Goal: Task Accomplishment & Management: Use online tool/utility

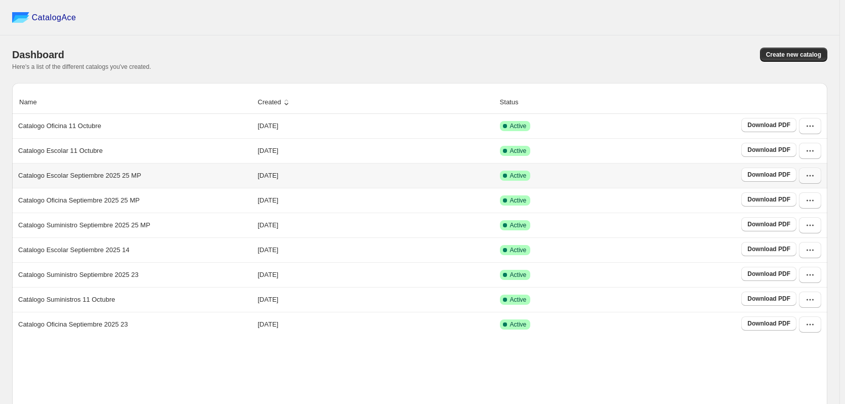
click at [815, 178] on icon "button" at bounding box center [810, 175] width 10 height 10
click at [793, 297] on span "Delete" at bounding box center [792, 301] width 19 height 8
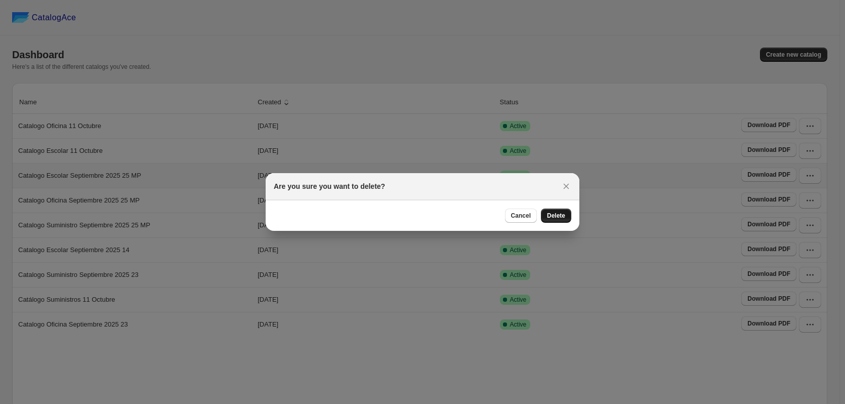
click at [561, 215] on span "Delete" at bounding box center [556, 215] width 18 height 8
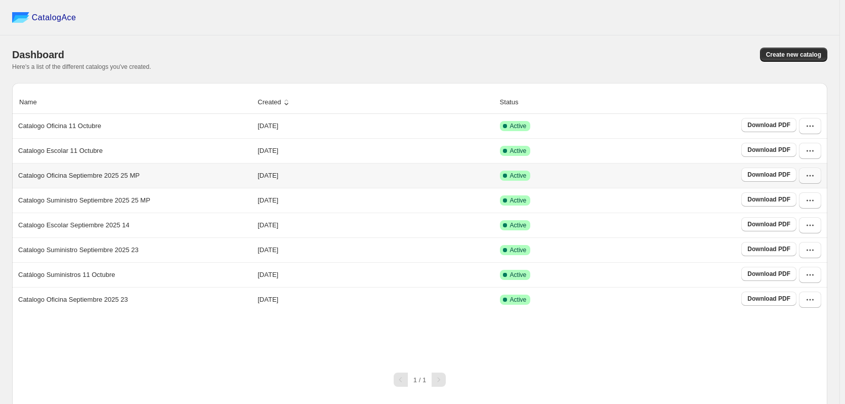
click at [815, 177] on icon "button" at bounding box center [810, 175] width 10 height 10
click at [795, 297] on span "Delete" at bounding box center [792, 301] width 19 height 8
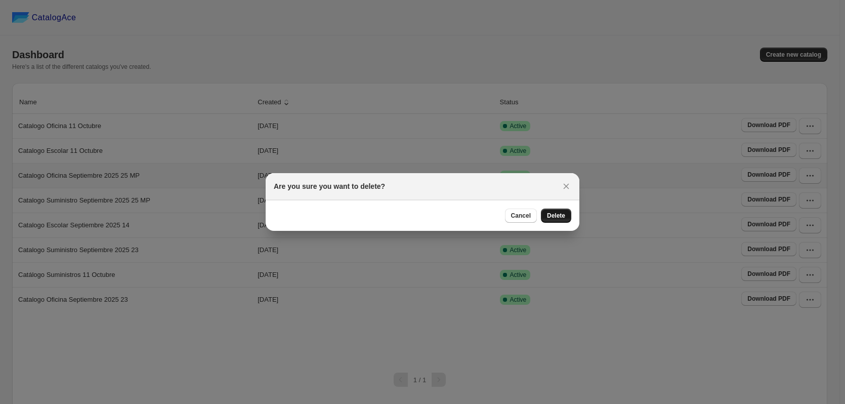
click at [560, 218] on span "Delete" at bounding box center [556, 215] width 18 height 8
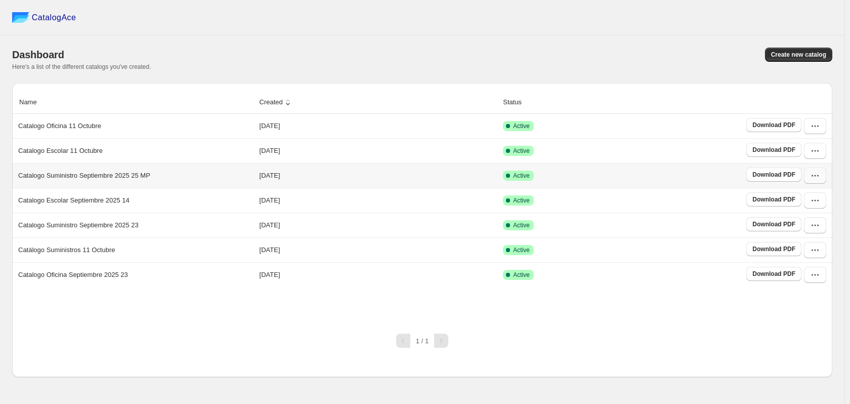
click at [817, 175] on icon "button" at bounding box center [815, 175] width 10 height 10
click at [805, 297] on span "Delete" at bounding box center [797, 301] width 19 height 8
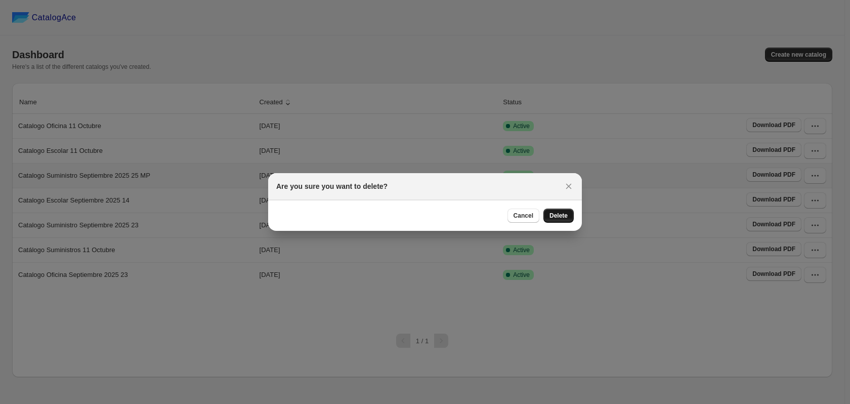
click at [558, 213] on span "Delete" at bounding box center [558, 215] width 18 height 8
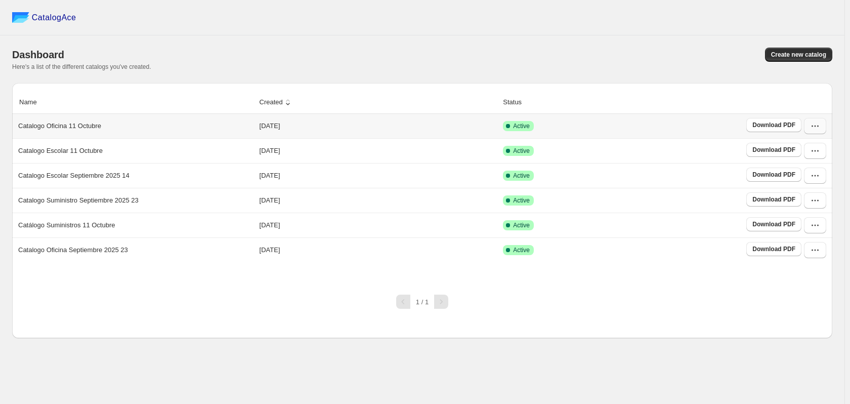
click at [816, 127] on icon "button" at bounding box center [815, 126] width 10 height 10
click at [804, 187] on span "Duplicate Catalog" at bounding box center [801, 196] width 27 height 18
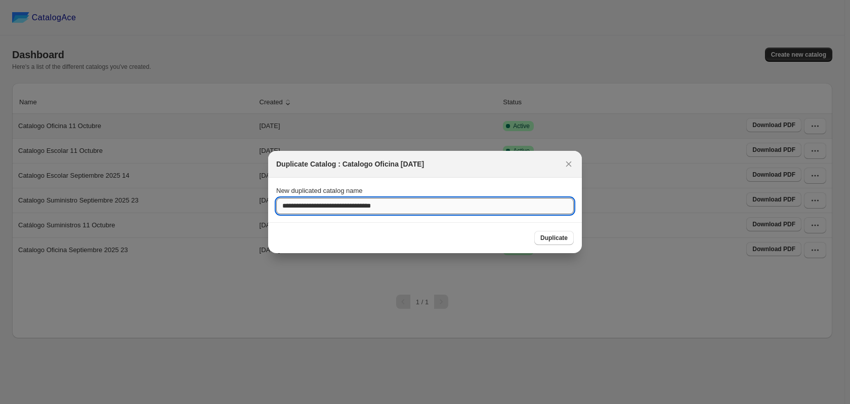
click at [405, 208] on input "**********" at bounding box center [424, 206] width 297 height 16
click at [352, 206] on input "**********" at bounding box center [424, 206] width 297 height 16
drag, startPoint x: 353, startPoint y: 208, endPoint x: 226, endPoint y: 208, distance: 127.4
click at [226, 403] on div "**********" at bounding box center [425, 404] width 850 height 0
type input "**********"
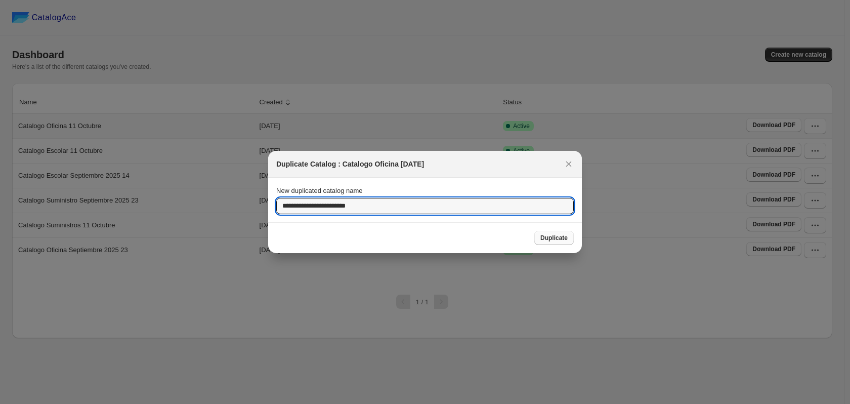
click at [556, 239] on span "Duplicate" at bounding box center [553, 238] width 27 height 8
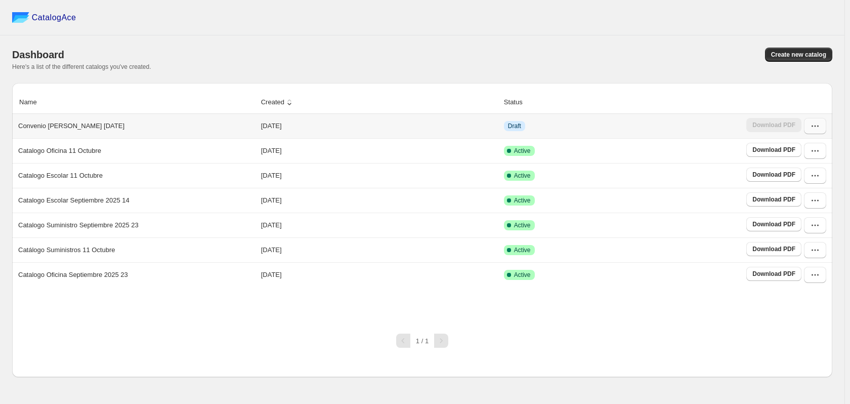
click at [810, 125] on icon "button" at bounding box center [815, 126] width 10 height 10
click at [804, 212] on span "Edit" at bounding box center [814, 217] width 52 height 10
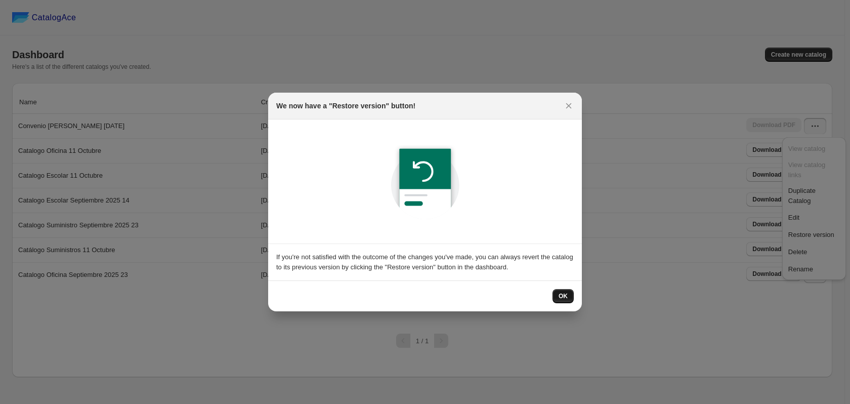
click at [562, 291] on button "OK" at bounding box center [562, 296] width 21 height 14
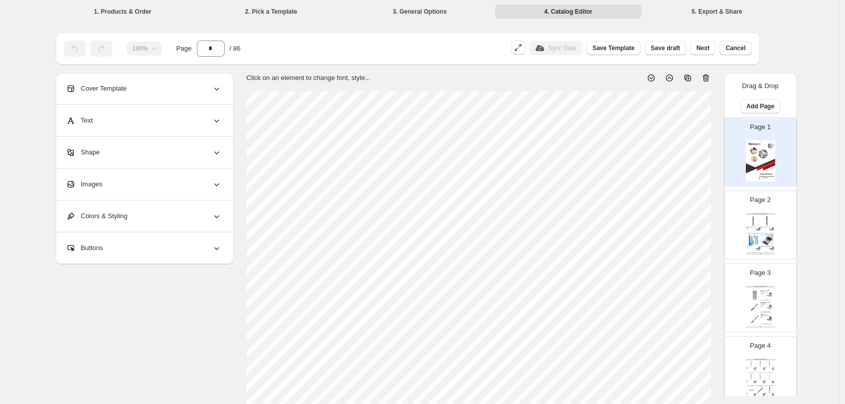
click at [751, 226] on img at bounding box center [752, 220] width 13 height 12
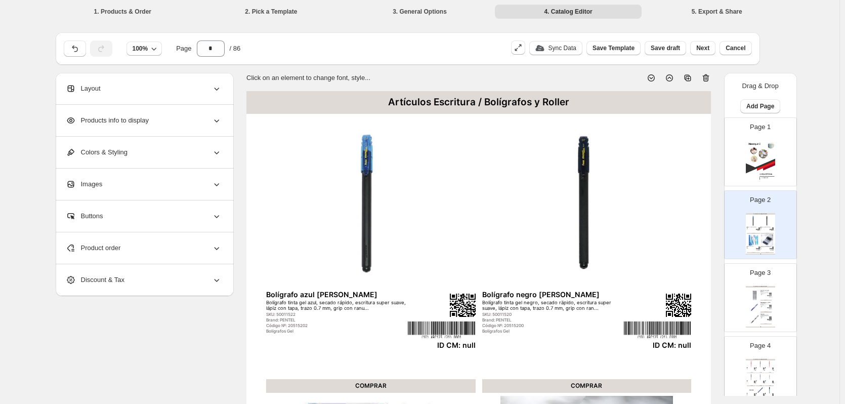
click at [164, 250] on div "Product order" at bounding box center [144, 247] width 156 height 31
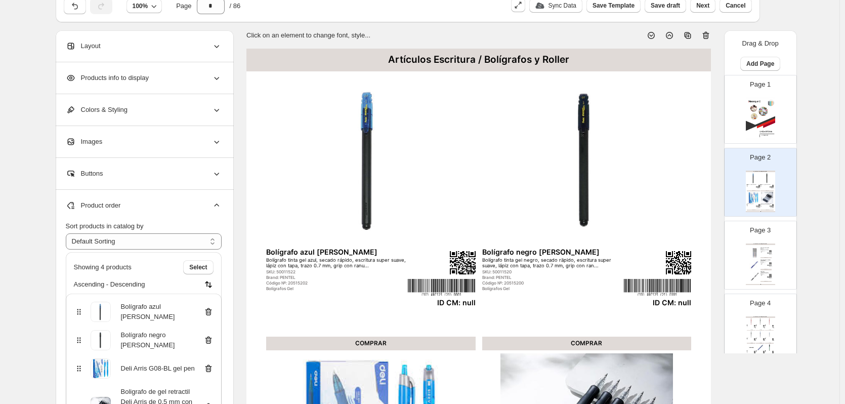
scroll to position [101, 0]
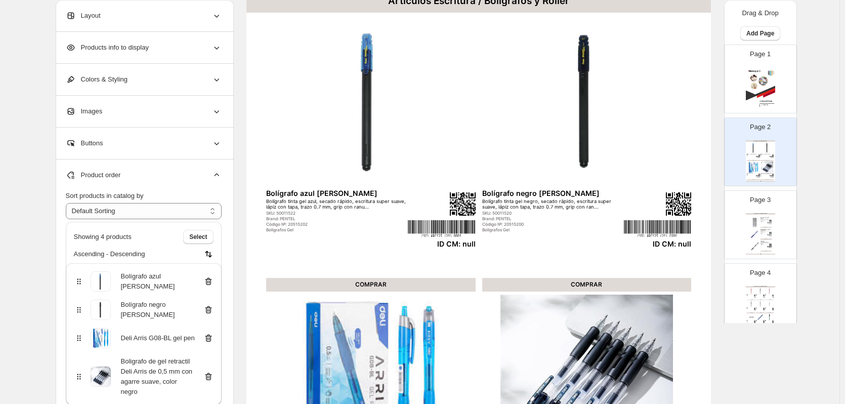
click at [212, 282] on icon at bounding box center [208, 281] width 10 height 10
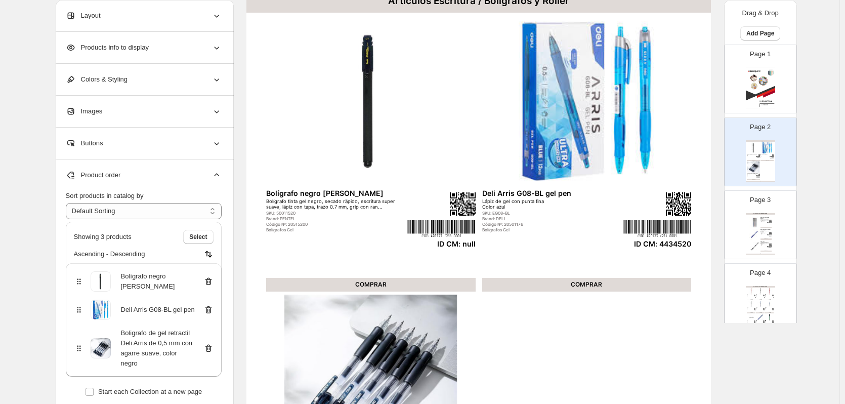
click at [212, 282] on icon at bounding box center [208, 281] width 10 height 10
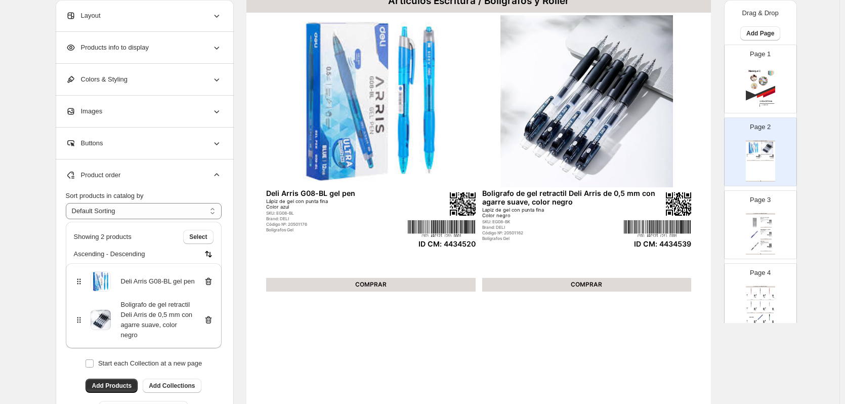
click at [754, 244] on img at bounding box center [754, 246] width 11 height 11
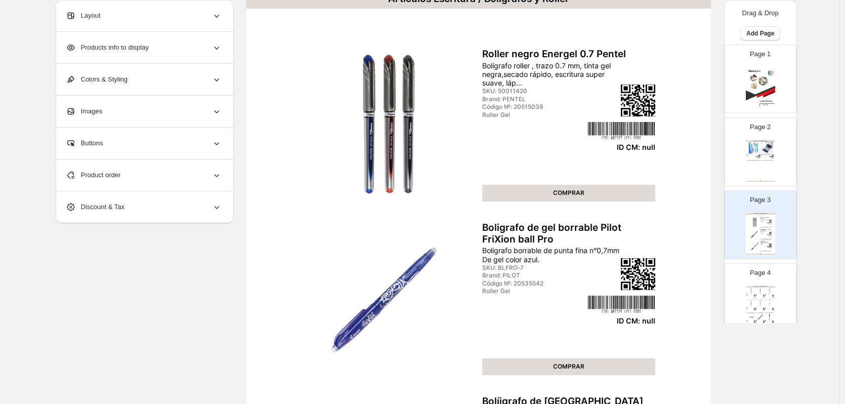
click at [217, 177] on icon at bounding box center [216, 175] width 10 height 10
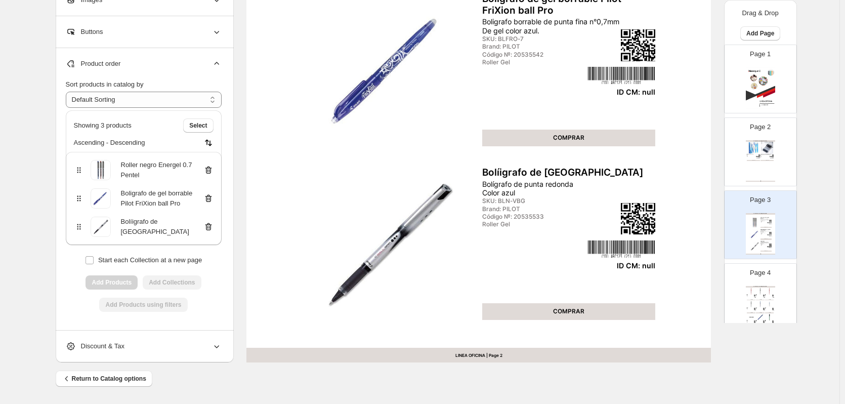
scroll to position [0, 0]
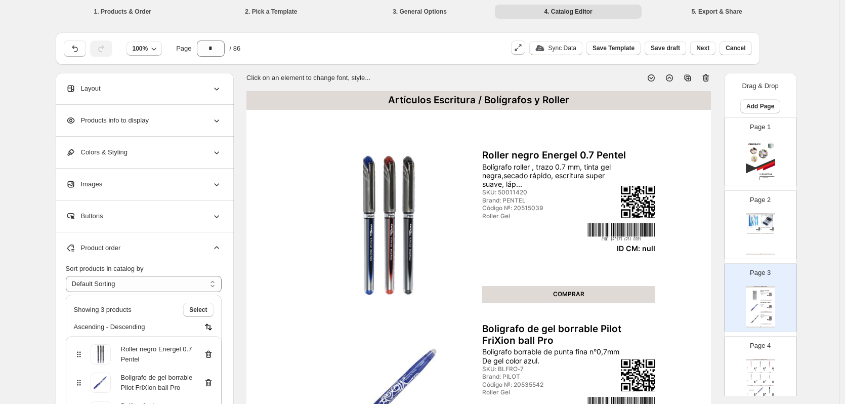
click at [707, 78] on icon at bounding box center [706, 78] width 1 height 3
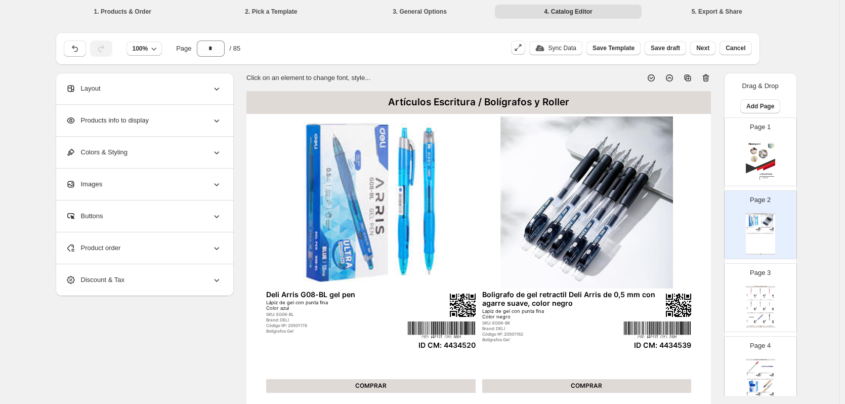
click at [759, 302] on img at bounding box center [760, 303] width 9 height 7
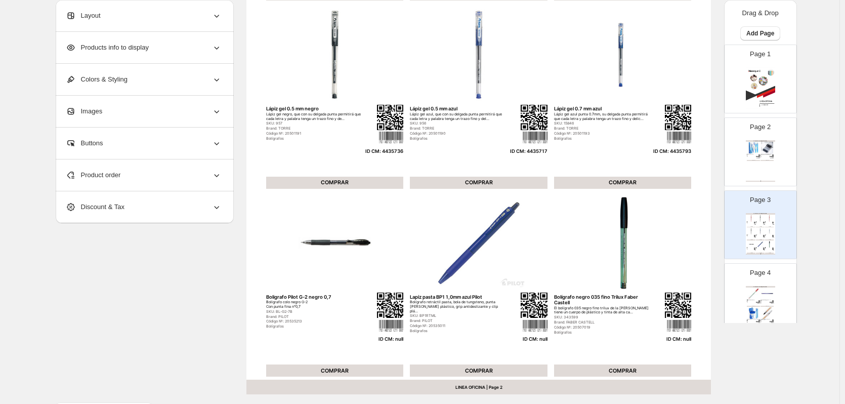
scroll to position [303, 0]
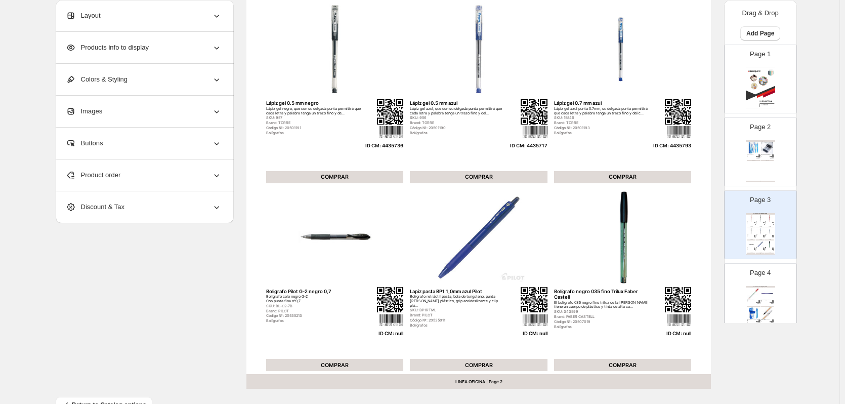
click at [149, 176] on div "Product order" at bounding box center [144, 174] width 156 height 31
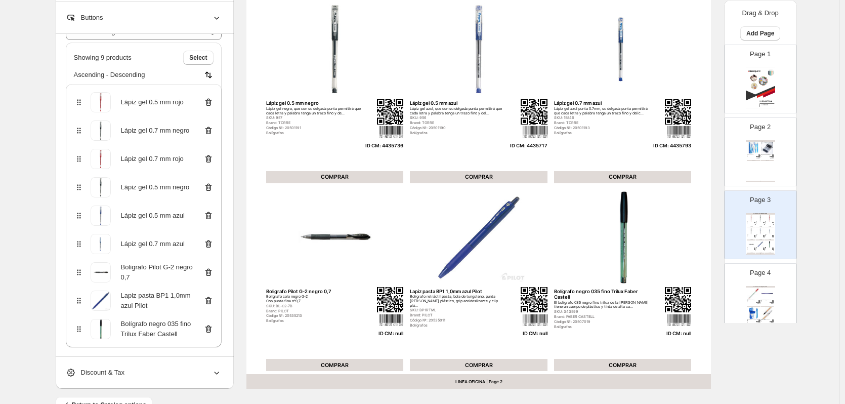
scroll to position [129, 0]
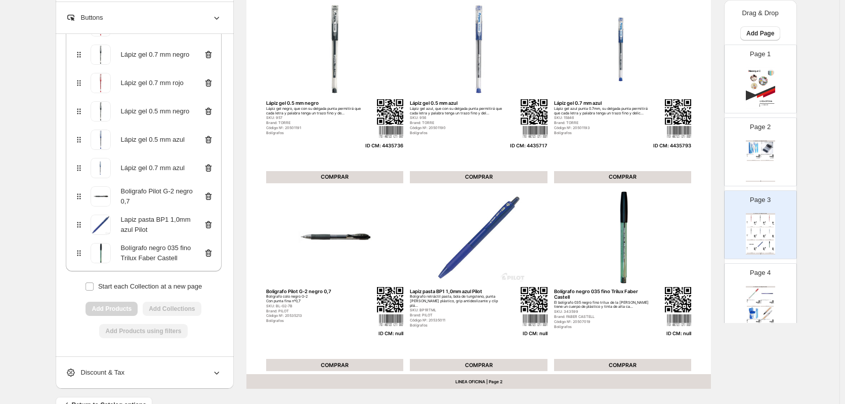
click at [209, 197] on icon at bounding box center [208, 196] width 10 height 10
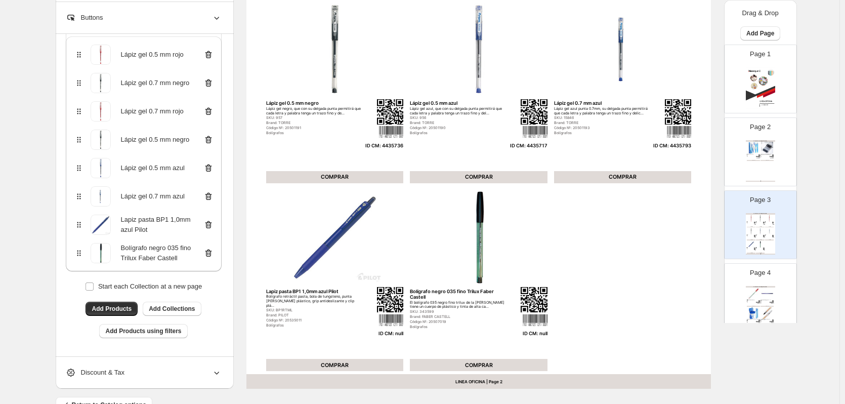
scroll to position [101, 0]
click at [208, 223] on icon at bounding box center [208, 225] width 7 height 8
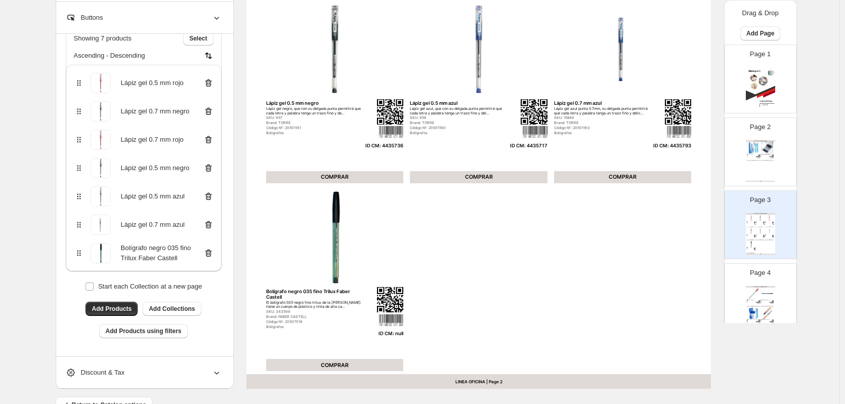
scroll to position [73, 0]
click at [208, 251] on icon at bounding box center [208, 253] width 7 height 8
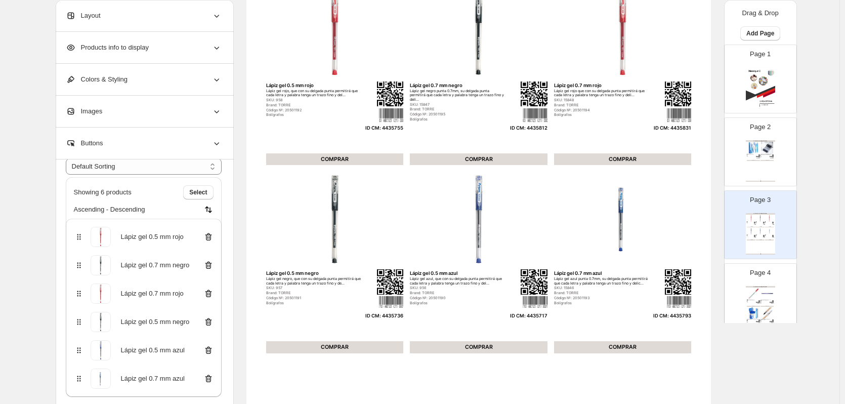
scroll to position [202, 0]
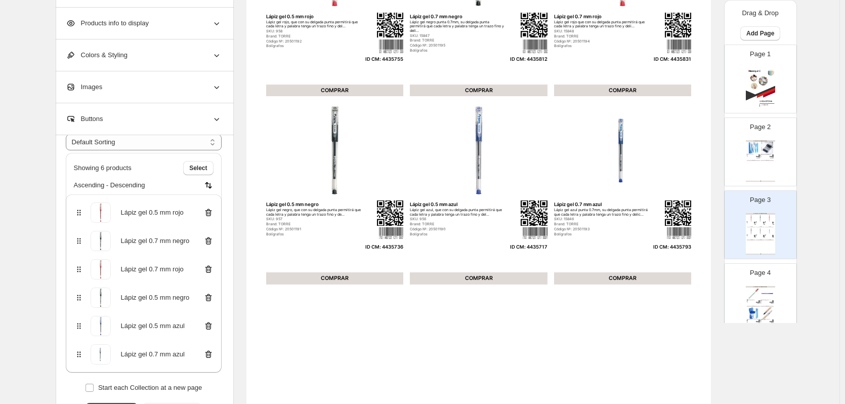
click at [771, 295] on img at bounding box center [766, 293] width 13 height 12
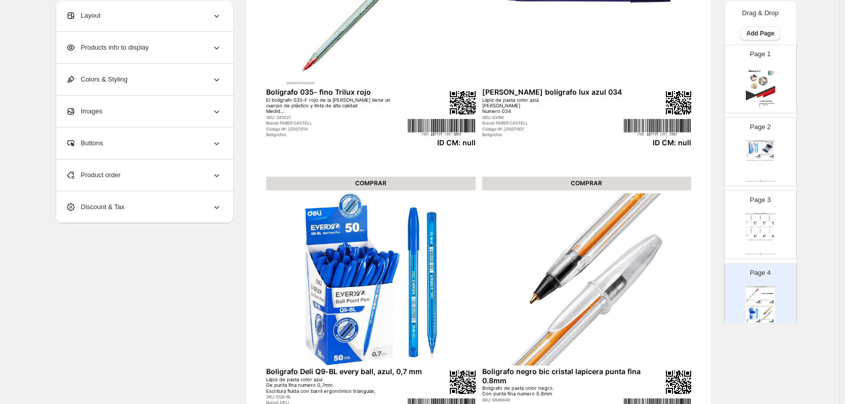
click at [184, 174] on div "Product order" at bounding box center [144, 174] width 156 height 31
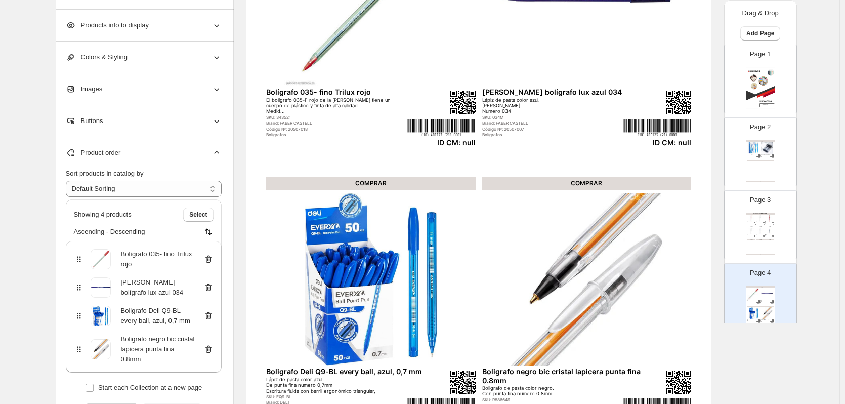
click at [212, 260] on icon at bounding box center [208, 259] width 10 height 10
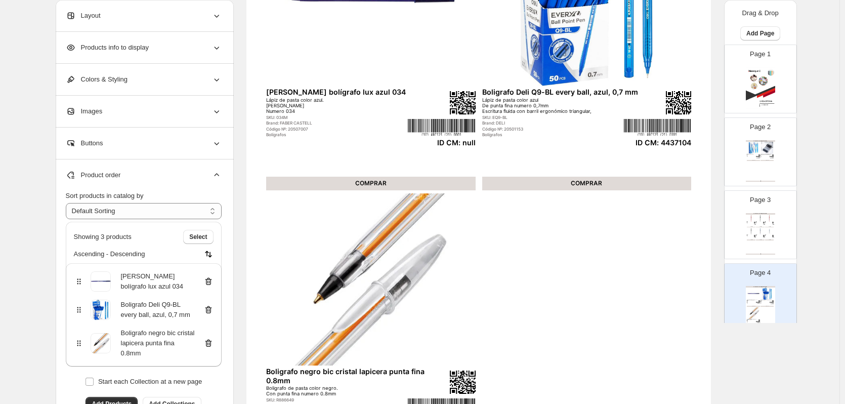
click at [212, 260] on div "Showing 3 products Select Ascending - Descending" at bounding box center [144, 242] width 156 height 41
click at [210, 278] on icon at bounding box center [208, 282] width 7 height 8
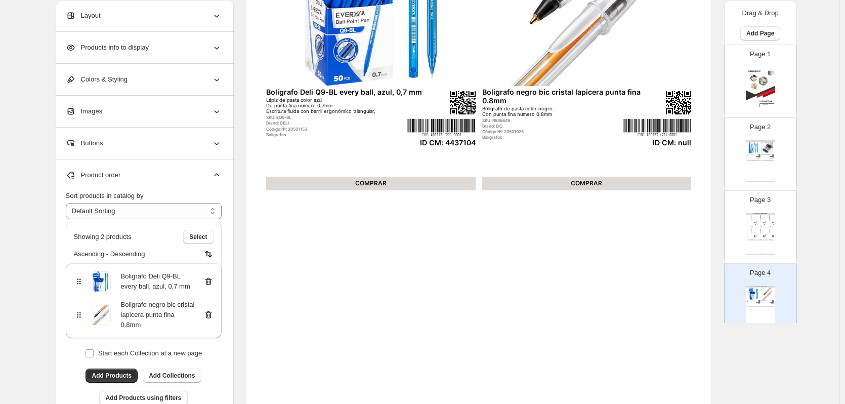
click at [208, 313] on icon at bounding box center [208, 315] width 10 height 10
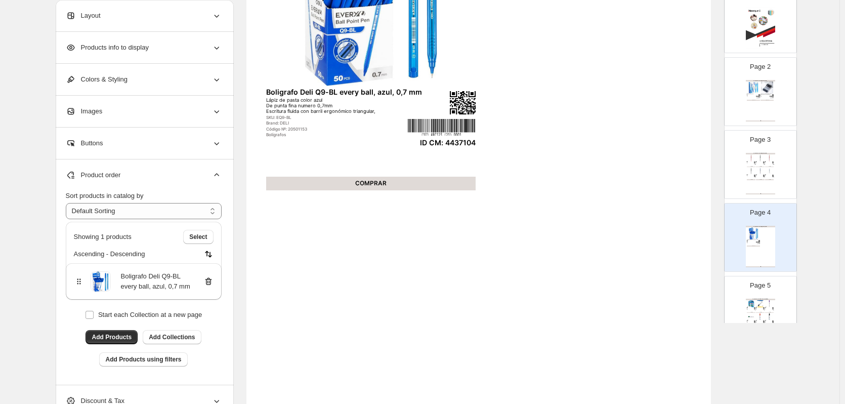
scroll to position [101, 0]
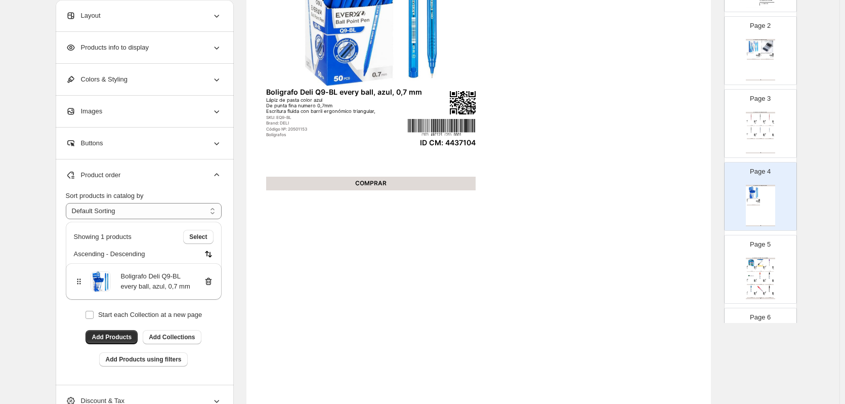
click at [766, 272] on div "COMPRAR" at bounding box center [769, 271] width 9 height 1
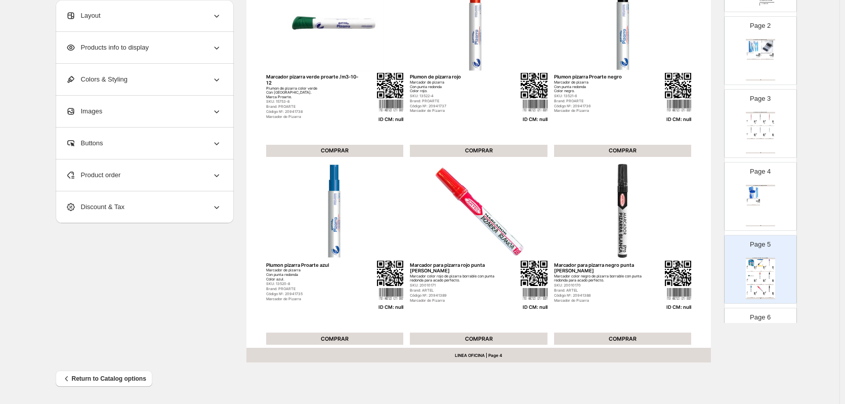
scroll to position [0, 0]
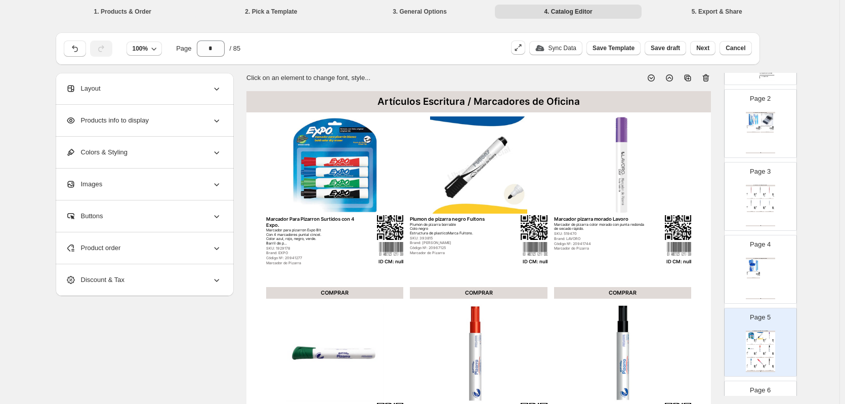
click at [707, 78] on icon at bounding box center [706, 78] width 1 height 3
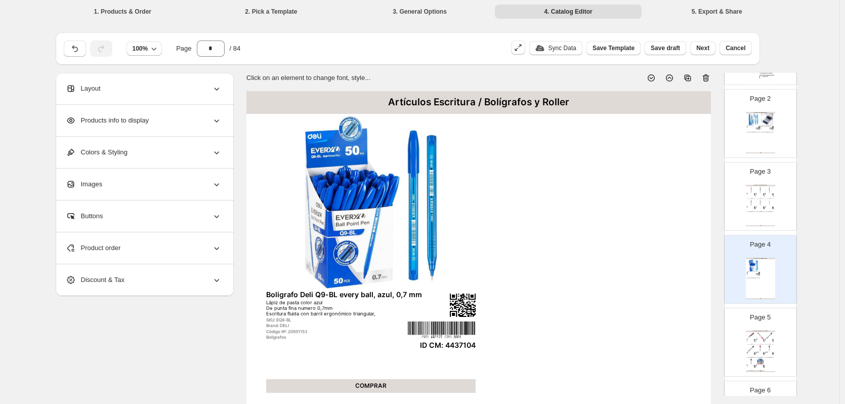
click at [757, 341] on div "Marcador de Pizarra" at bounding box center [759, 341] width 6 height 1
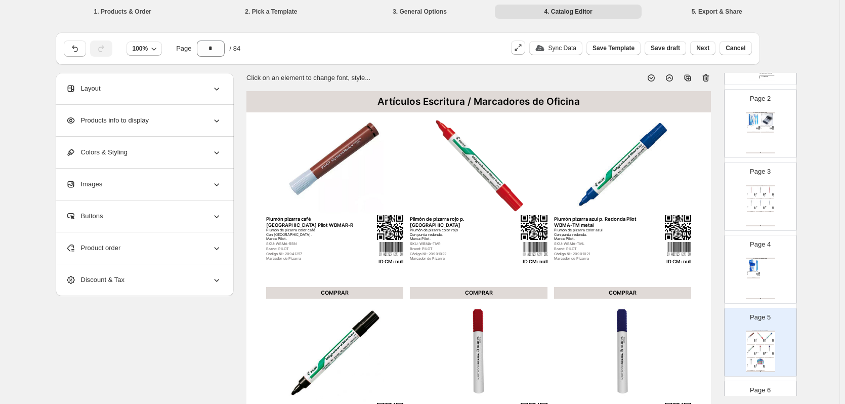
click at [709, 77] on icon at bounding box center [705, 78] width 7 height 8
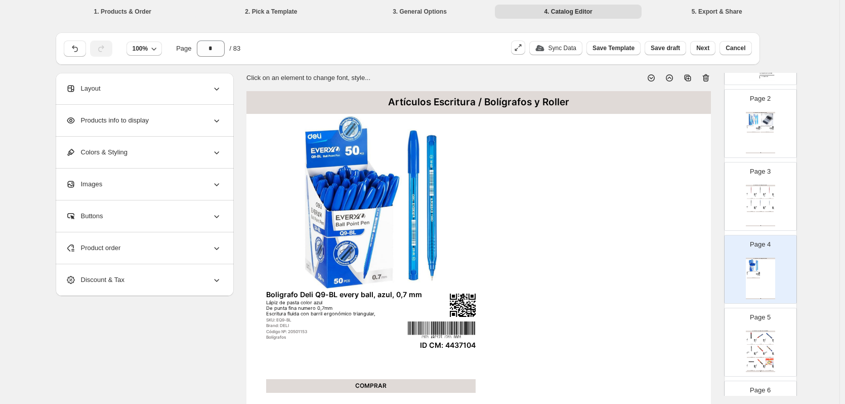
click at [766, 347] on img at bounding box center [769, 348] width 9 height 7
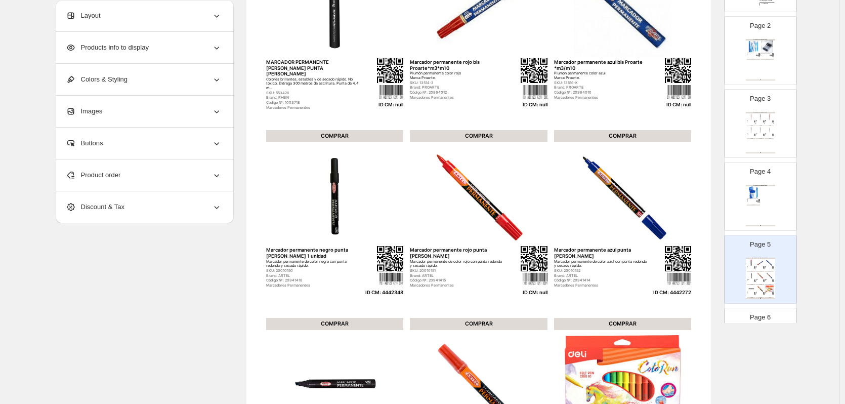
scroll to position [152, 0]
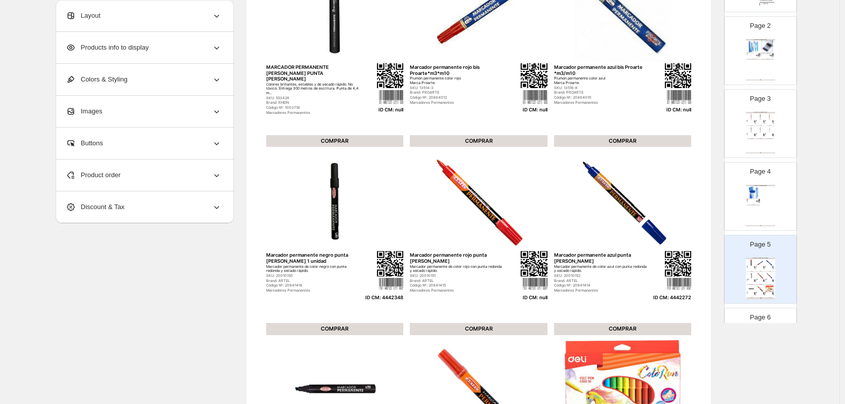
click at [113, 172] on span "Product order" at bounding box center [93, 175] width 55 height 10
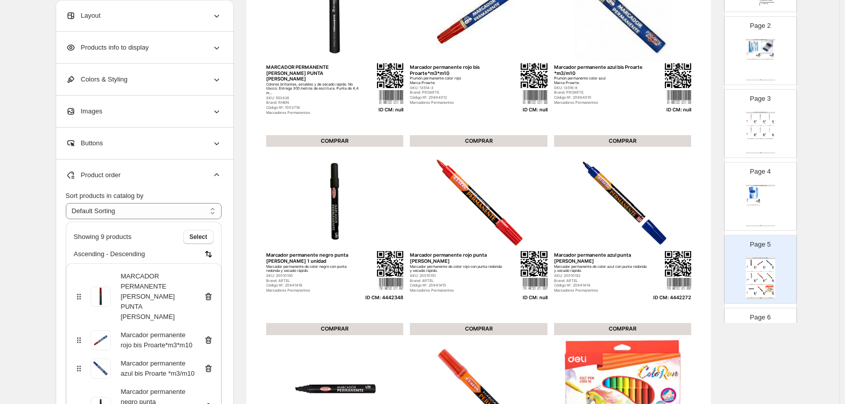
click at [209, 291] on icon at bounding box center [208, 296] width 10 height 10
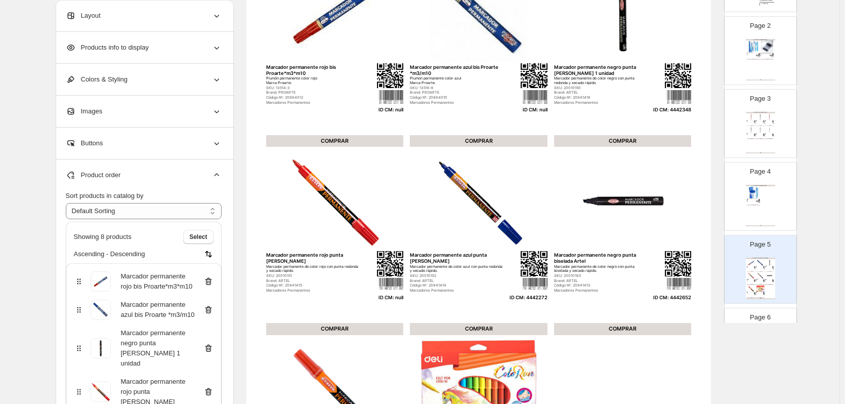
click at [209, 285] on icon at bounding box center [208, 281] width 10 height 10
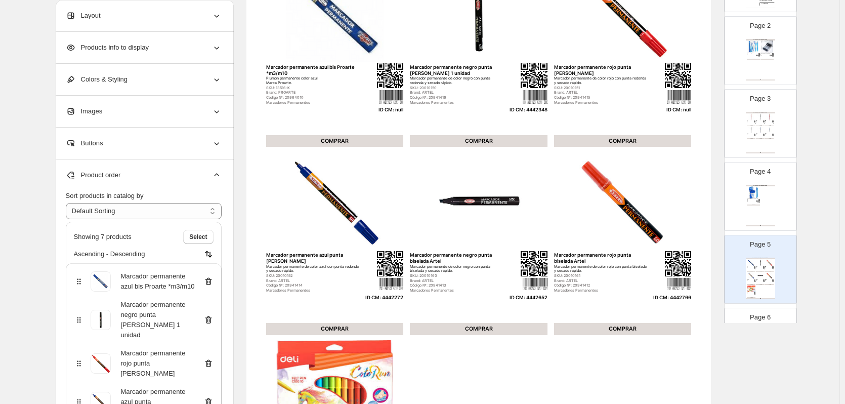
click at [209, 285] on icon at bounding box center [208, 281] width 10 height 10
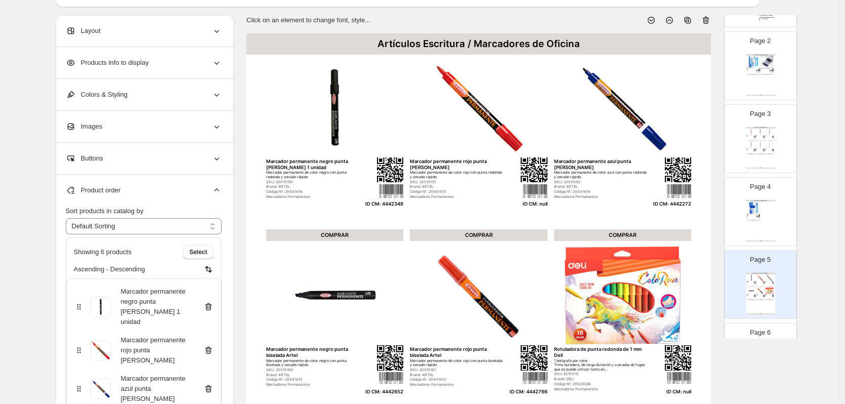
scroll to position [101, 0]
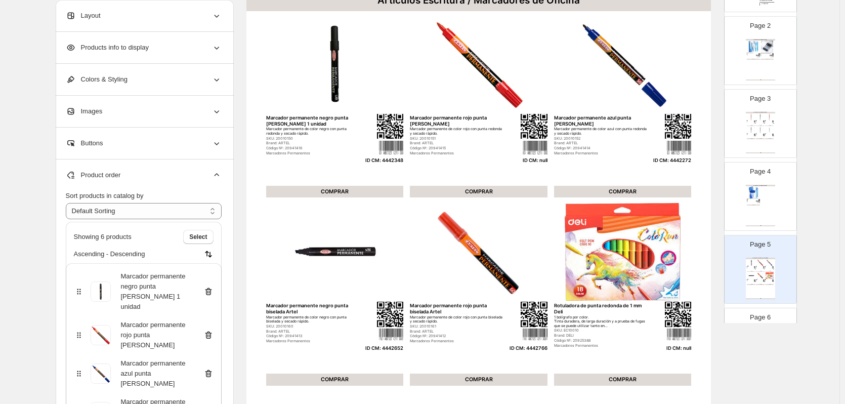
click at [212, 330] on icon at bounding box center [208, 335] width 10 height 10
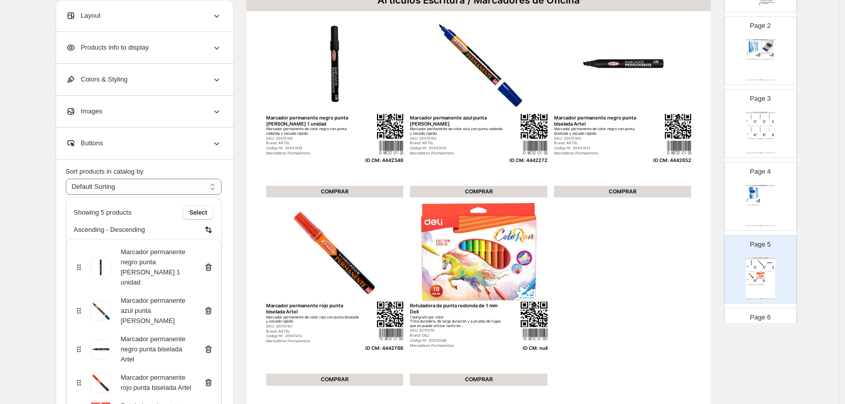
scroll to position [36, 0]
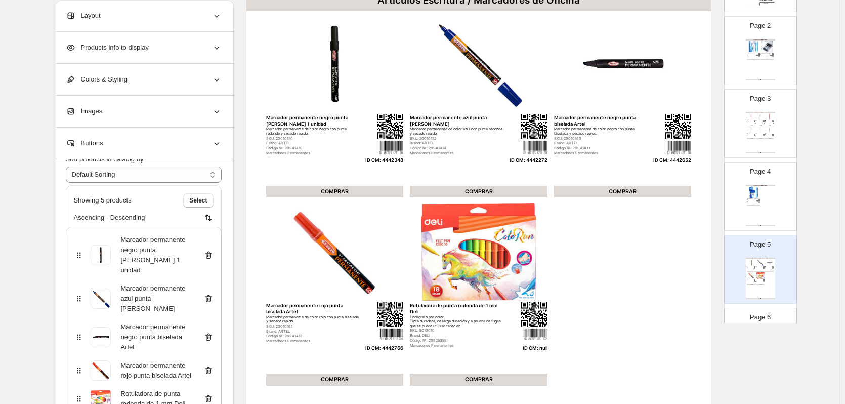
click at [209, 393] on icon at bounding box center [208, 398] width 10 height 10
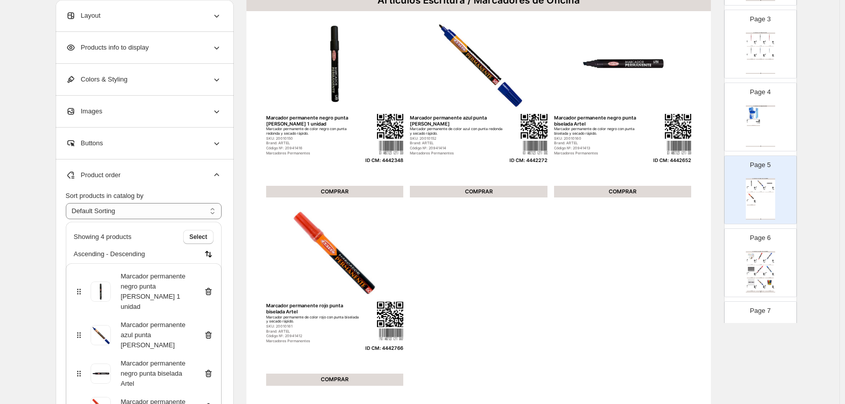
scroll to position [202, 0]
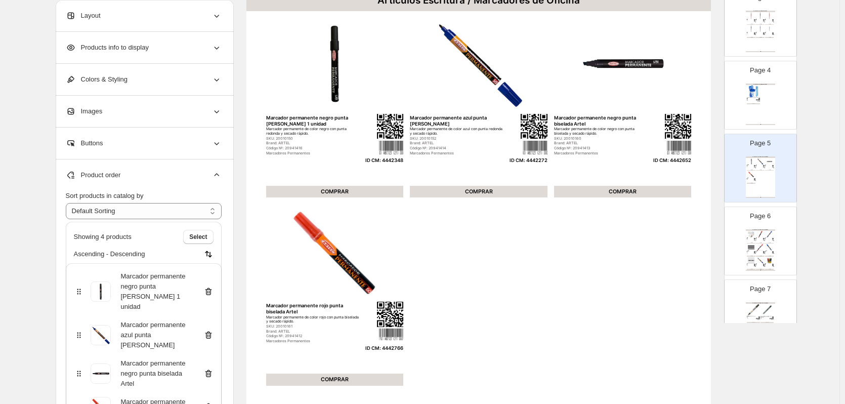
click at [762, 247] on img at bounding box center [760, 247] width 9 height 7
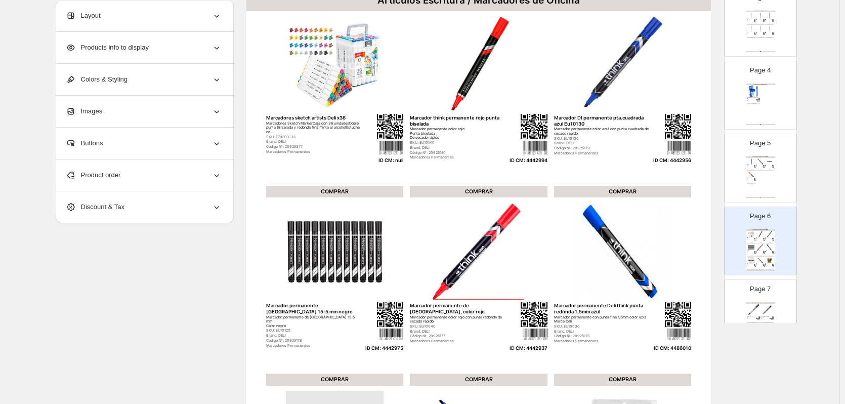
click at [202, 173] on div "Product order" at bounding box center [144, 174] width 156 height 31
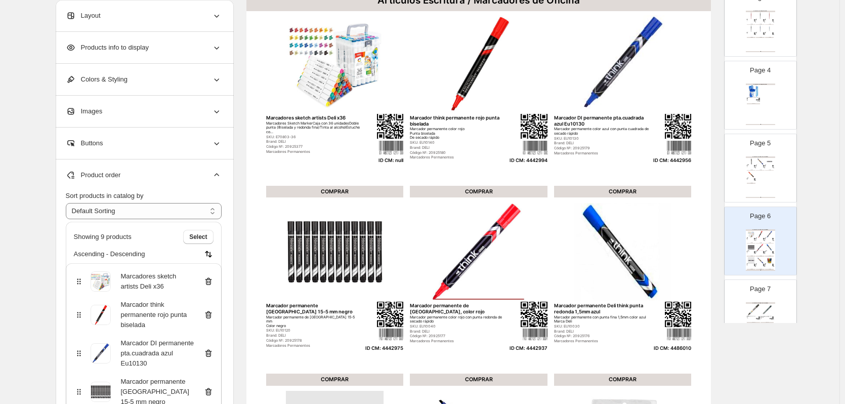
click at [209, 281] on icon at bounding box center [208, 281] width 1 height 3
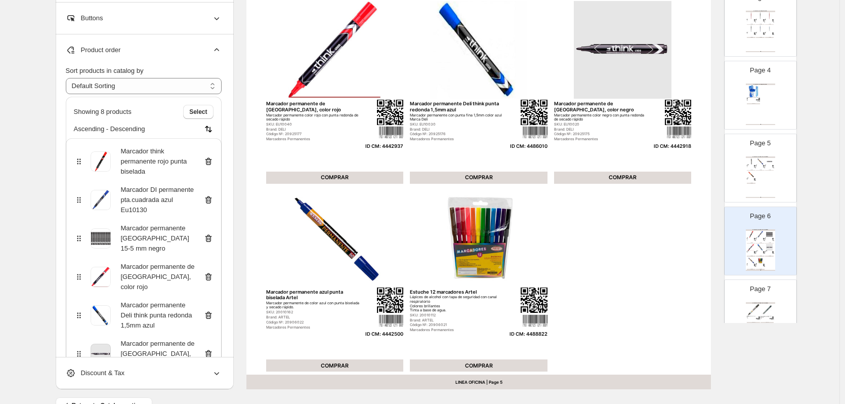
scroll to position [303, 0]
click at [751, 298] on div "Page 7 Artículos Escritura / Marcadores de Oficina Marcador Piloto SCA-F negro …" at bounding box center [756, 310] width 64 height 68
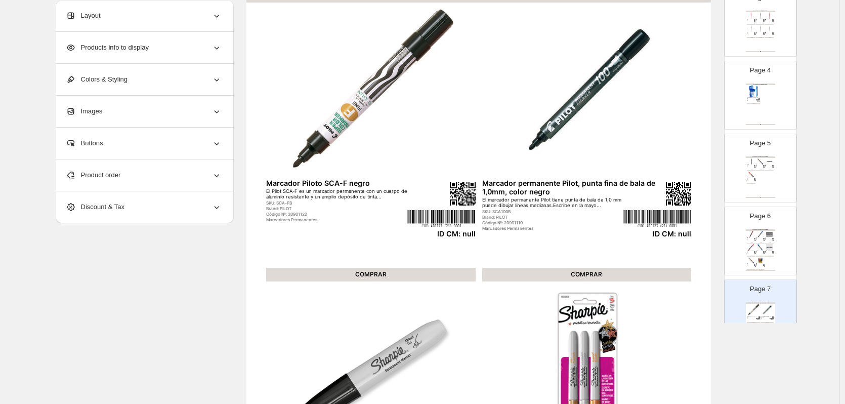
scroll to position [0, 0]
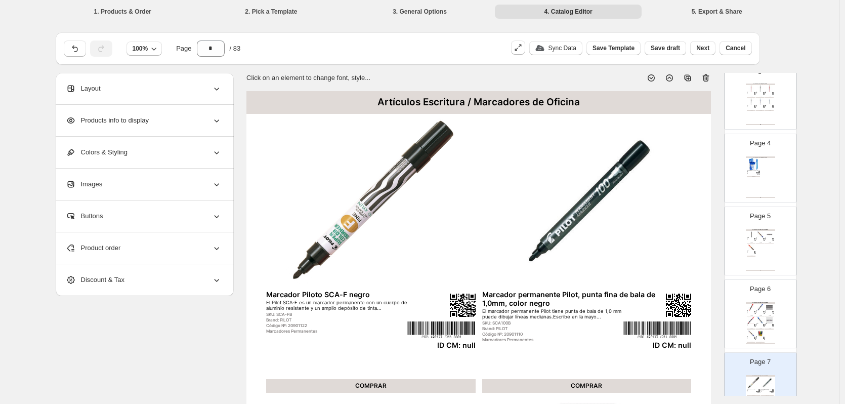
click at [706, 75] on icon at bounding box center [705, 78] width 10 height 10
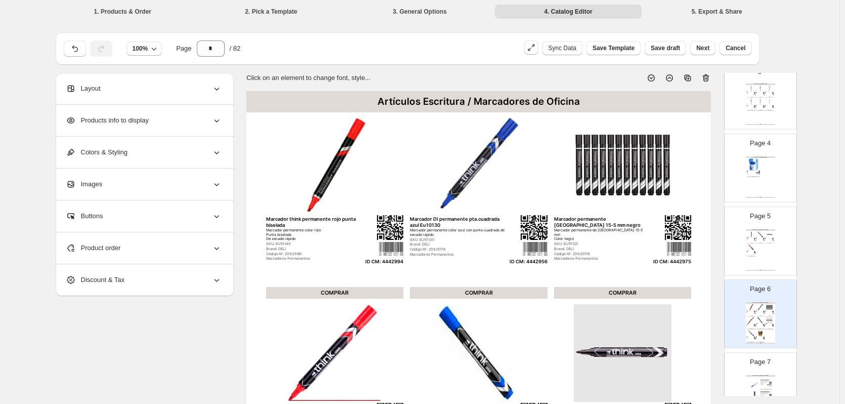
click at [761, 376] on div "Artículos Escritura / Marcadores de Oficina" at bounding box center [759, 376] width 29 height 2
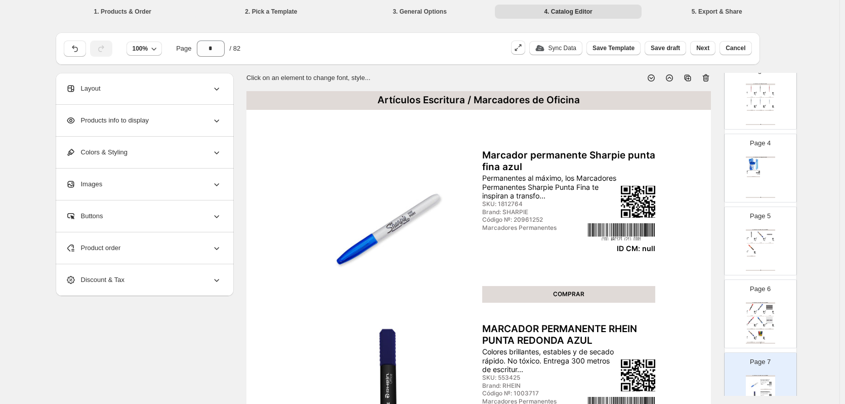
click at [704, 77] on icon at bounding box center [705, 78] width 10 height 10
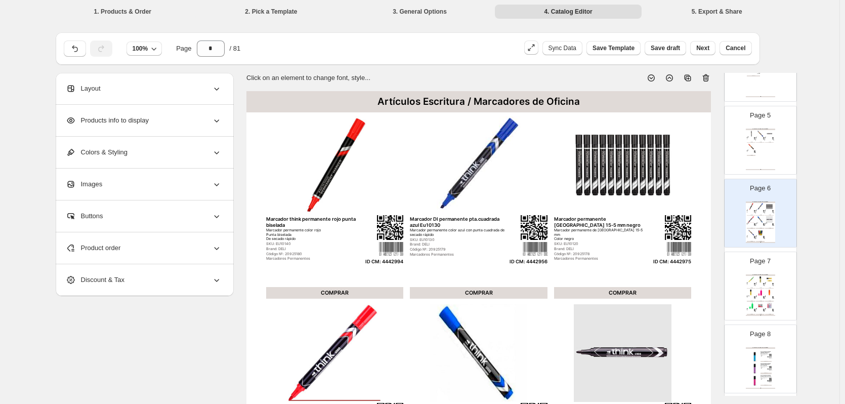
scroll to position [303, 0]
click at [769, 292] on img at bounding box center [769, 291] width 9 height 7
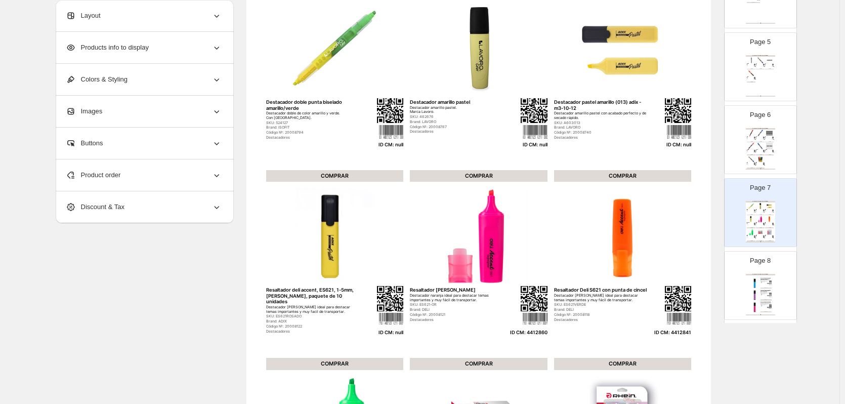
scroll to position [101, 0]
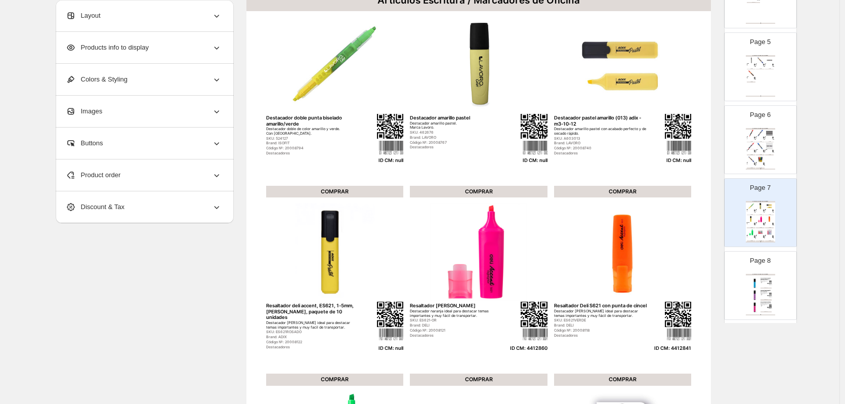
click at [151, 177] on div "Product order" at bounding box center [144, 174] width 156 height 31
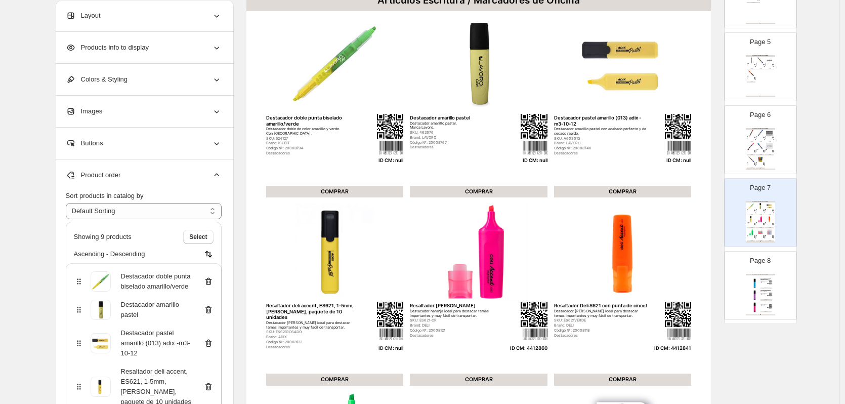
click at [211, 283] on icon at bounding box center [208, 281] width 10 height 10
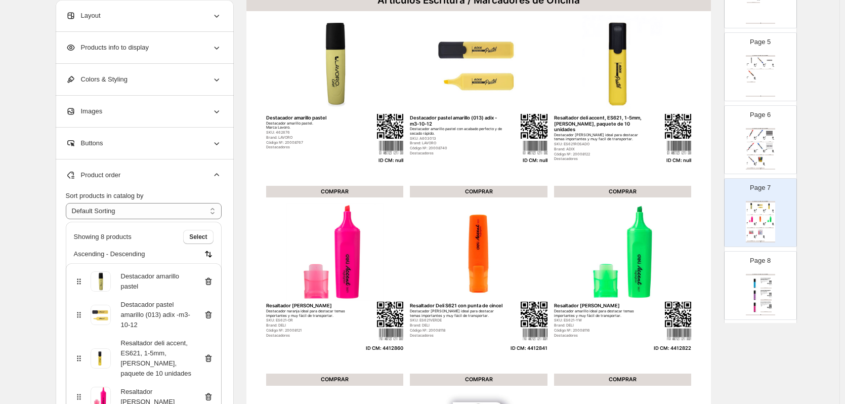
click at [211, 282] on icon at bounding box center [208, 281] width 10 height 10
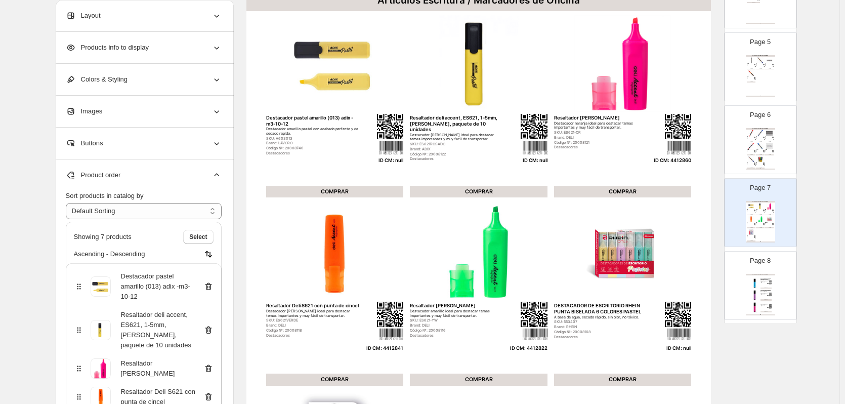
click at [211, 286] on icon at bounding box center [208, 286] width 10 height 10
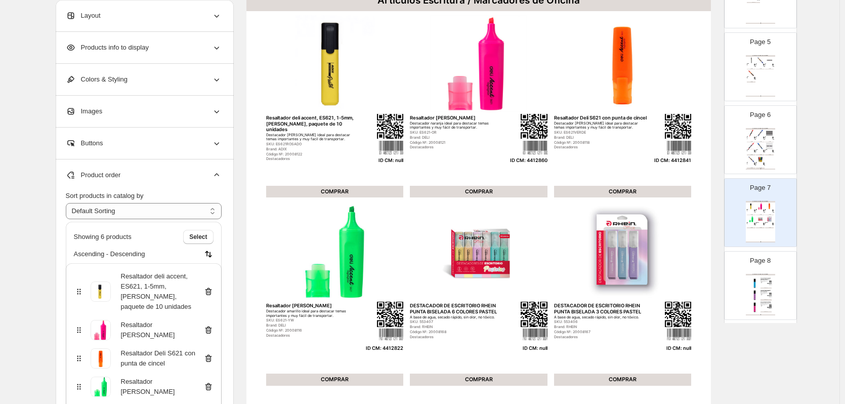
click at [211, 286] on icon at bounding box center [208, 291] width 10 height 10
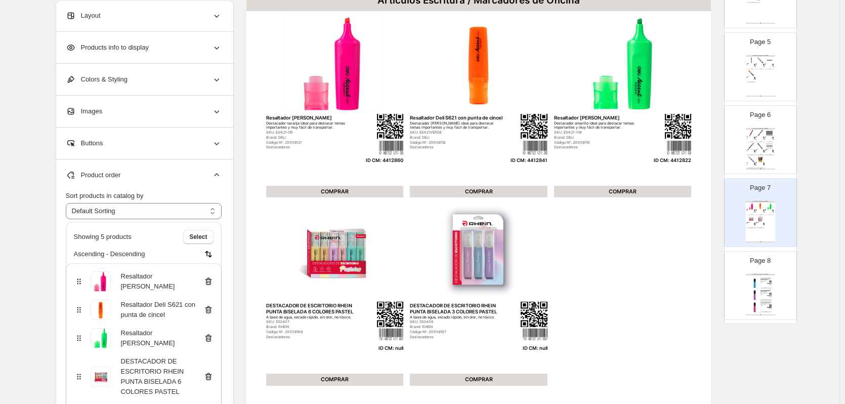
scroll to position [57, 0]
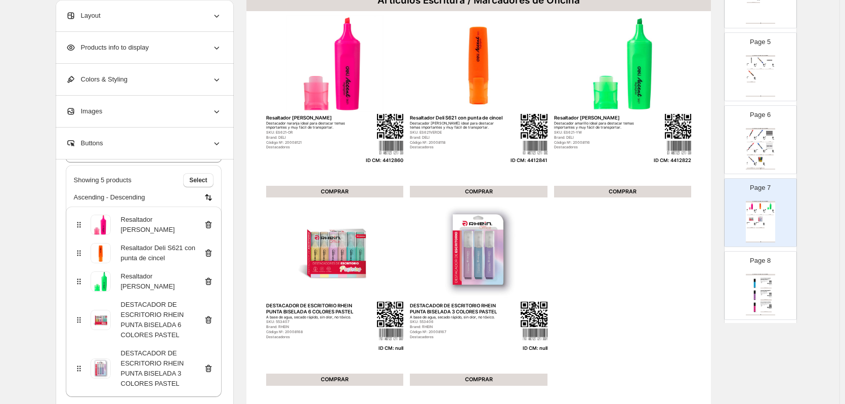
click at [209, 367] on icon at bounding box center [208, 368] width 10 height 10
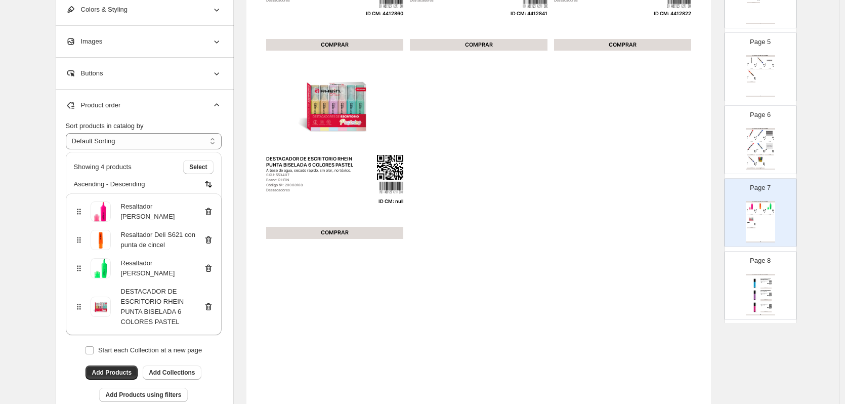
scroll to position [253, 0]
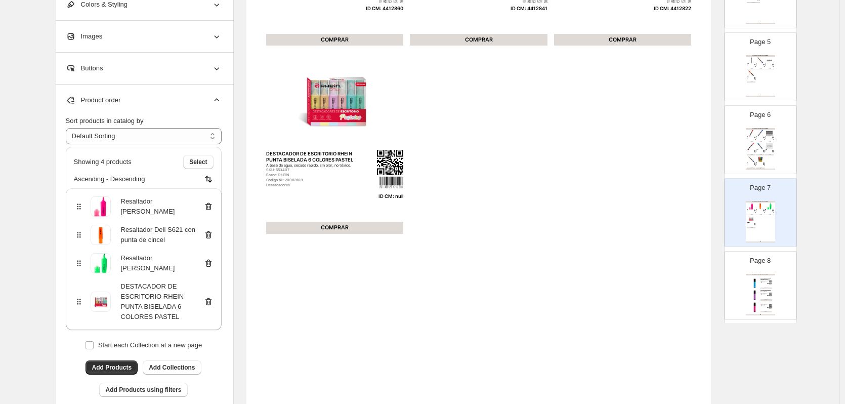
click at [210, 303] on icon at bounding box center [208, 301] width 10 height 10
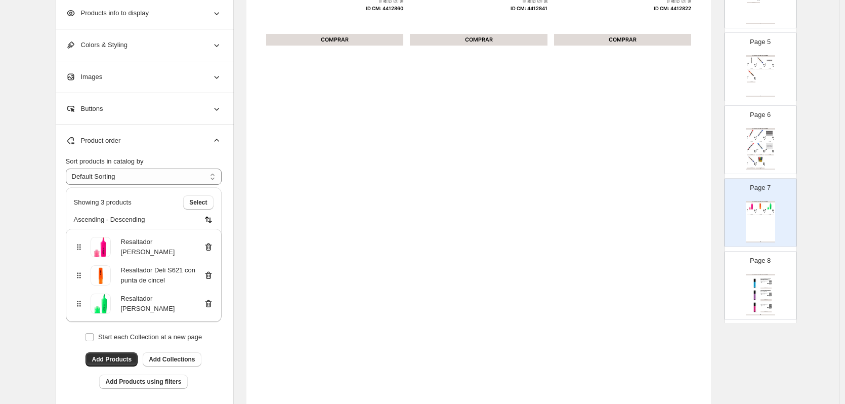
click at [746, 279] on div "Artículos Escritura / Marcadores de Oficina DESTACADOR DE ESCRITORIO [PERSON_NA…" at bounding box center [759, 294] width 29 height 41
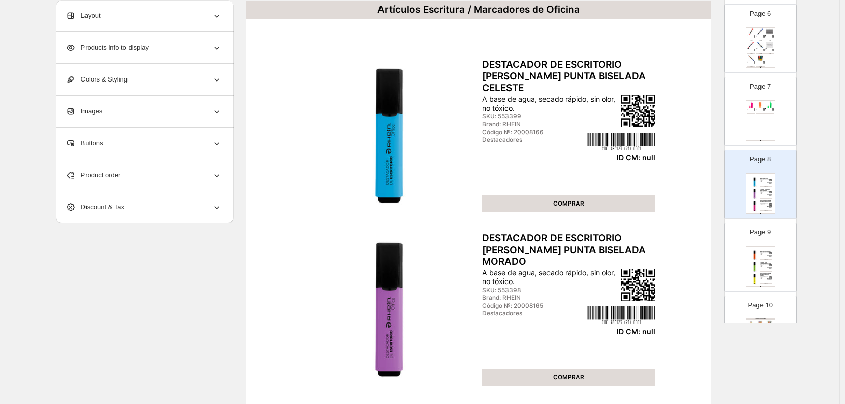
scroll to position [51, 0]
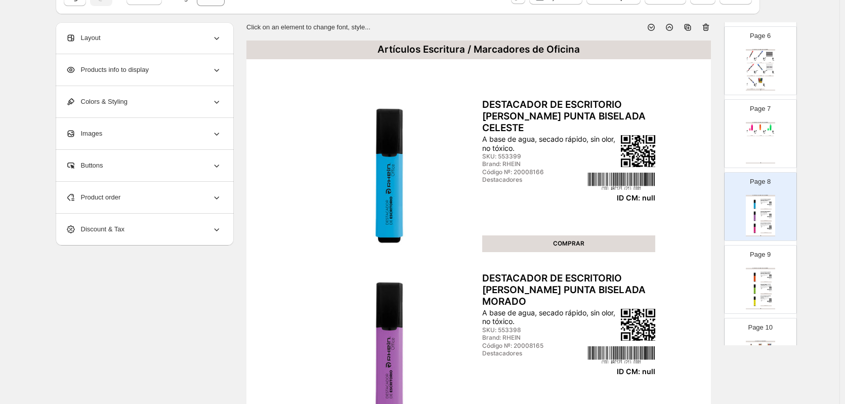
click at [708, 29] on icon at bounding box center [705, 27] width 10 height 10
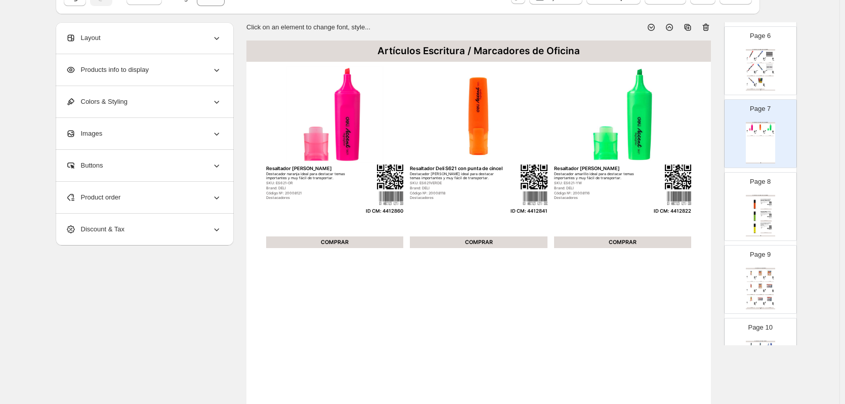
click at [761, 216] on div "Destacadores" at bounding box center [763, 216] width 6 height 1
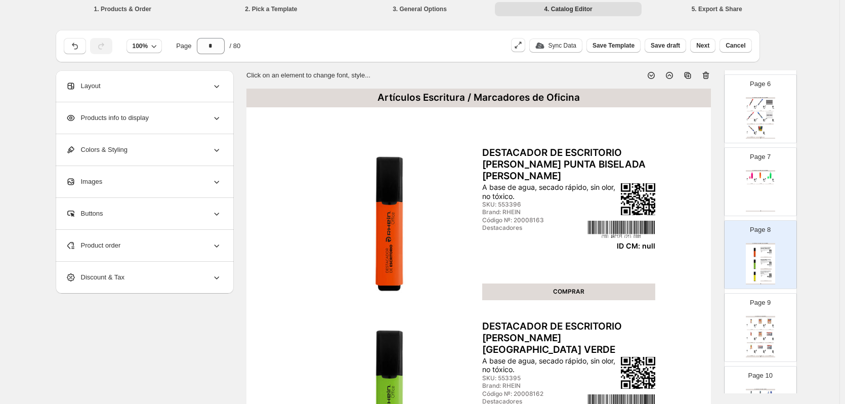
scroll to position [0, 0]
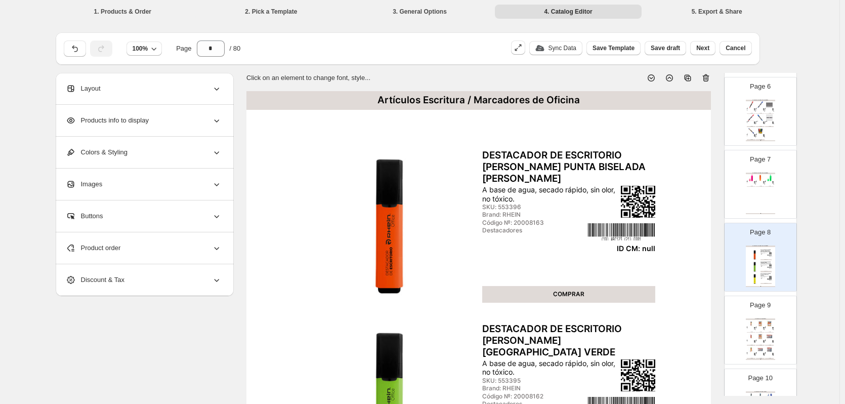
click at [762, 322] on img at bounding box center [760, 323] width 9 height 7
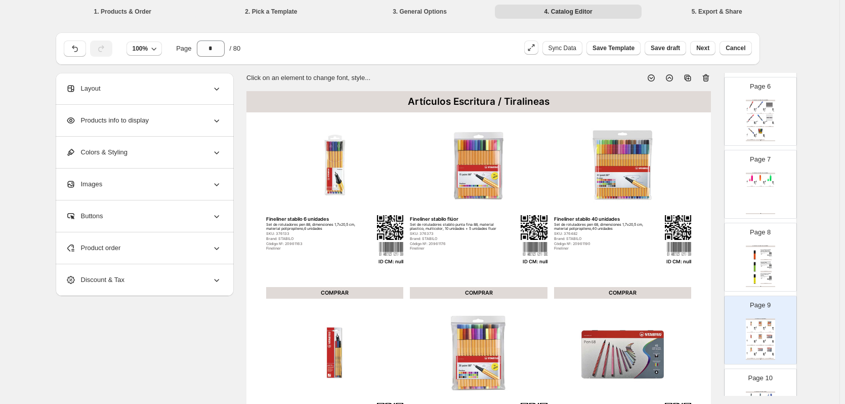
click at [767, 264] on div "A base de agua, secado rápido, sin olor, no tóxico." at bounding box center [764, 264] width 9 height 1
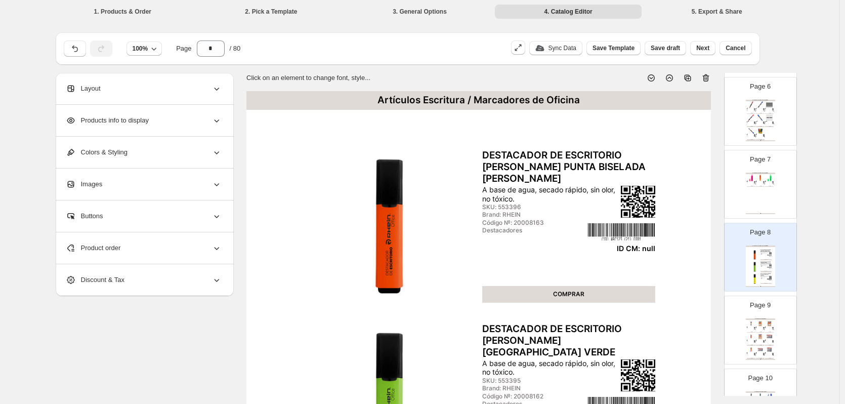
click at [707, 78] on icon at bounding box center [706, 78] width 1 height 3
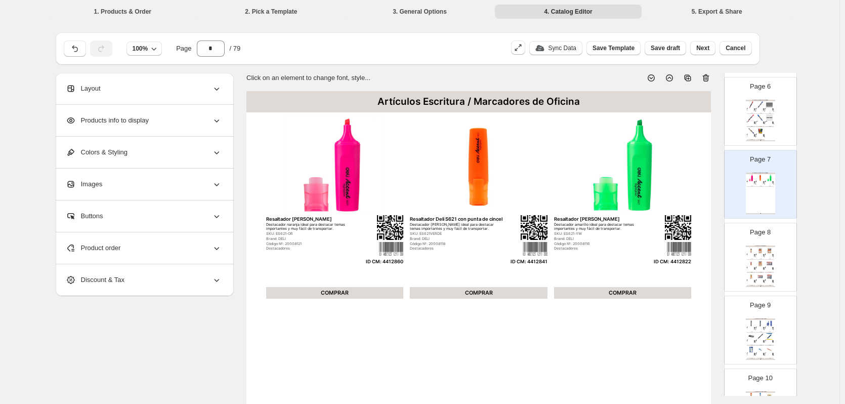
click at [767, 260] on img at bounding box center [769, 263] width 9 height 7
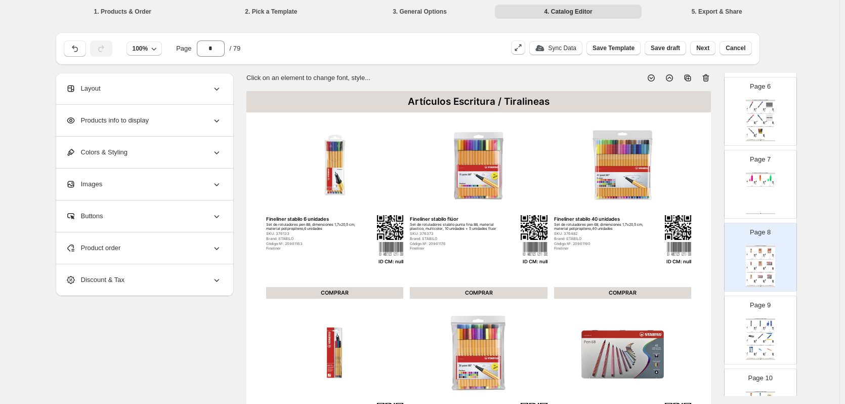
click at [709, 76] on icon at bounding box center [705, 78] width 10 height 10
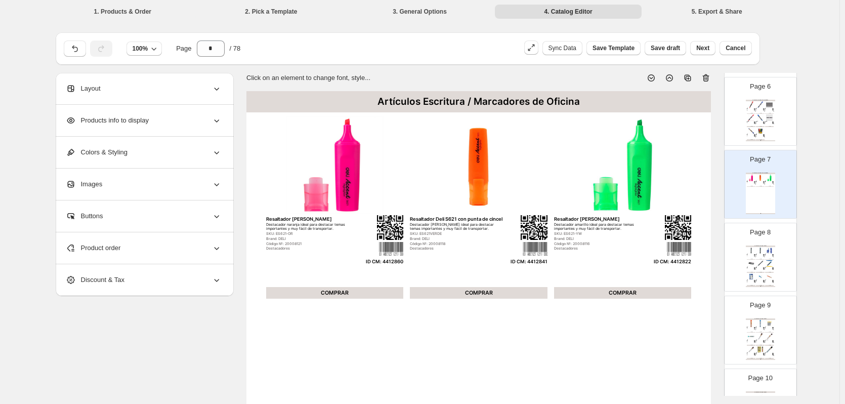
click at [763, 268] on img at bounding box center [764, 268] width 2 height 2
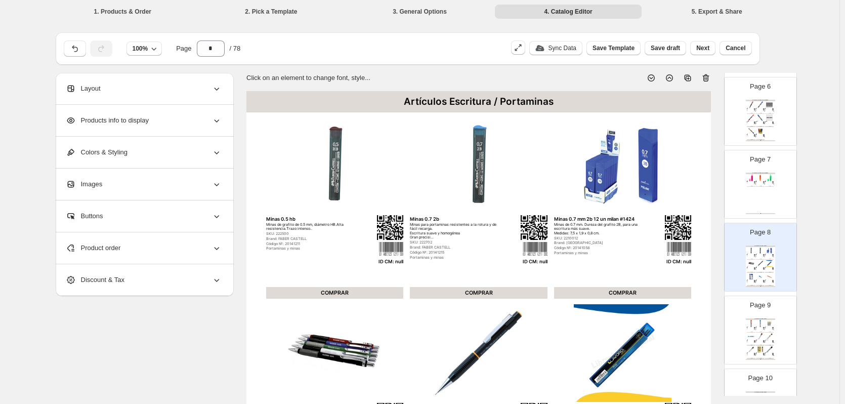
click at [708, 78] on icon at bounding box center [705, 78] width 10 height 10
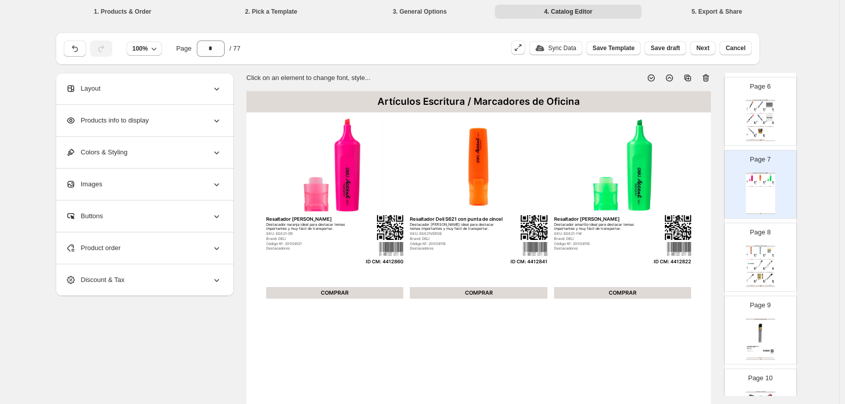
click at [755, 258] on div "Artículos Escritura / Portaminas Grafito 0,5mm 2B Repuesto para portaminas Mina…" at bounding box center [759, 265] width 29 height 41
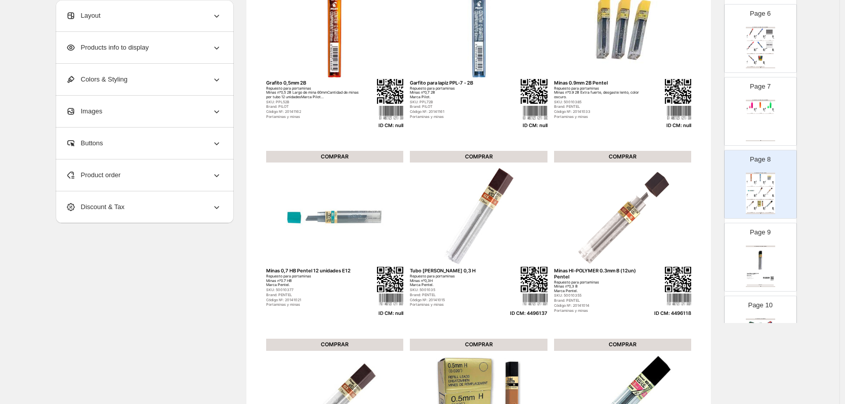
scroll to position [101, 0]
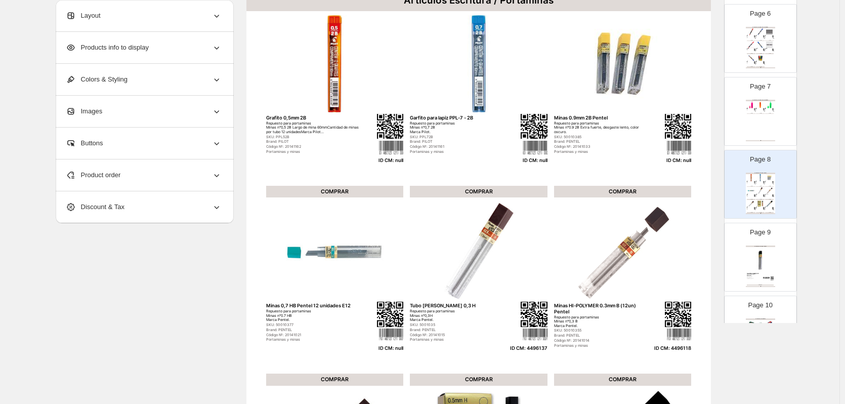
click at [187, 175] on div "Product order" at bounding box center [144, 174] width 156 height 31
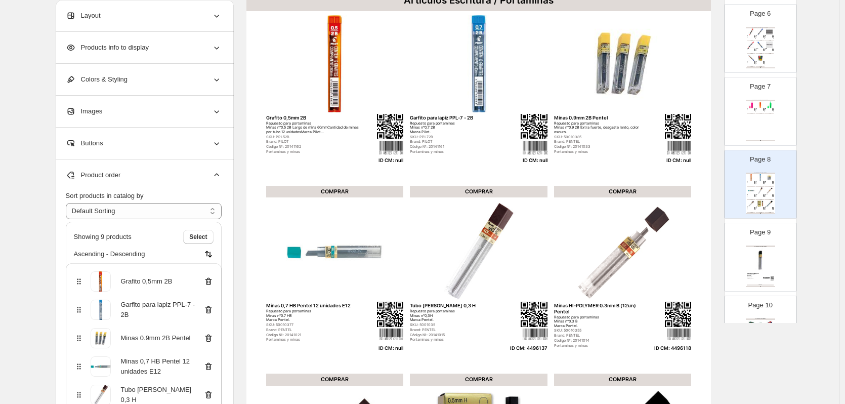
click at [208, 281] on icon at bounding box center [208, 282] width 7 height 8
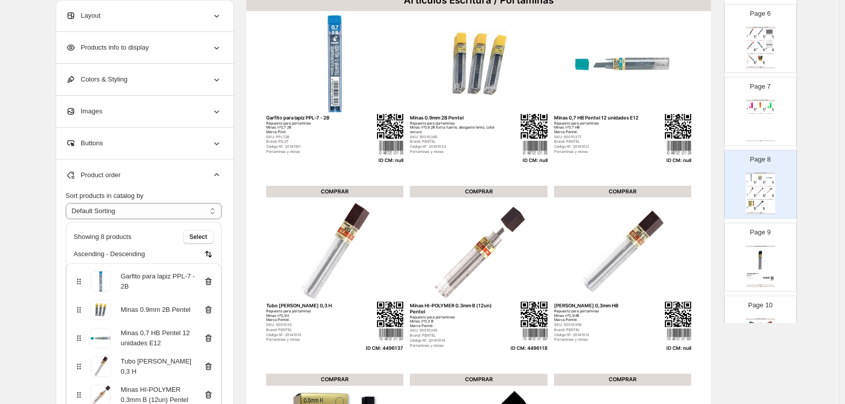
click at [212, 282] on icon at bounding box center [208, 281] width 10 height 10
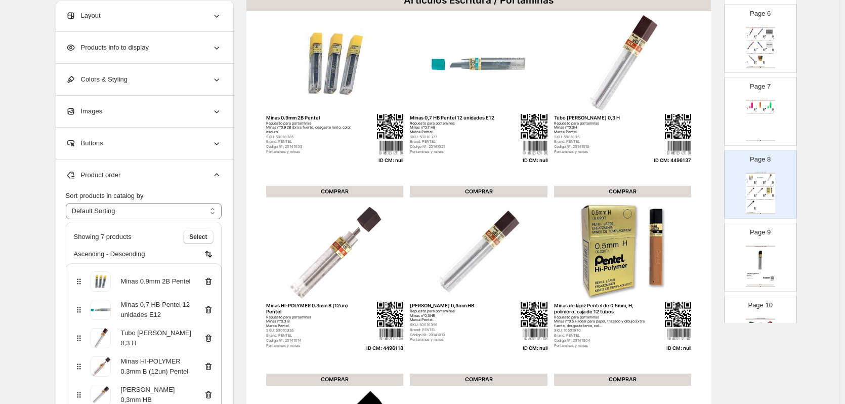
click at [212, 282] on icon at bounding box center [208, 281] width 10 height 10
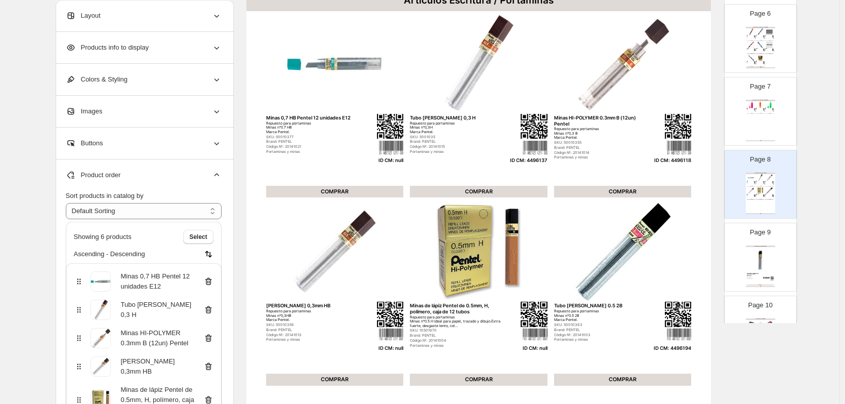
click at [212, 282] on icon at bounding box center [208, 281] width 10 height 10
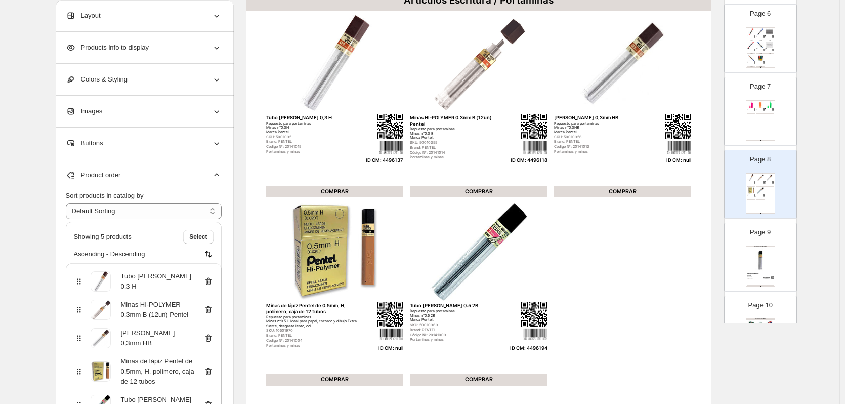
click at [209, 339] on icon at bounding box center [208, 338] width 10 height 10
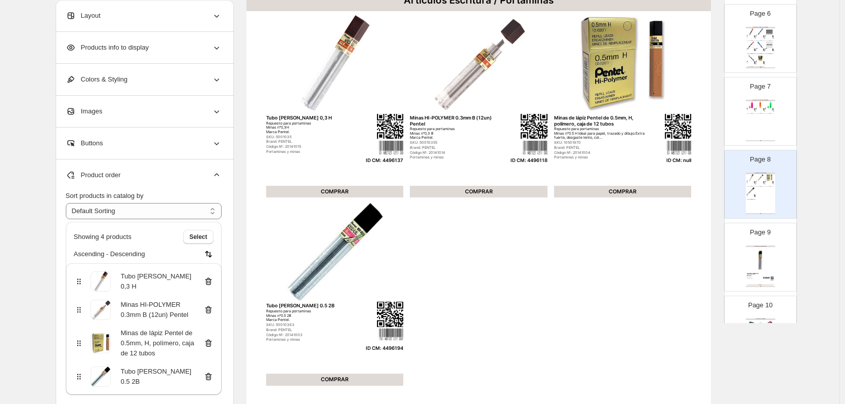
click at [209, 345] on icon at bounding box center [208, 343] width 7 height 8
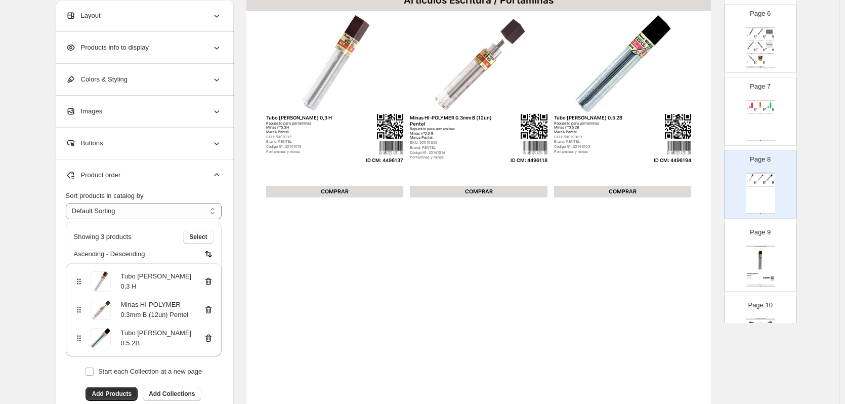
click at [759, 266] on img at bounding box center [759, 259] width 27 height 25
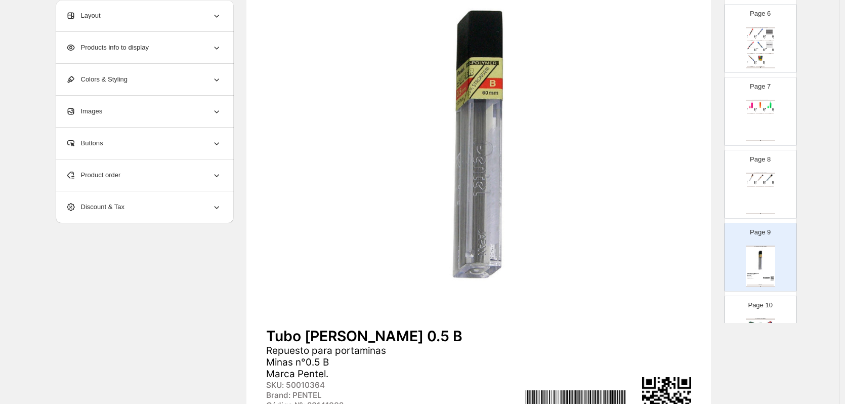
scroll to position [51, 0]
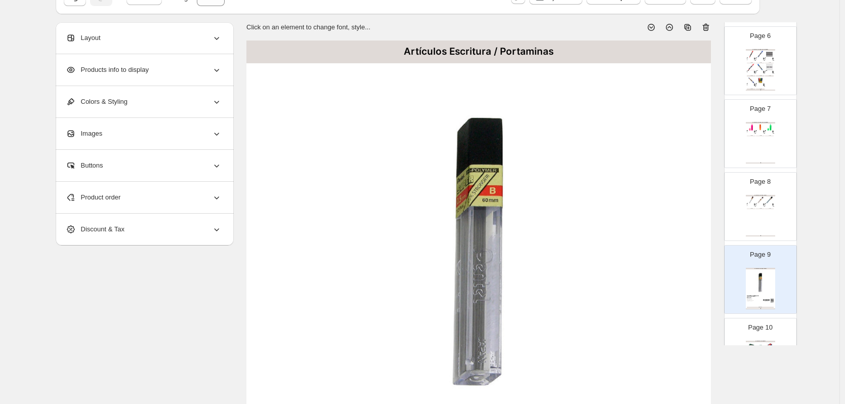
click at [710, 28] on icon at bounding box center [705, 27] width 10 height 10
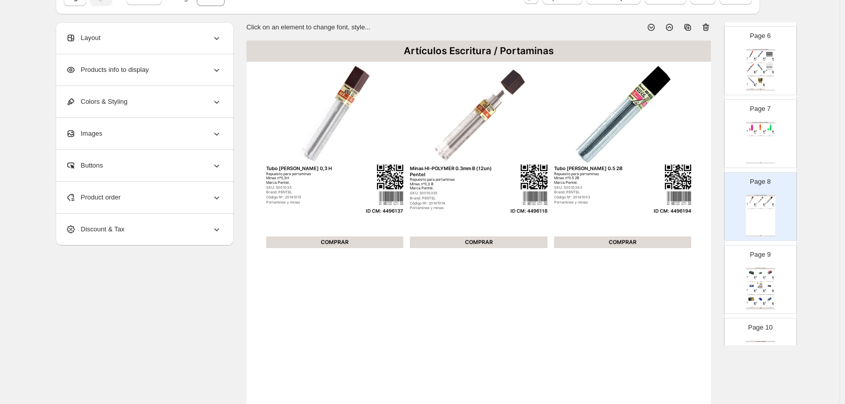
click at [765, 289] on img at bounding box center [769, 285] width 9 height 7
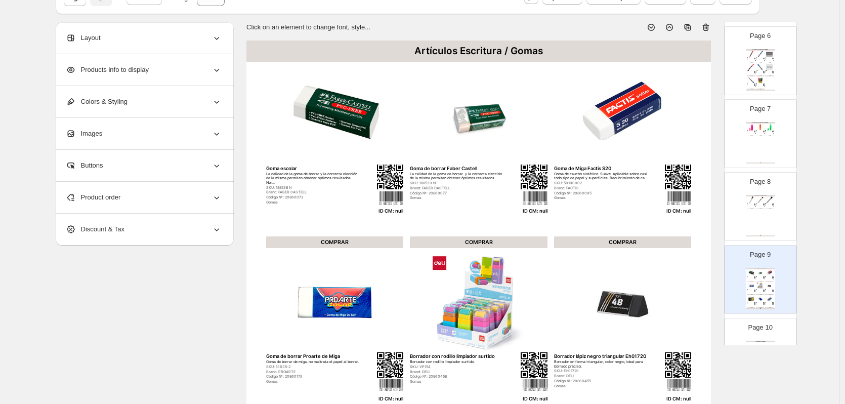
click at [765, 230] on div "Artículos Escritura / Portaminas Tubo [PERSON_NAME] 0,3 H Repuesto para portami…" at bounding box center [759, 215] width 29 height 41
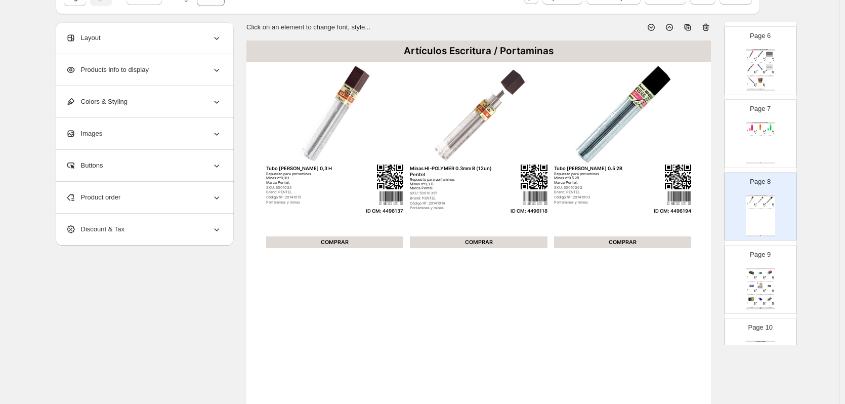
click at [765, 278] on div "Código №: 20860095" at bounding box center [768, 278] width 6 height 1
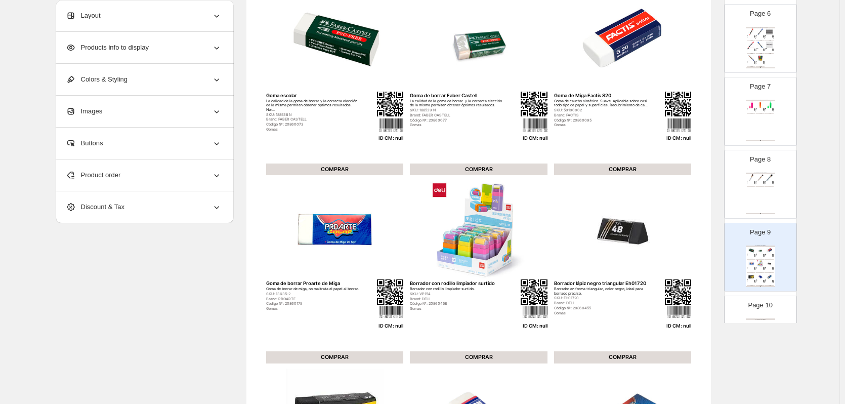
scroll to position [0, 0]
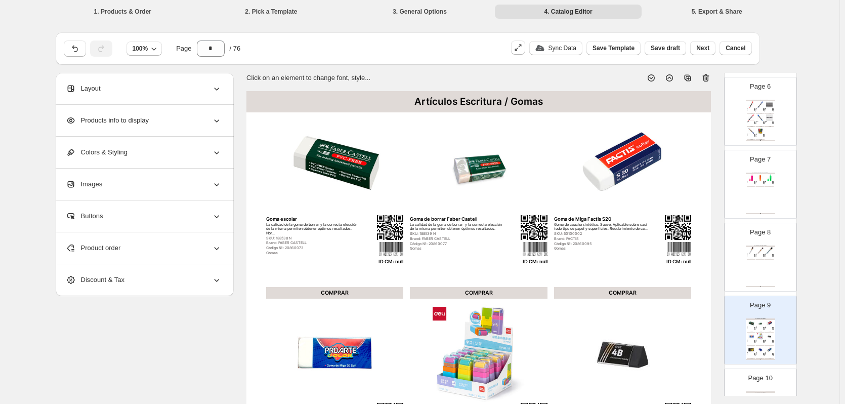
click at [707, 78] on icon at bounding box center [706, 78] width 1 height 3
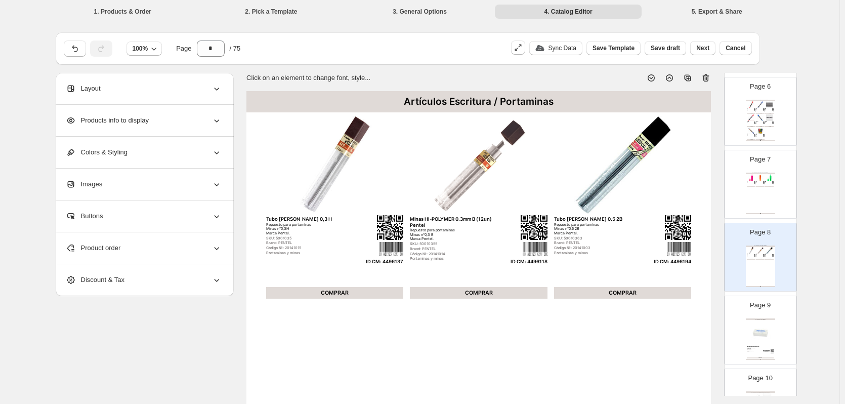
click at [760, 326] on img at bounding box center [759, 332] width 27 height 25
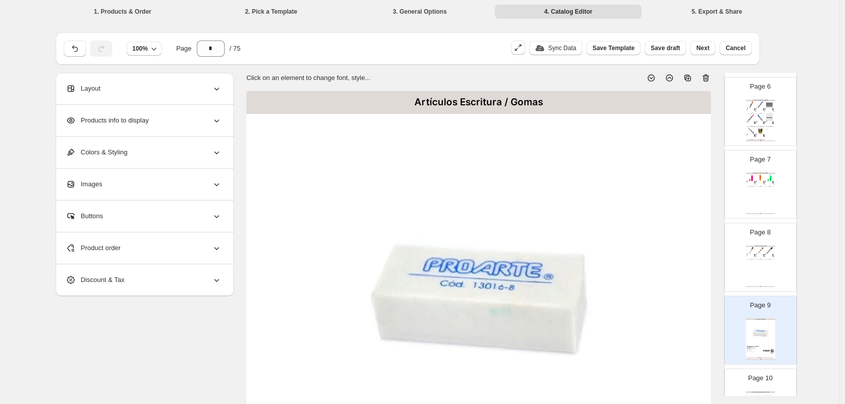
click at [709, 78] on icon at bounding box center [705, 78] width 7 height 8
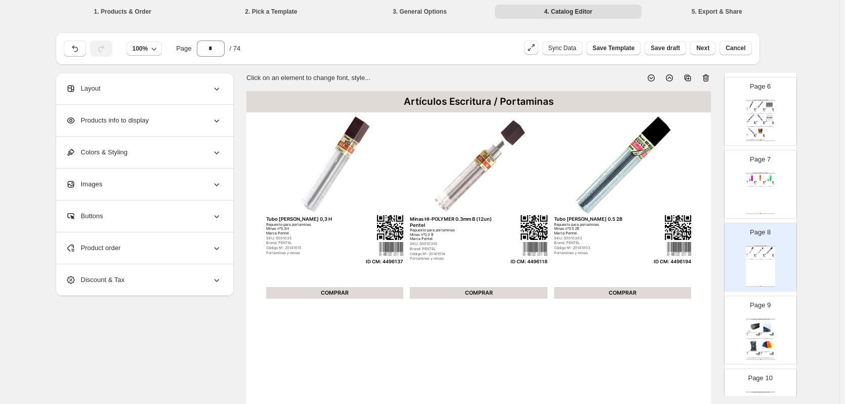
click at [769, 346] on img at bounding box center [766, 345] width 13 height 12
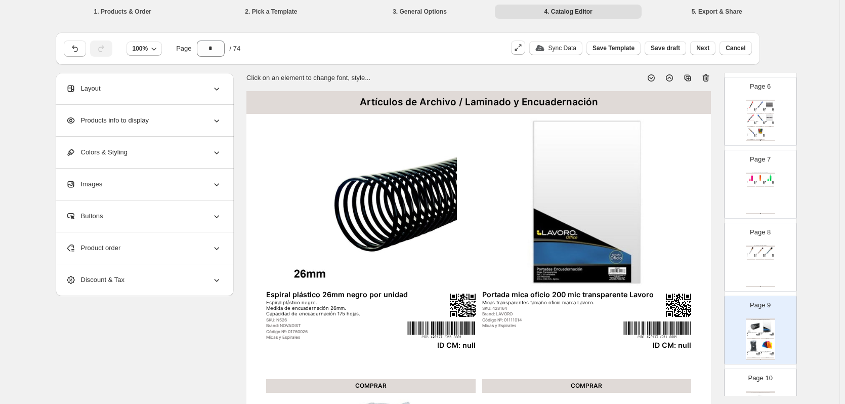
click at [707, 77] on icon at bounding box center [706, 78] width 1 height 3
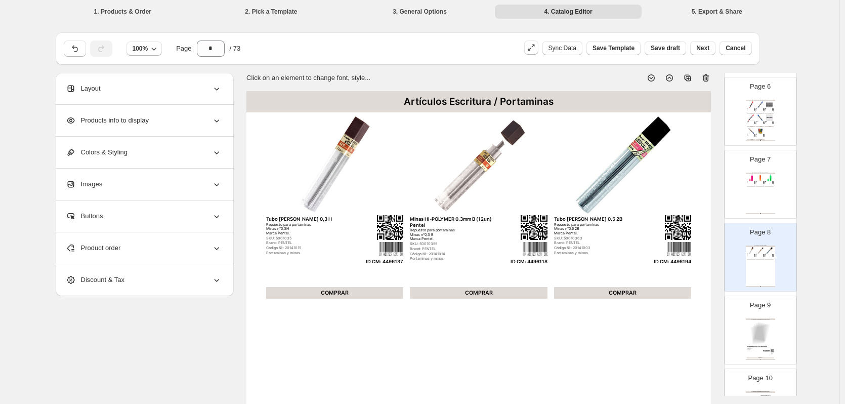
click at [761, 277] on div "Artículos Escritura / Portaminas Tubo [PERSON_NAME] 0,3 H Repuesto para portami…" at bounding box center [759, 265] width 29 height 41
click at [756, 332] on img at bounding box center [759, 332] width 27 height 25
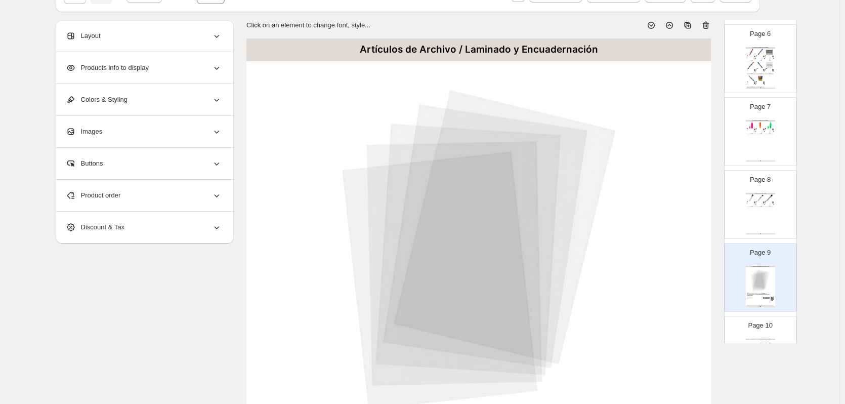
scroll to position [51, 0]
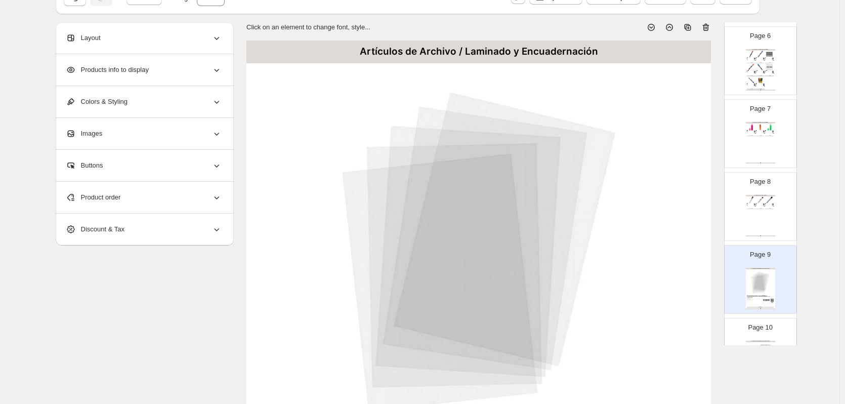
click at [709, 27] on icon at bounding box center [705, 28] width 7 height 8
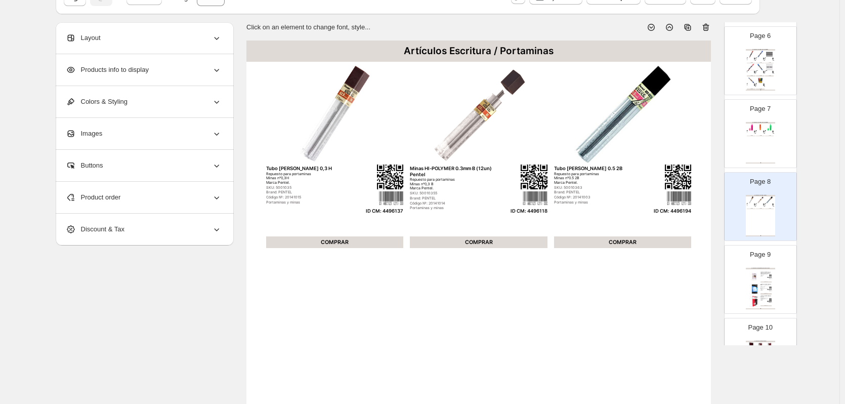
click at [769, 276] on img at bounding box center [770, 275] width 2 height 2
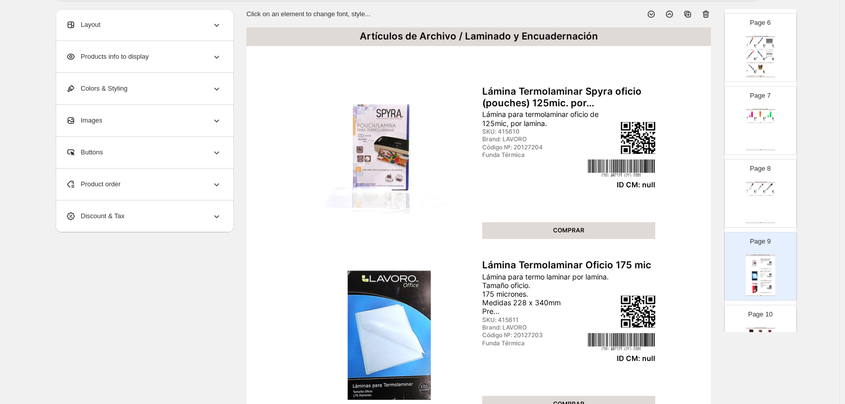
scroll to position [0, 0]
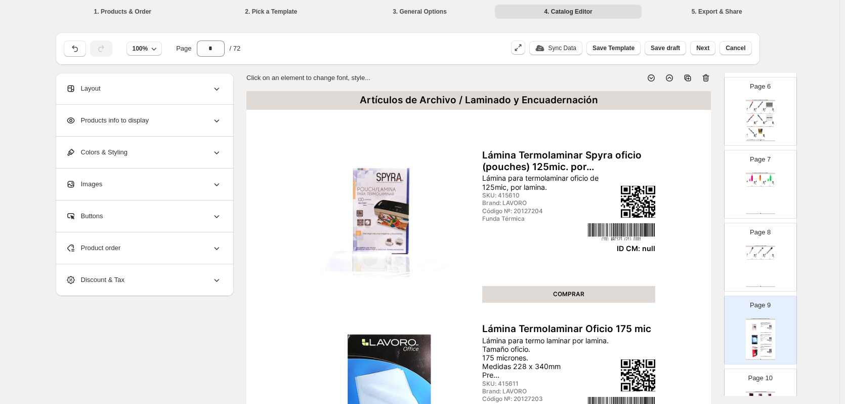
click at [756, 273] on div "Artículos Escritura / Portaminas Tubo [PERSON_NAME] 0,3 H Repuesto para portami…" at bounding box center [759, 265] width 29 height 41
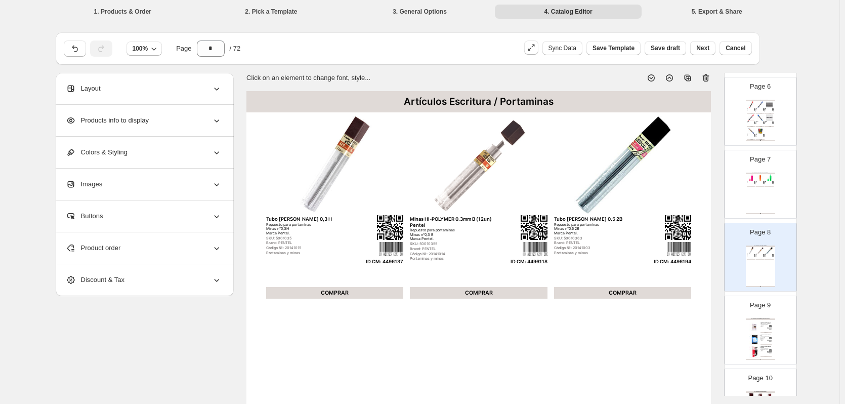
click at [764, 320] on div "Artículos de Archivo / Laminado y Encuadernación" at bounding box center [759, 319] width 29 height 2
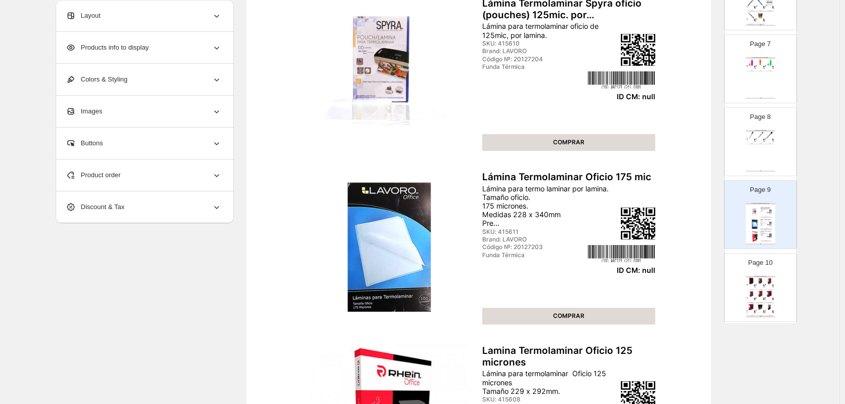
scroll to position [506, 0]
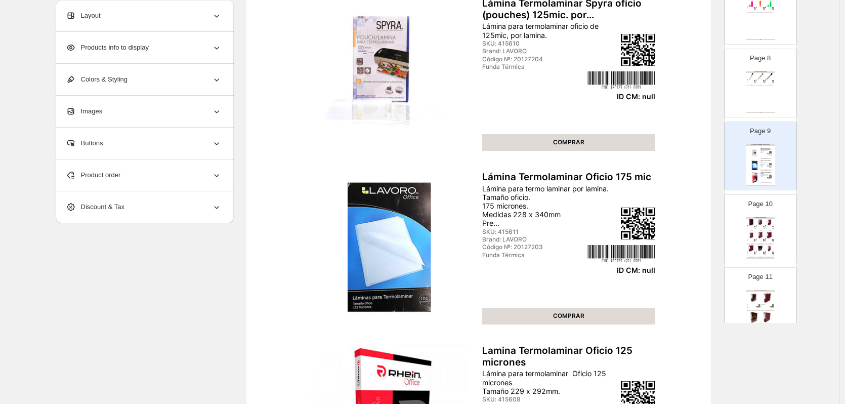
click at [764, 217] on div "Artículos de Archivo / Archivador" at bounding box center [759, 218] width 29 height 2
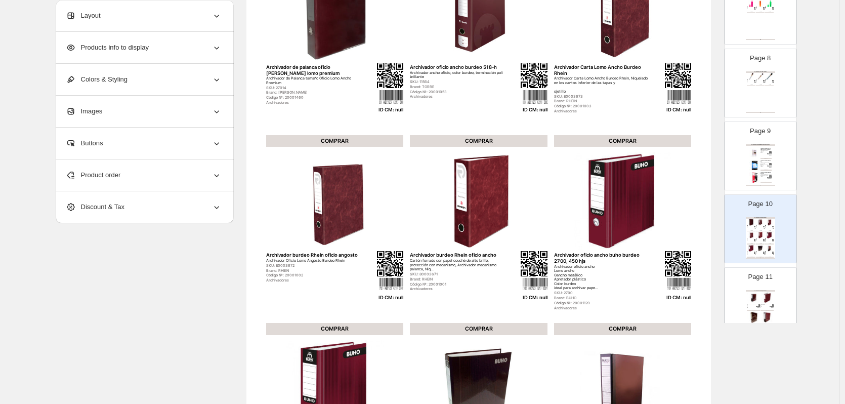
click at [754, 156] on img at bounding box center [754, 153] width 11 height 11
type input "*"
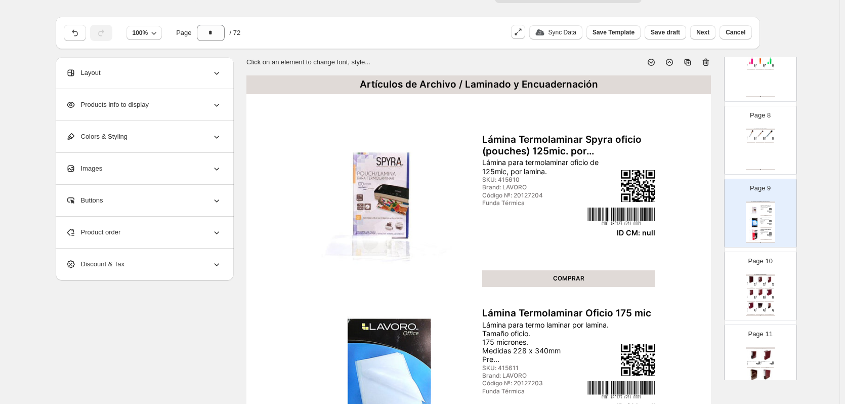
scroll to position [0, 0]
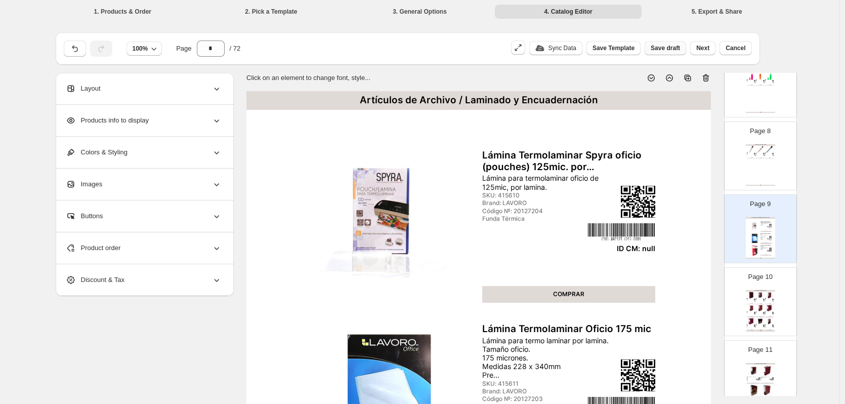
click at [665, 48] on span "Save draft" at bounding box center [664, 48] width 29 height 8
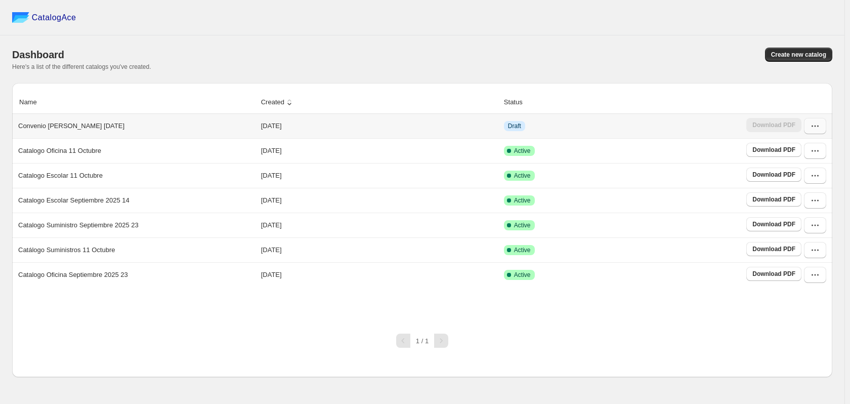
click at [815, 125] on icon "button" at bounding box center [815, 126] width 10 height 10
click at [794, 213] on span "Edit" at bounding box center [793, 217] width 11 height 8
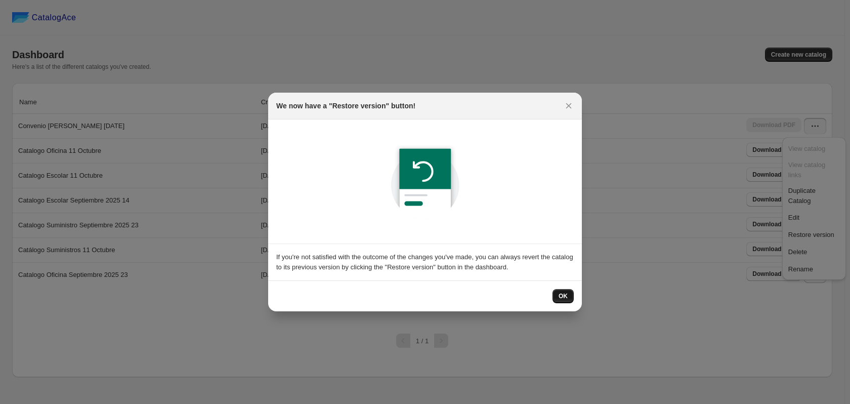
click at [567, 296] on span "OK" at bounding box center [562, 296] width 9 height 8
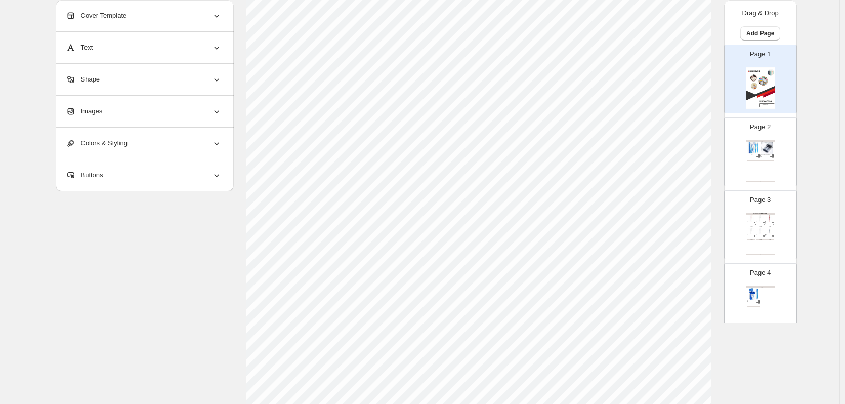
scroll to position [253, 0]
click at [760, 150] on img at bounding box center [766, 148] width 13 height 12
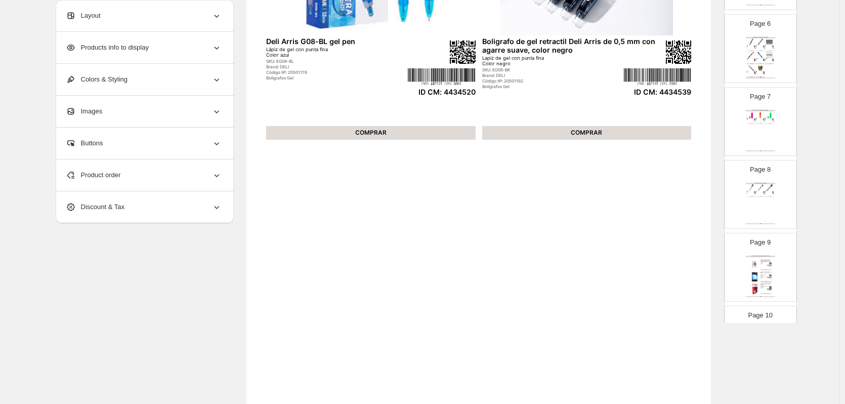
scroll to position [405, 0]
click at [763, 256] on div "Artículos de Archivo / Laminado y Encuadernación Lámina Termolaminar Spyra ofic…" at bounding box center [759, 265] width 29 height 41
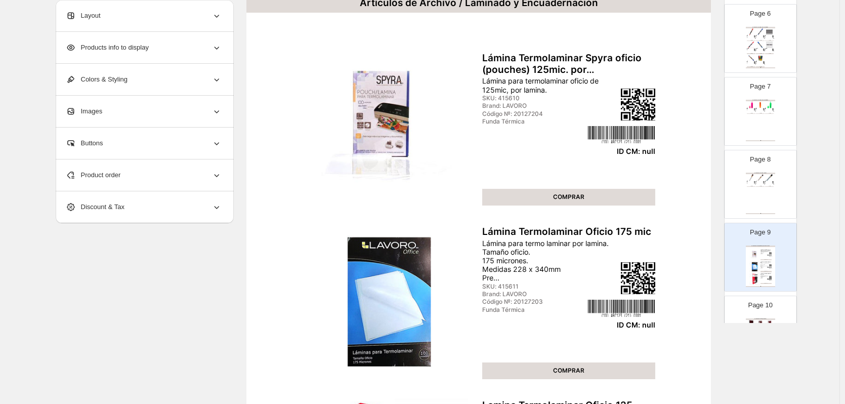
scroll to position [51, 0]
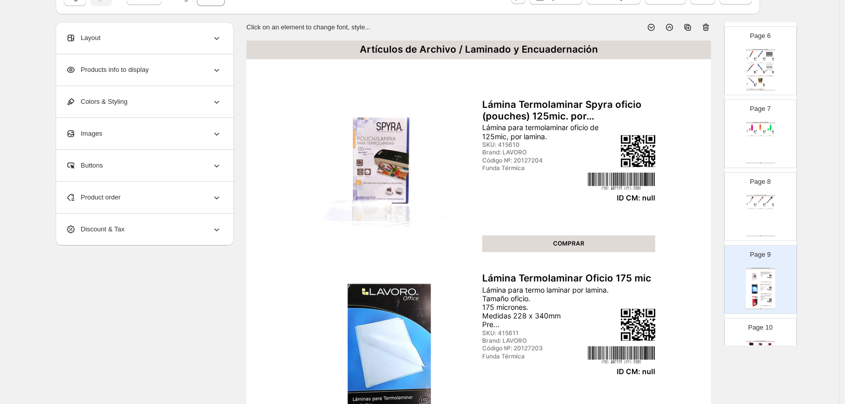
click at [706, 29] on icon at bounding box center [705, 27] width 1 height 3
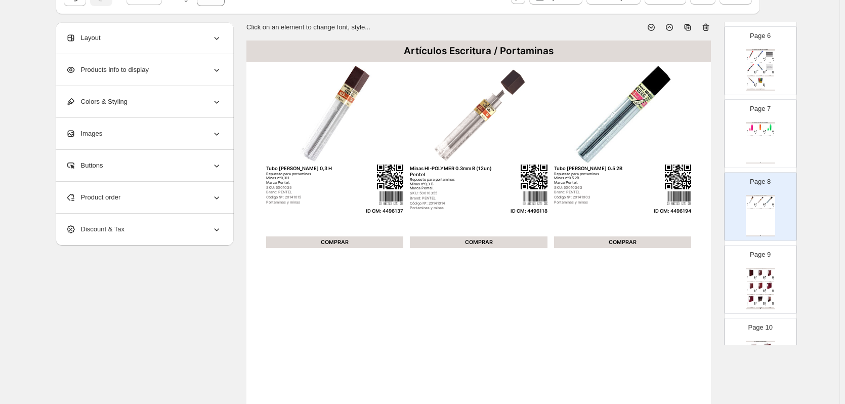
click at [772, 290] on img at bounding box center [773, 290] width 2 height 2
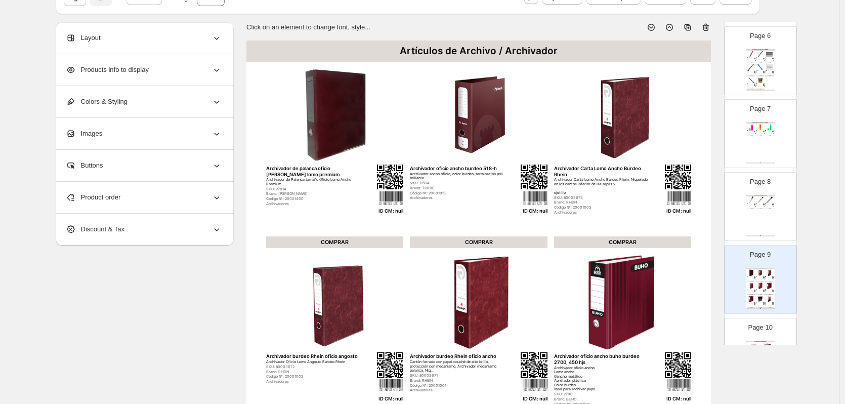
click at [182, 195] on div "Product order" at bounding box center [144, 197] width 156 height 31
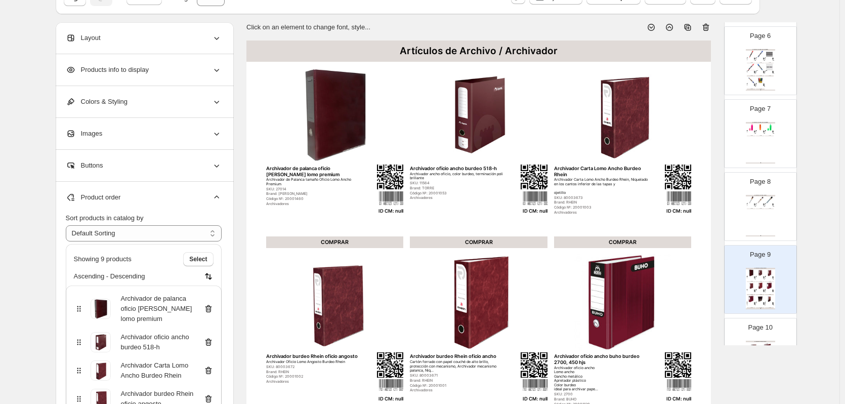
click at [208, 310] on icon at bounding box center [207, 308] width 1 height 3
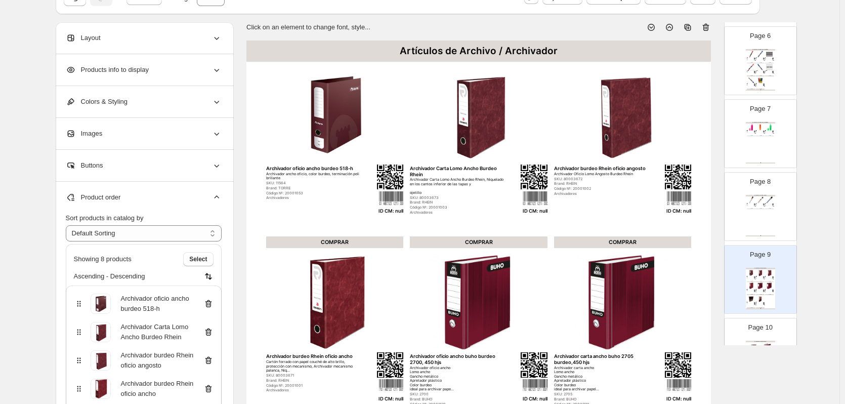
click at [212, 304] on icon at bounding box center [208, 303] width 10 height 10
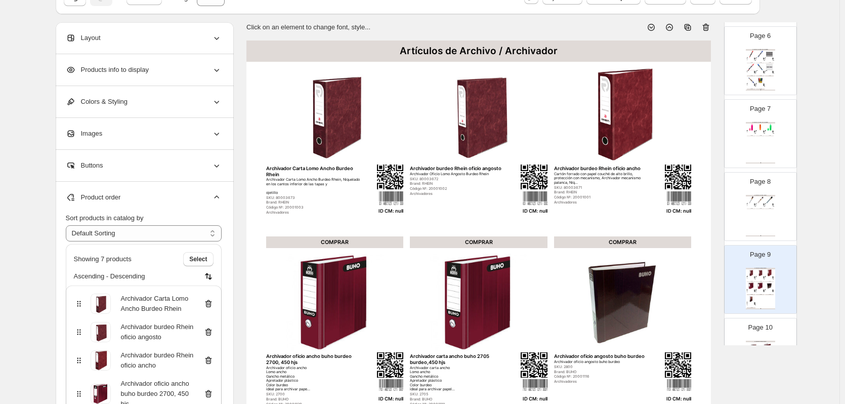
click at [212, 304] on icon at bounding box center [208, 303] width 10 height 10
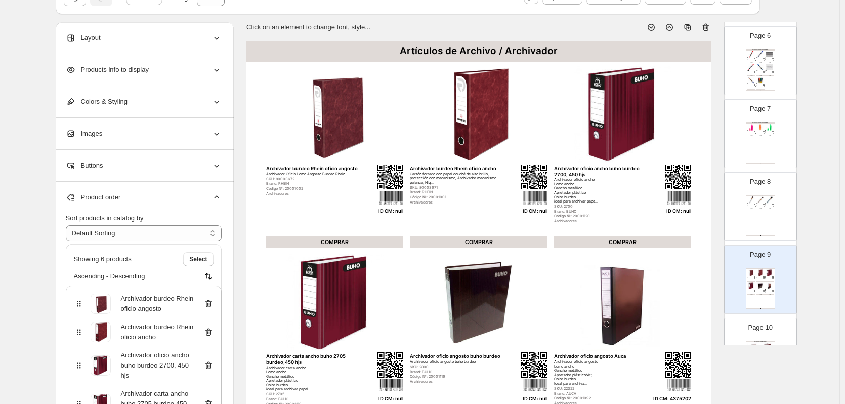
click at [212, 304] on icon at bounding box center [208, 303] width 10 height 10
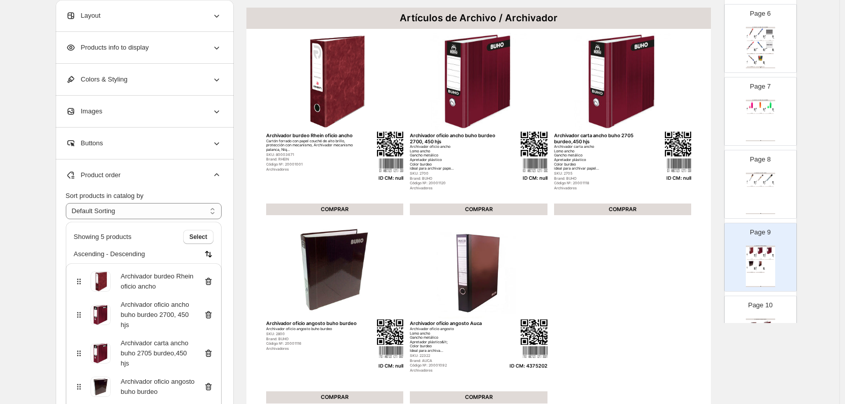
scroll to position [101, 0]
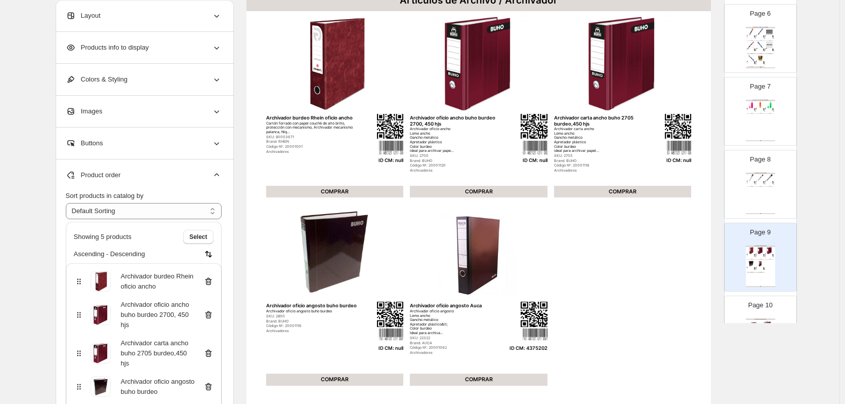
click at [212, 282] on icon at bounding box center [208, 281] width 10 height 10
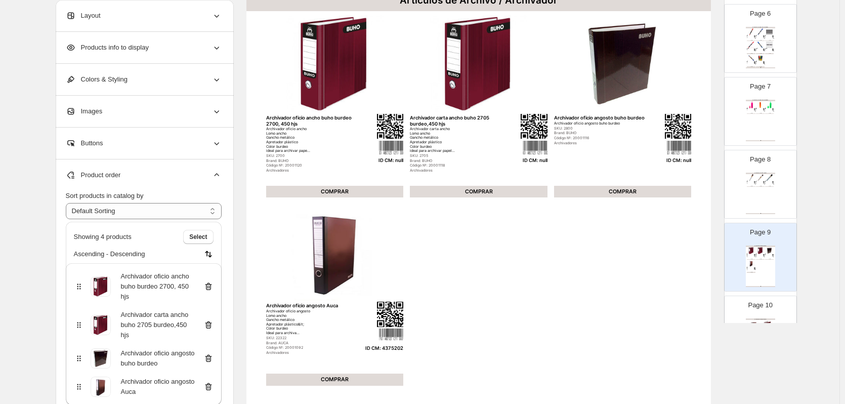
click at [212, 282] on icon at bounding box center [208, 286] width 10 height 10
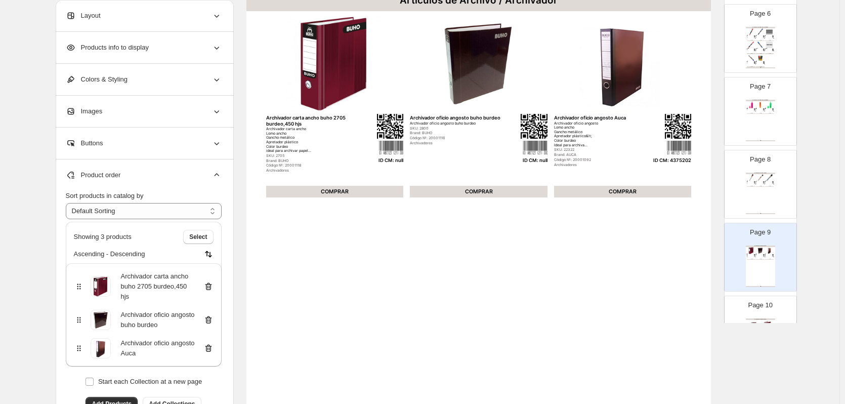
click at [212, 282] on icon at bounding box center [208, 286] width 10 height 10
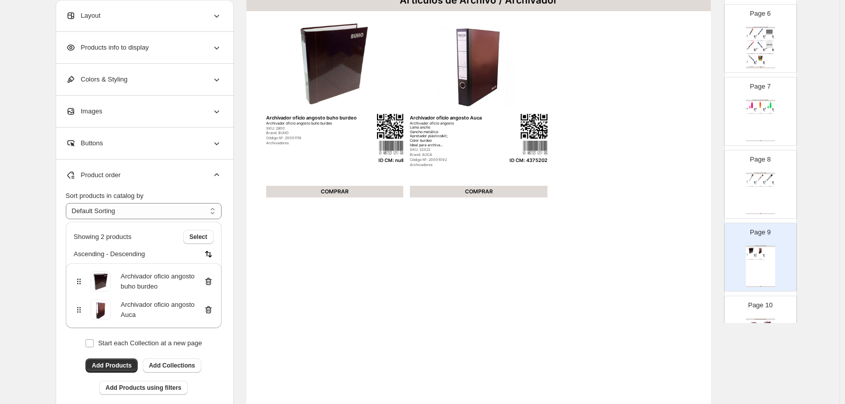
click at [212, 282] on icon at bounding box center [208, 281] width 10 height 10
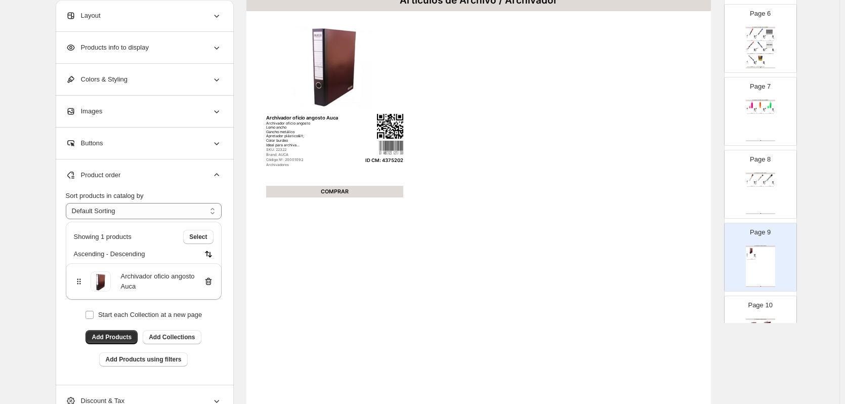
click at [757, 312] on div "Page 10 Artículos de Archivo / Archivador Archivador Auca carta ancho Archivado…" at bounding box center [756, 326] width 64 height 68
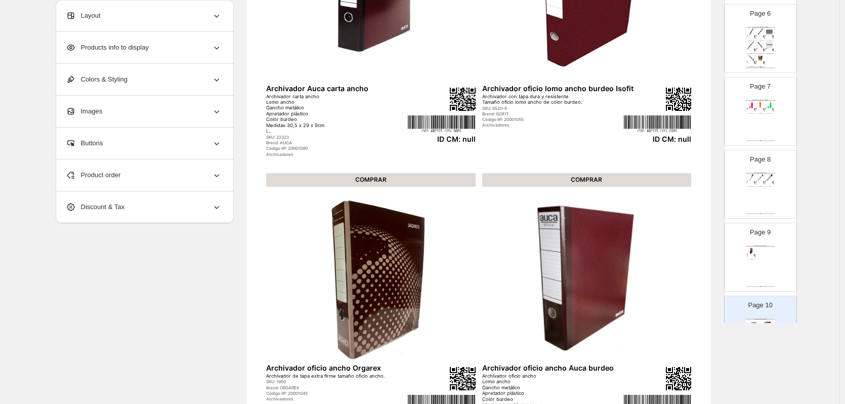
scroll to position [202, 0]
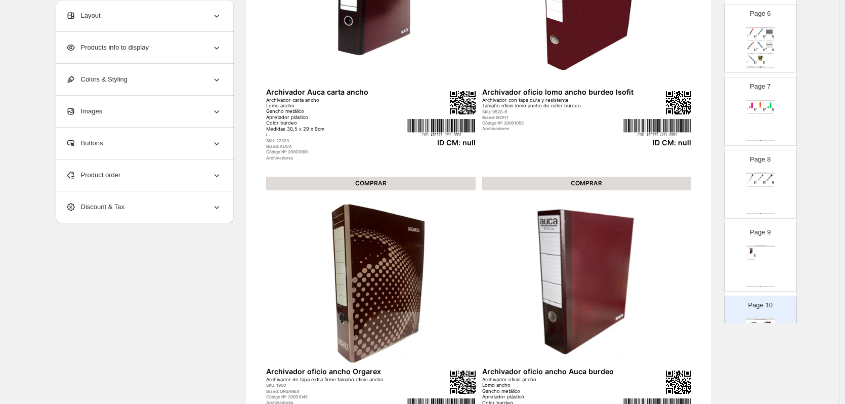
click at [218, 179] on icon at bounding box center [216, 175] width 10 height 10
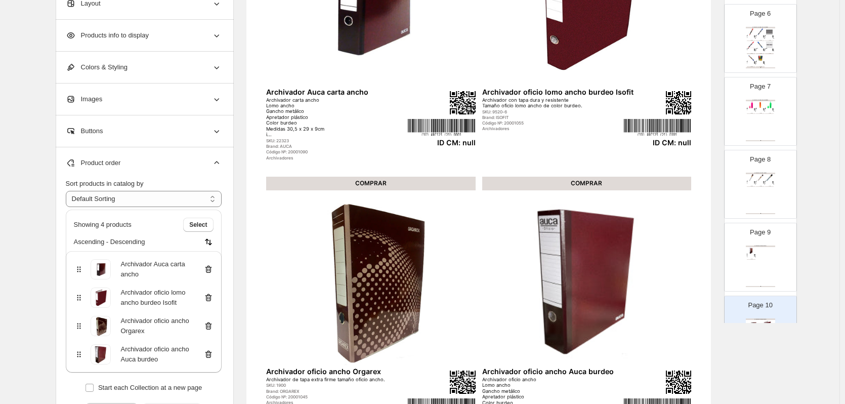
click at [210, 269] on icon at bounding box center [208, 269] width 10 height 10
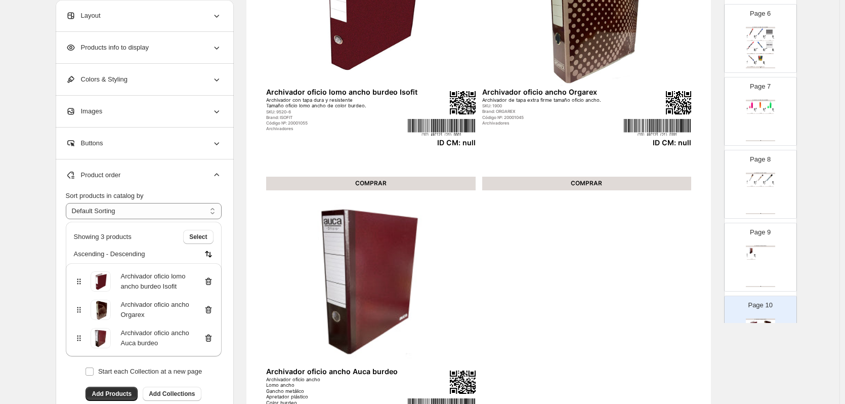
click at [211, 281] on icon at bounding box center [208, 281] width 10 height 10
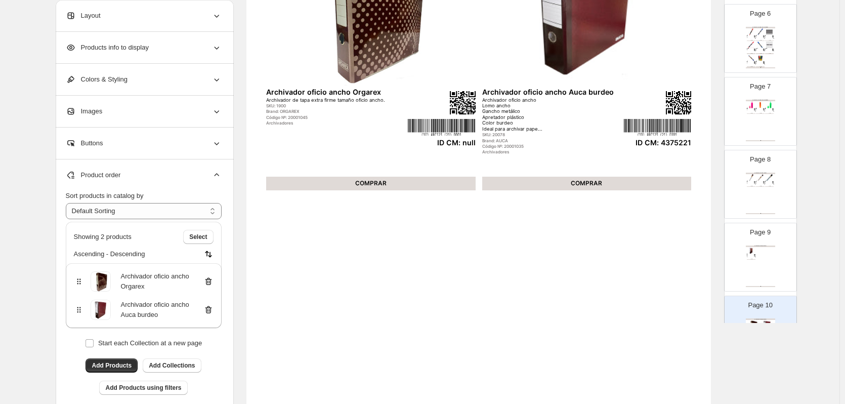
click at [211, 281] on icon at bounding box center [208, 281] width 10 height 10
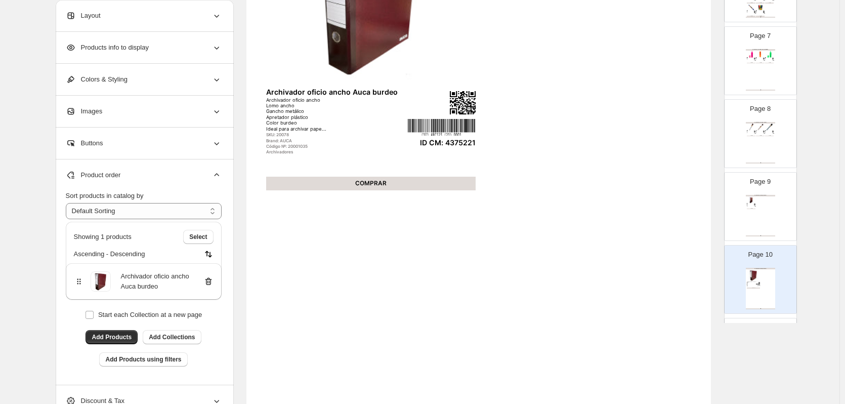
scroll to position [607, 0]
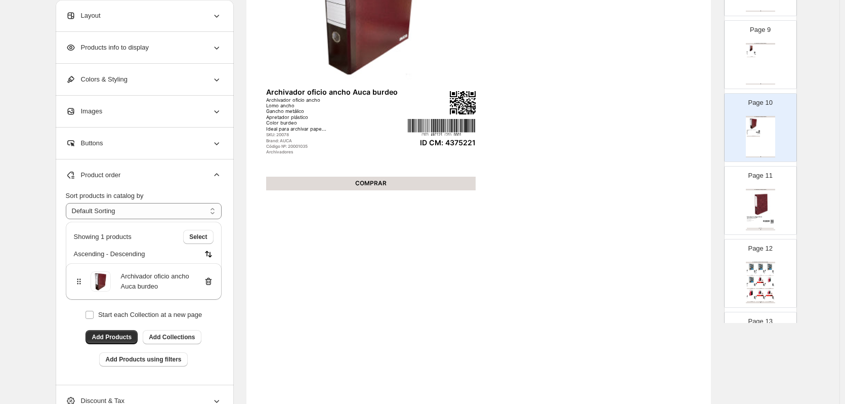
click at [759, 217] on div "Archivador oficio angosto burdeo Dimensiones 350 x 285 x 58" at bounding box center [758, 218] width 24 height 2
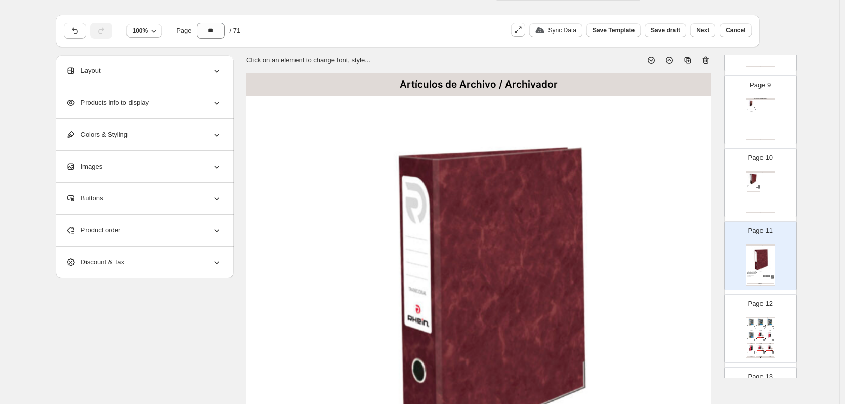
scroll to position [0, 0]
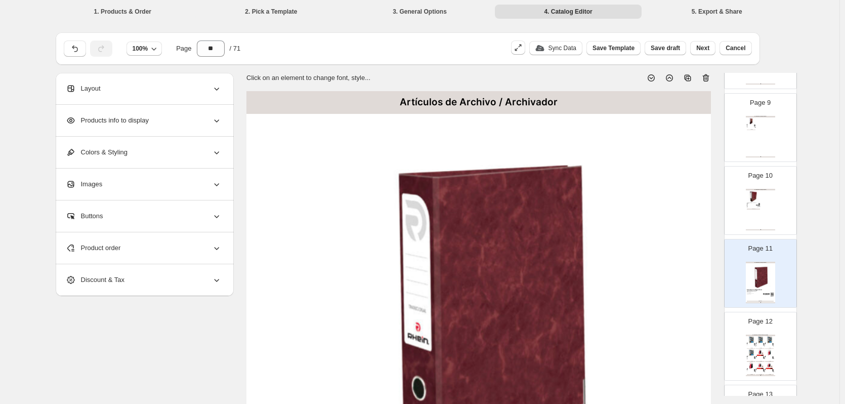
click at [763, 348] on div "COMPRAR" at bounding box center [760, 348] width 9 height 1
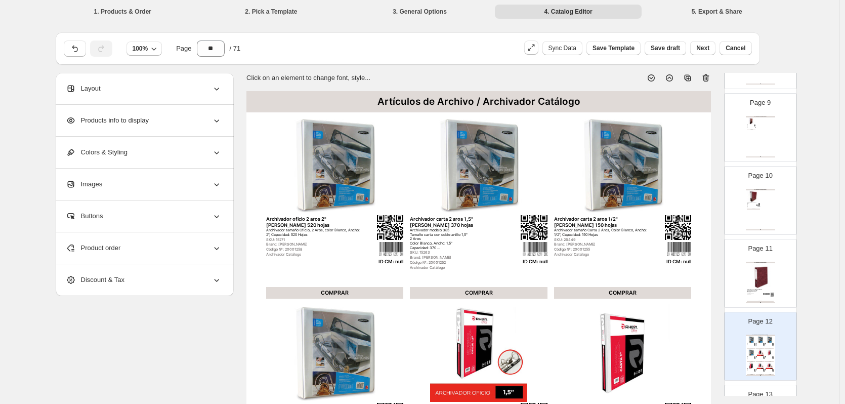
click at [757, 275] on img at bounding box center [759, 275] width 27 height 25
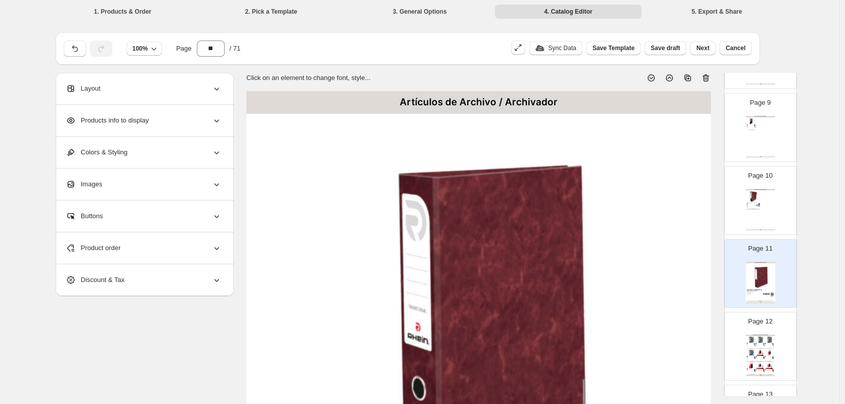
click at [762, 271] on img at bounding box center [759, 275] width 27 height 25
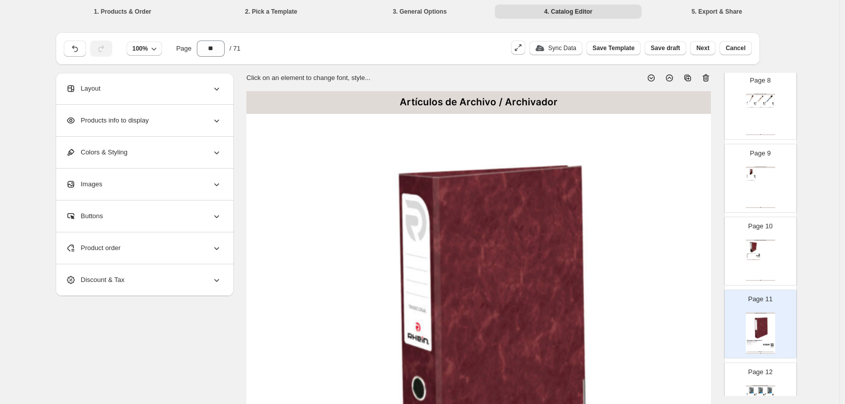
click at [710, 76] on icon at bounding box center [705, 78] width 10 height 10
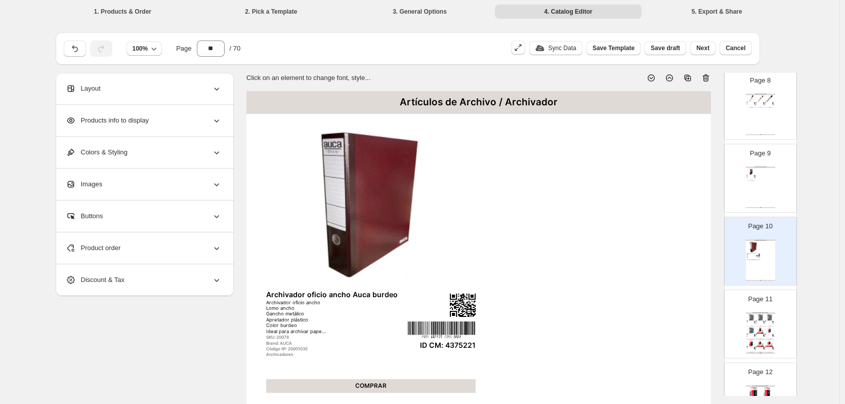
click at [763, 334] on img at bounding box center [764, 335] width 2 height 2
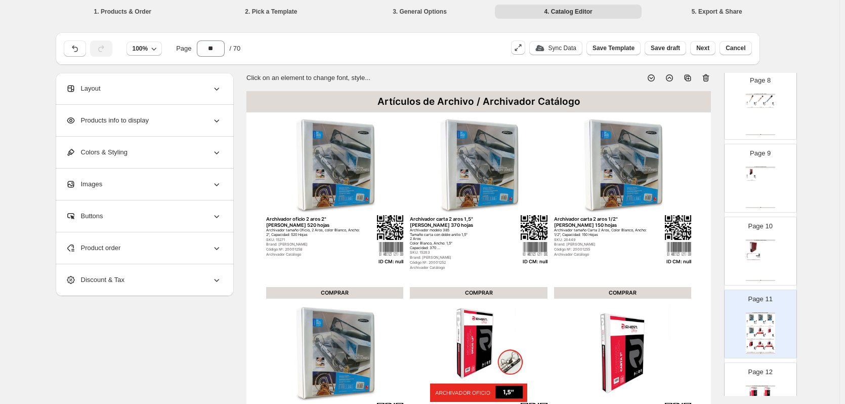
click at [180, 245] on div "Product order" at bounding box center [144, 247] width 156 height 31
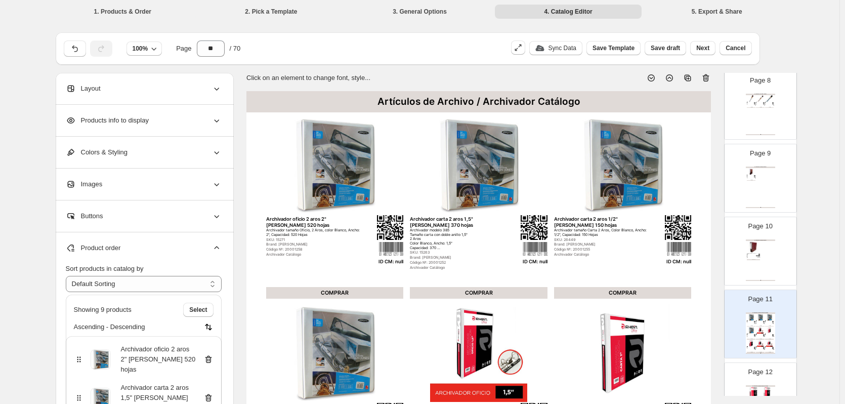
click at [211, 358] on icon at bounding box center [208, 359] width 10 height 10
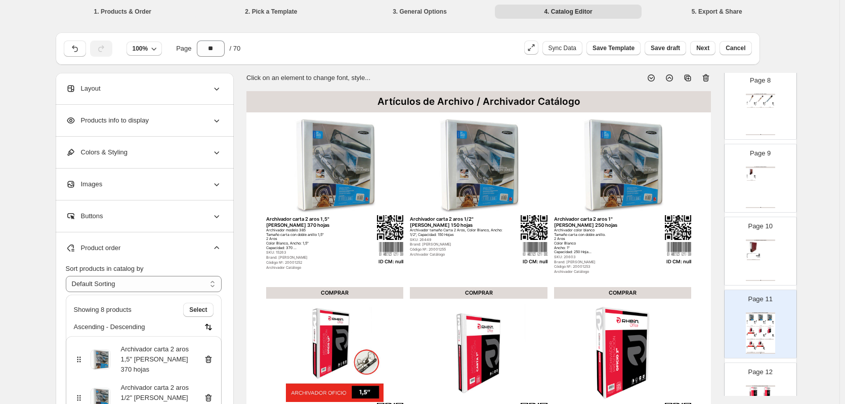
click at [211, 358] on icon at bounding box center [208, 359] width 10 height 10
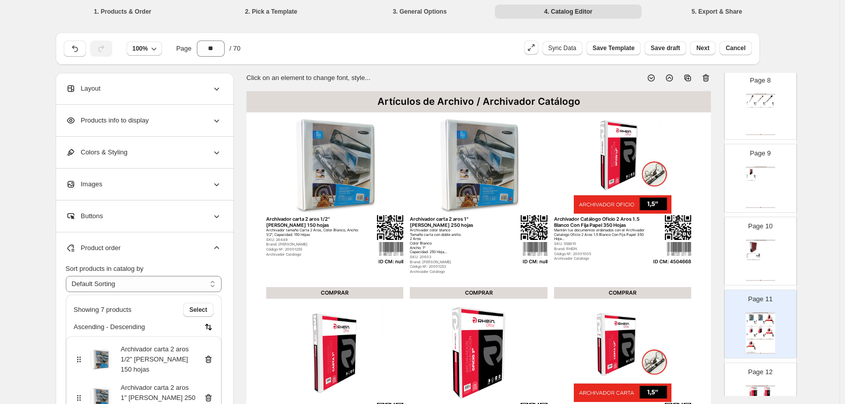
click at [211, 358] on icon at bounding box center [208, 359] width 10 height 10
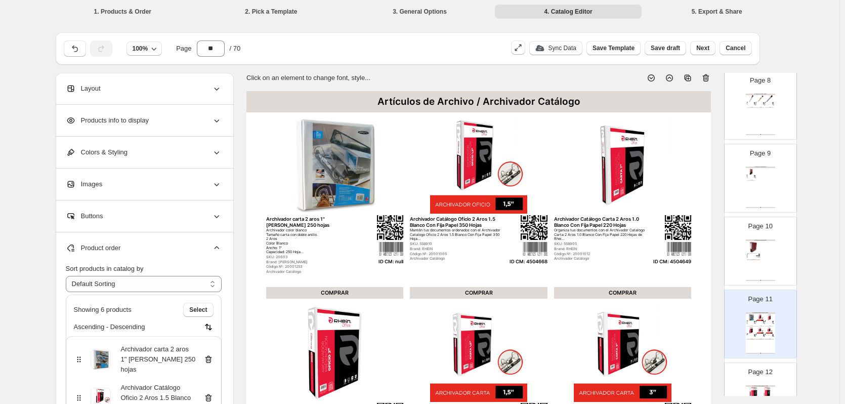
click at [211, 358] on icon at bounding box center [208, 359] width 10 height 10
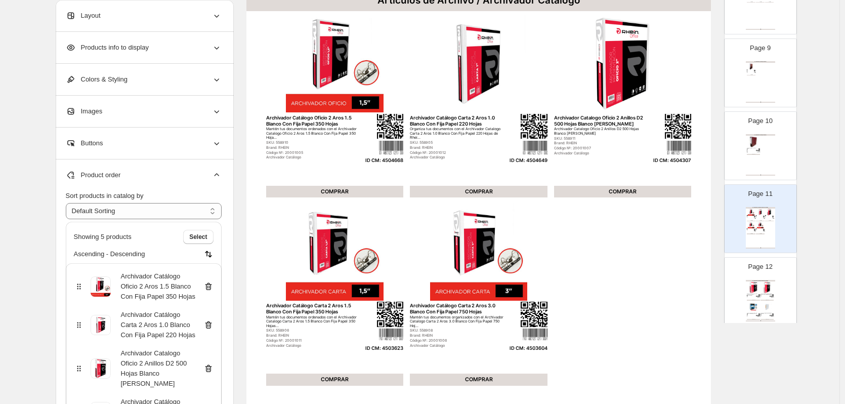
scroll to position [607, 0]
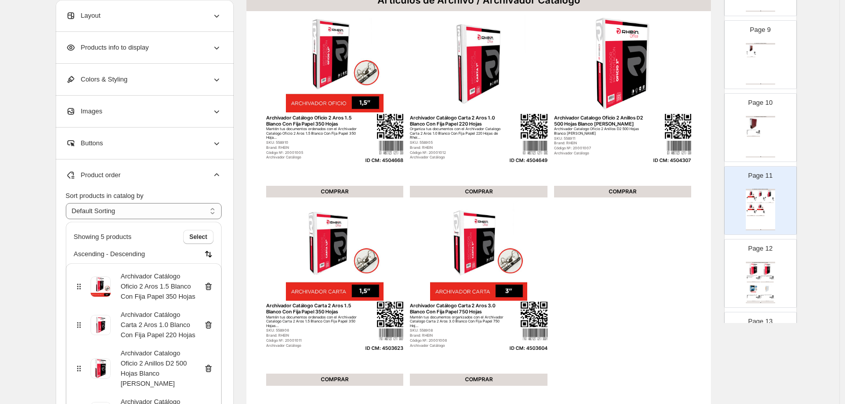
click at [769, 278] on img at bounding box center [771, 277] width 4 height 1
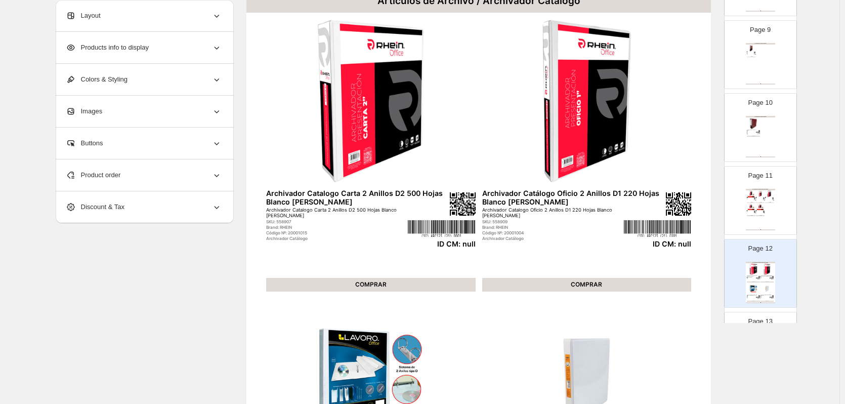
click at [200, 173] on div "Product order" at bounding box center [144, 174] width 156 height 31
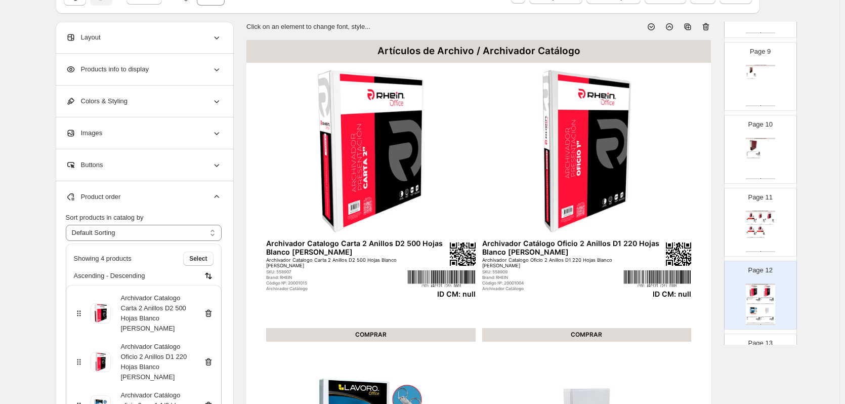
scroll to position [51, 0]
click at [706, 27] on icon at bounding box center [705, 27] width 1 height 3
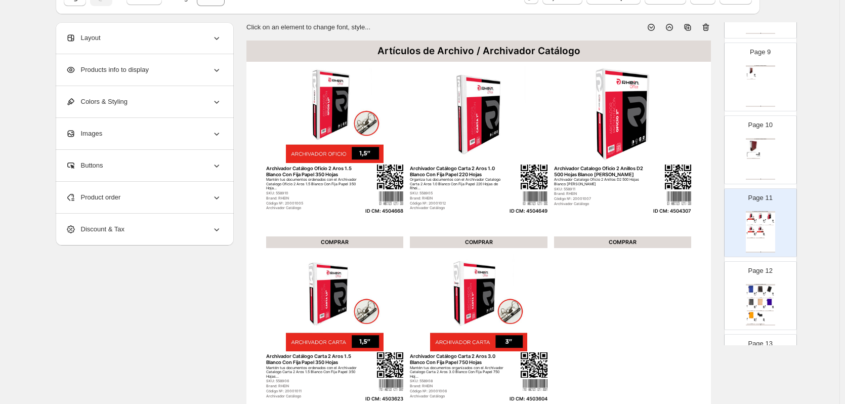
click at [768, 295] on div "Carpetas" at bounding box center [768, 294] width 6 height 1
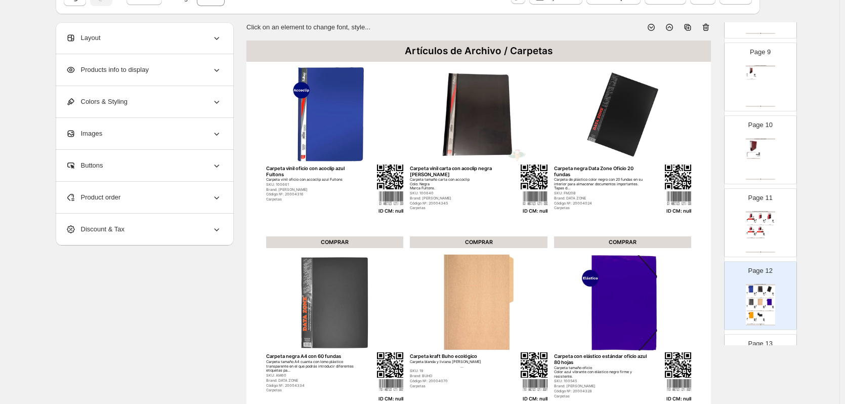
click at [707, 27] on icon at bounding box center [706, 27] width 1 height 3
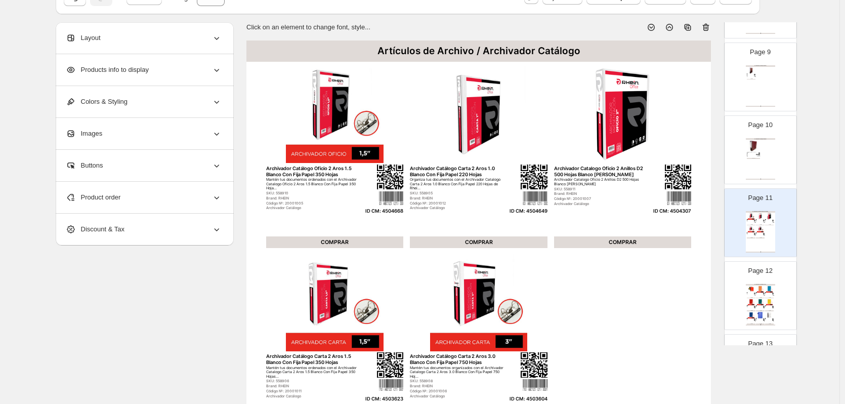
click at [751, 293] on div "Brand: Marangunic" at bounding box center [749, 293] width 6 height 1
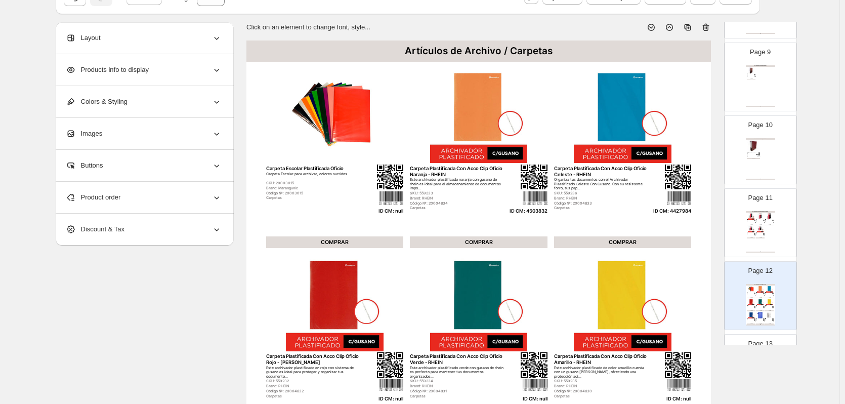
click at [179, 198] on div "Product order" at bounding box center [144, 197] width 156 height 31
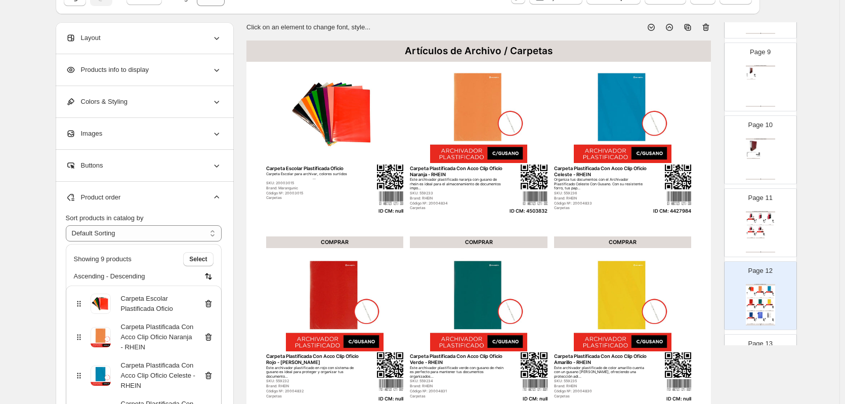
click at [208, 304] on icon at bounding box center [207, 303] width 1 height 3
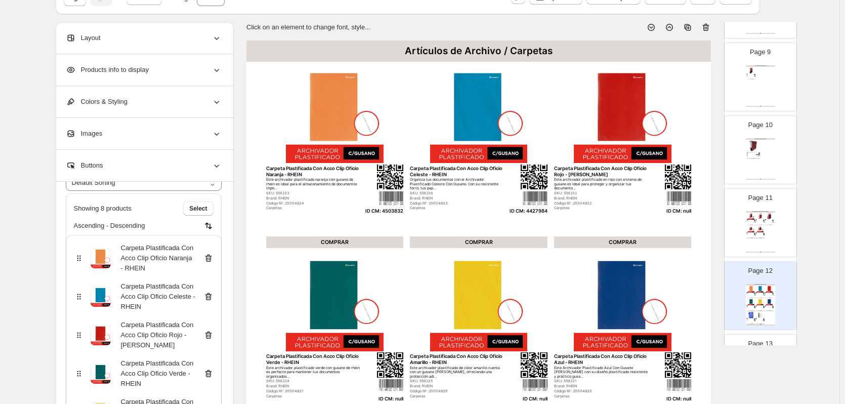
click at [209, 335] on icon at bounding box center [208, 335] width 10 height 10
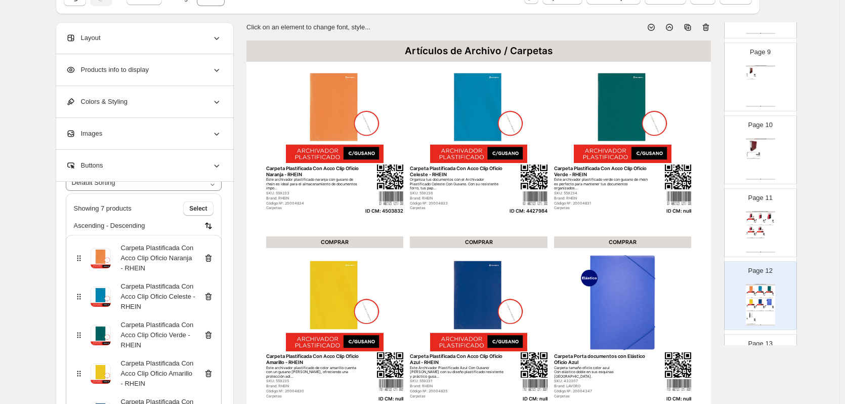
click at [209, 335] on icon at bounding box center [208, 335] width 10 height 10
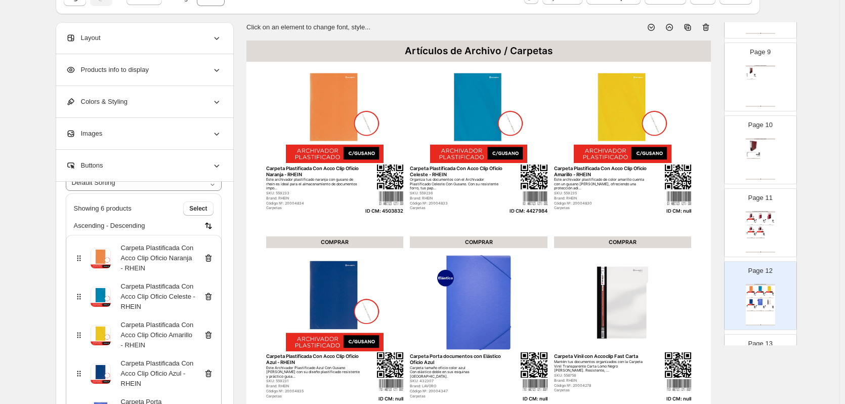
click at [209, 335] on icon at bounding box center [208, 335] width 10 height 10
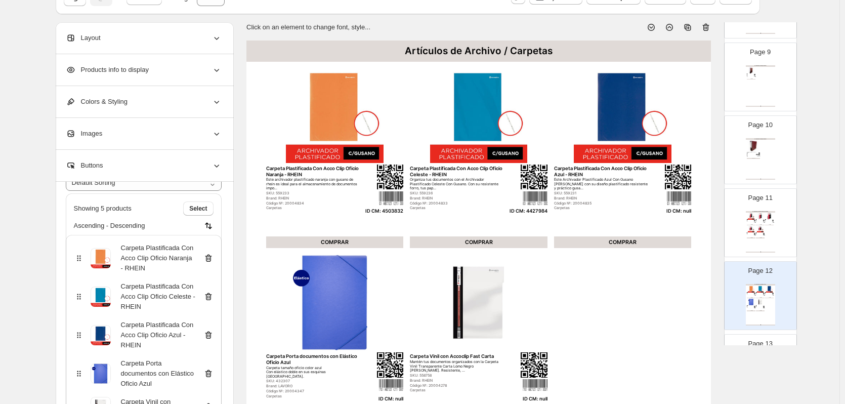
click at [209, 335] on icon at bounding box center [208, 335] width 10 height 10
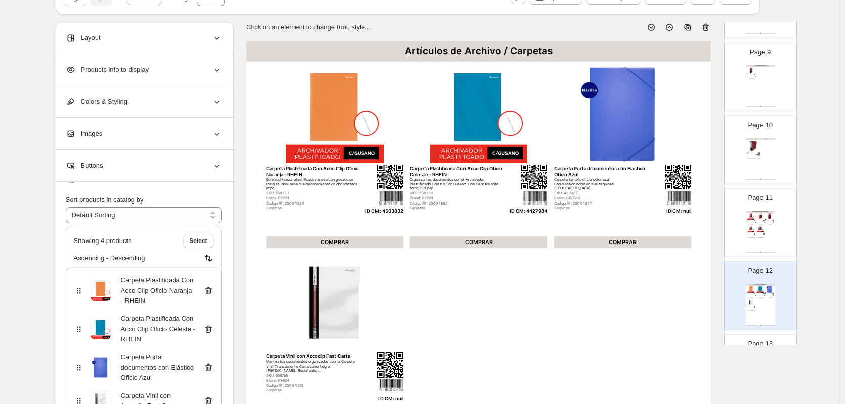
scroll to position [101, 0]
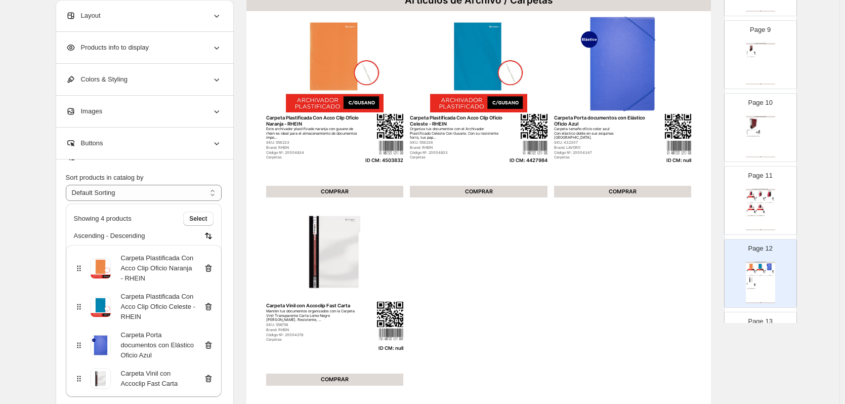
click at [211, 345] on icon at bounding box center [208, 345] width 10 height 10
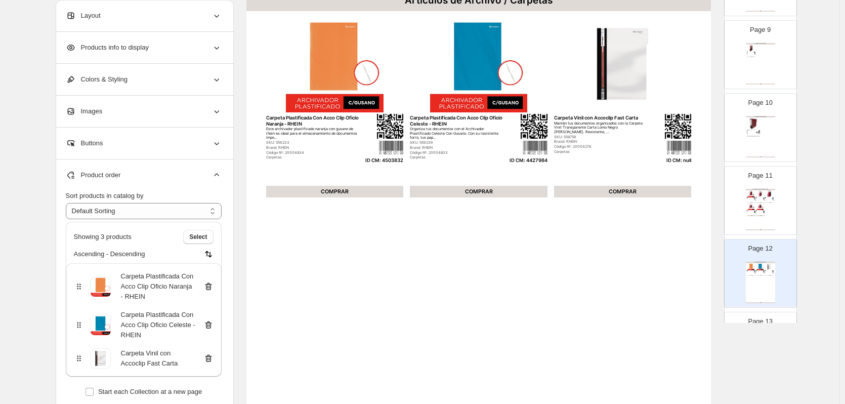
scroll to position [0, 0]
click at [209, 360] on icon at bounding box center [208, 358] width 1 height 3
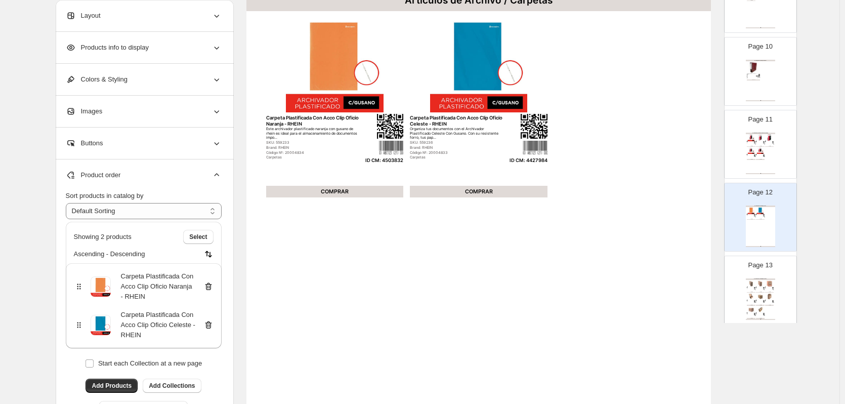
scroll to position [708, 0]
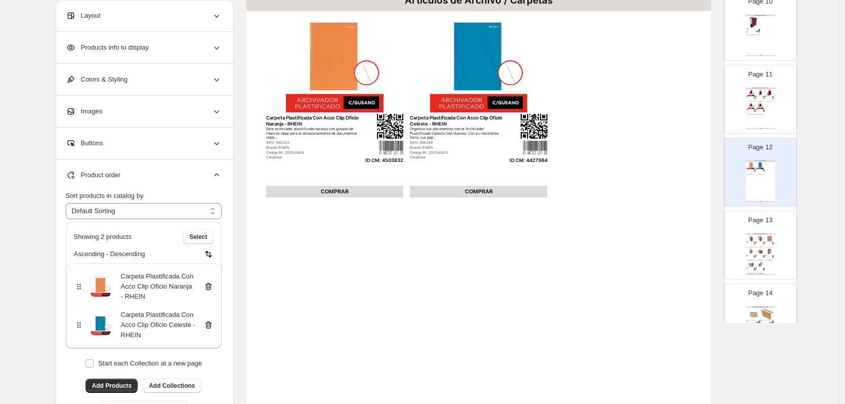
click at [756, 249] on img at bounding box center [760, 251] width 9 height 7
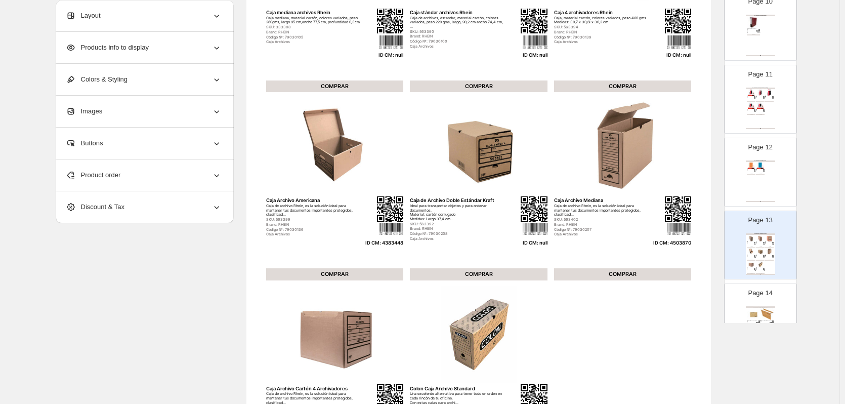
scroll to position [101, 0]
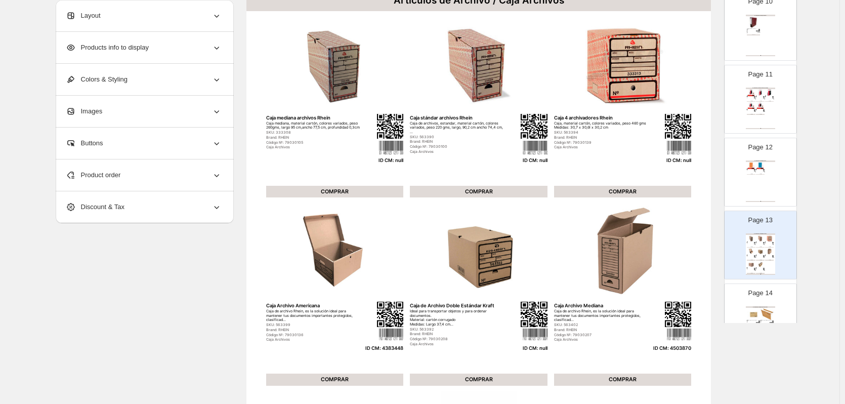
click at [203, 172] on div "Product order" at bounding box center [144, 174] width 156 height 31
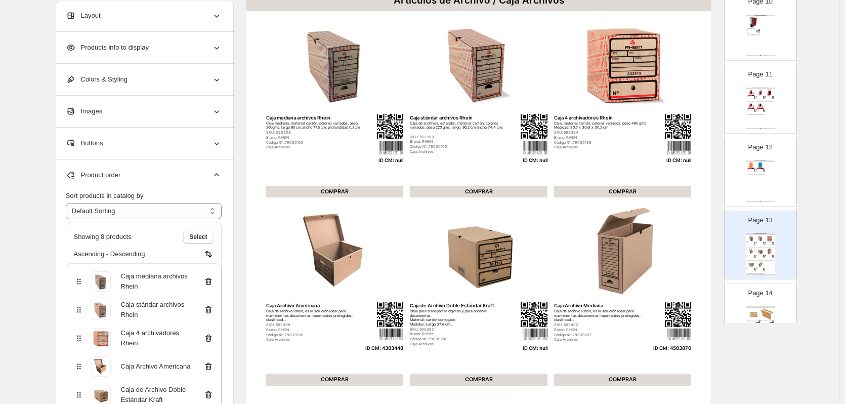
click at [212, 281] on icon at bounding box center [208, 281] width 10 height 10
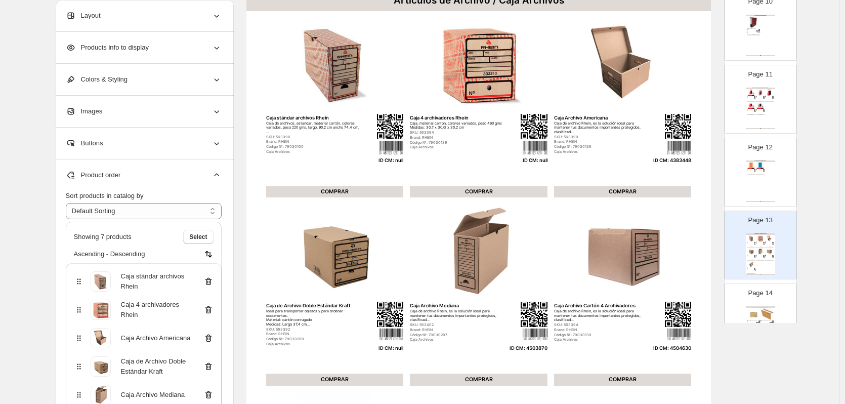
click at [212, 281] on icon at bounding box center [208, 281] width 10 height 10
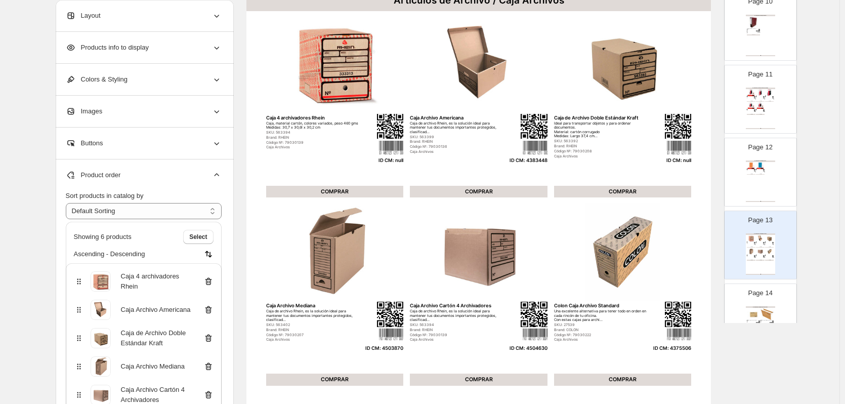
click at [212, 281] on icon at bounding box center [208, 281] width 10 height 10
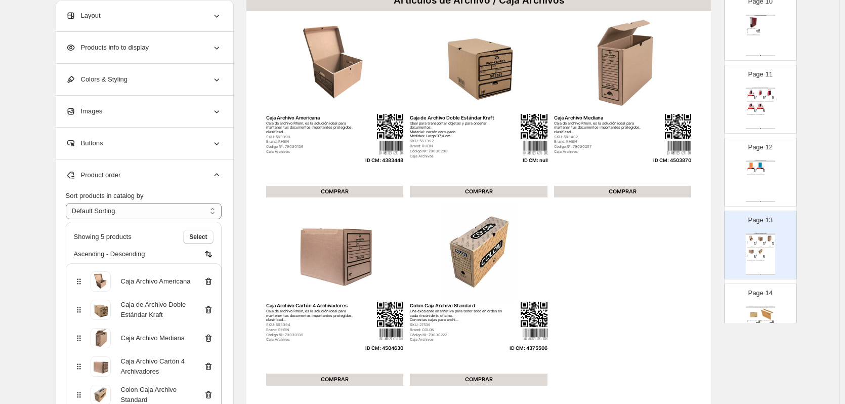
click at [210, 312] on icon at bounding box center [208, 309] width 10 height 10
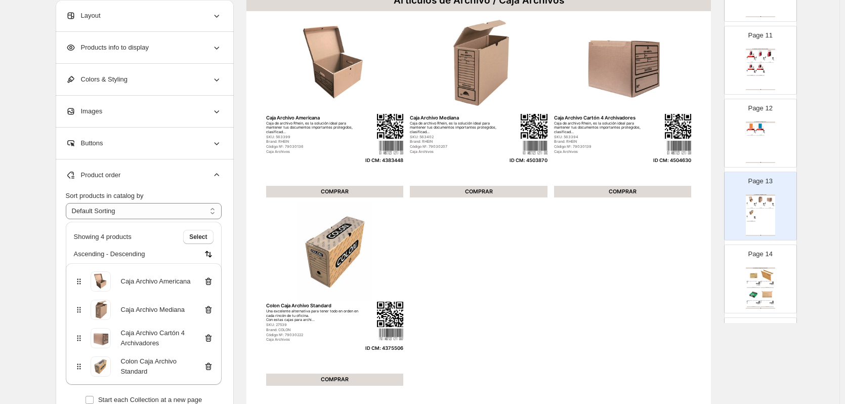
scroll to position [759, 0]
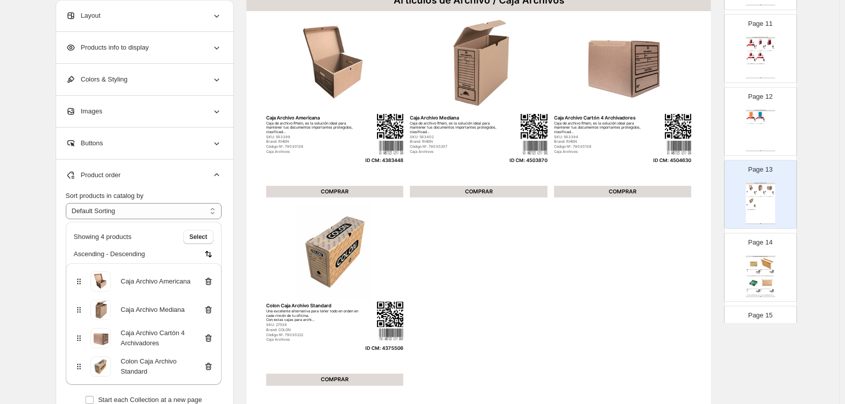
click at [765, 268] on img at bounding box center [766, 263] width 13 height 12
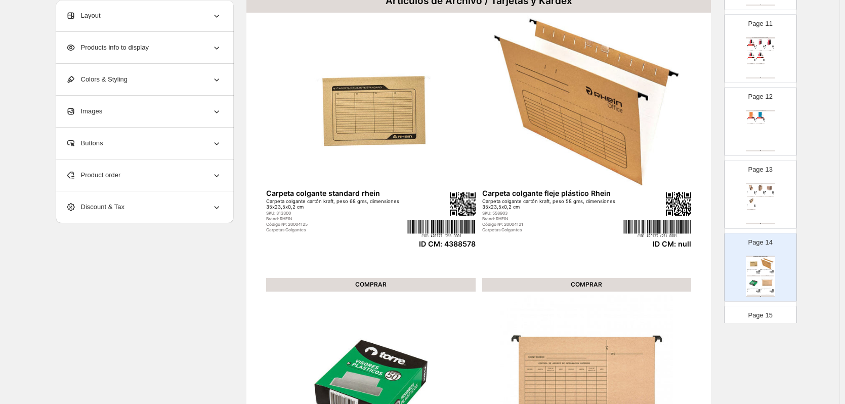
click at [174, 179] on div "Product order" at bounding box center [144, 174] width 156 height 31
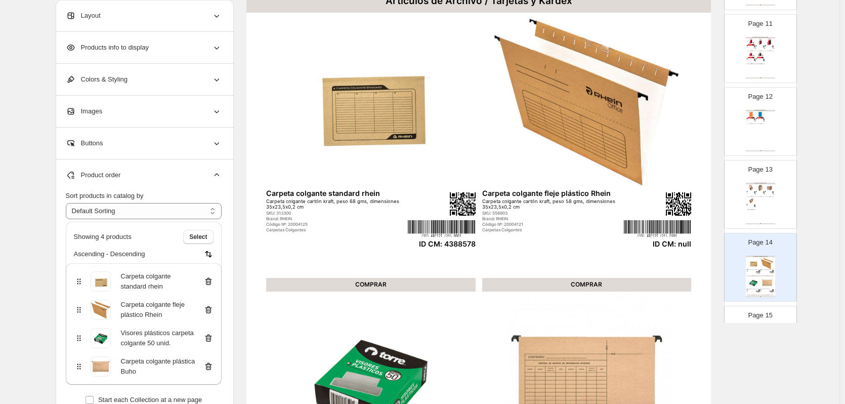
click at [210, 313] on icon at bounding box center [208, 310] width 7 height 8
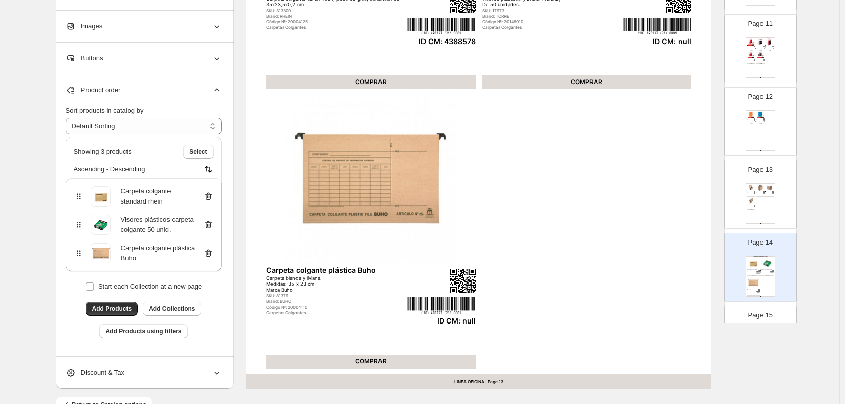
scroll to position [253, 0]
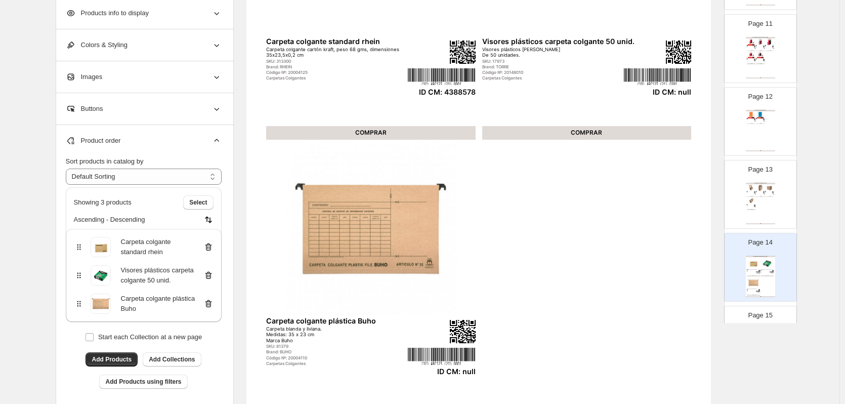
click at [213, 277] on icon at bounding box center [208, 275] width 10 height 10
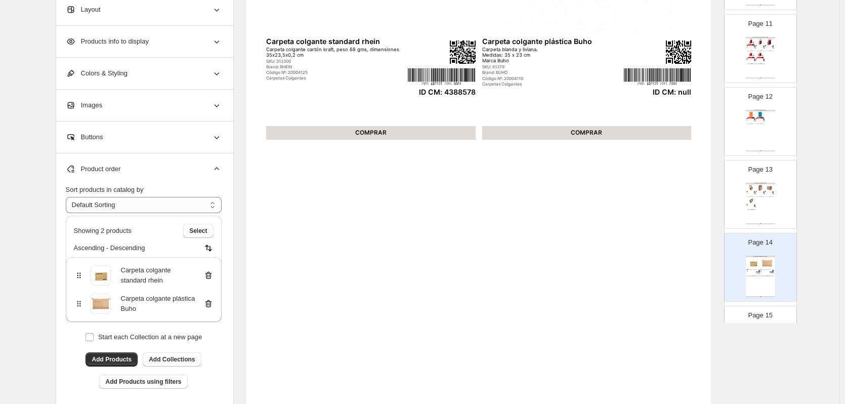
click at [209, 303] on icon at bounding box center [208, 303] width 10 height 10
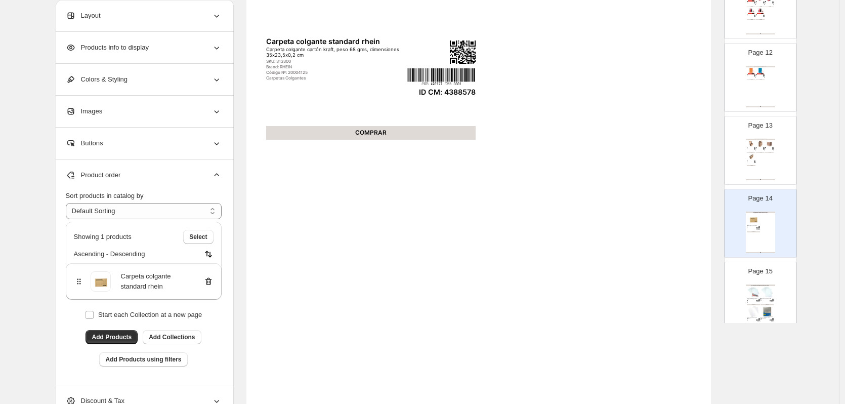
scroll to position [860, 0]
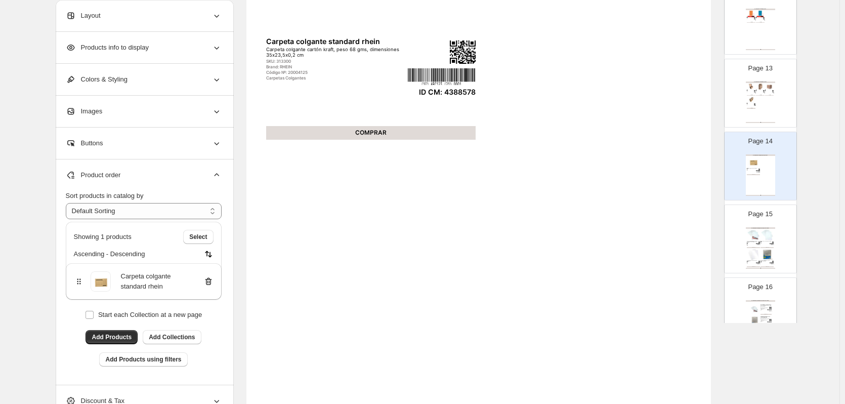
click at [750, 253] on img at bounding box center [752, 254] width 13 height 12
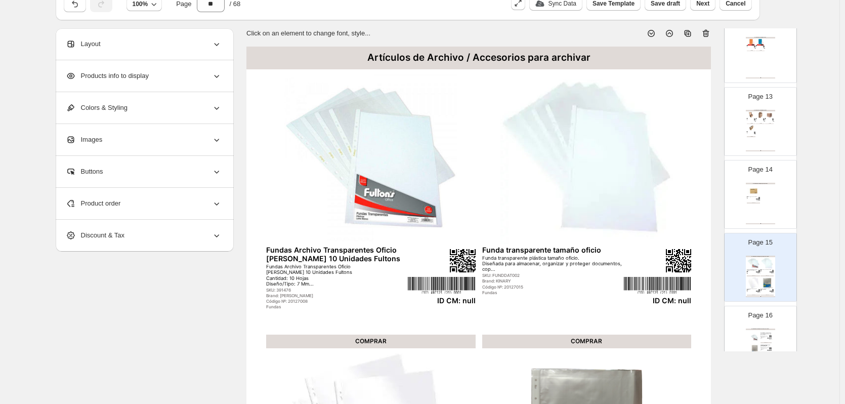
scroll to position [0, 0]
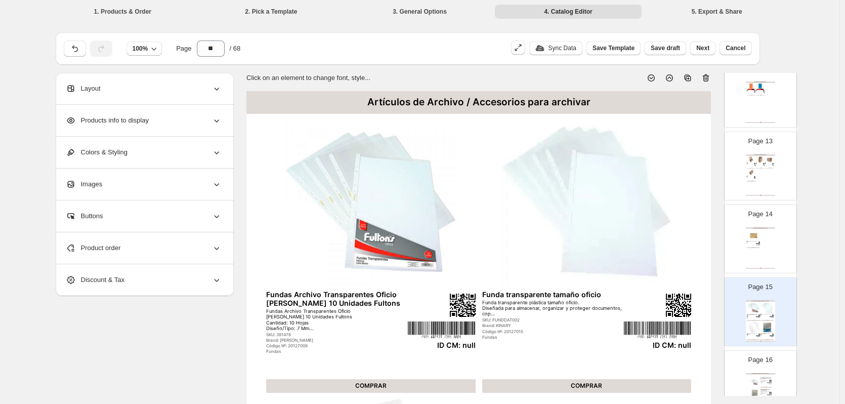
click at [710, 79] on icon at bounding box center [705, 78] width 10 height 10
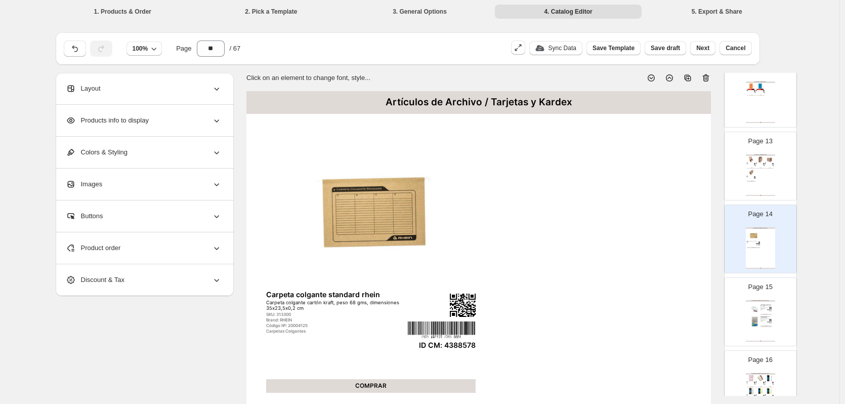
click at [764, 309] on div "Brand: [PERSON_NAME]" at bounding box center [763, 309] width 6 height 1
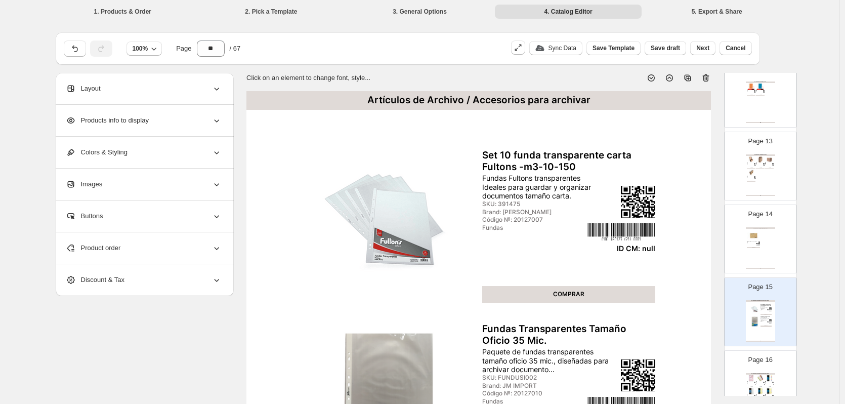
click at [709, 76] on icon at bounding box center [705, 78] width 10 height 10
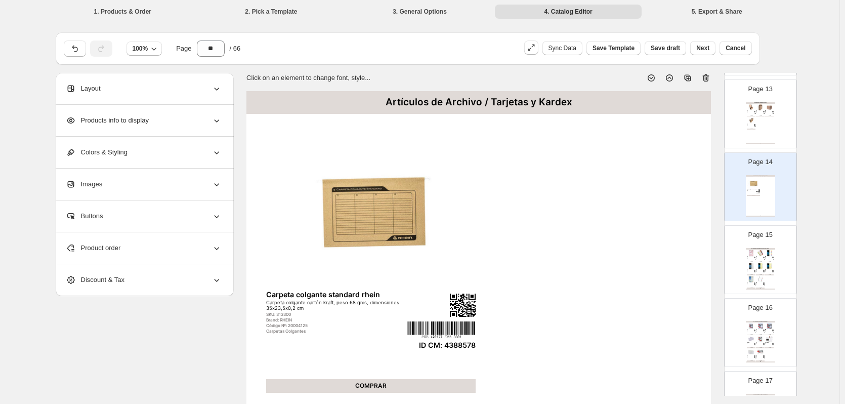
scroll to position [961, 0]
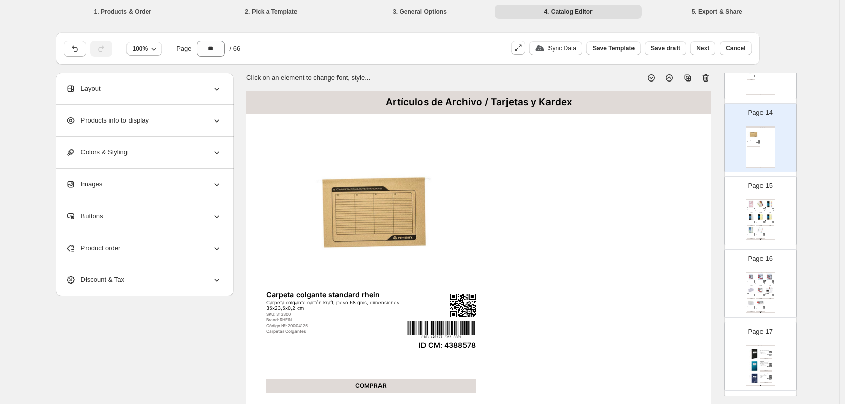
click at [759, 218] on img at bounding box center [760, 216] width 9 height 7
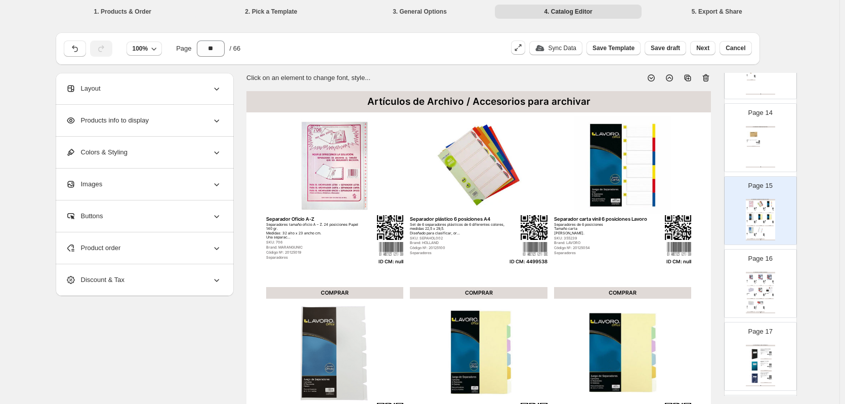
click at [147, 244] on div "Product order" at bounding box center [144, 247] width 156 height 31
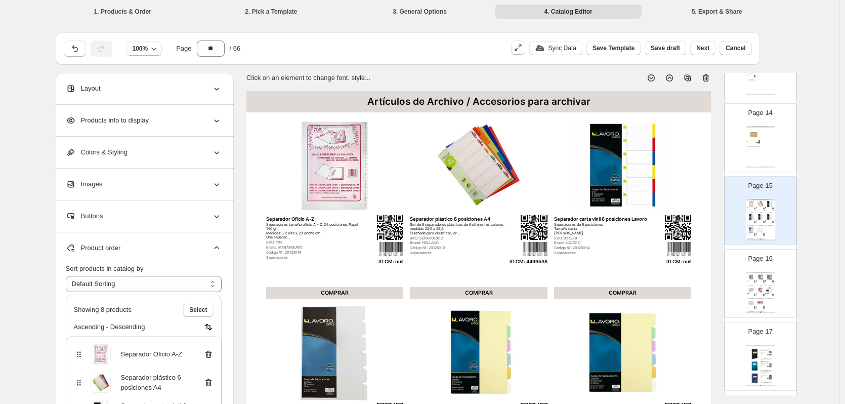
click at [211, 351] on icon at bounding box center [208, 354] width 7 height 8
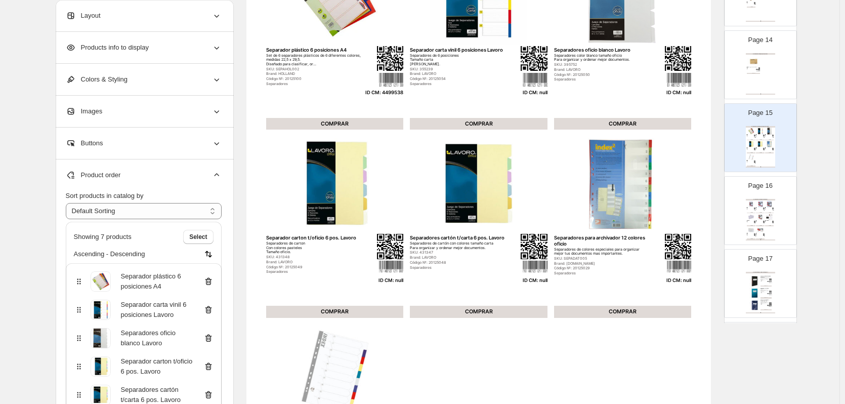
scroll to position [152, 0]
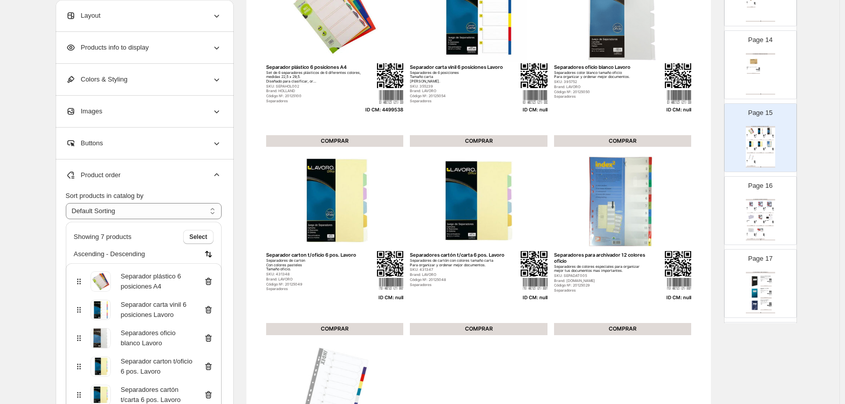
click at [211, 313] on icon at bounding box center [208, 309] width 10 height 10
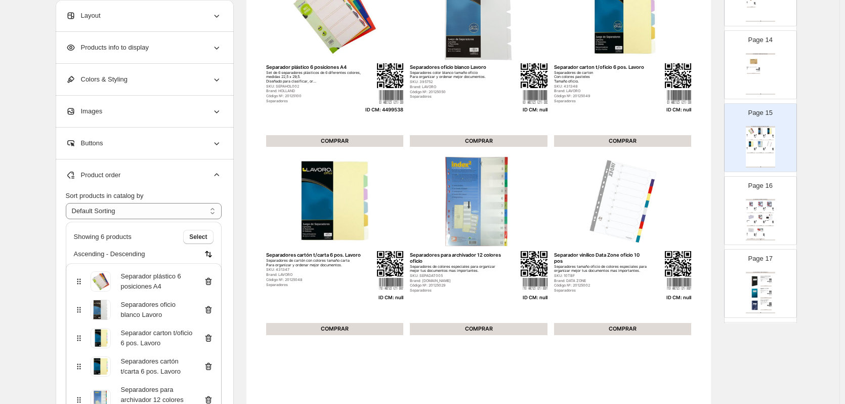
click at [211, 313] on icon at bounding box center [208, 310] width 7 height 8
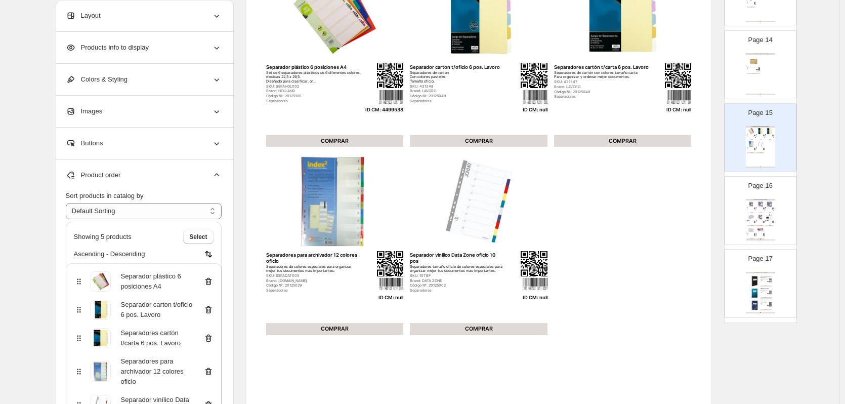
click at [211, 313] on icon at bounding box center [208, 310] width 7 height 8
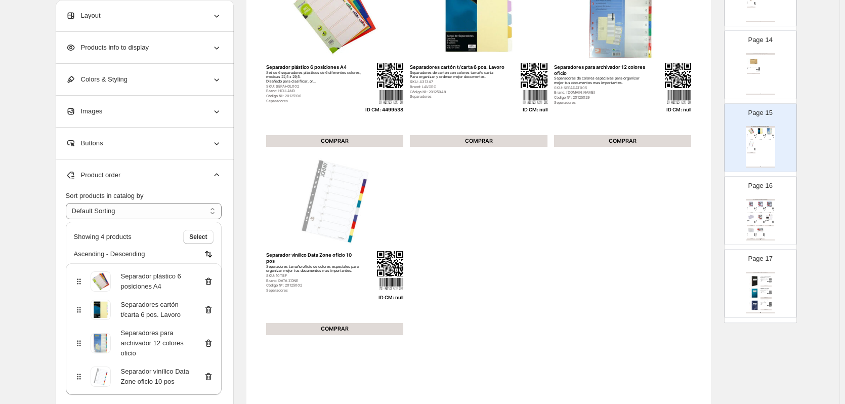
click at [211, 313] on icon at bounding box center [208, 310] width 7 height 8
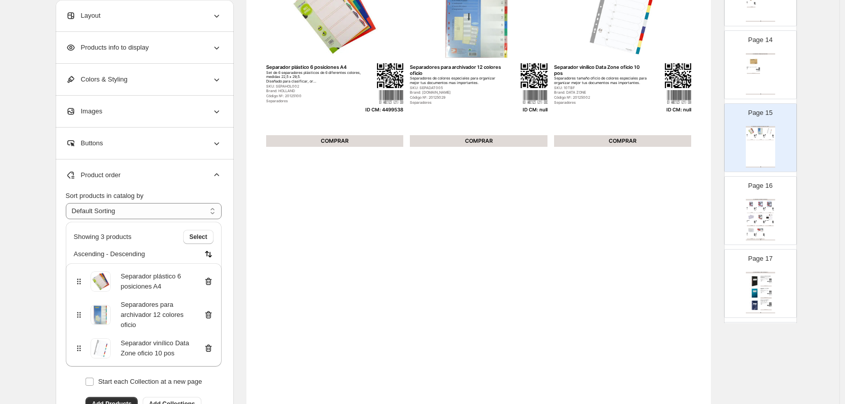
click at [211, 313] on icon at bounding box center [208, 315] width 7 height 8
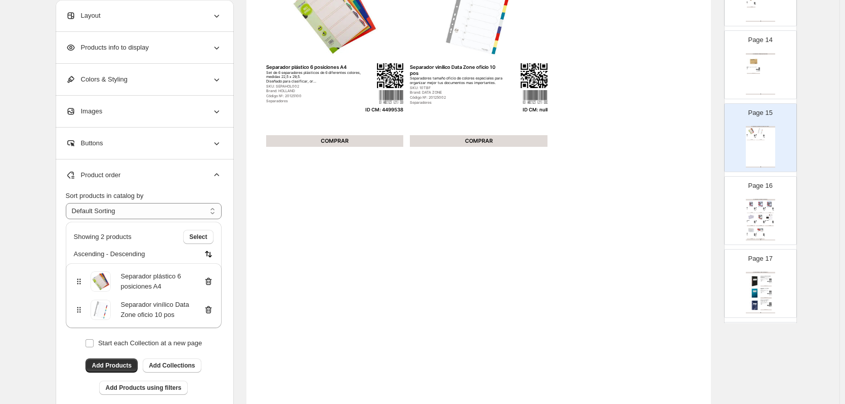
click at [211, 313] on icon at bounding box center [208, 310] width 7 height 8
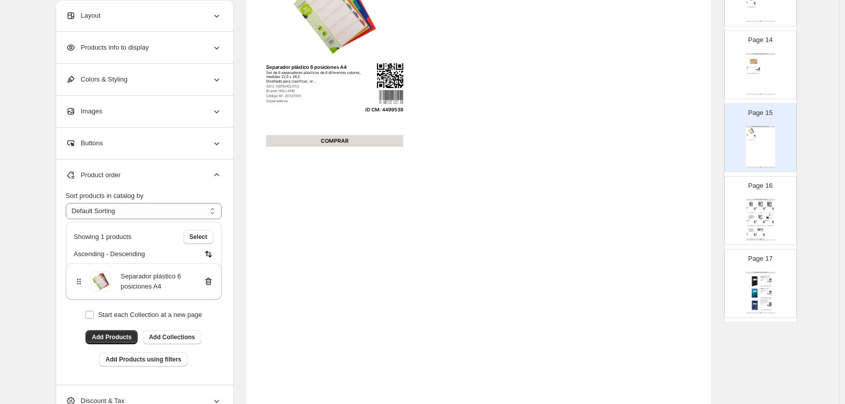
click at [751, 224] on div "Artículos de Archivo / Sobres de Papel Sobre saco revista blanco 228 x 306mm 90…" at bounding box center [759, 219] width 29 height 41
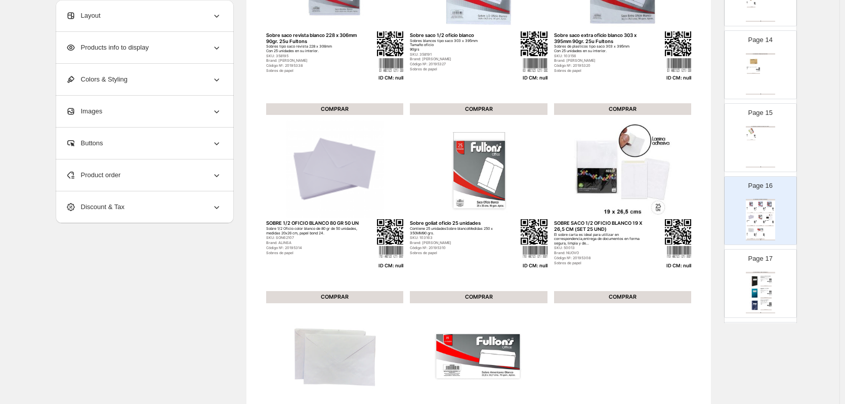
scroll to position [0, 0]
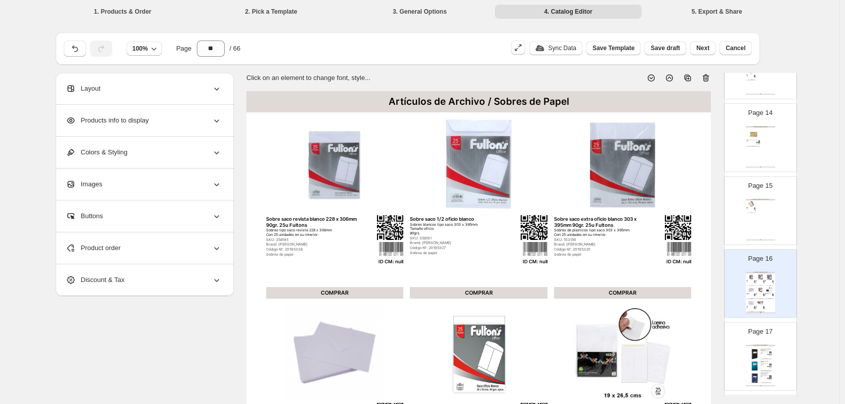
click at [711, 78] on icon at bounding box center [705, 78] width 10 height 10
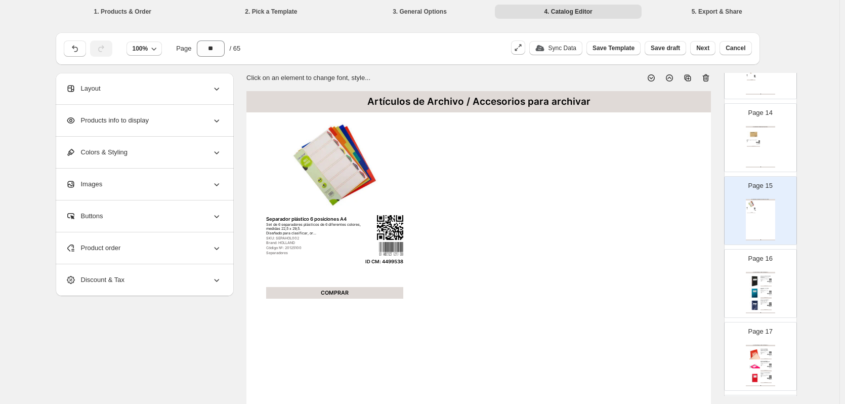
click at [752, 271] on div "Page 16 Artículos de Registro / Libros de Registro Libro Acta Foliado Lineal 20…" at bounding box center [756, 279] width 64 height 68
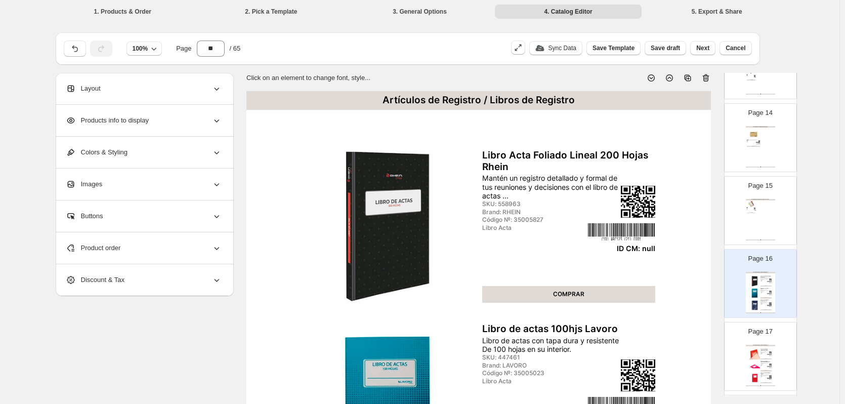
click at [706, 77] on icon at bounding box center [705, 78] width 1 height 3
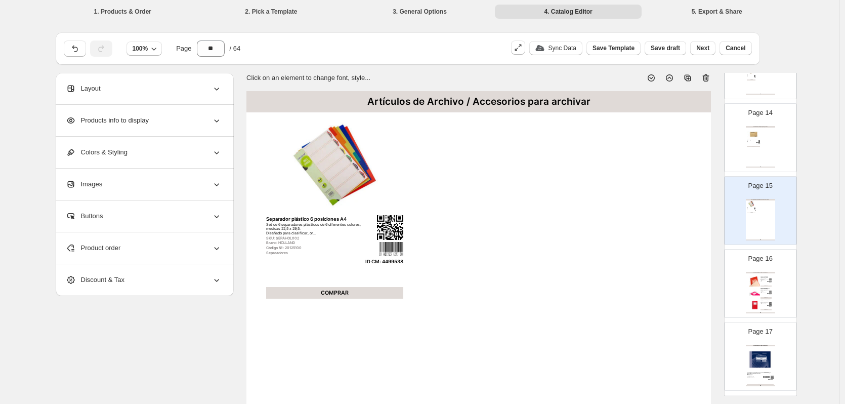
click at [760, 278] on div "Libro de actas con 200 hojas en su interior Tapa extra dura y resistente Color …" at bounding box center [764, 278] width 9 height 3
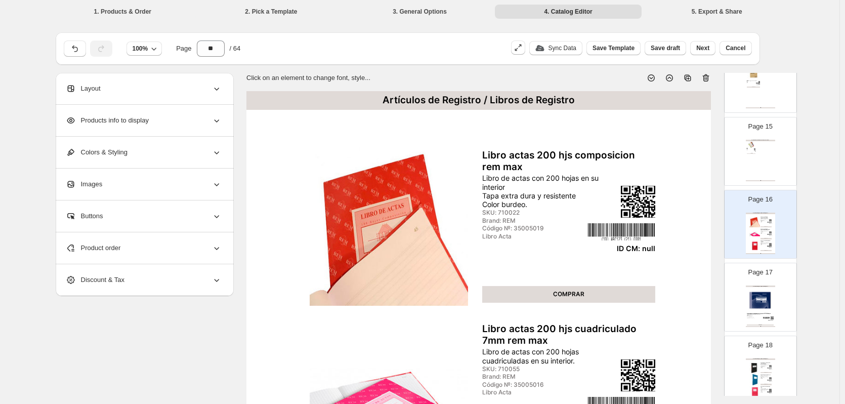
scroll to position [1062, 0]
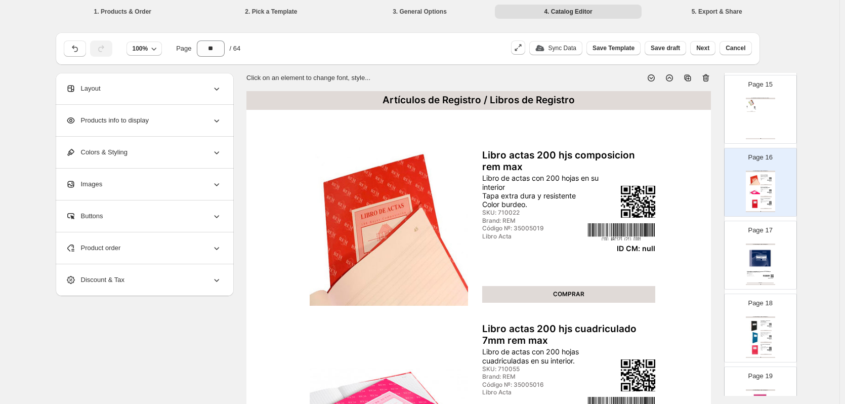
click at [771, 255] on img at bounding box center [759, 257] width 27 height 25
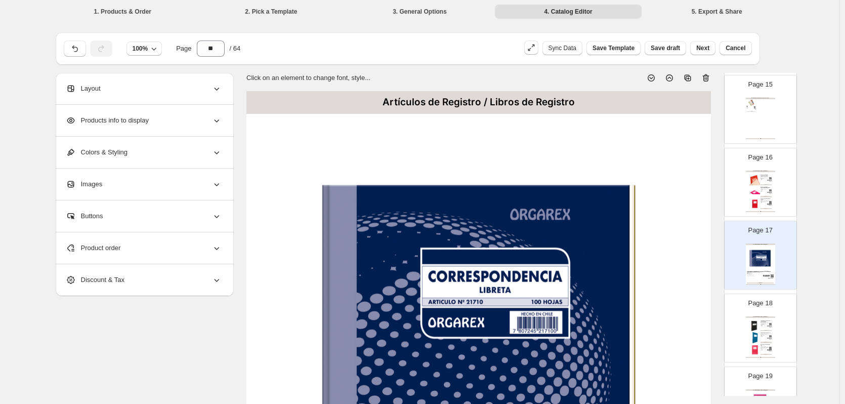
click at [763, 186] on div "Artículos de Registro / Libros de Registro Libro actas 200 hjs composicion rem …" at bounding box center [759, 190] width 29 height 41
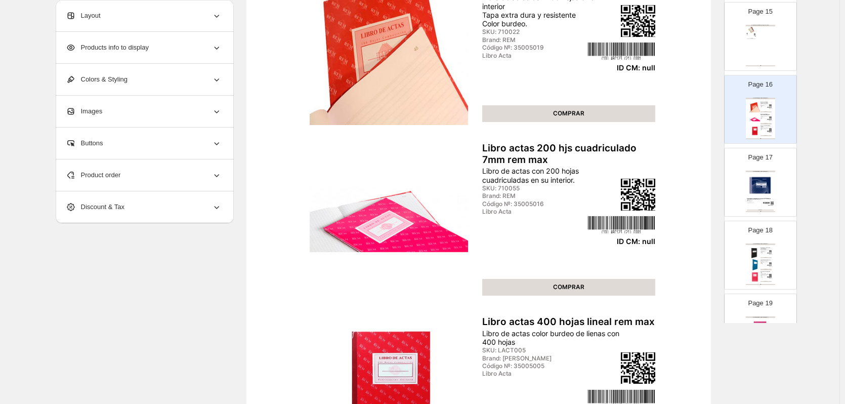
scroll to position [51, 0]
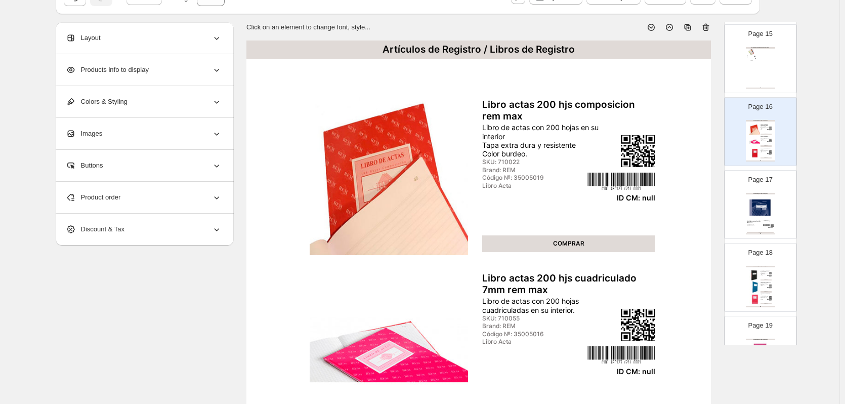
click at [707, 27] on icon at bounding box center [706, 27] width 1 height 3
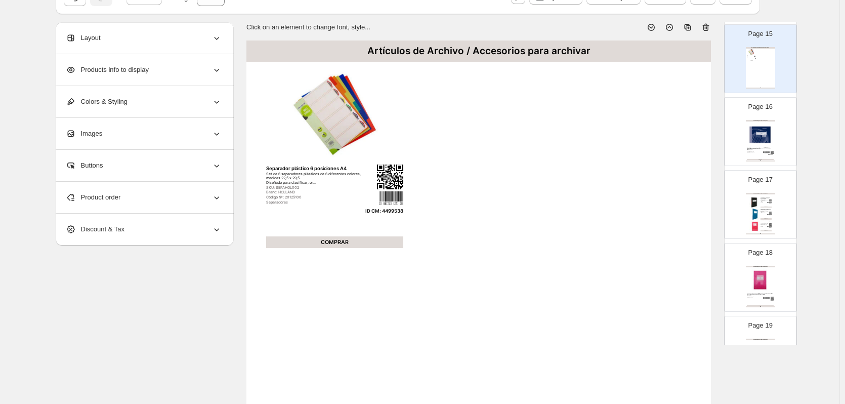
click at [757, 144] on img at bounding box center [759, 134] width 27 height 25
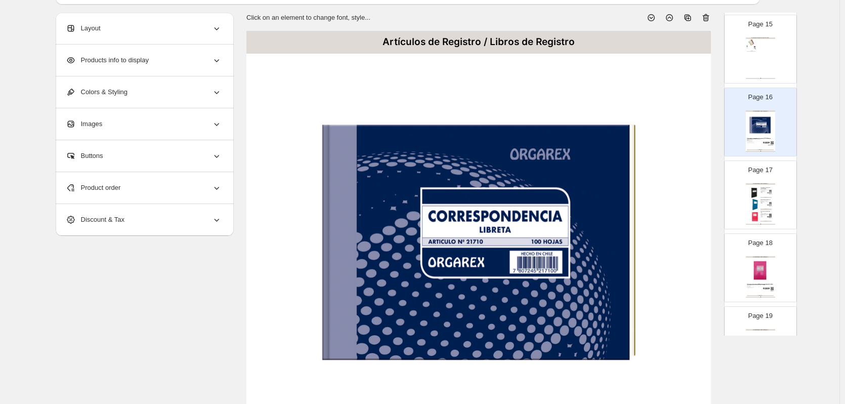
scroll to position [253, 0]
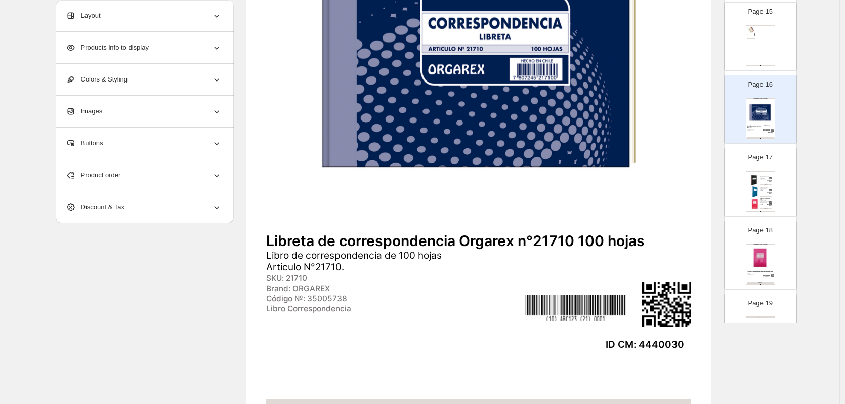
click at [770, 190] on div "Artículos de Registro / Libros de Registro Libro Registro Asistencia 100 Hojas …" at bounding box center [759, 190] width 29 height 41
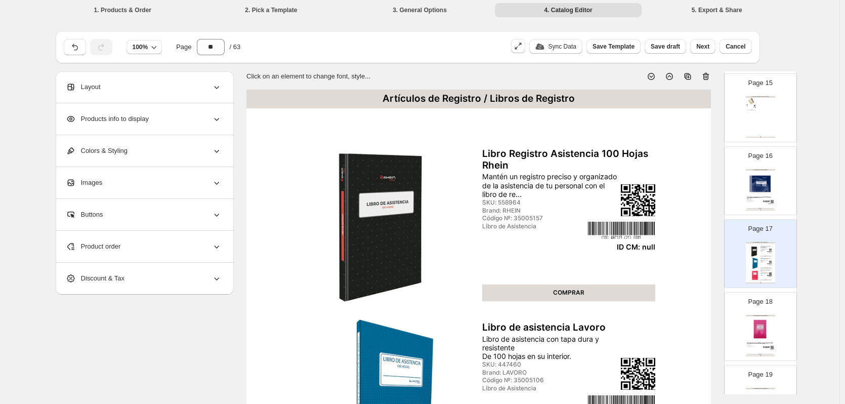
scroll to position [0, 0]
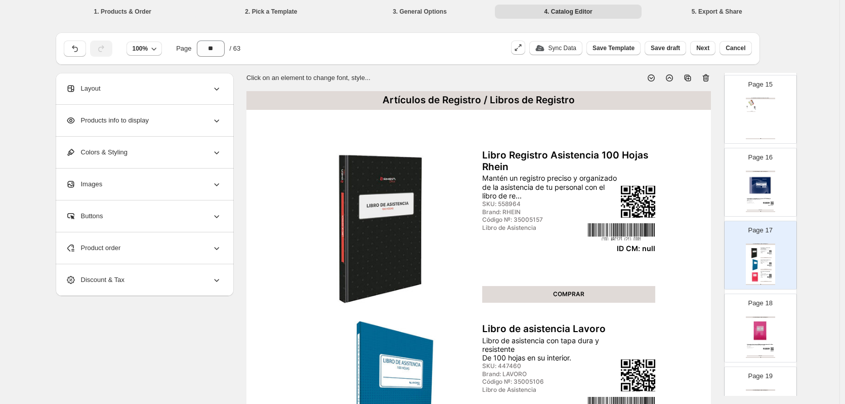
click at [707, 78] on icon at bounding box center [706, 78] width 1 height 3
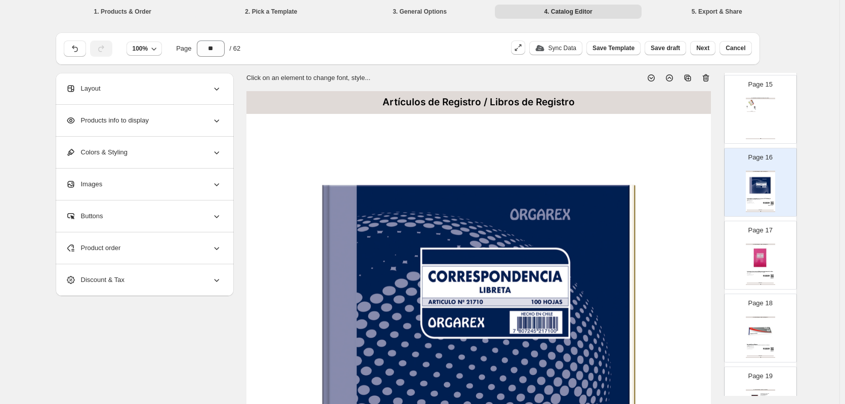
scroll to position [1113, 0]
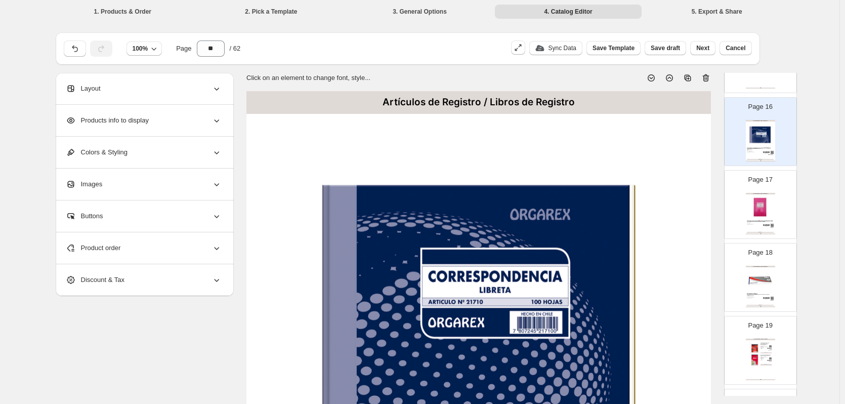
click at [752, 229] on div "Artículos de Registro / Libros de Registro Libro control existencia 200 hojas e…" at bounding box center [759, 213] width 29 height 41
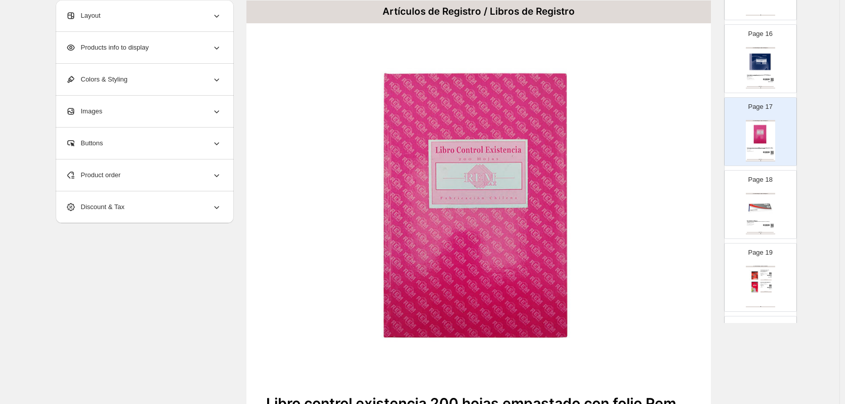
scroll to position [0, 0]
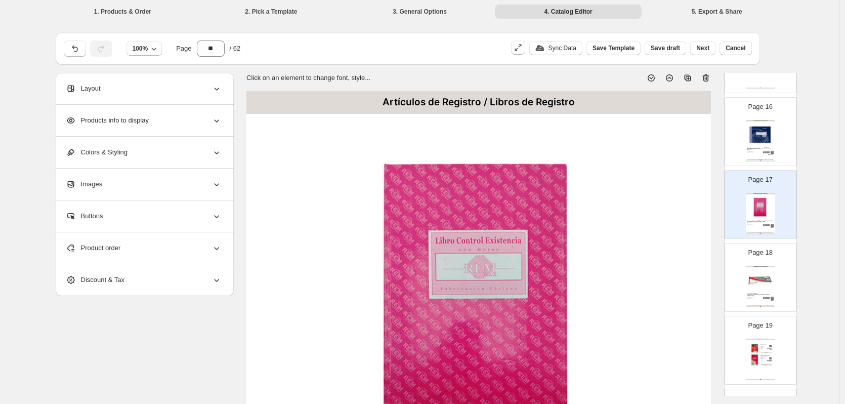
drag, startPoint x: 710, startPoint y: 78, endPoint x: 719, endPoint y: 83, distance: 10.9
click at [710, 80] on icon at bounding box center [705, 78] width 10 height 10
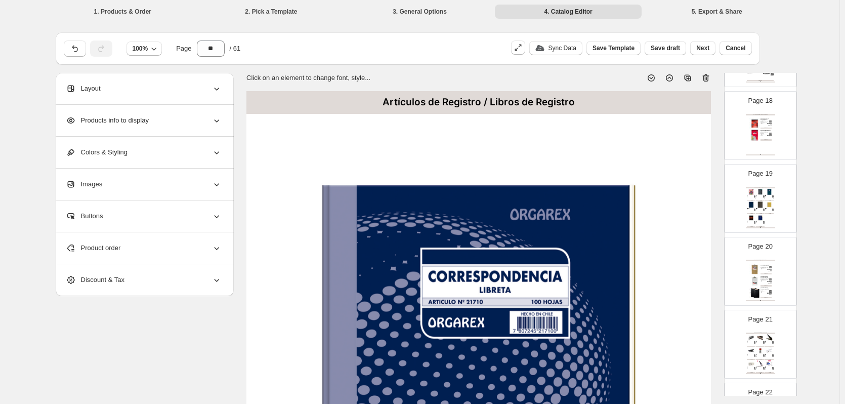
scroll to position [1163, 0]
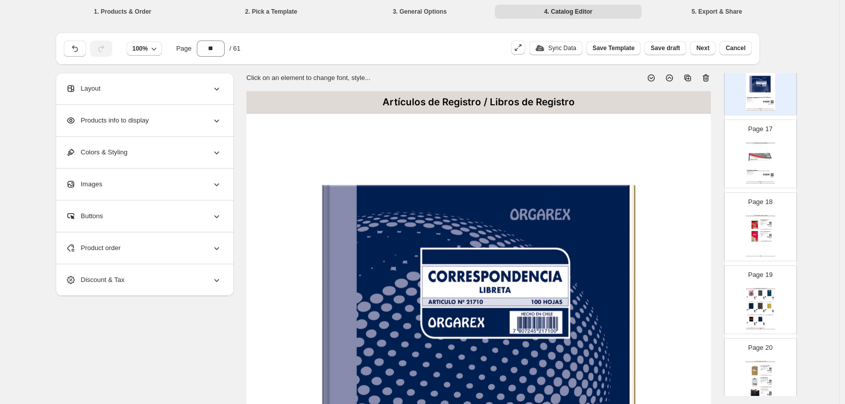
click at [756, 158] on img at bounding box center [759, 156] width 27 height 25
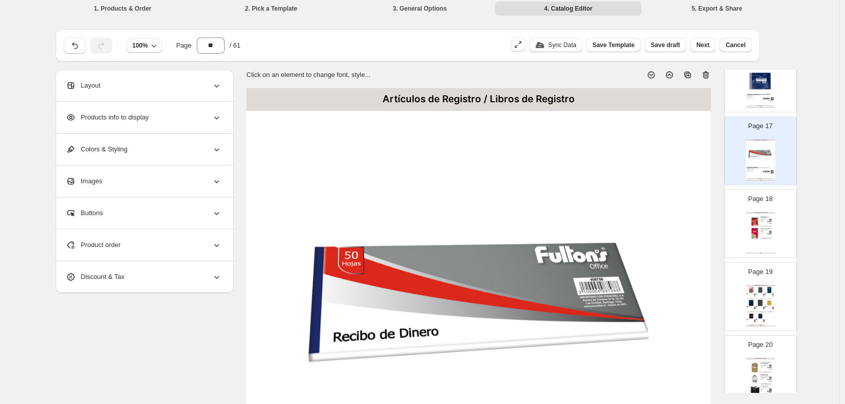
scroll to position [0, 0]
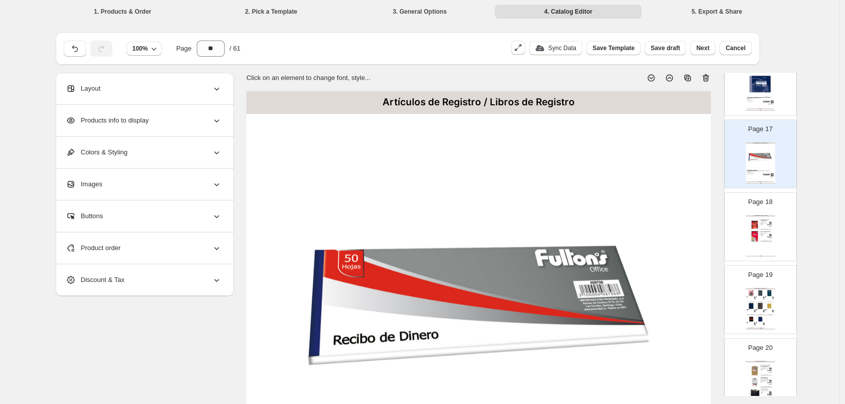
click at [763, 240] on div "Artículos de Registro / Libretas y Block Colon block escolar con espiral 7mm 80…" at bounding box center [759, 235] width 29 height 41
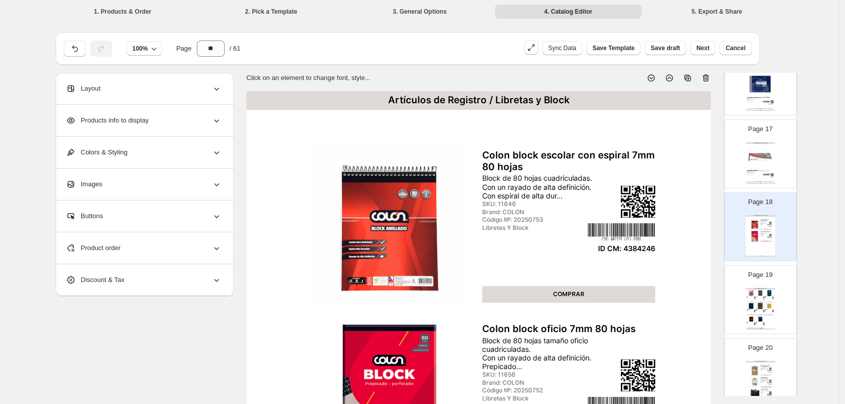
click at [768, 161] on img at bounding box center [759, 156] width 27 height 25
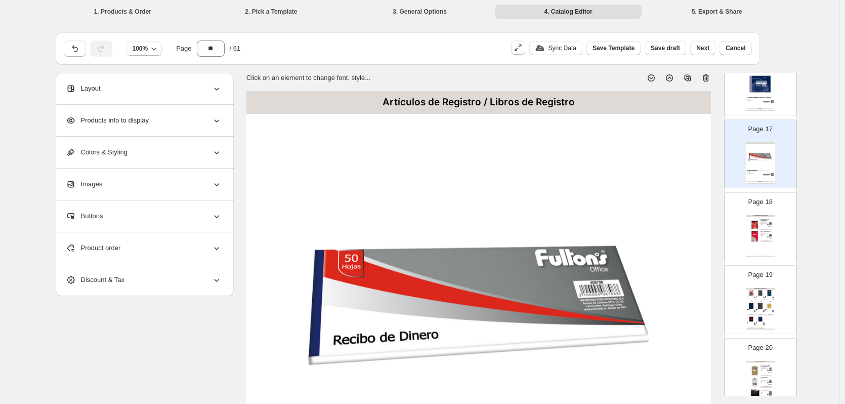
click at [706, 77] on icon at bounding box center [705, 78] width 1 height 3
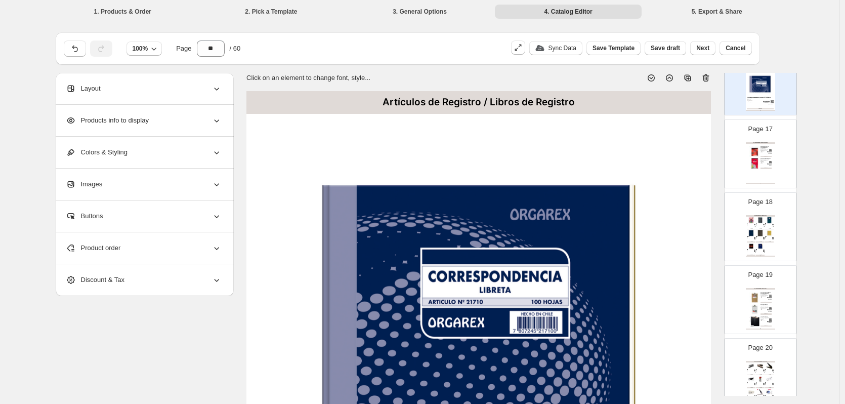
click at [756, 168] on img at bounding box center [754, 163] width 11 height 11
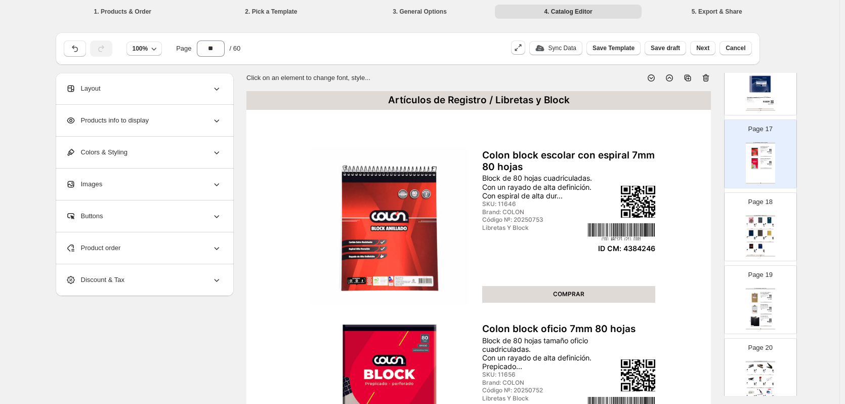
click at [760, 110] on div "LINEA OFICINA | Page undefined" at bounding box center [759, 110] width 29 height 1
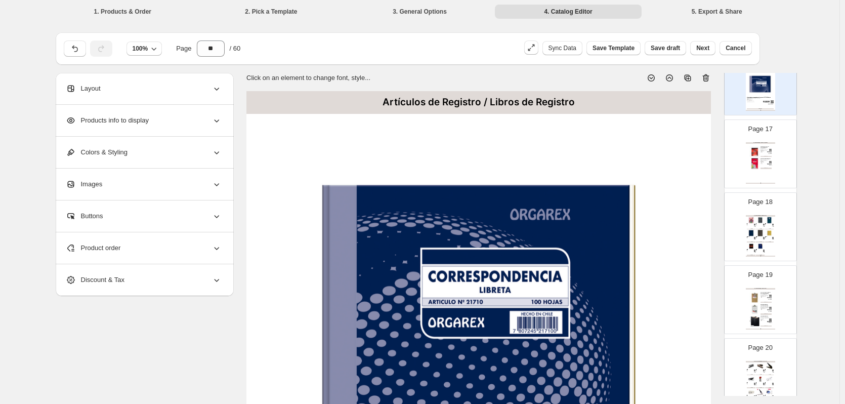
click at [755, 153] on img at bounding box center [754, 151] width 11 height 11
type input "**"
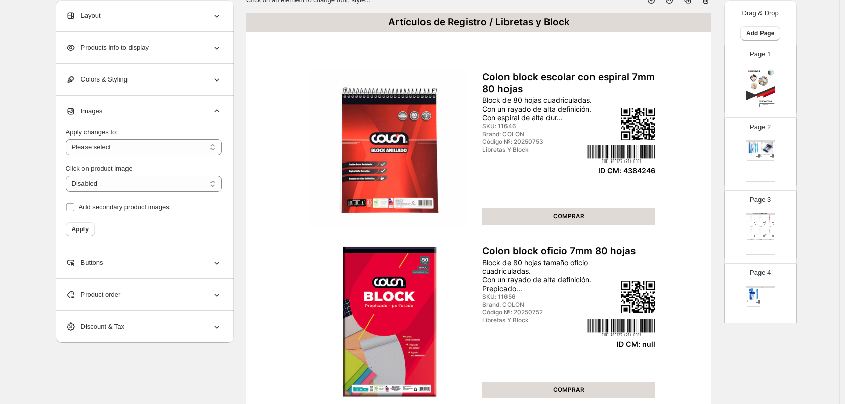
scroll to position [152, 0]
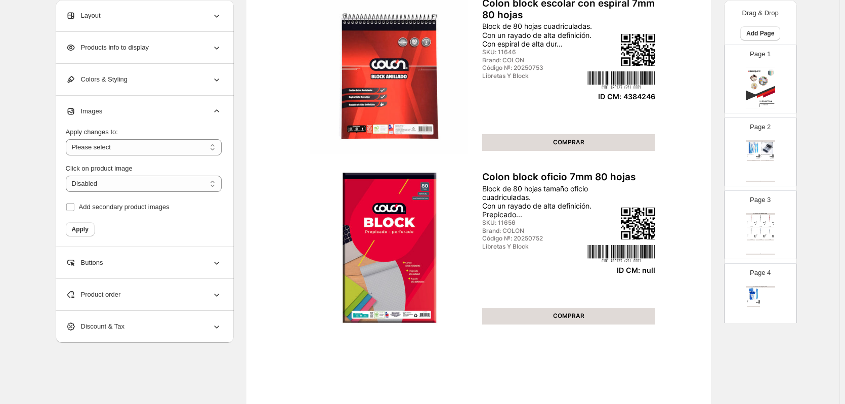
click at [151, 296] on div "Product order" at bounding box center [144, 294] width 156 height 31
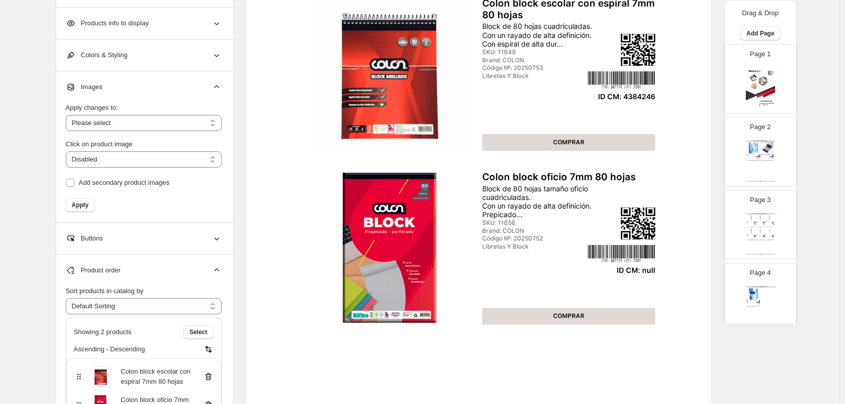
scroll to position [253, 0]
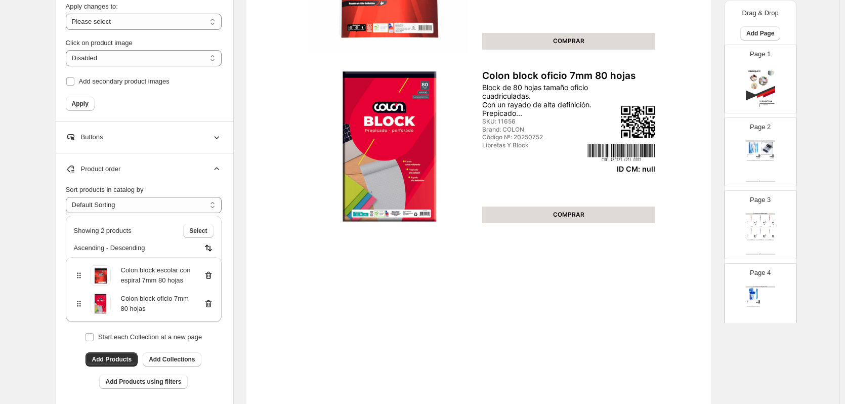
click at [212, 303] on icon at bounding box center [208, 303] width 10 height 10
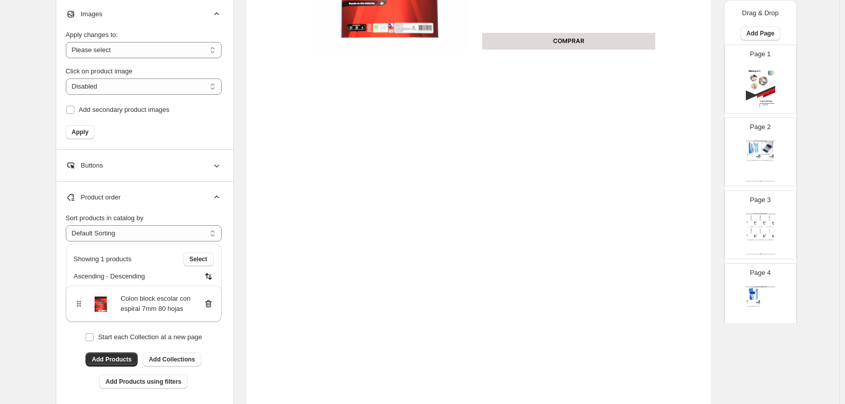
click at [760, 157] on div "Código №: 20501162" at bounding box center [764, 157] width 9 height 1
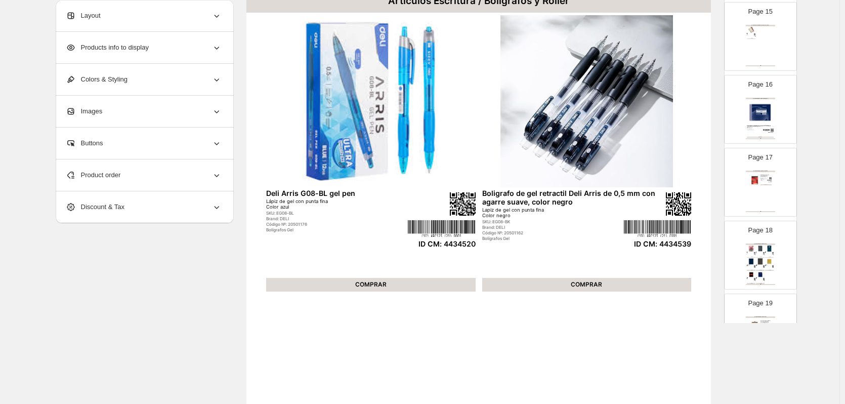
scroll to position [1214, 0]
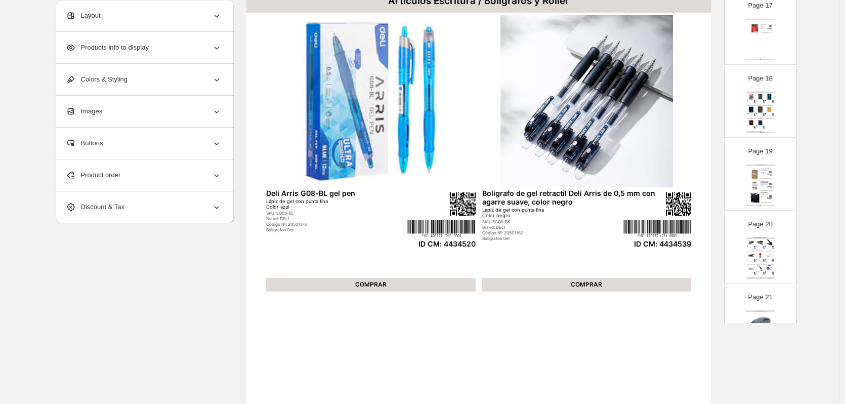
click at [767, 115] on div "1/2 Oficio" at bounding box center [768, 115] width 6 height 1
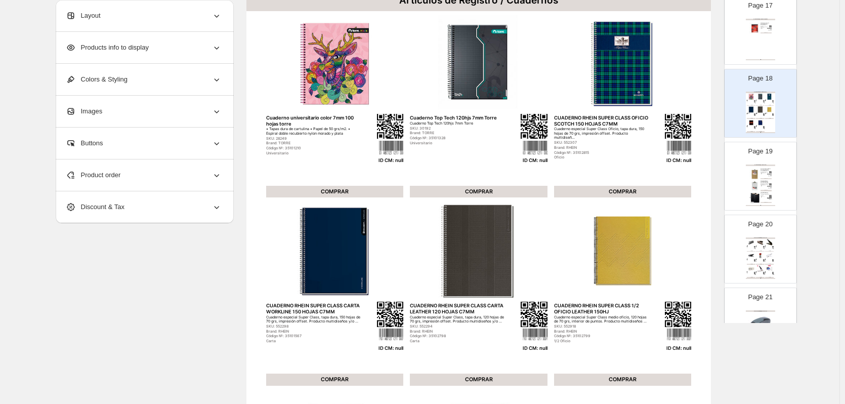
click at [760, 43] on div "Artículos de Registro / Libretas y Block Colon block escolar con espiral 7mm 80…" at bounding box center [759, 39] width 29 height 41
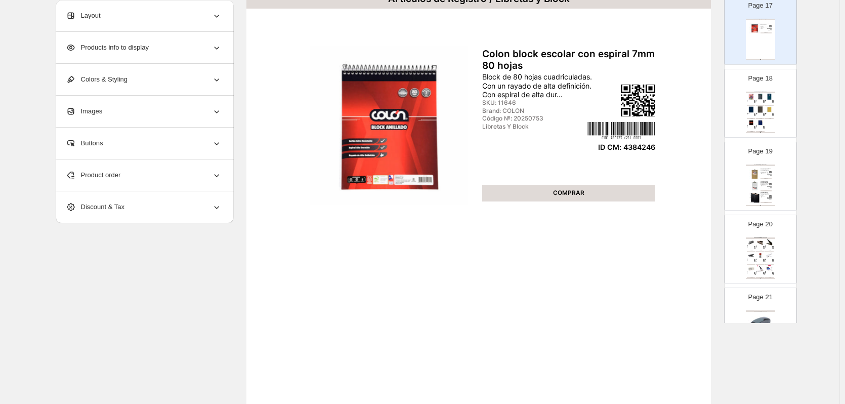
click at [756, 115] on div "Código №: 35102798" at bounding box center [759, 115] width 6 height 1
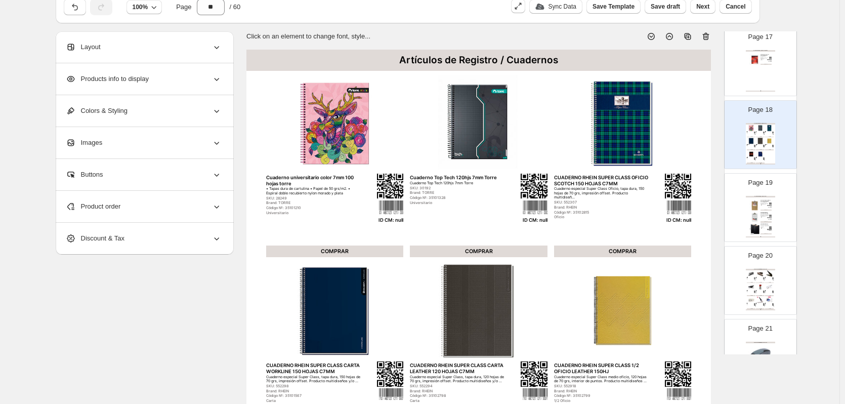
scroll to position [0, 0]
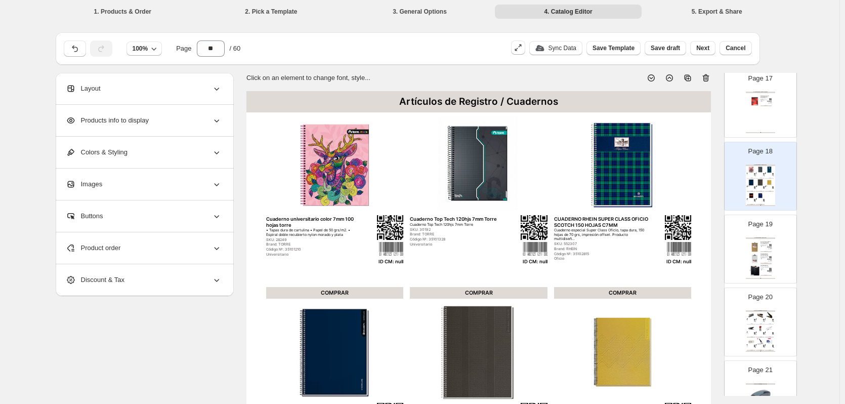
click at [708, 79] on icon at bounding box center [705, 78] width 10 height 10
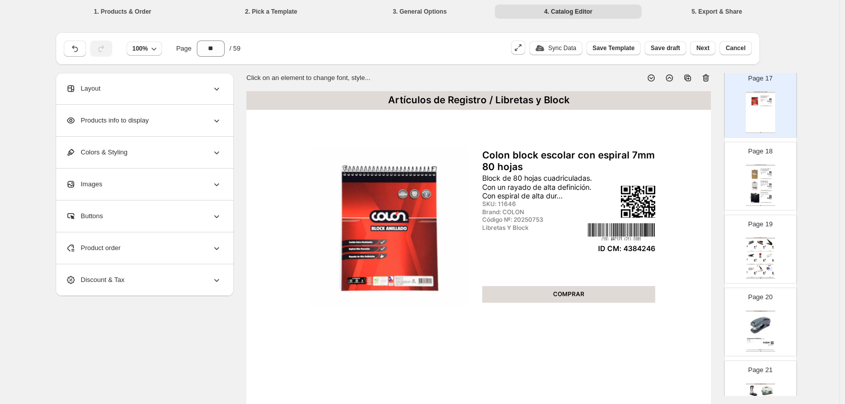
click at [751, 171] on img at bounding box center [754, 173] width 11 height 11
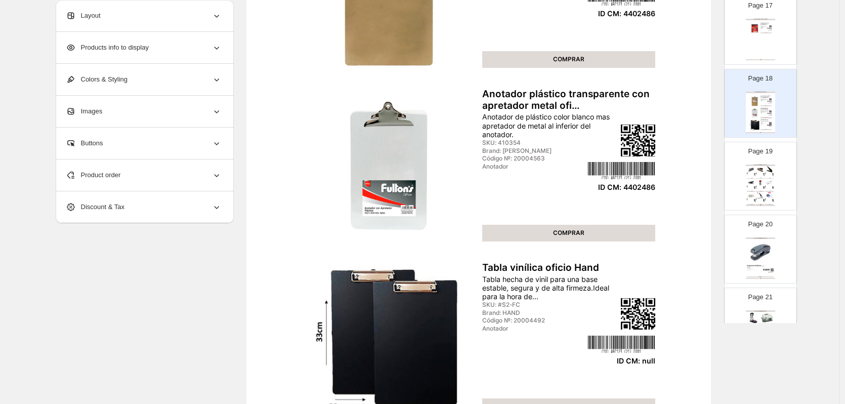
scroll to position [253, 0]
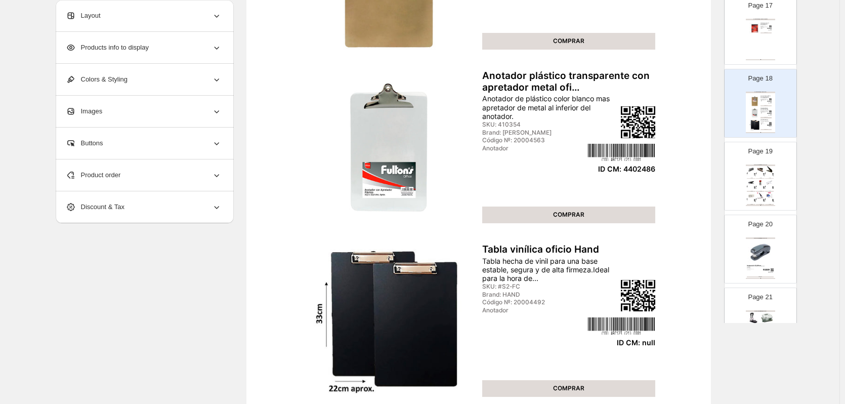
click at [161, 175] on div "Product order" at bounding box center [144, 174] width 156 height 31
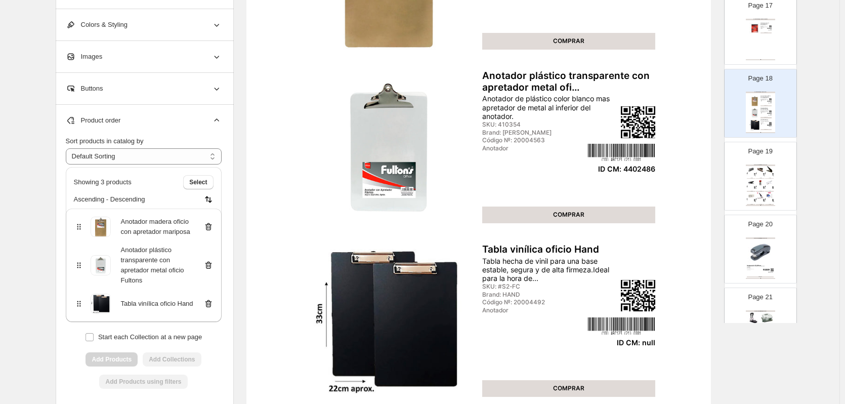
click at [209, 304] on icon at bounding box center [208, 303] width 1 height 3
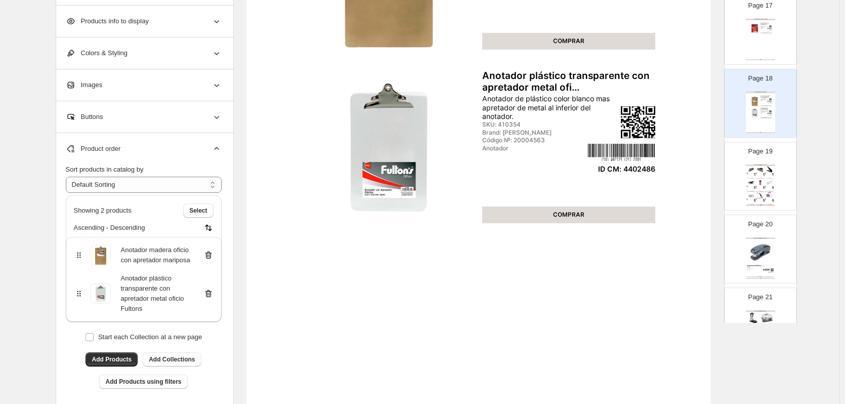
click at [762, 189] on div "ID CM: null" at bounding box center [762, 189] width 3 height 1
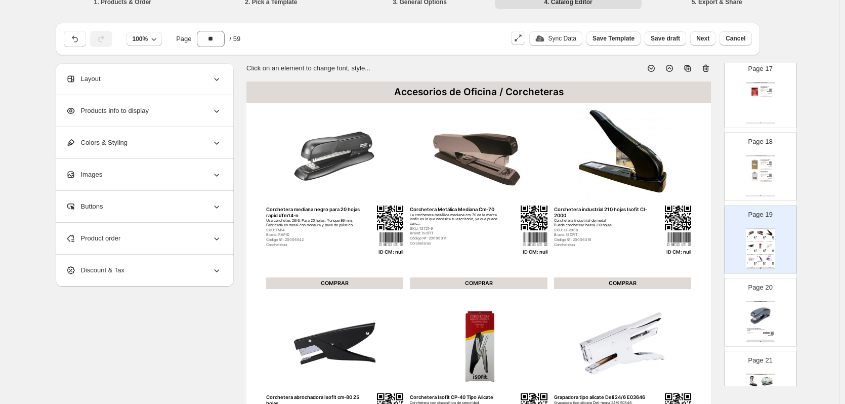
scroll to position [0, 0]
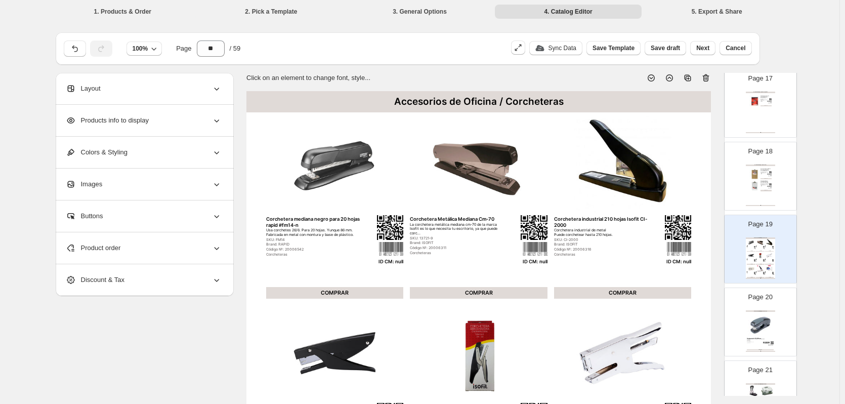
click at [205, 245] on div "Product order" at bounding box center [144, 247] width 156 height 31
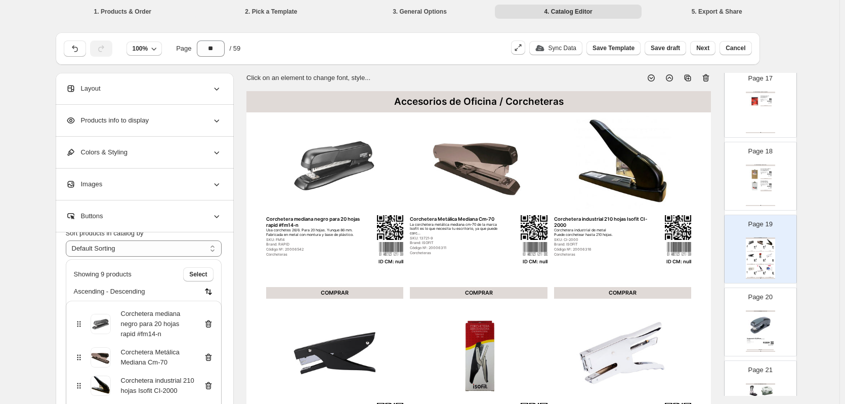
scroll to position [51, 0]
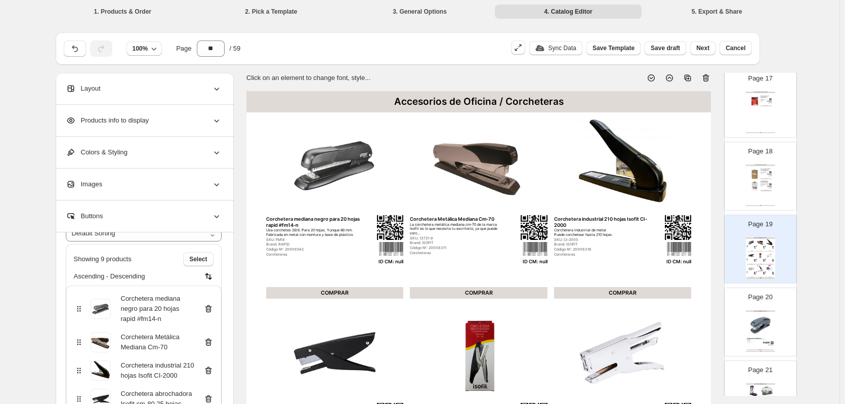
click at [210, 312] on icon at bounding box center [208, 308] width 10 height 10
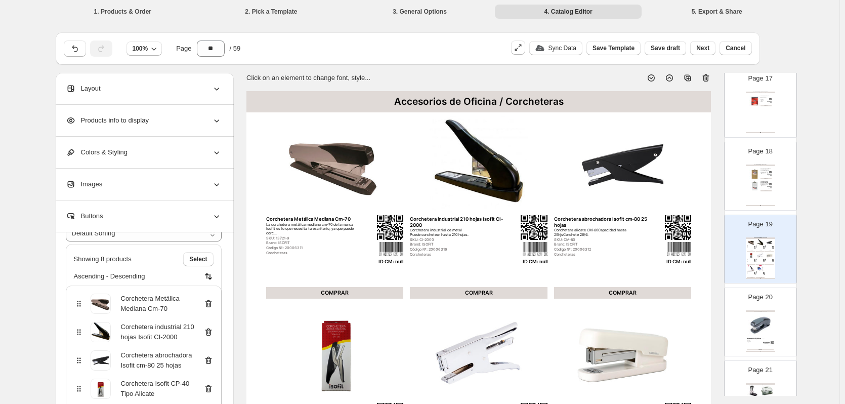
click at [209, 303] on icon at bounding box center [208, 303] width 10 height 10
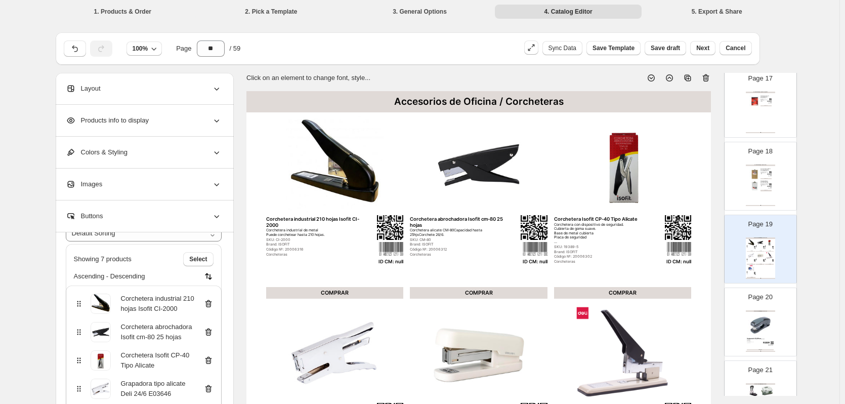
click at [209, 303] on icon at bounding box center [208, 303] width 10 height 10
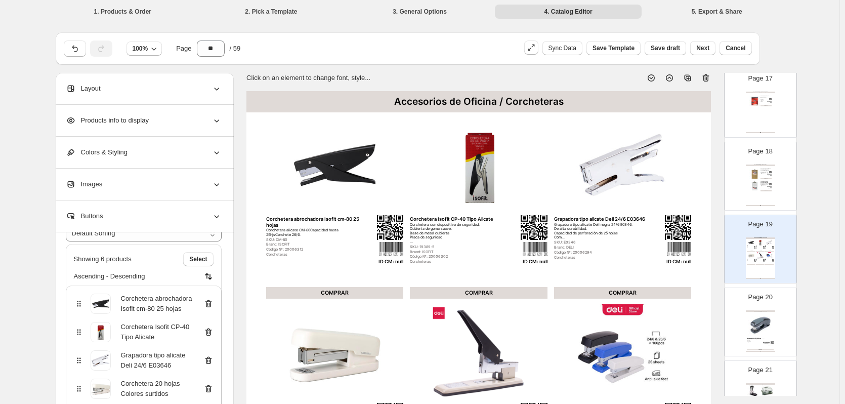
click at [209, 303] on icon at bounding box center [208, 303] width 10 height 10
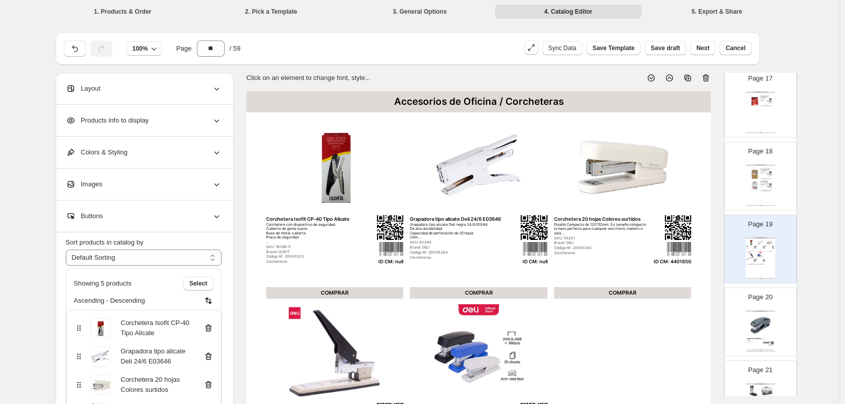
scroll to position [26, 0]
click at [209, 303] on img at bounding box center [208, 300] width 10 height 10
click at [210, 328] on icon at bounding box center [208, 328] width 10 height 10
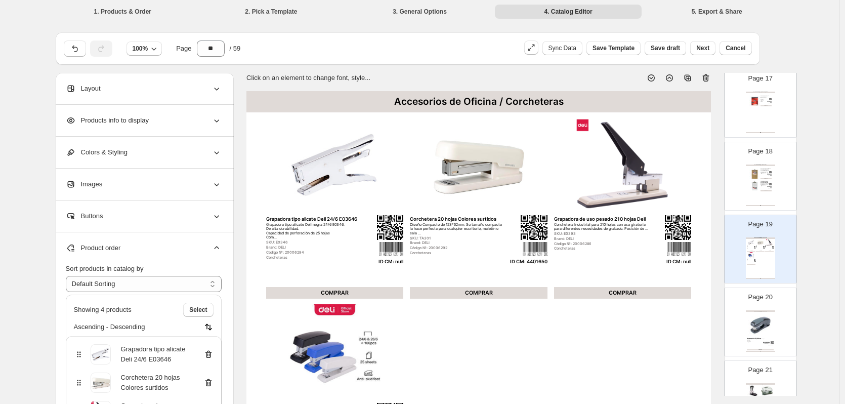
scroll to position [0, 0]
click at [211, 353] on icon at bounding box center [208, 354] width 10 height 10
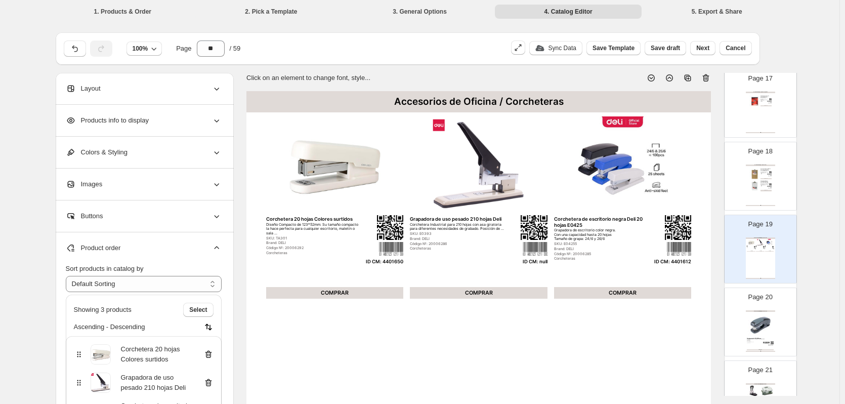
scroll to position [51, 0]
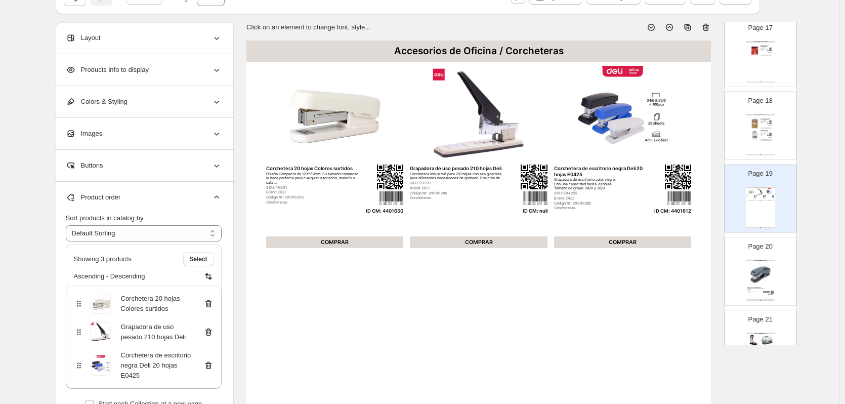
click at [212, 333] on icon at bounding box center [208, 332] width 10 height 10
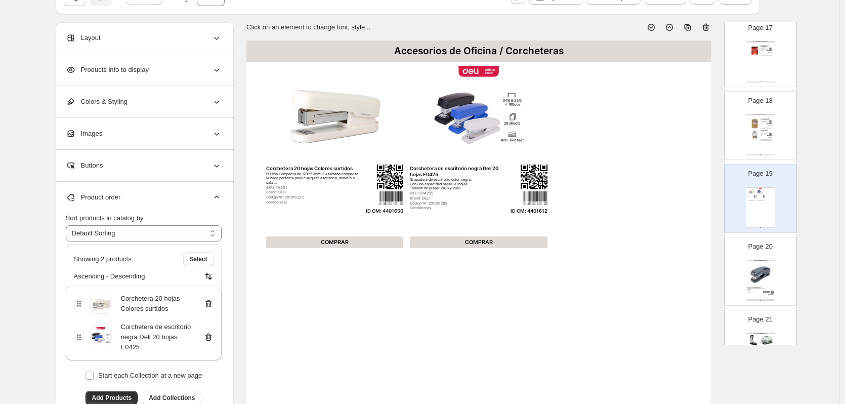
click at [757, 280] on img at bounding box center [759, 273] width 27 height 25
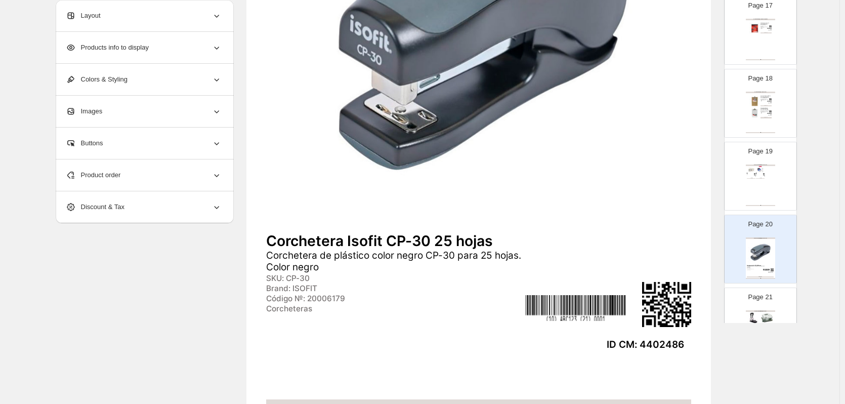
scroll to position [1315, 0]
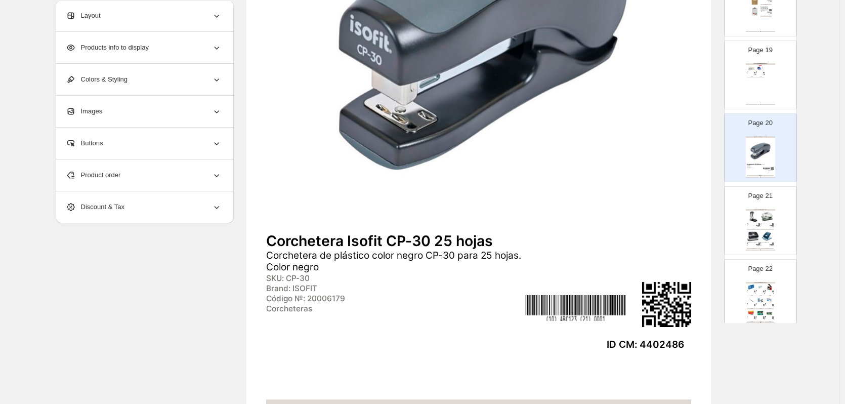
click at [760, 231] on img at bounding box center [766, 236] width 13 height 12
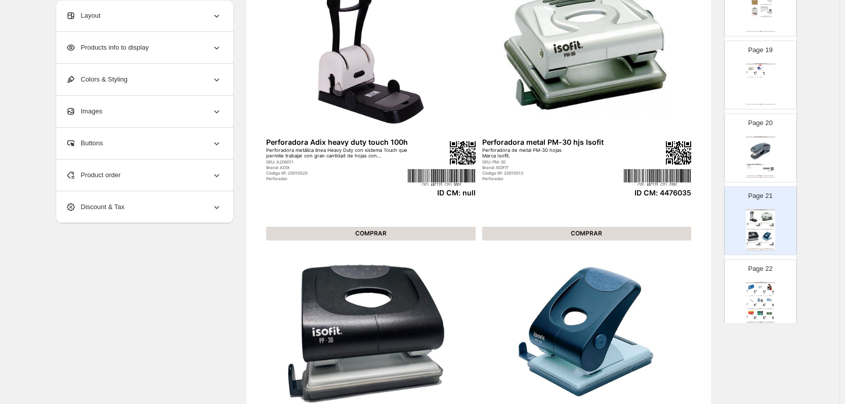
scroll to position [152, 0]
click at [146, 190] on div "Product order" at bounding box center [144, 174] width 156 height 31
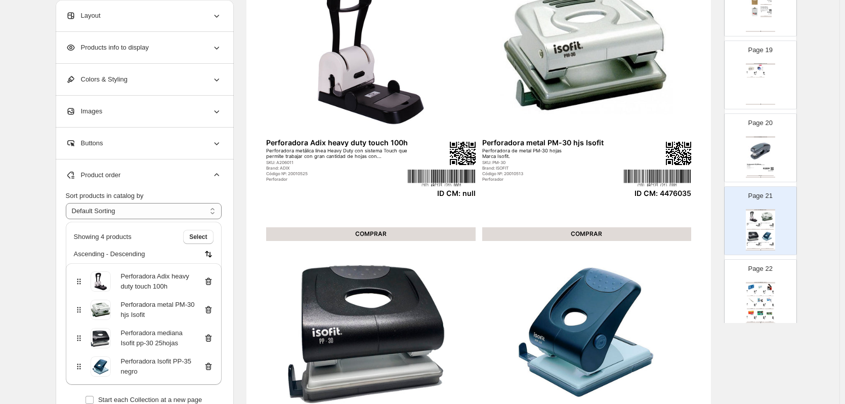
click at [211, 281] on icon at bounding box center [208, 282] width 7 height 8
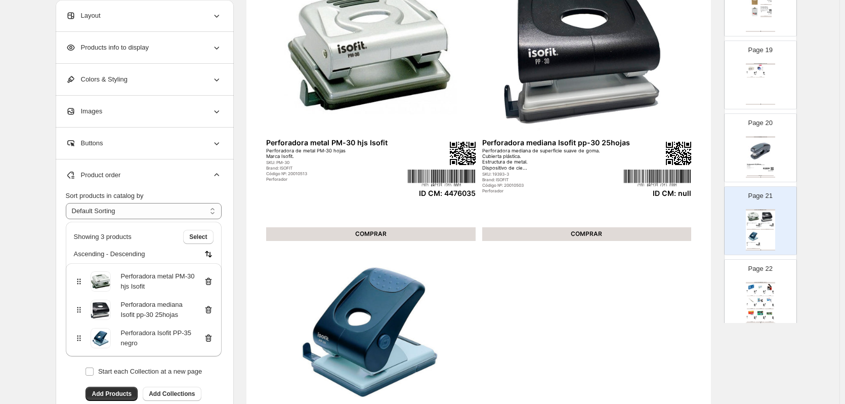
click at [212, 309] on icon at bounding box center [208, 309] width 10 height 10
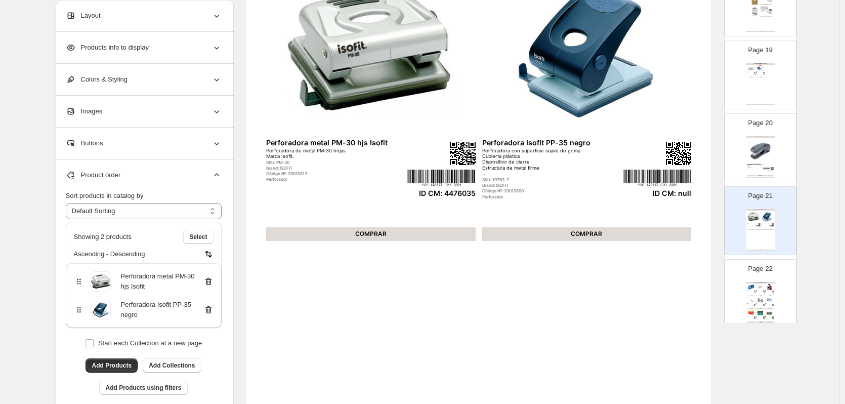
click at [212, 311] on icon at bounding box center [208, 309] width 10 height 10
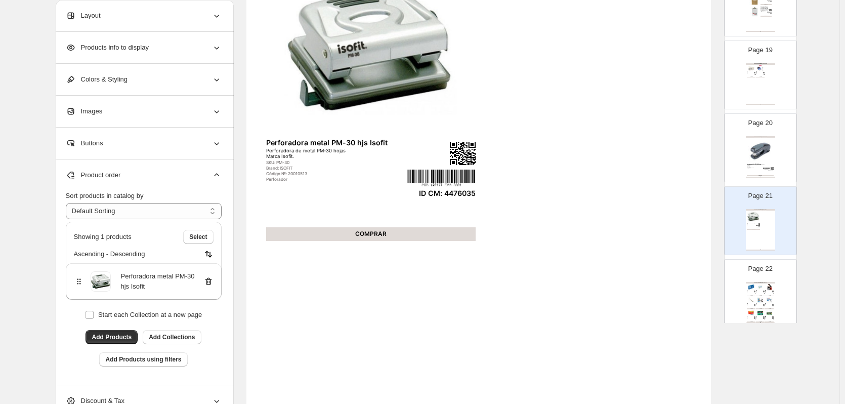
click at [758, 296] on img at bounding box center [760, 299] width 9 height 7
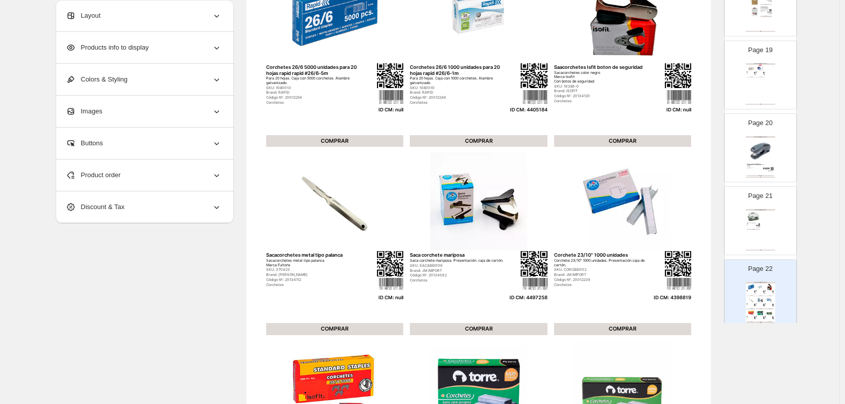
click at [177, 170] on div "Product order" at bounding box center [144, 174] width 156 height 31
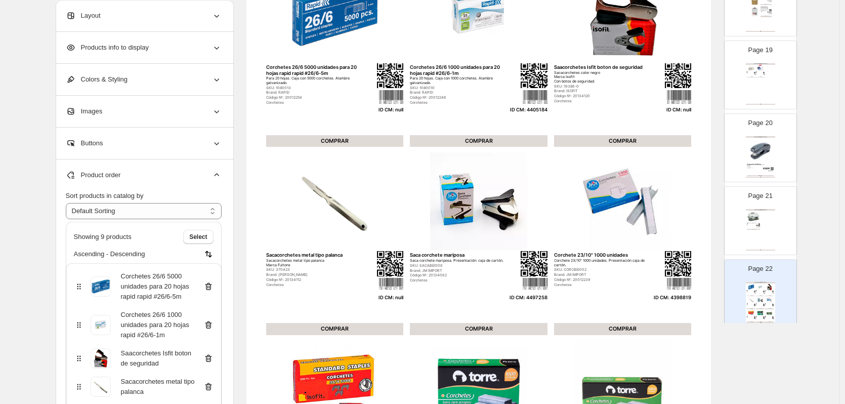
click at [210, 284] on icon at bounding box center [208, 287] width 7 height 8
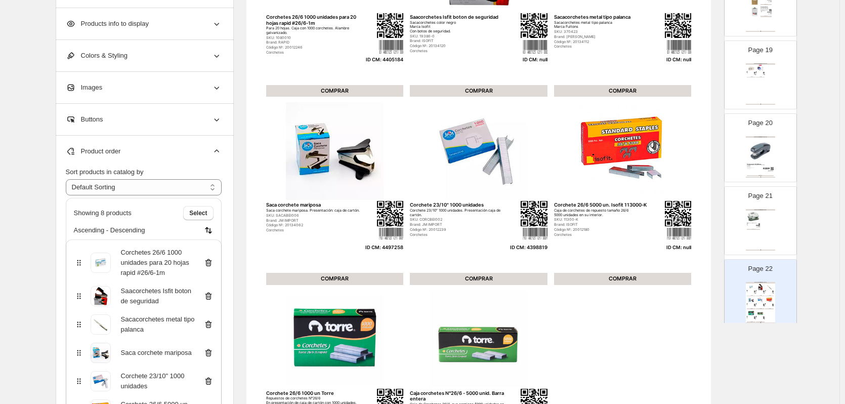
scroll to position [202, 0]
click at [211, 322] on icon at bounding box center [208, 324] width 7 height 8
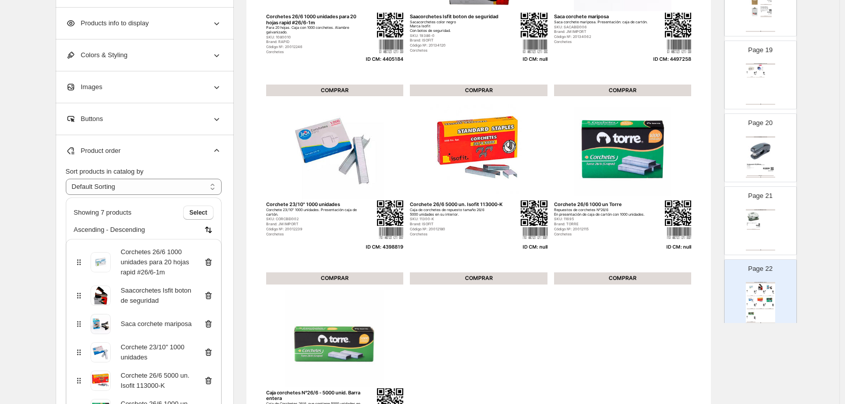
click at [210, 296] on icon at bounding box center [208, 295] width 10 height 10
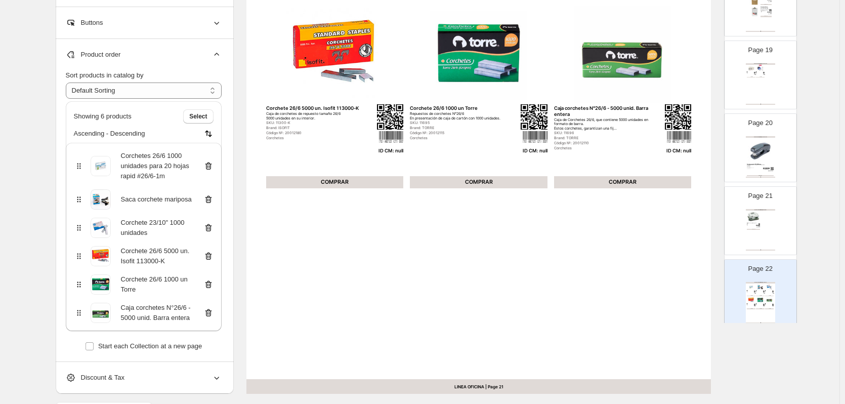
scroll to position [303, 0]
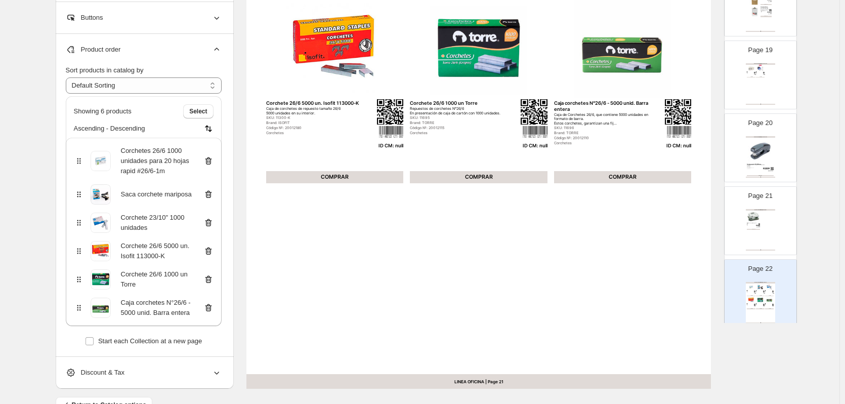
click at [208, 251] on icon at bounding box center [207, 251] width 1 height 3
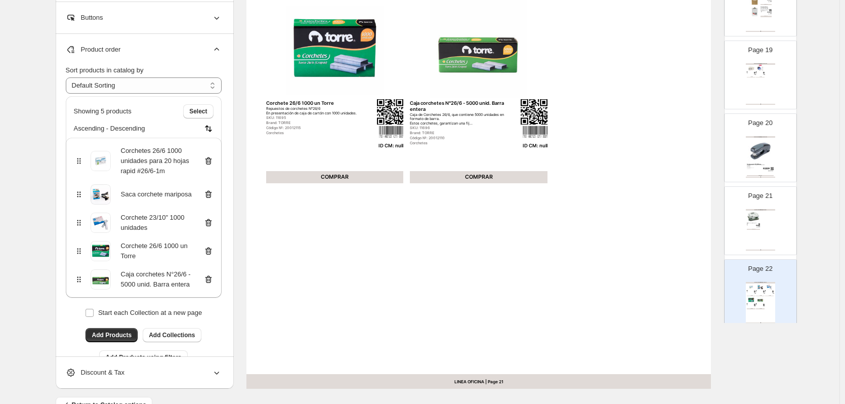
click at [208, 252] on icon at bounding box center [207, 251] width 1 height 3
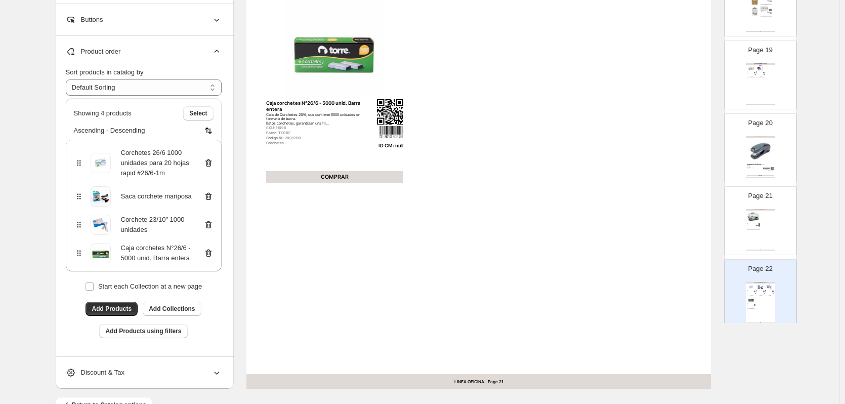
click at [210, 251] on icon at bounding box center [208, 253] width 10 height 10
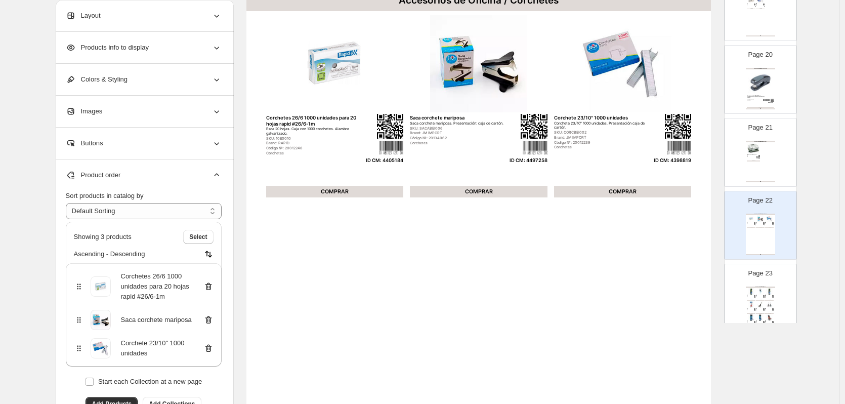
scroll to position [1467, 0]
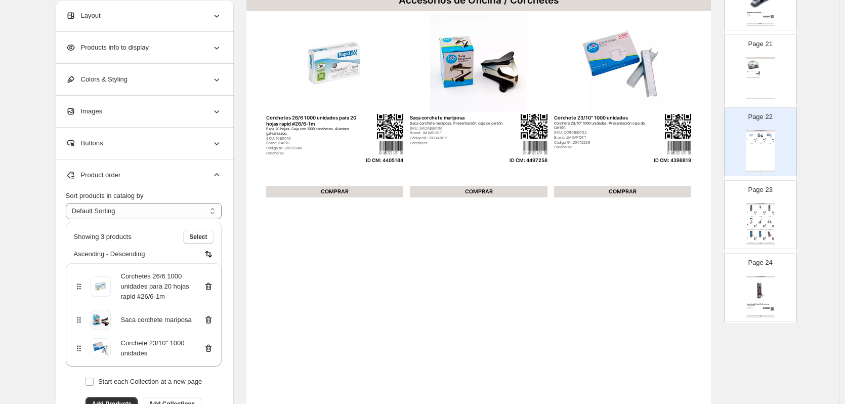
click at [754, 225] on img at bounding box center [755, 226] width 2 height 2
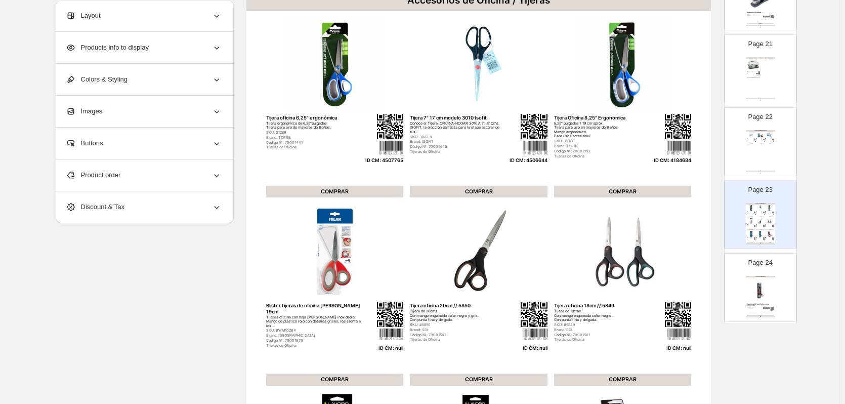
click at [133, 174] on div "Product order" at bounding box center [144, 174] width 156 height 31
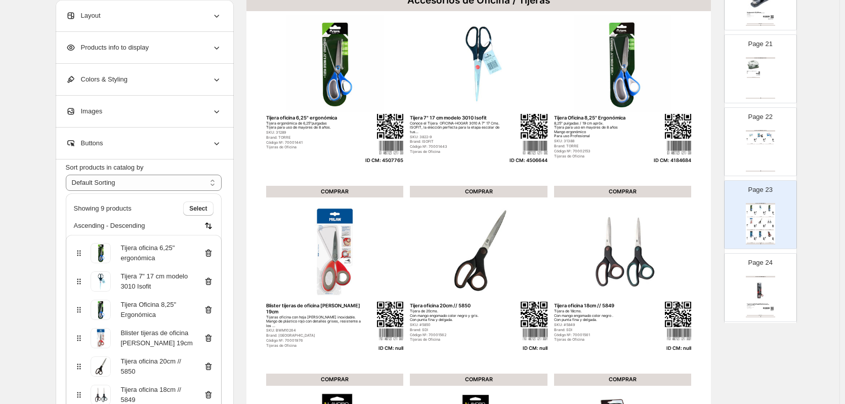
scroll to position [51, 0]
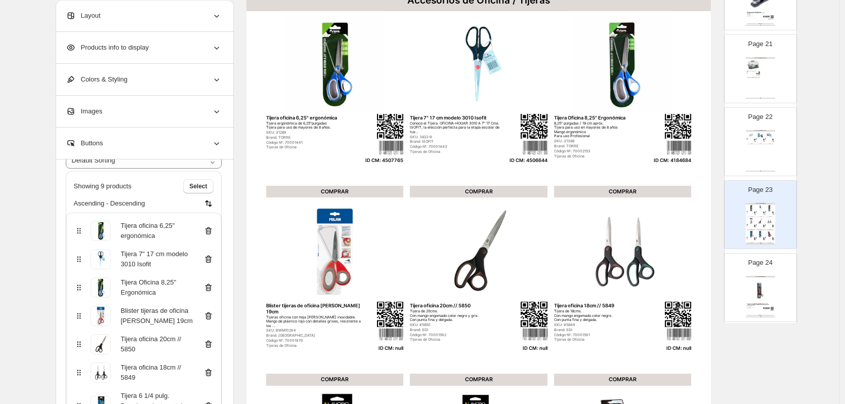
click at [208, 315] on icon at bounding box center [207, 316] width 1 height 3
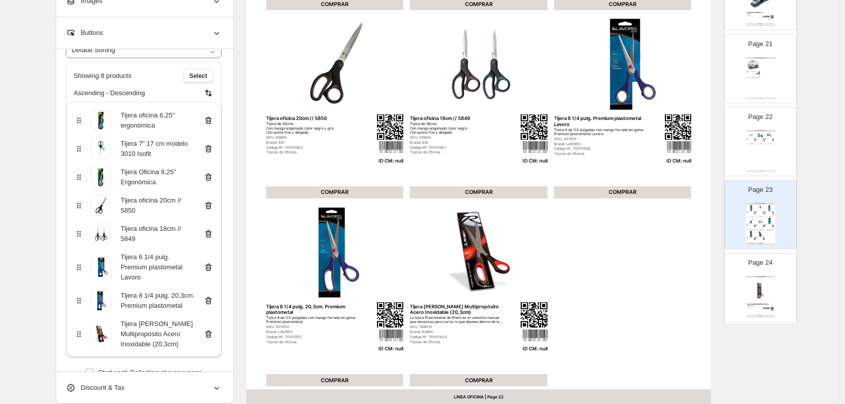
scroll to position [303, 0]
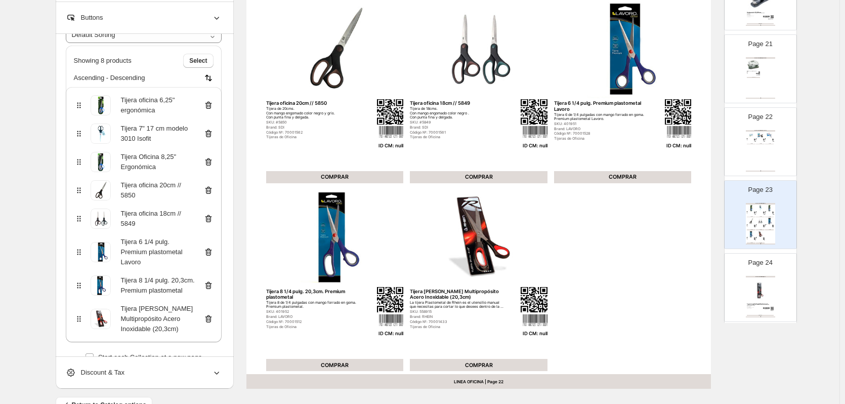
click at [210, 320] on icon at bounding box center [208, 319] width 10 height 10
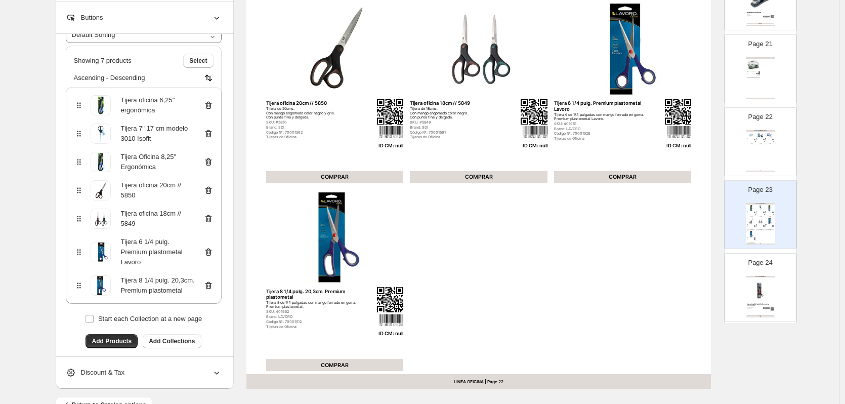
click at [211, 287] on icon at bounding box center [208, 285] width 10 height 10
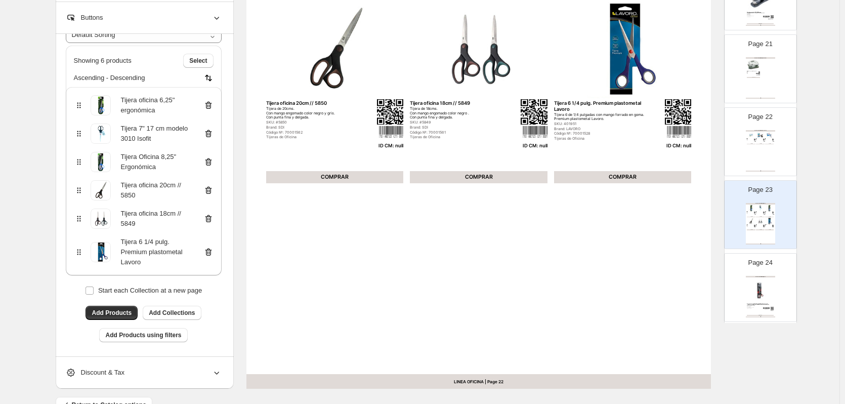
click at [209, 251] on icon at bounding box center [208, 252] width 1 height 3
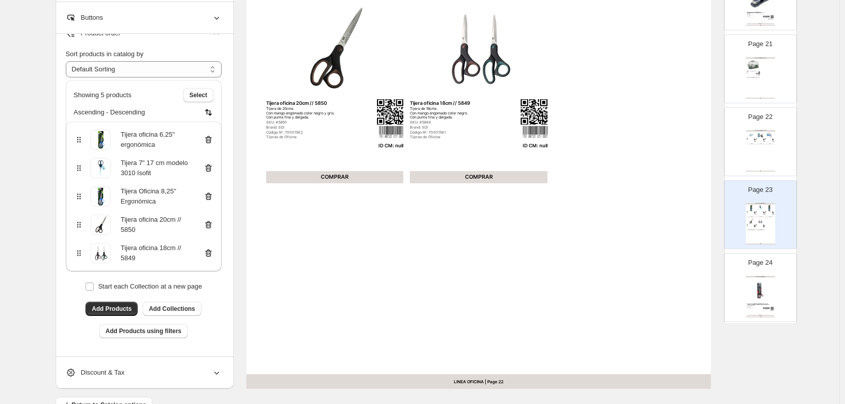
scroll to position [16, 0]
click at [209, 248] on icon at bounding box center [208, 253] width 10 height 10
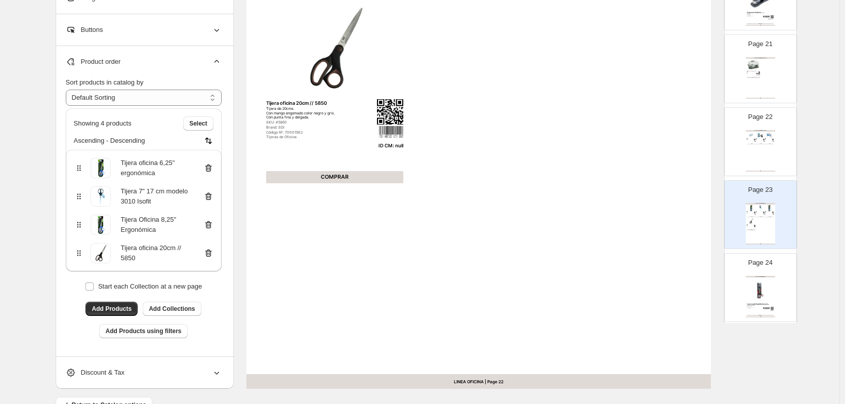
scroll to position [0, 0]
click at [211, 251] on icon at bounding box center [208, 253] width 7 height 8
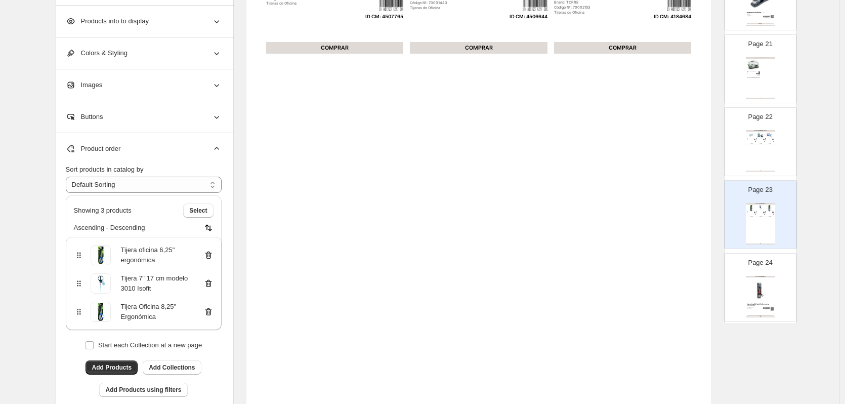
scroll to position [152, 0]
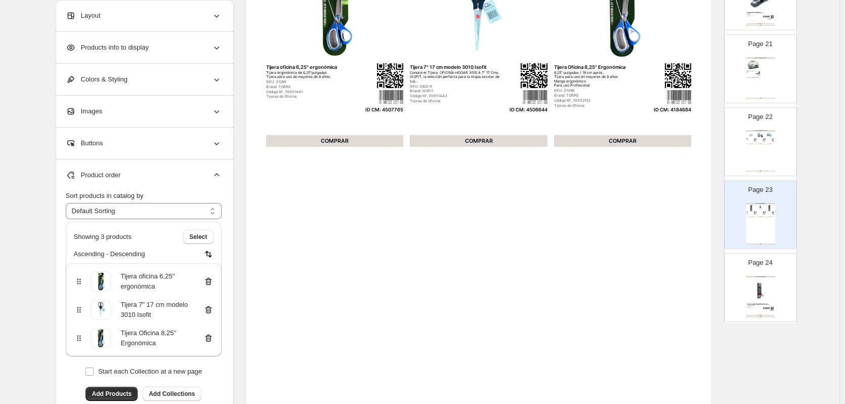
click at [754, 276] on div "Accesorios de Oficina / Tijeras" at bounding box center [759, 277] width 29 height 2
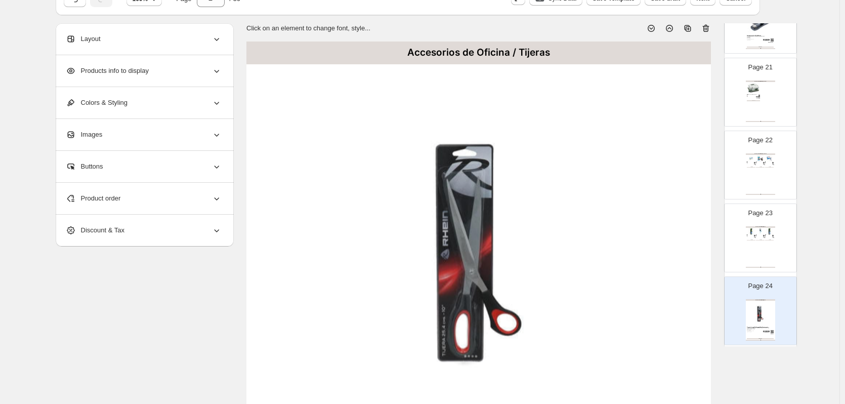
scroll to position [0, 0]
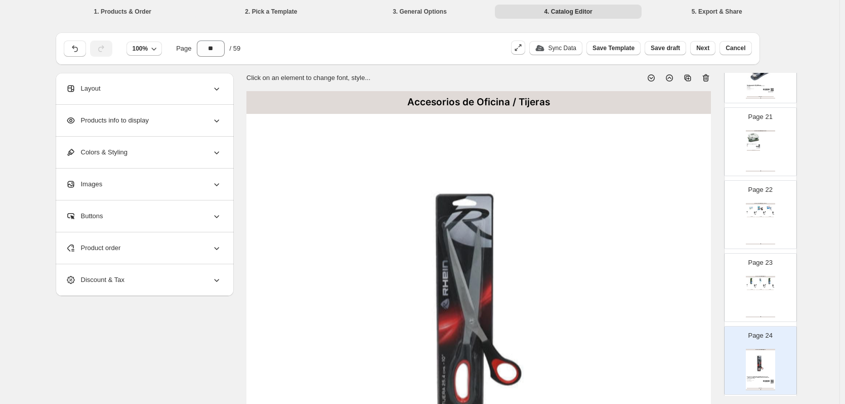
click at [707, 78] on icon at bounding box center [706, 78] width 1 height 3
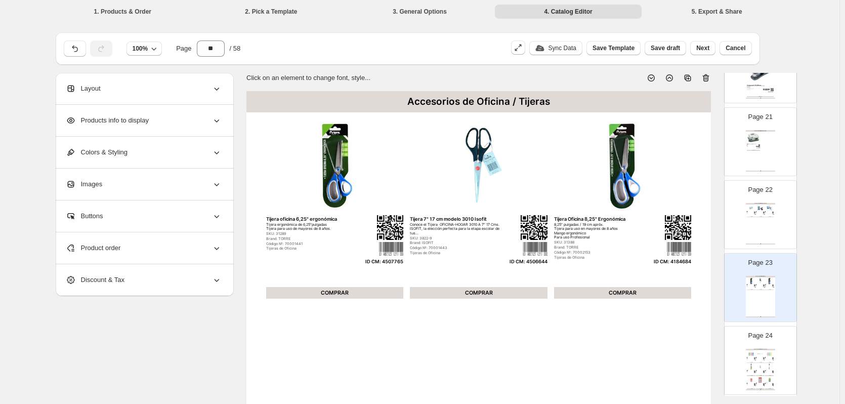
click at [767, 374] on div "Accesorios de Oficina / Correctores Cinta correctora retráctil Cinta correctora…" at bounding box center [759, 368] width 29 height 41
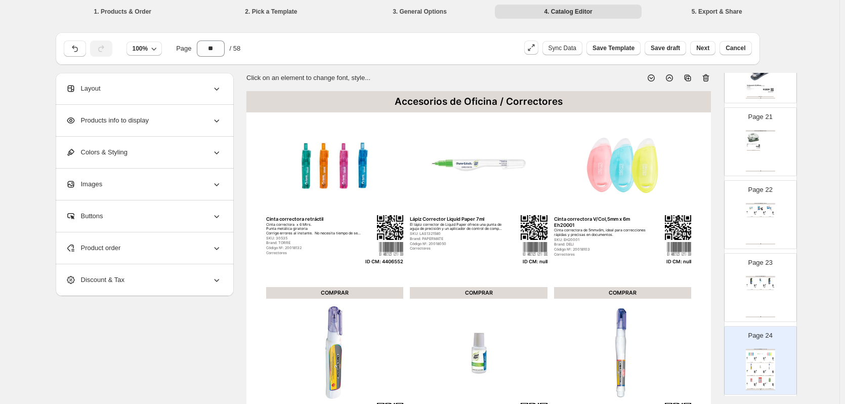
click at [184, 243] on div "Product order" at bounding box center [144, 247] width 156 height 31
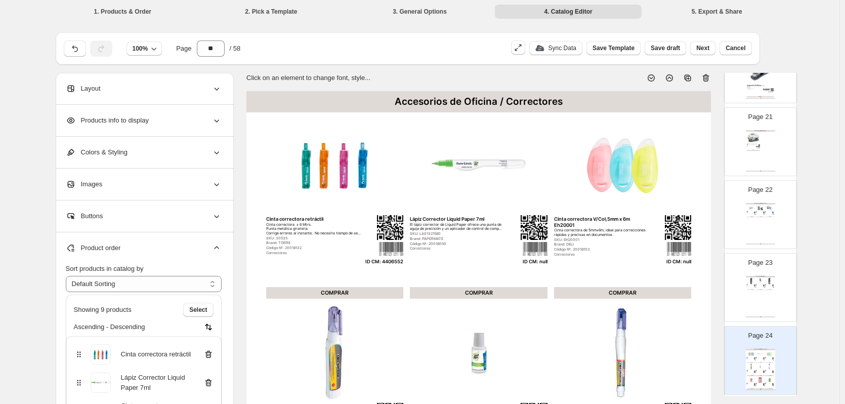
click at [212, 383] on icon at bounding box center [208, 382] width 10 height 10
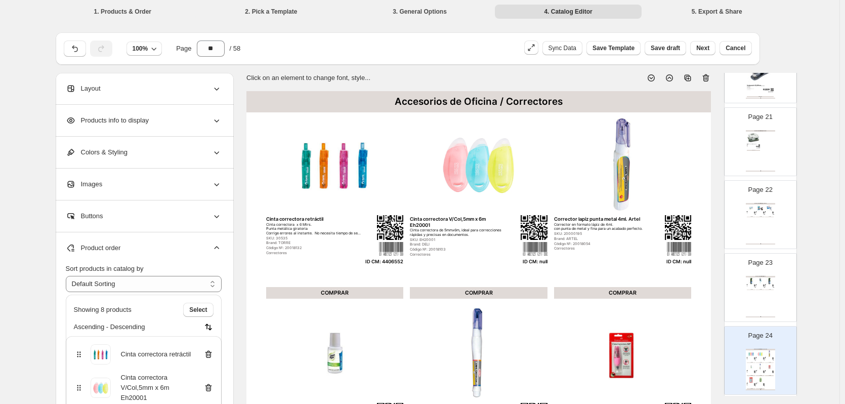
click at [212, 383] on icon at bounding box center [208, 387] width 10 height 10
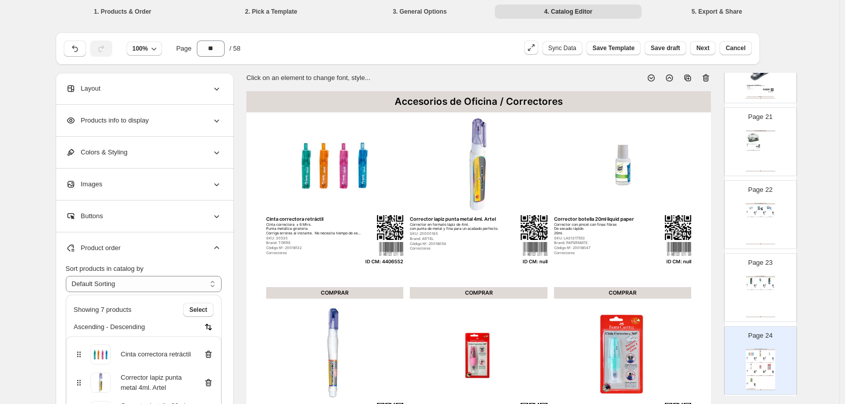
click at [212, 383] on icon at bounding box center [208, 382] width 10 height 10
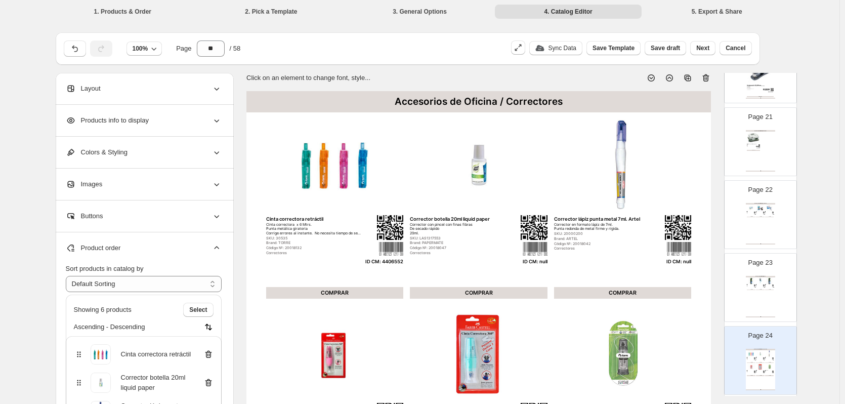
click at [212, 383] on icon at bounding box center [208, 382] width 10 height 10
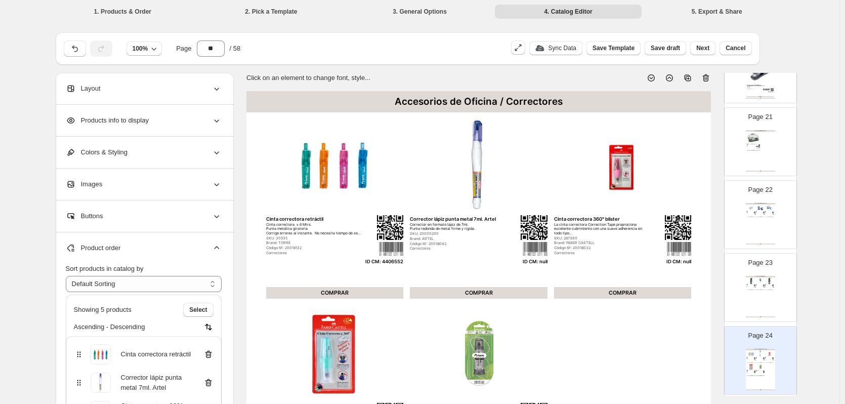
click at [211, 382] on icon at bounding box center [208, 382] width 10 height 10
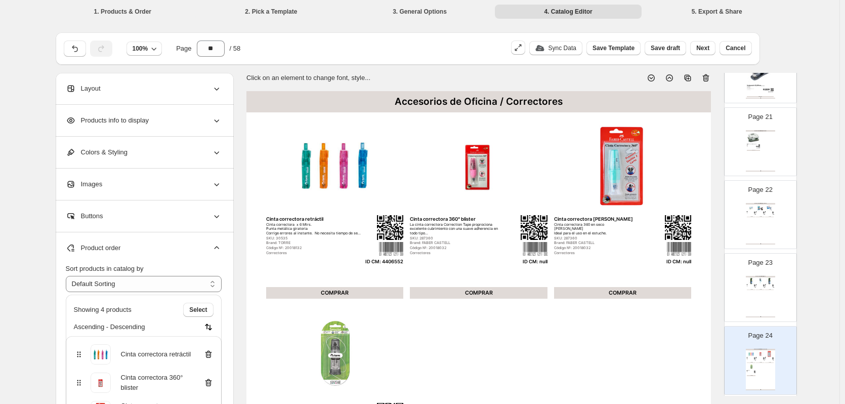
click at [211, 382] on icon at bounding box center [208, 382] width 10 height 10
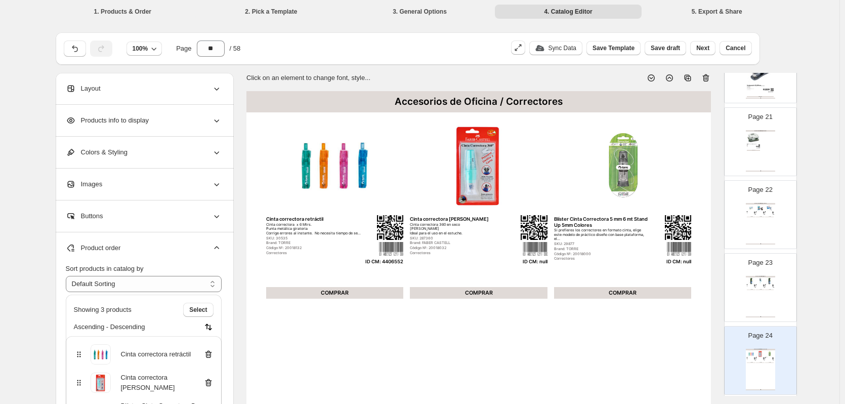
click at [211, 382] on icon at bounding box center [208, 382] width 10 height 10
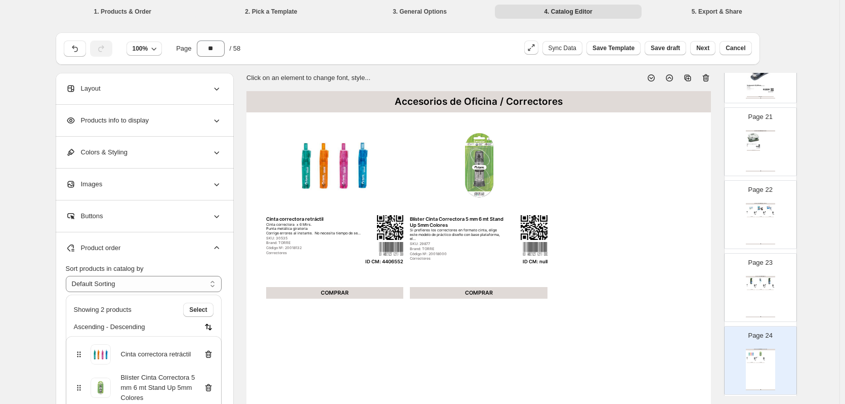
click at [211, 382] on div "Blíster Cinta Correctora 5 mm 6 mt Stand Up 5mm Colores" at bounding box center [144, 387] width 140 height 30
click at [613, 224] on div "Accesorios de Oficina / Correctores Cinta correctora retráctil Cinta correctora…" at bounding box center [478, 391] width 464 height 601
click at [756, 290] on div "COMPRAR" at bounding box center [760, 289] width 9 height 1
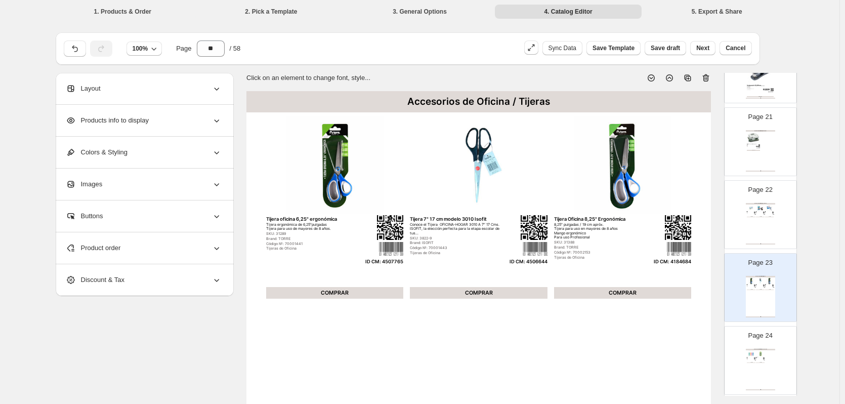
click at [758, 353] on img at bounding box center [760, 353] width 9 height 7
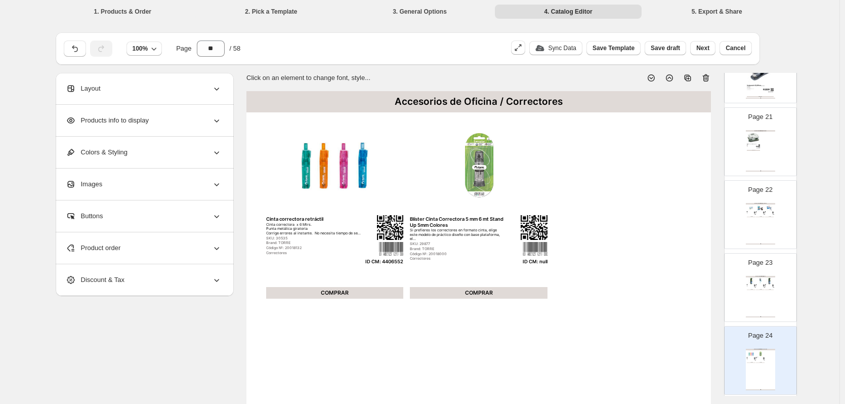
click at [168, 248] on div "Product order" at bounding box center [144, 247] width 156 height 31
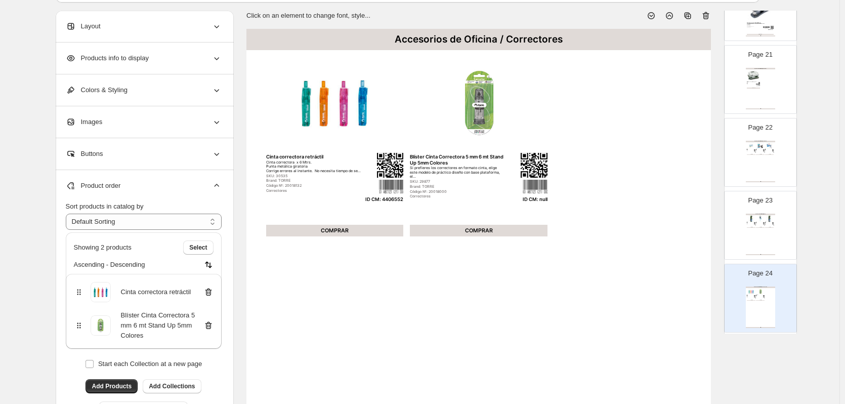
scroll to position [101, 0]
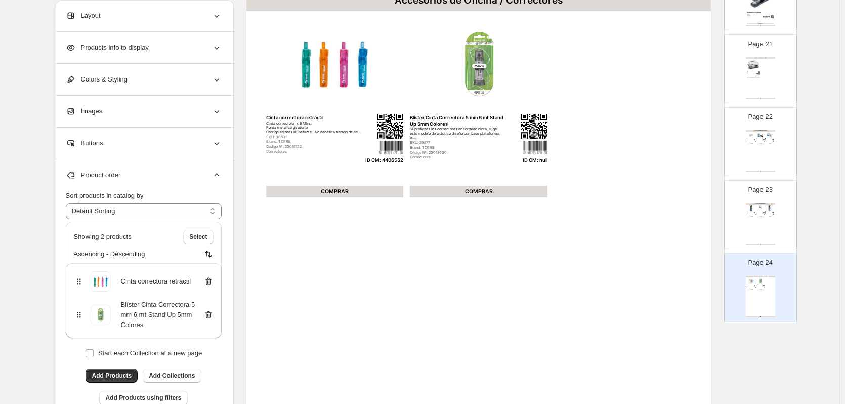
click at [209, 313] on icon at bounding box center [208, 315] width 7 height 8
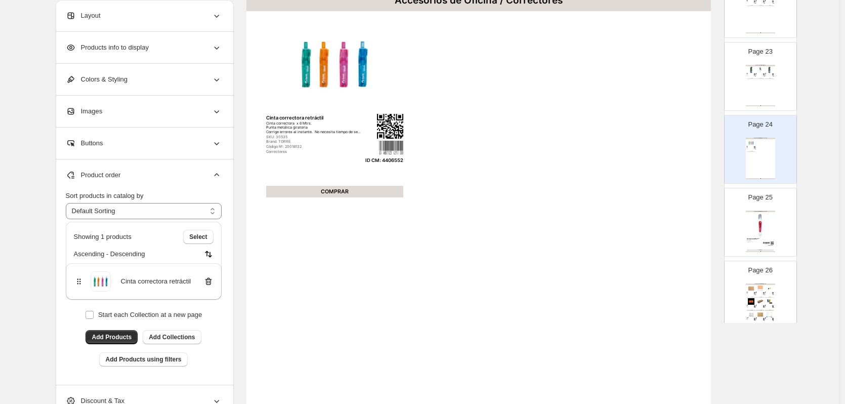
scroll to position [1618, 0]
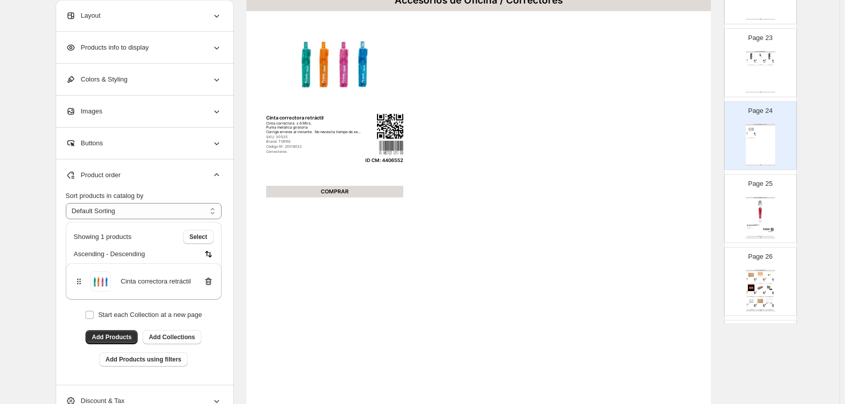
click at [762, 212] on img at bounding box center [759, 211] width 27 height 25
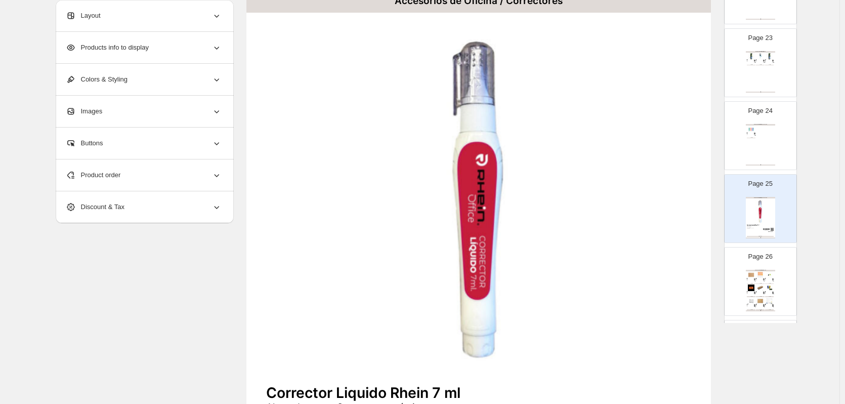
scroll to position [253, 0]
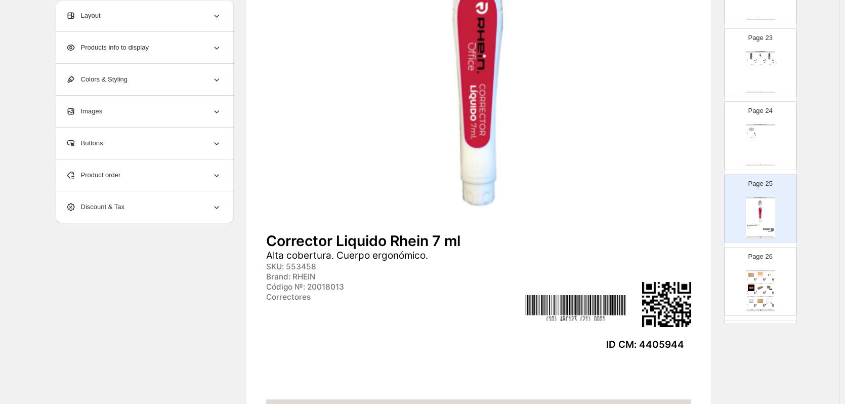
click at [765, 286] on img at bounding box center [769, 287] width 9 height 7
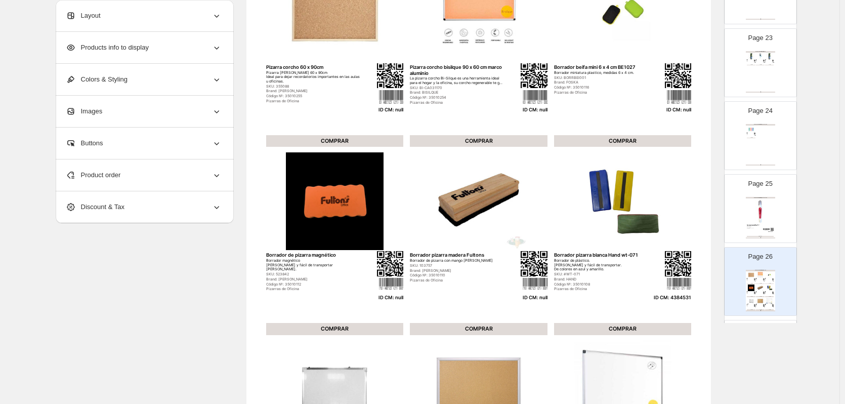
scroll to position [101, 0]
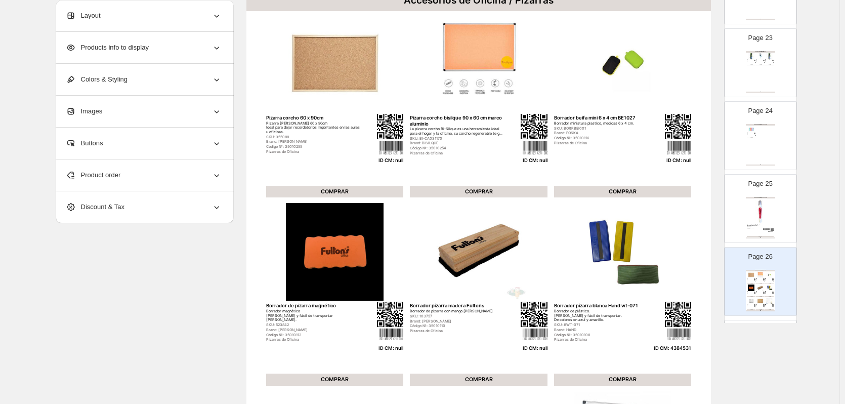
click at [161, 179] on div "Product order" at bounding box center [144, 174] width 156 height 31
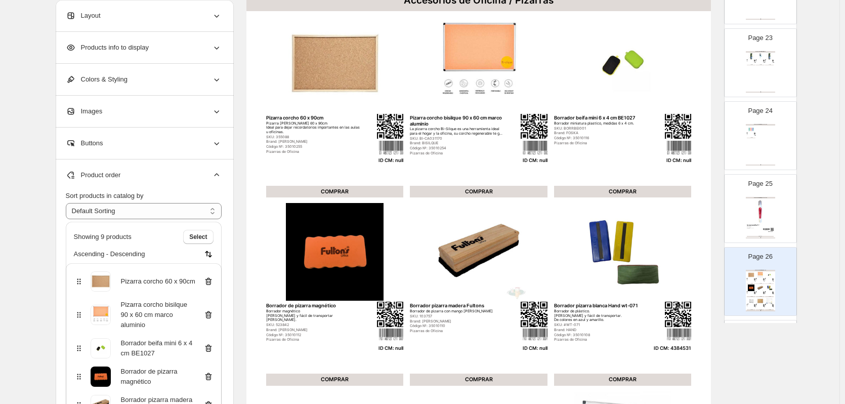
click at [208, 282] on icon at bounding box center [208, 282] width 7 height 8
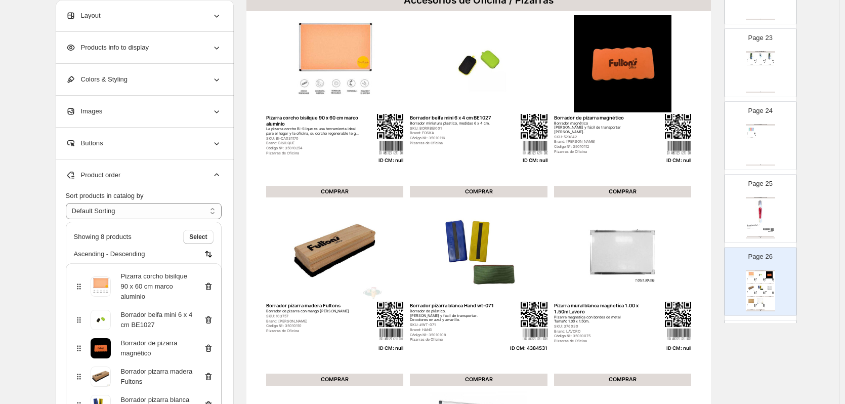
click at [208, 283] on icon at bounding box center [208, 287] width 7 height 8
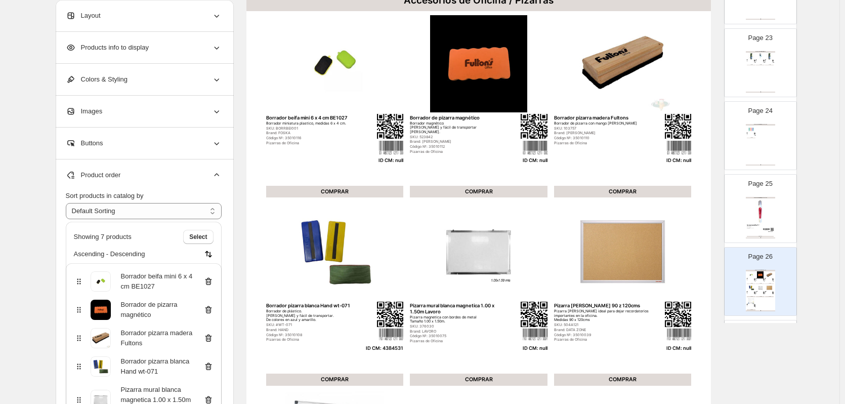
click at [208, 283] on icon at bounding box center [208, 282] width 7 height 8
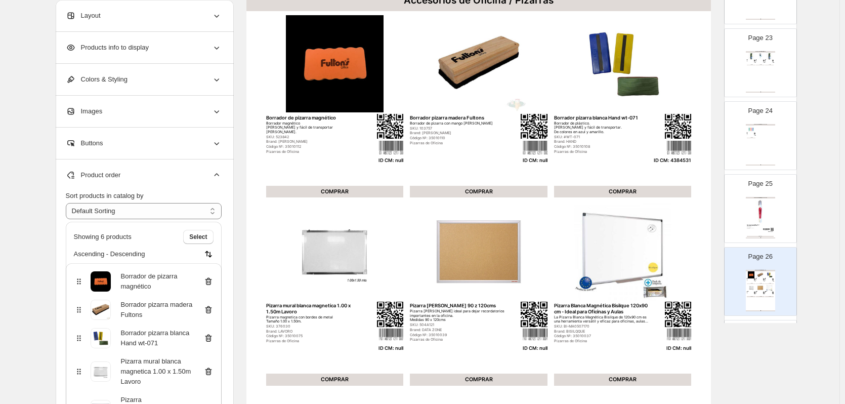
click at [208, 283] on icon at bounding box center [208, 282] width 7 height 8
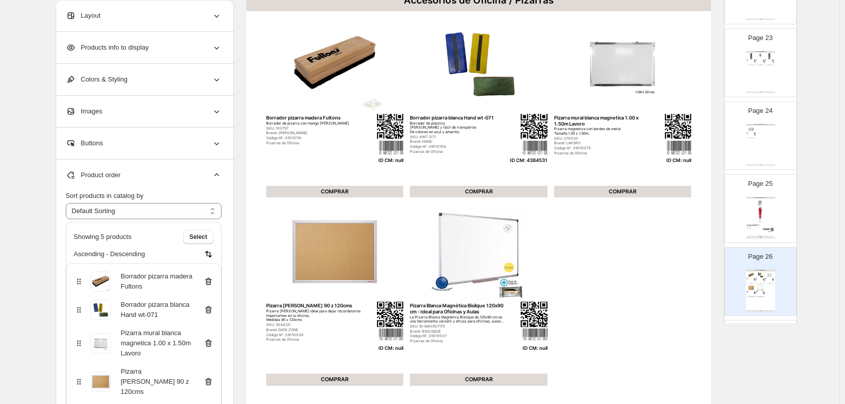
click at [208, 283] on icon at bounding box center [208, 282] width 7 height 8
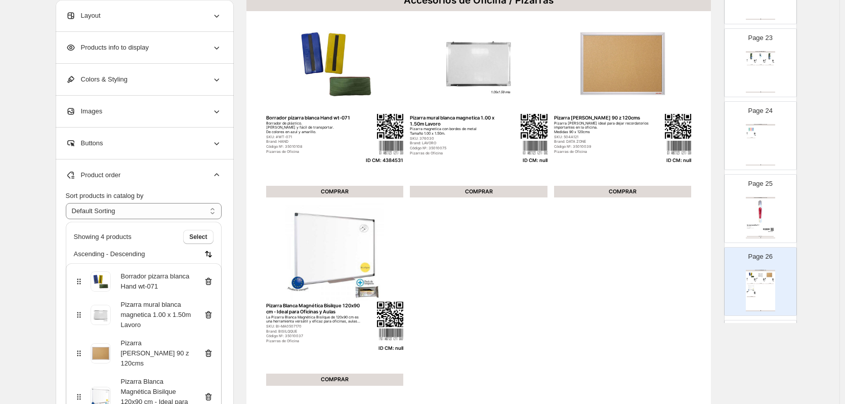
click at [208, 315] on icon at bounding box center [208, 315] width 10 height 10
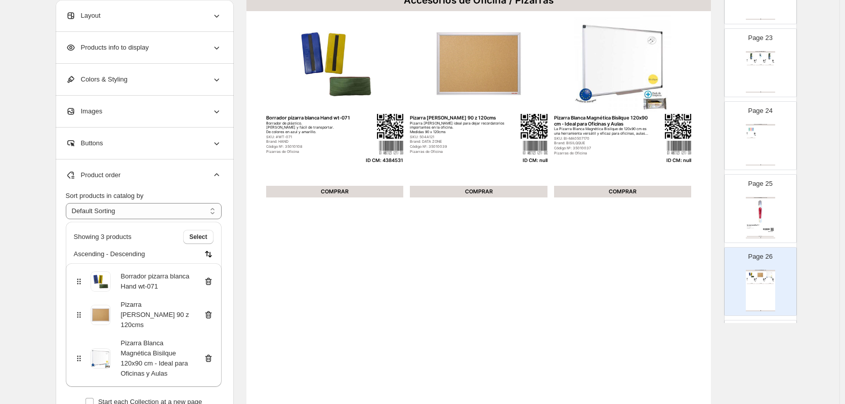
click at [209, 312] on icon at bounding box center [208, 315] width 10 height 10
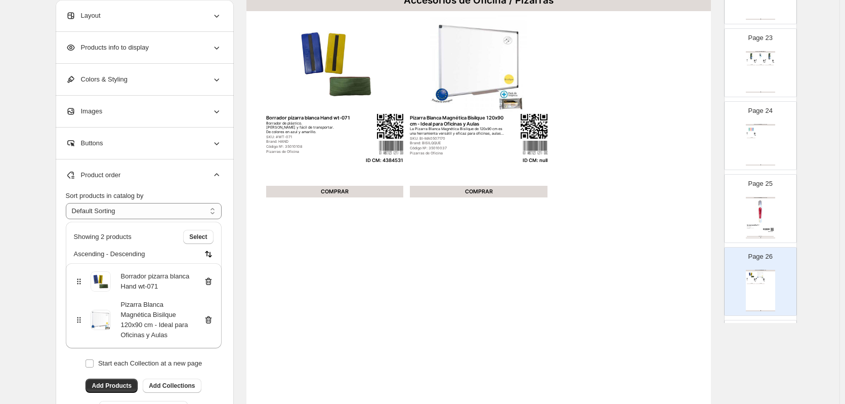
click at [211, 321] on icon at bounding box center [208, 320] width 10 height 10
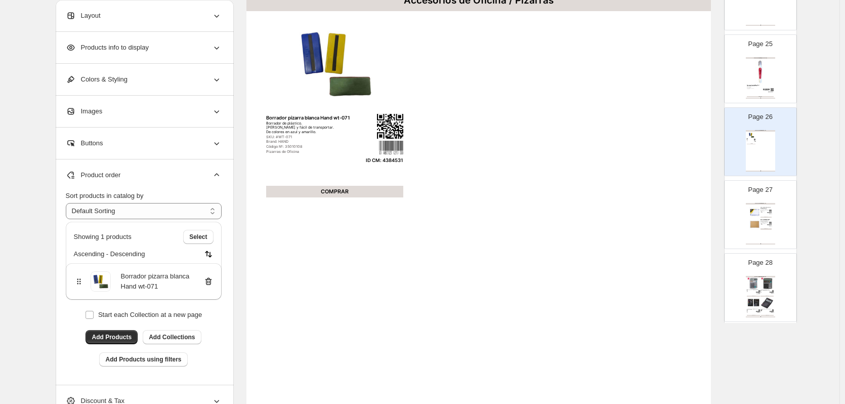
scroll to position [1770, 0]
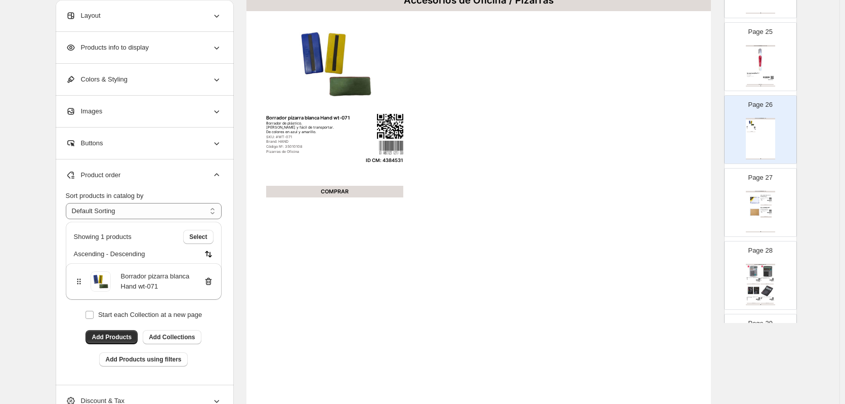
click at [752, 215] on img at bounding box center [754, 211] width 11 height 11
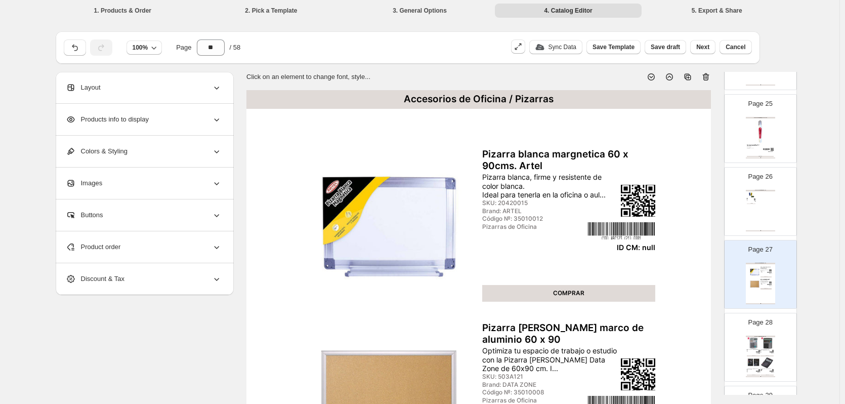
scroll to position [0, 0]
click at [709, 81] on icon at bounding box center [705, 78] width 10 height 10
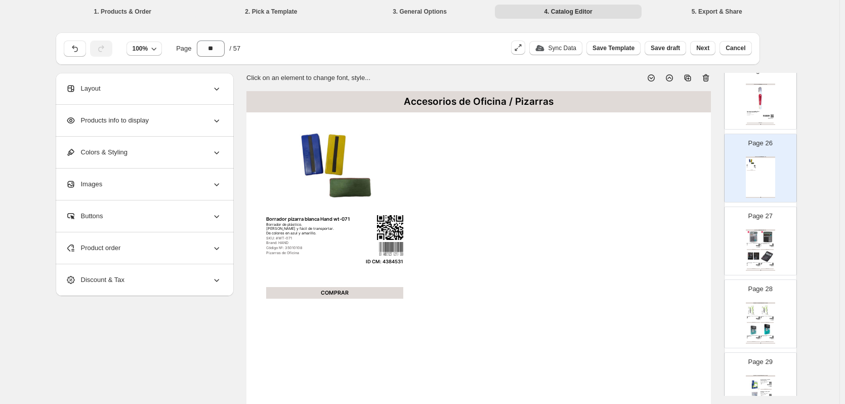
scroll to position [1871, 0]
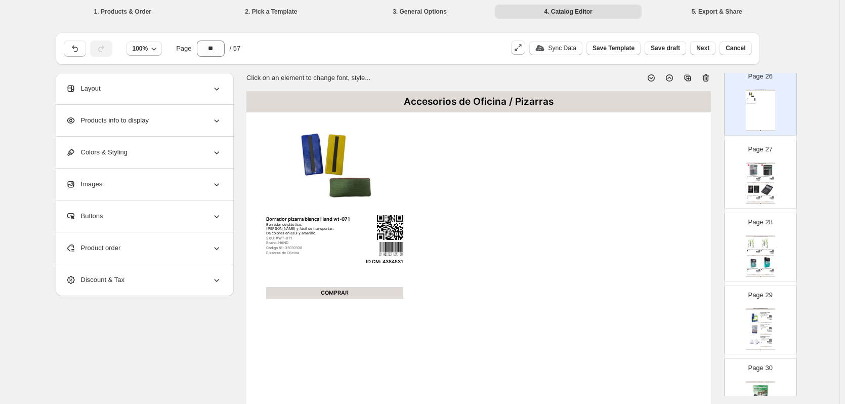
click at [760, 178] on div "SKU: E837" at bounding box center [764, 178] width 9 height 1
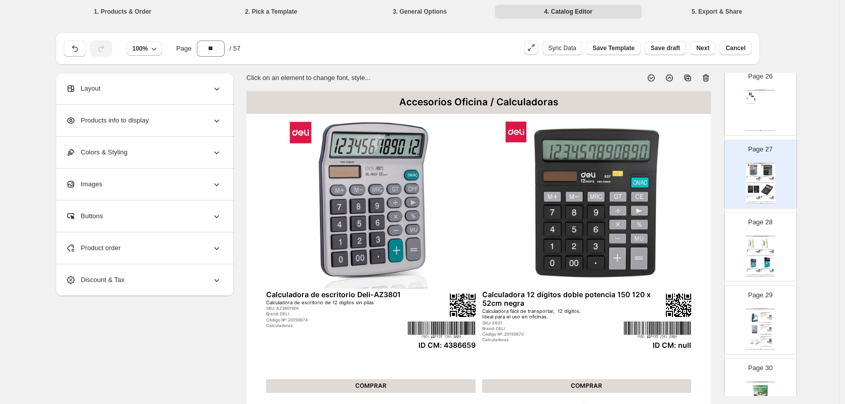
scroll to position [51, 0]
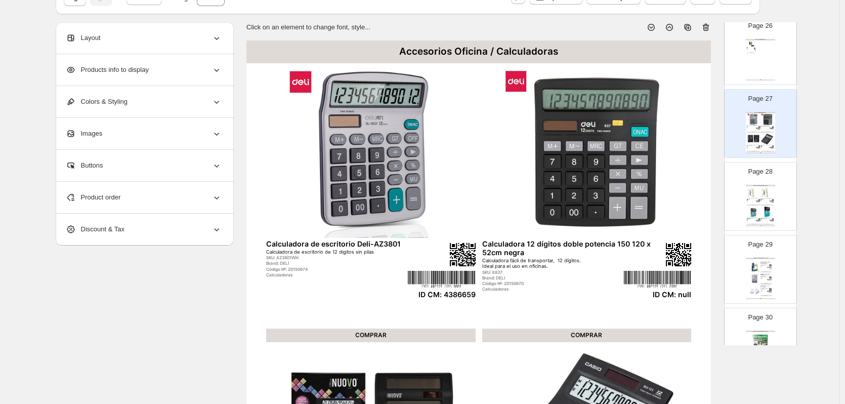
click at [168, 203] on div "Product order" at bounding box center [144, 197] width 156 height 31
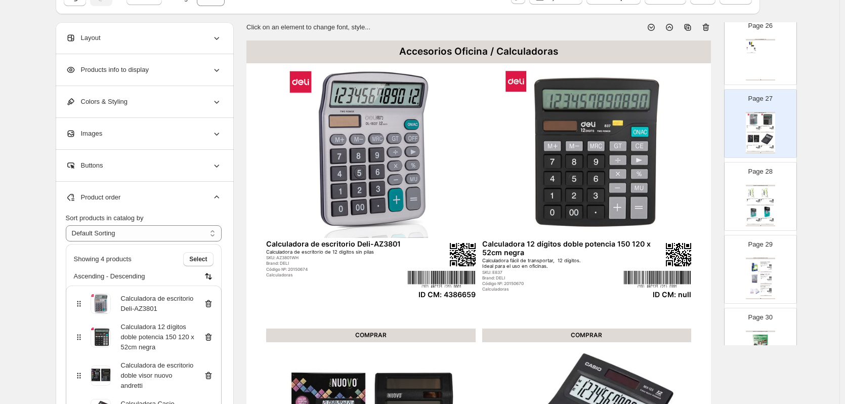
click at [210, 335] on icon at bounding box center [208, 337] width 7 height 8
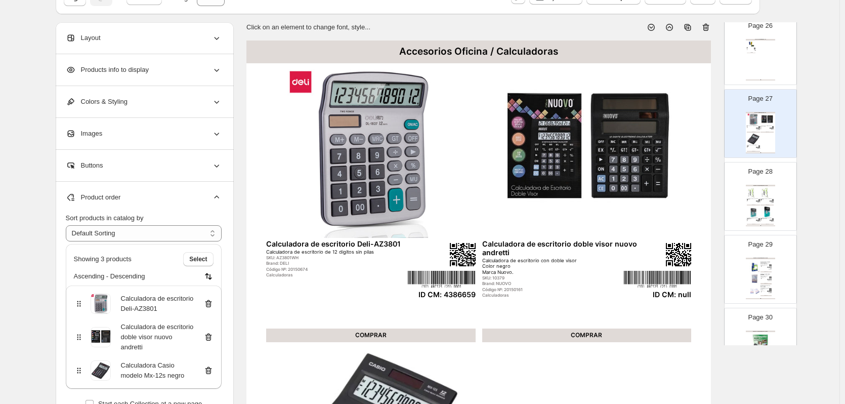
click at [210, 337] on icon at bounding box center [208, 337] width 10 height 10
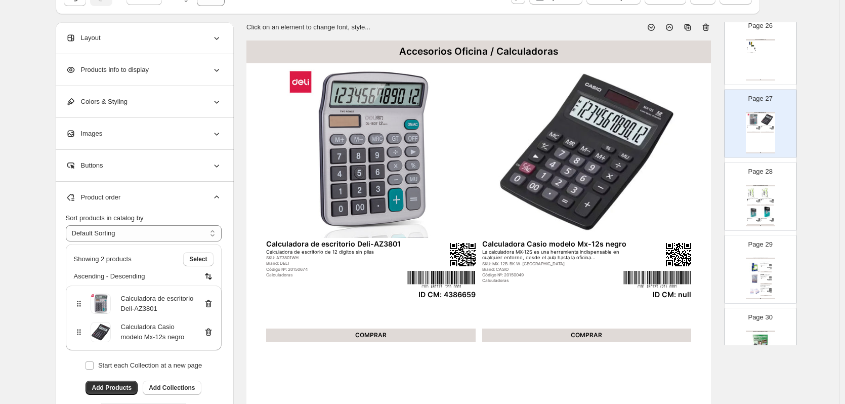
click at [210, 335] on icon at bounding box center [208, 332] width 7 height 8
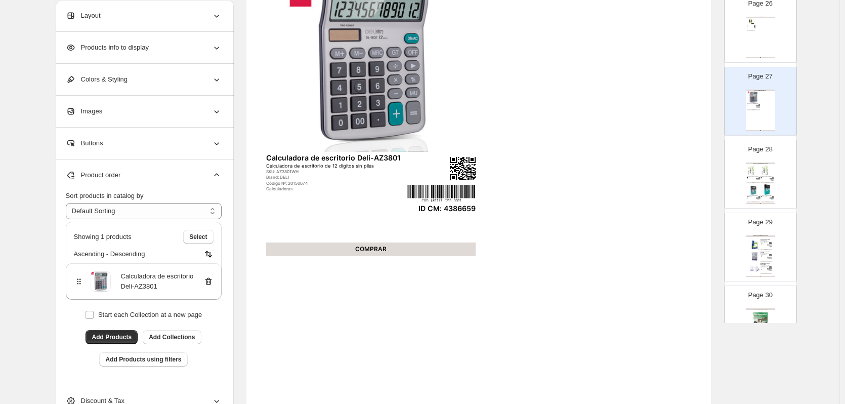
scroll to position [152, 0]
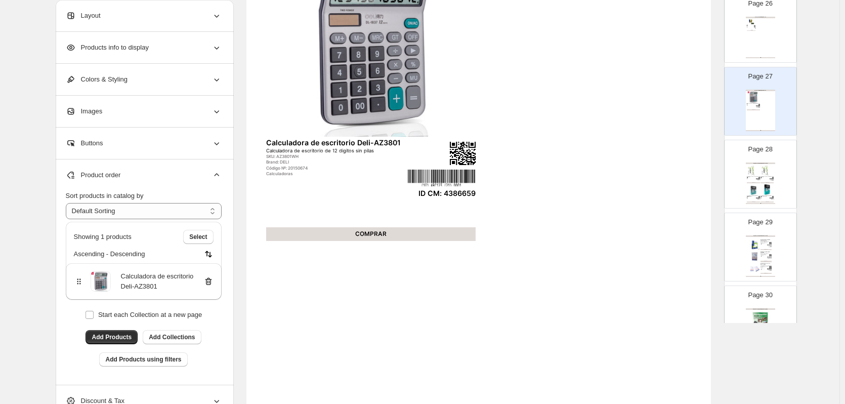
click at [761, 184] on img at bounding box center [766, 190] width 13 height 12
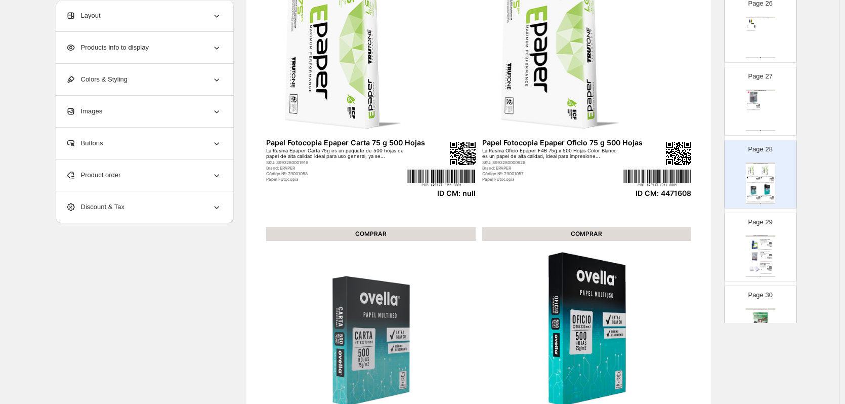
click at [189, 174] on div "Product order" at bounding box center [144, 174] width 156 height 31
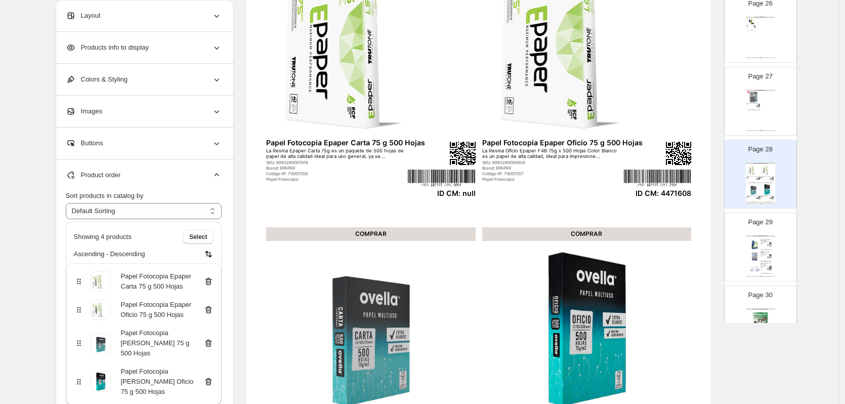
click at [210, 281] on icon at bounding box center [208, 281] width 10 height 10
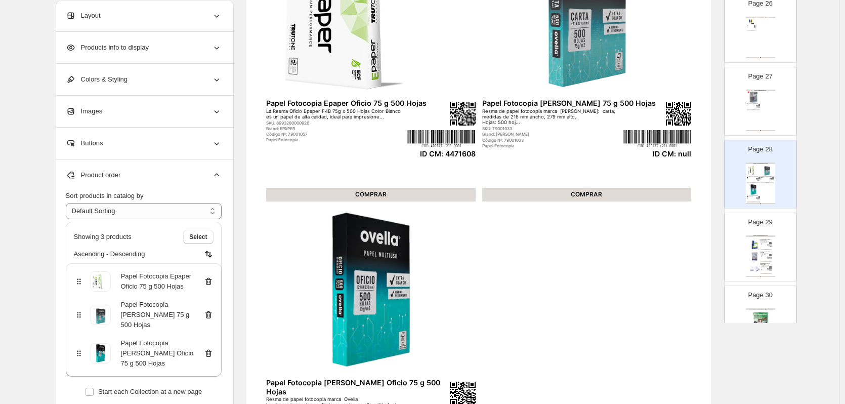
scroll to position [253, 0]
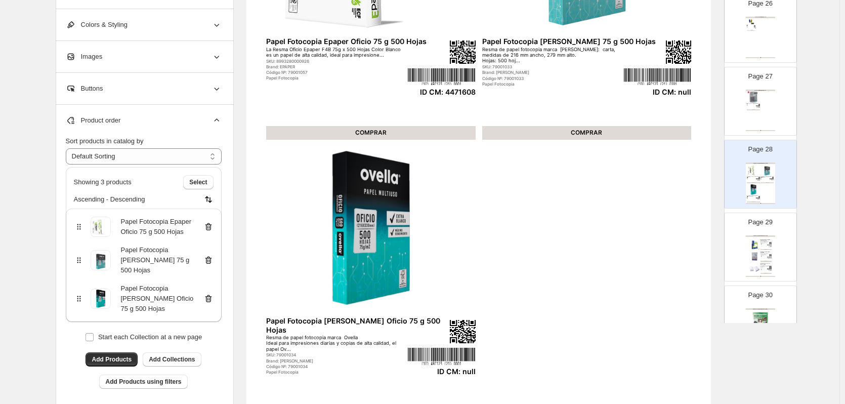
click at [211, 265] on icon at bounding box center [208, 260] width 10 height 10
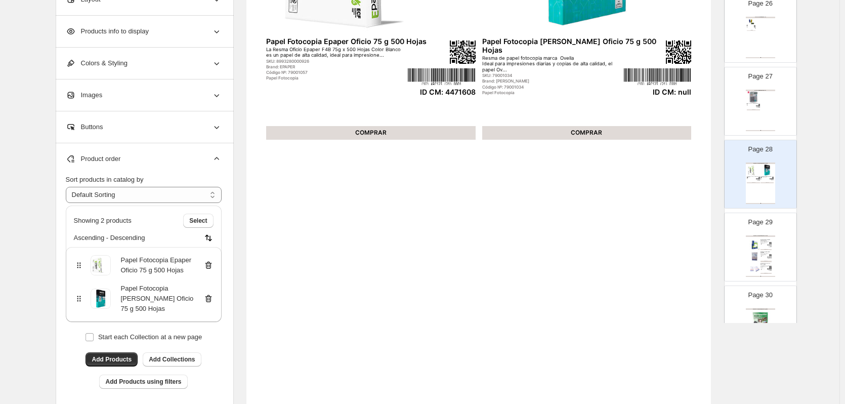
click at [211, 301] on icon at bounding box center [208, 299] width 7 height 8
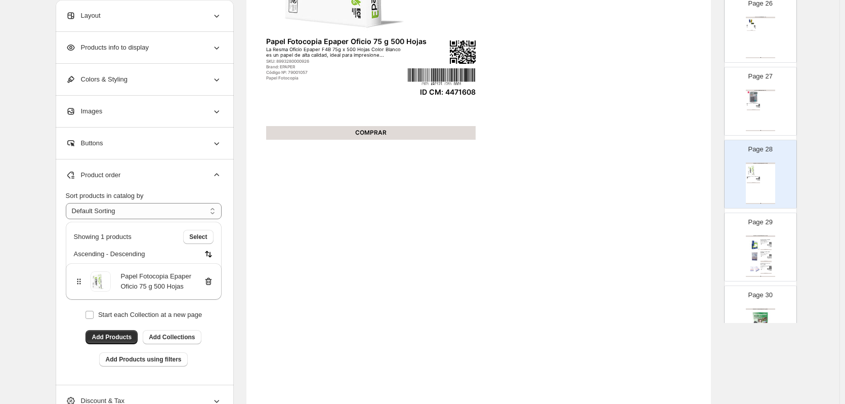
click at [757, 255] on img at bounding box center [754, 256] width 11 height 11
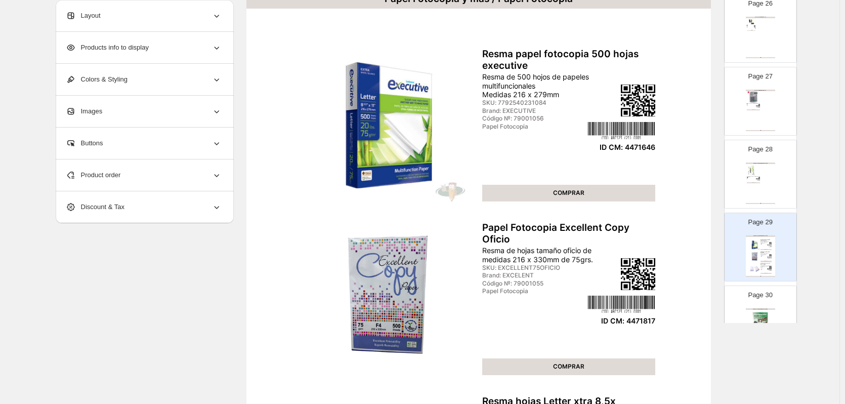
scroll to position [303, 0]
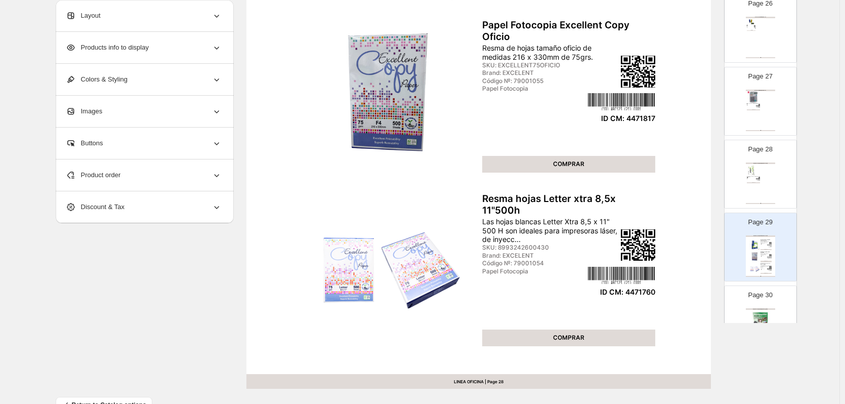
click at [758, 301] on div "Page 30 Papel Fotocopia y más / Papel Fotográfico Papel fotográfico A4 brillant…" at bounding box center [756, 316] width 64 height 68
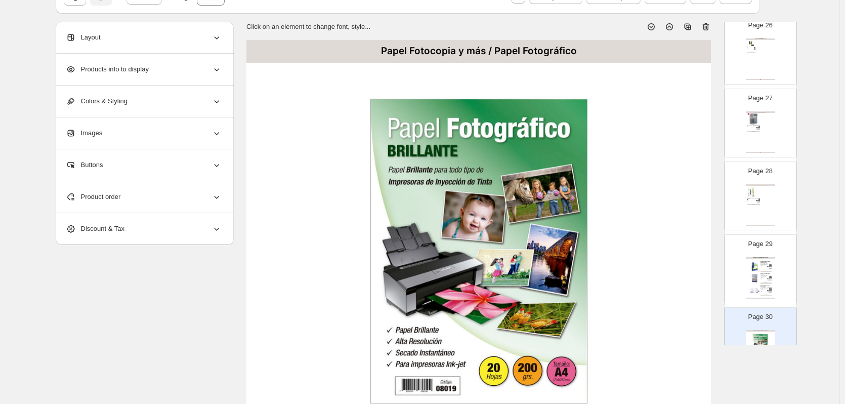
scroll to position [51, 0]
click at [709, 30] on icon at bounding box center [705, 27] width 10 height 10
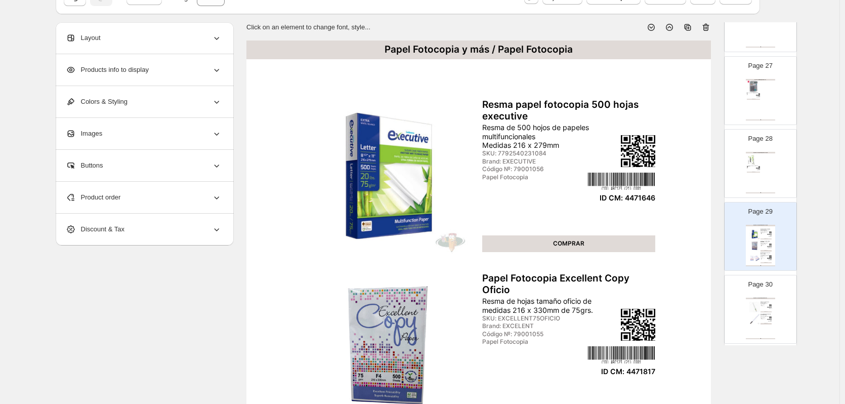
scroll to position [1922, 0]
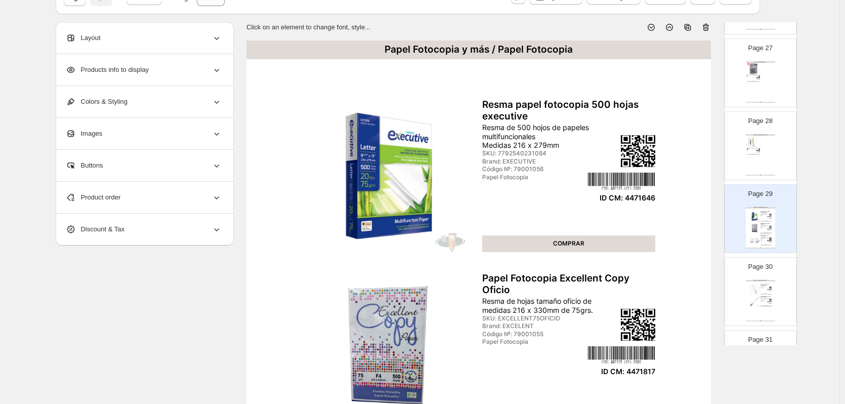
click at [774, 292] on div "Page 30 Papel Fotocopia y más / Papel Adhesivo Rollo estático muresco arena x 1…" at bounding box center [756, 287] width 64 height 68
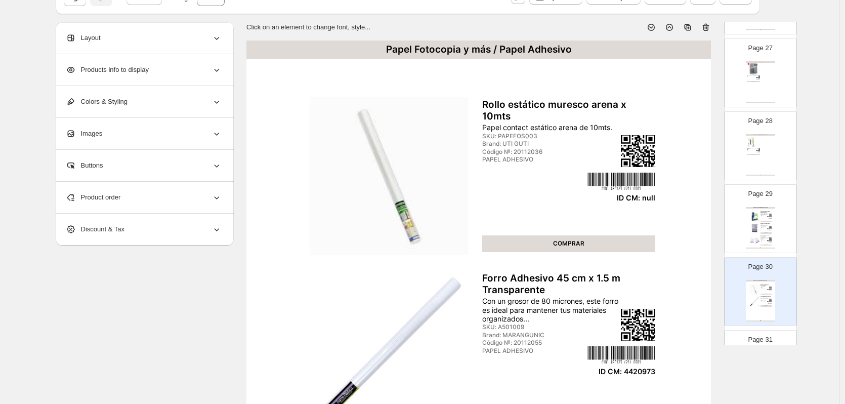
click at [141, 200] on div "Product order" at bounding box center [144, 197] width 156 height 31
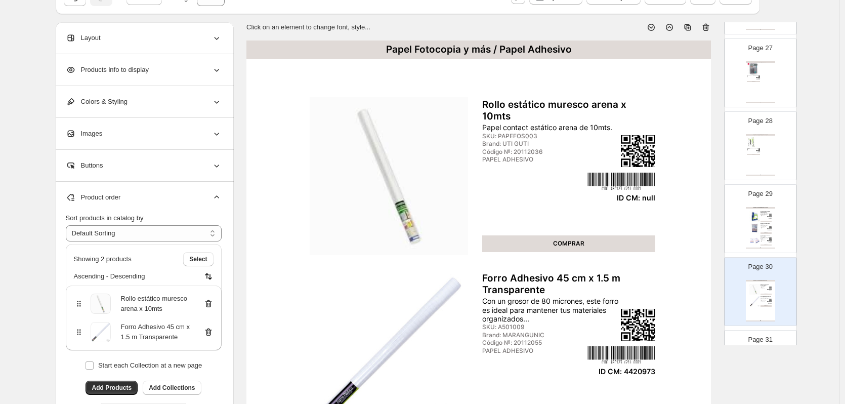
click at [208, 305] on icon at bounding box center [207, 303] width 1 height 3
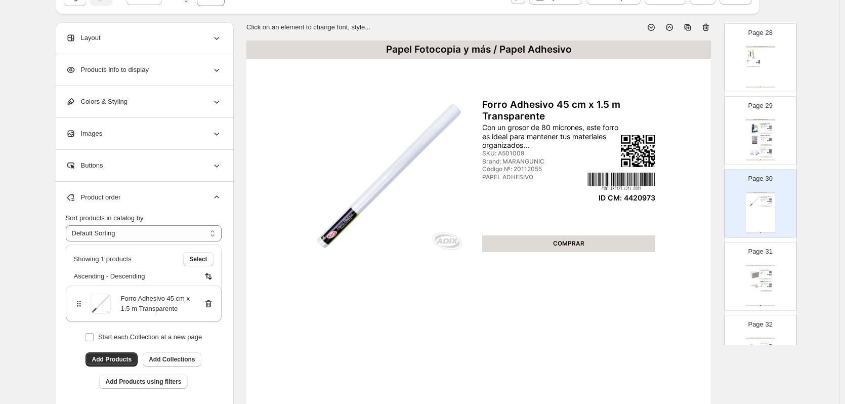
scroll to position [2023, 0]
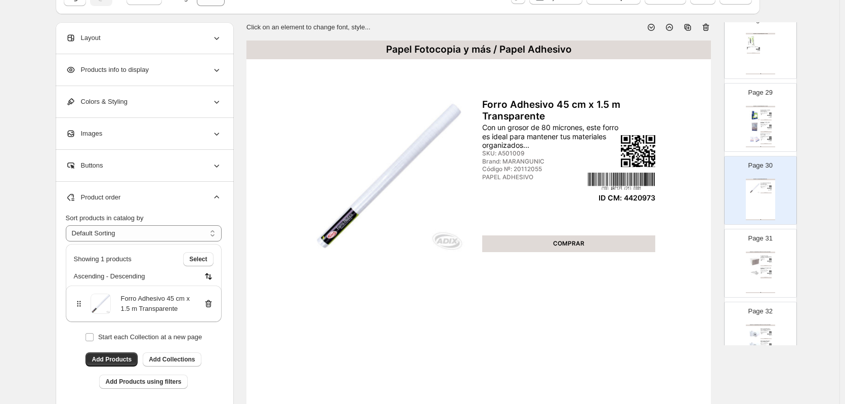
click at [767, 273] on img at bounding box center [769, 273] width 4 height 1
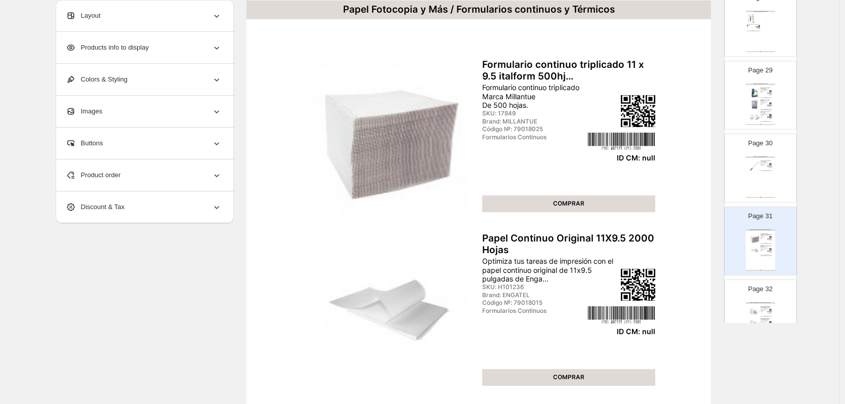
scroll to position [0, 0]
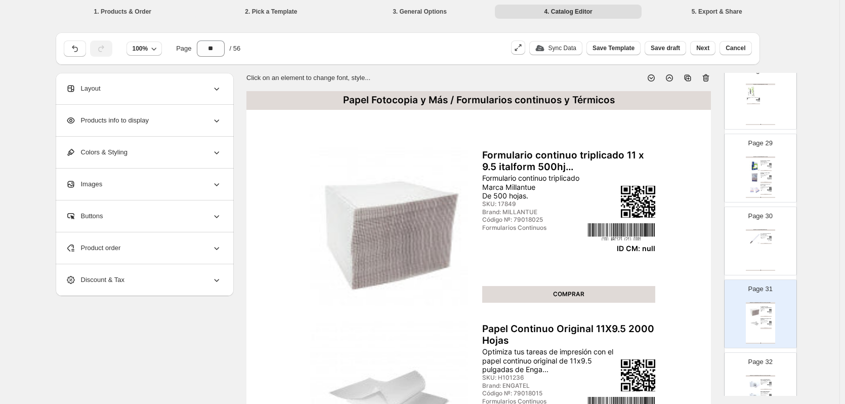
click at [706, 73] on icon at bounding box center [705, 78] width 10 height 10
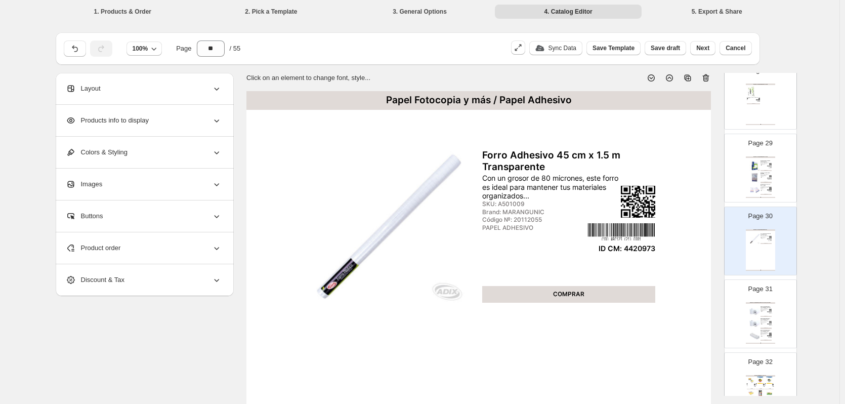
click at [768, 319] on div "Rollo térmico 57mm x40mts, cono 13mm, 55gr 10 uni" at bounding box center [765, 319] width 11 height 2
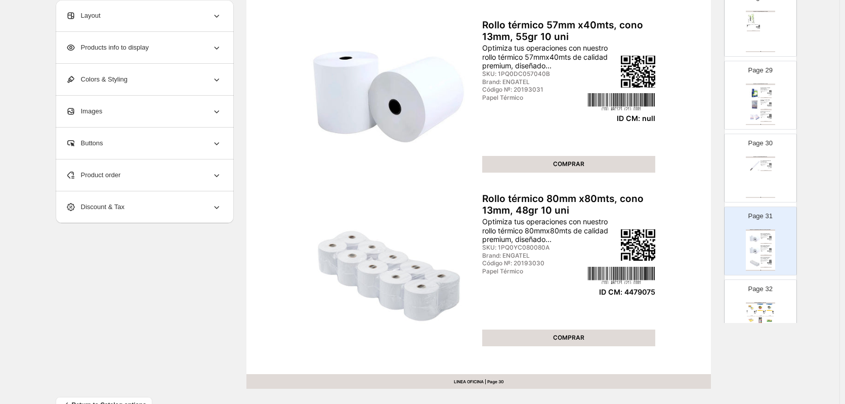
scroll to position [101, 0]
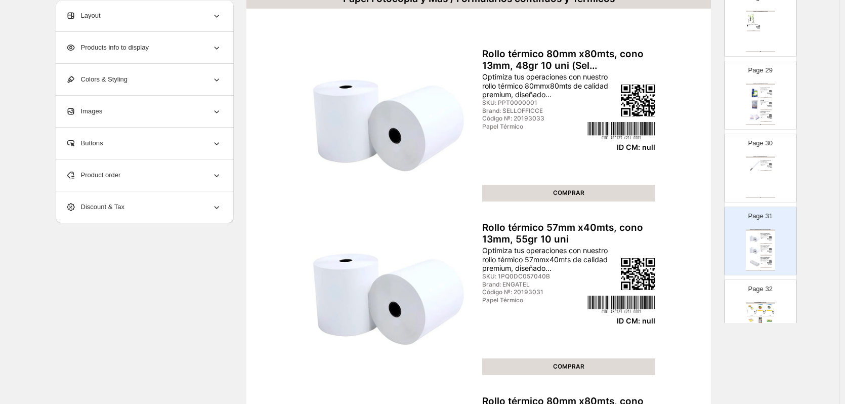
click at [138, 179] on div "Product order" at bounding box center [144, 174] width 156 height 31
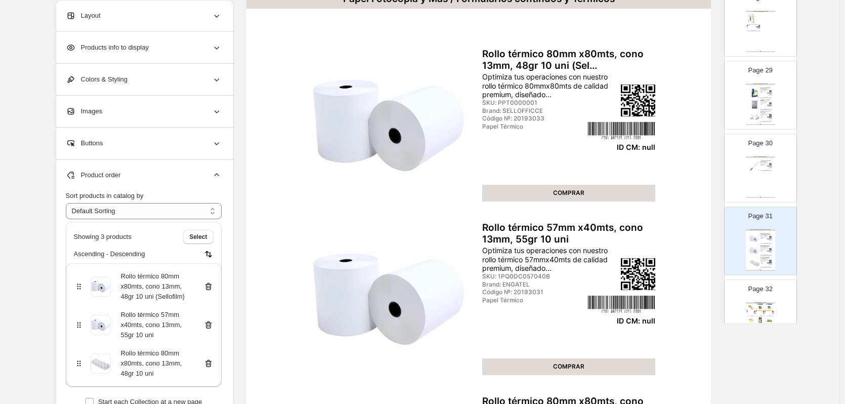
click at [208, 287] on icon at bounding box center [208, 287] width 7 height 8
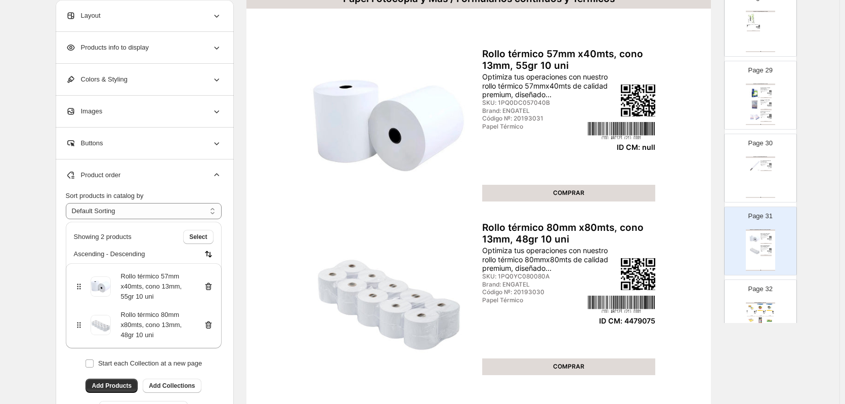
click at [208, 287] on icon at bounding box center [208, 287] width 7 height 8
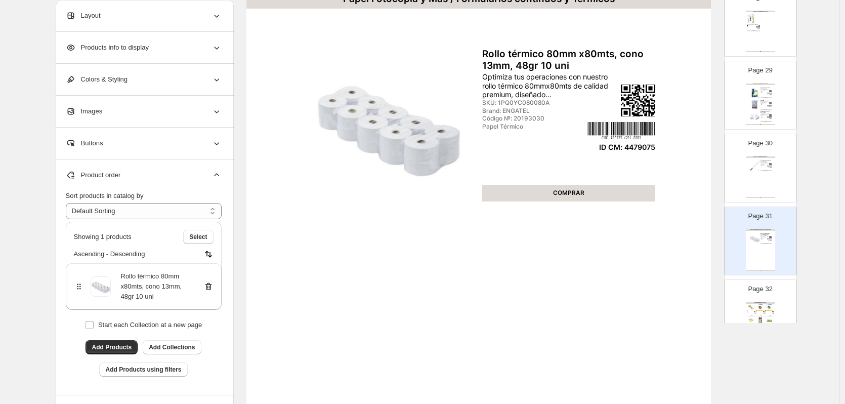
click at [764, 302] on div "Insumos de Oficina / Post It y Notas" at bounding box center [759, 303] width 29 height 2
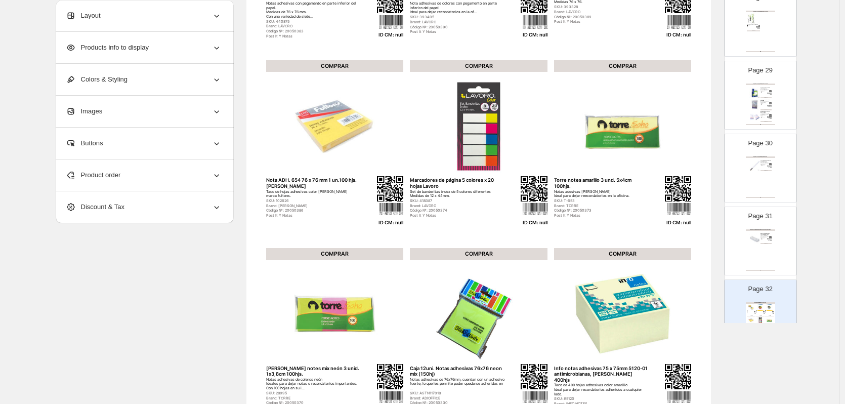
scroll to position [127, 0]
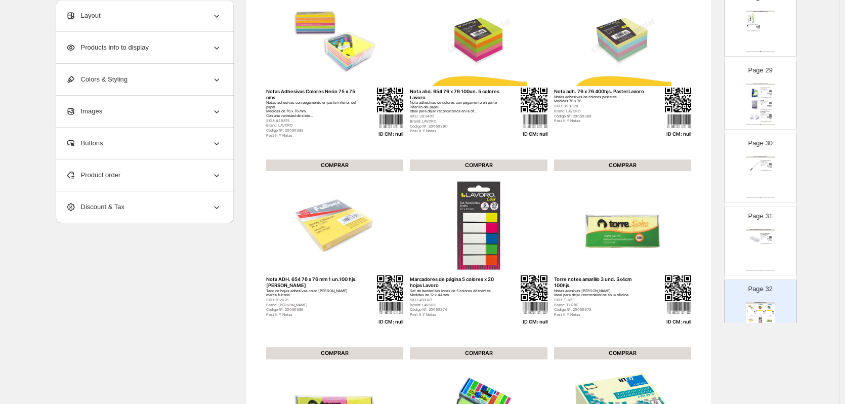
click at [169, 179] on div "Product order" at bounding box center [144, 174] width 156 height 31
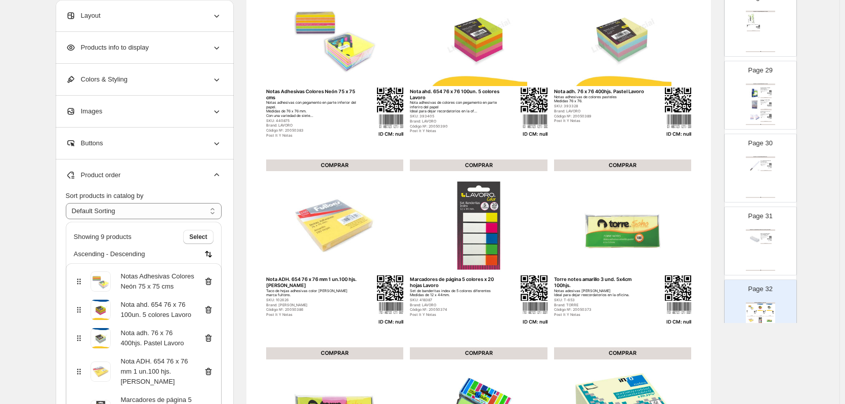
click at [209, 279] on icon at bounding box center [208, 282] width 7 height 8
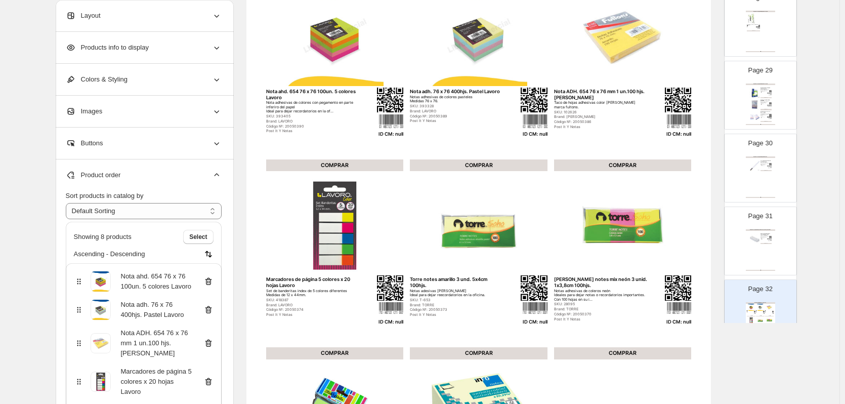
click at [209, 279] on icon at bounding box center [208, 282] width 7 height 8
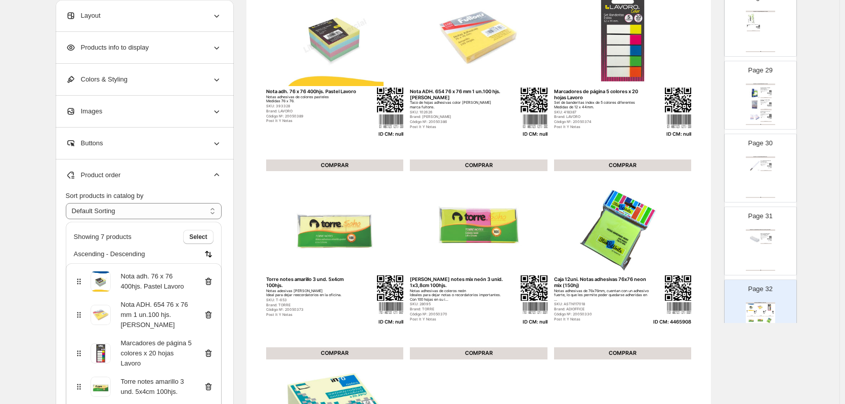
click at [209, 279] on icon at bounding box center [208, 282] width 7 height 8
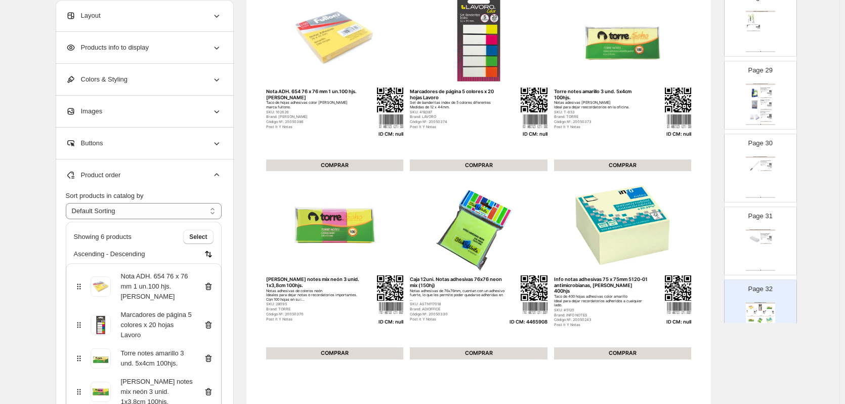
click at [209, 279] on div "Nota ADH. 654 76 x 76 mm 1 un.100 hjs. [PERSON_NAME]" at bounding box center [144, 286] width 140 height 30
click at [209, 285] on icon at bounding box center [208, 286] width 10 height 10
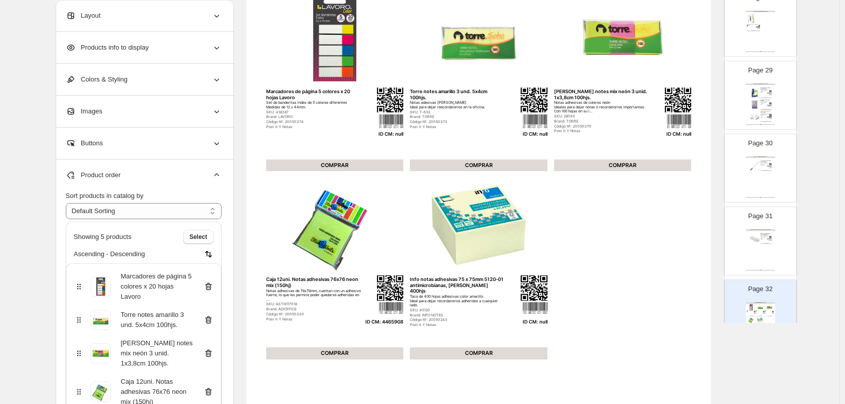
click at [209, 285] on icon at bounding box center [208, 286] width 10 height 10
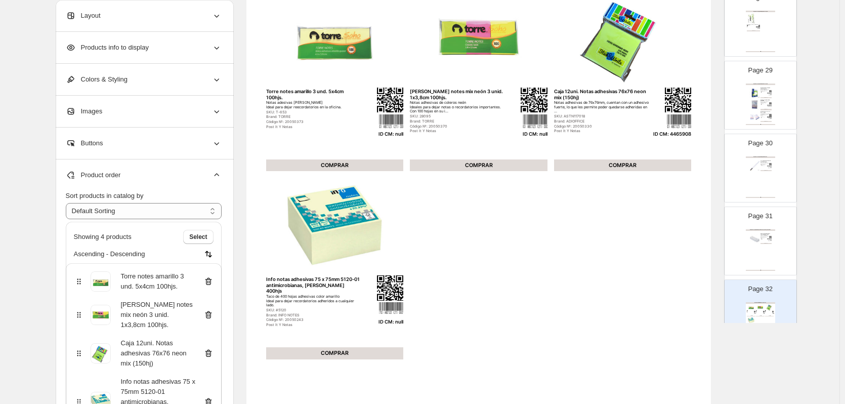
click at [209, 285] on icon at bounding box center [208, 281] width 10 height 10
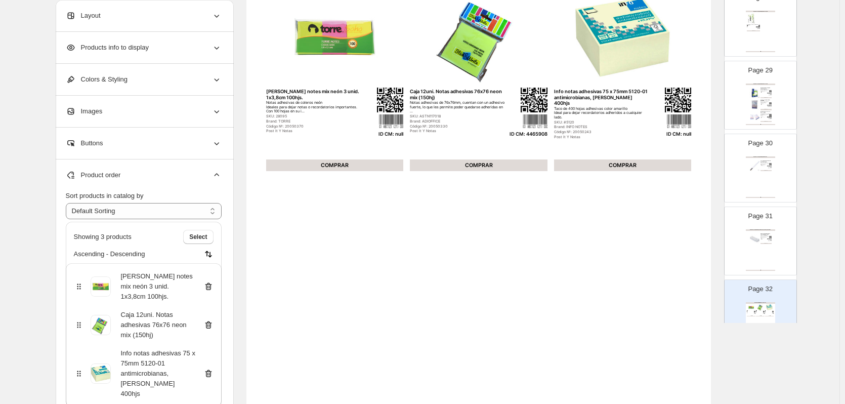
click at [209, 285] on icon at bounding box center [208, 286] width 10 height 10
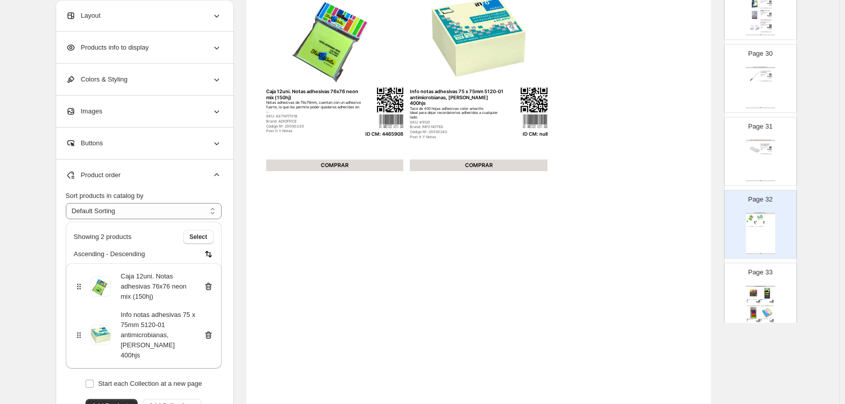
scroll to position [2124, 0]
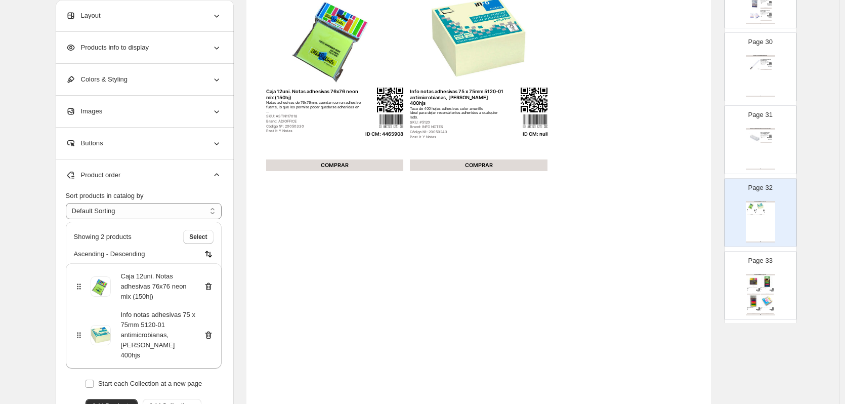
click at [760, 279] on img at bounding box center [766, 281] width 13 height 12
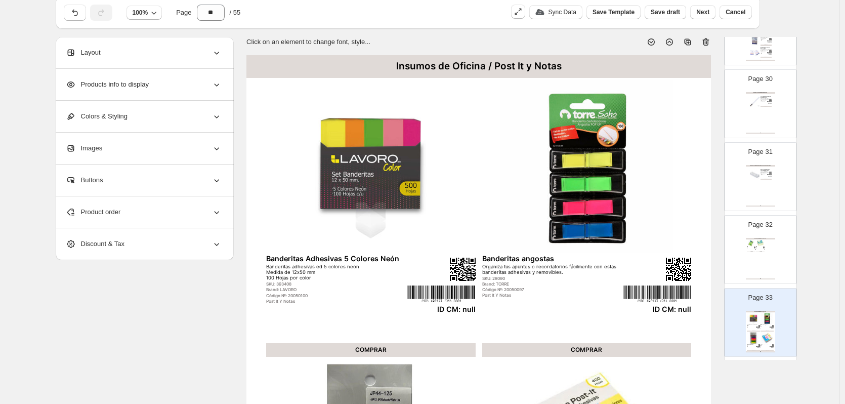
scroll to position [26, 0]
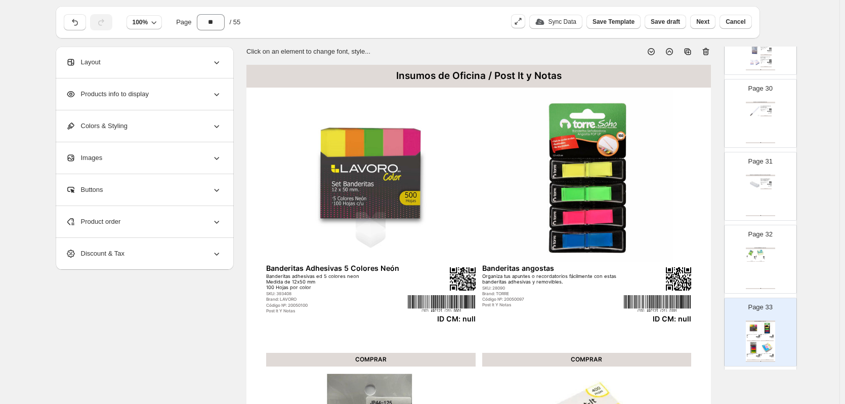
click at [707, 52] on icon at bounding box center [706, 52] width 1 height 3
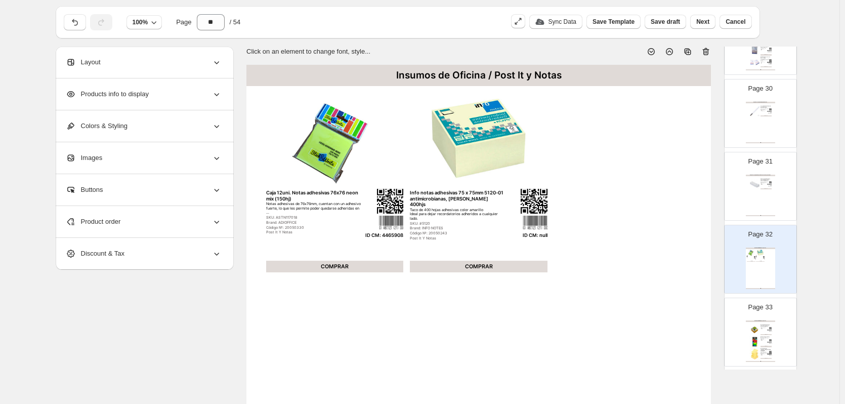
click at [764, 327] on div "SKU: TACOHOL002" at bounding box center [763, 327] width 6 height 1
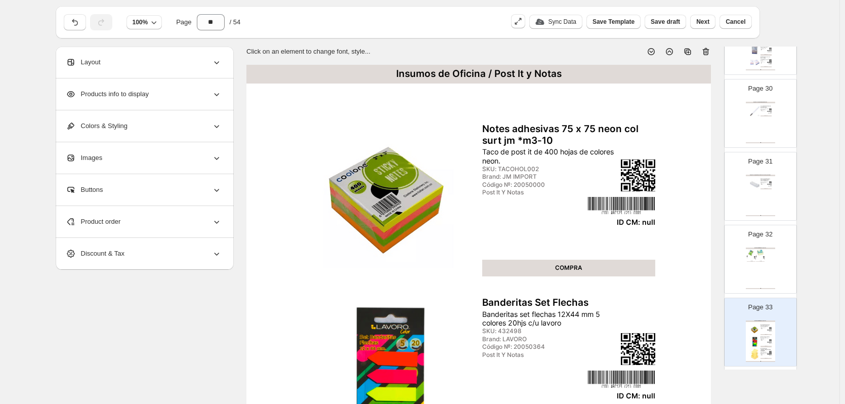
click at [709, 54] on icon at bounding box center [705, 52] width 10 height 10
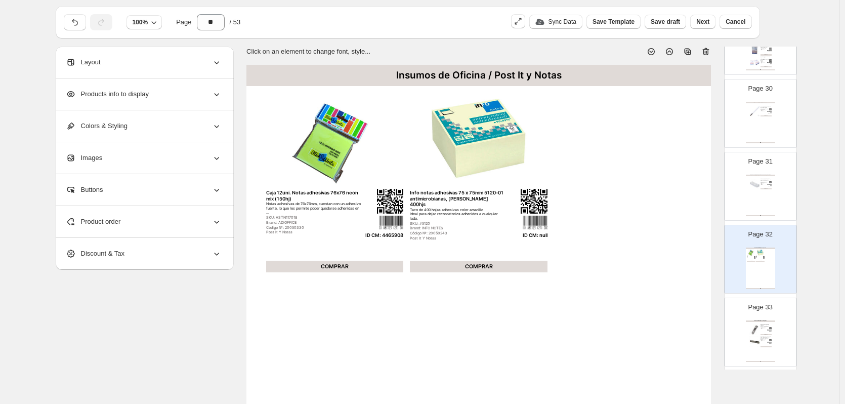
click at [69, 224] on icon at bounding box center [71, 221] width 10 height 10
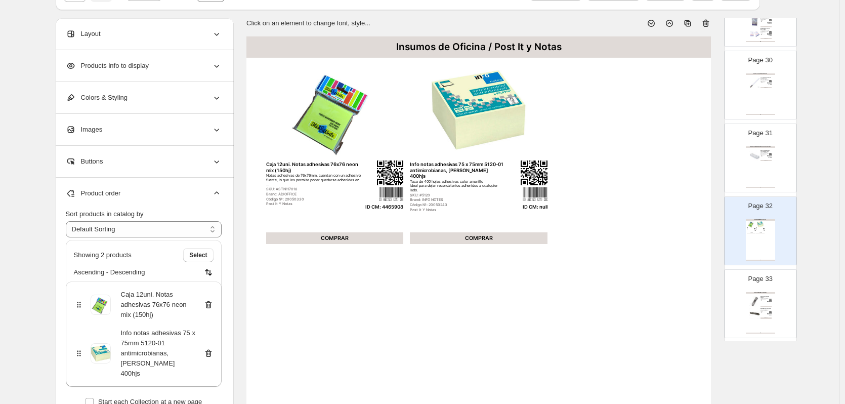
scroll to position [77, 0]
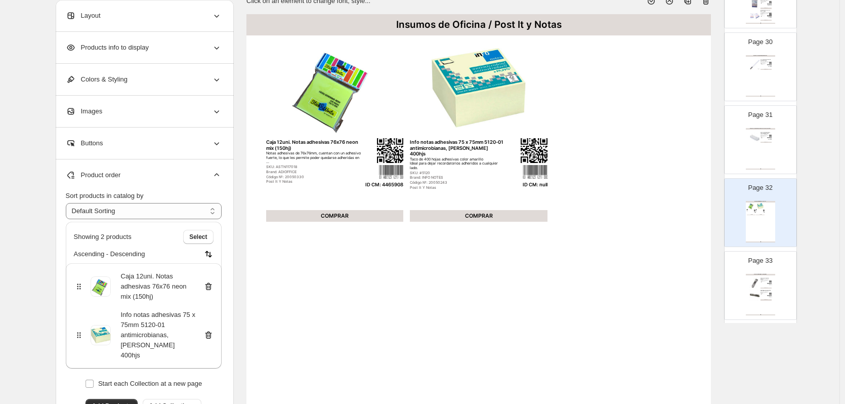
click at [210, 330] on icon at bounding box center [208, 335] width 10 height 10
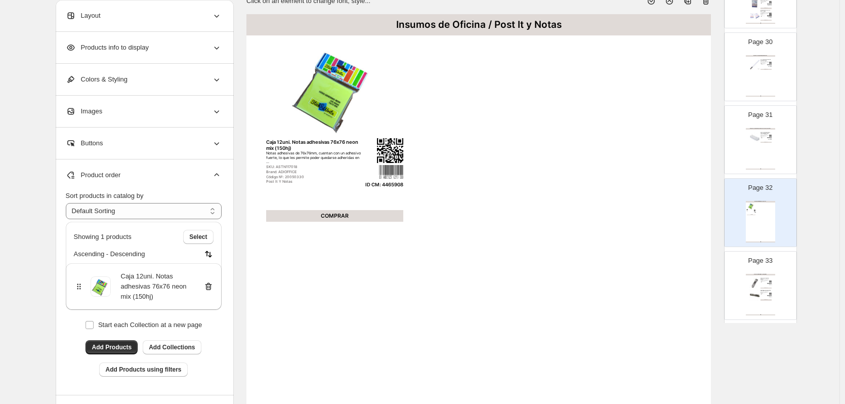
click at [760, 274] on div "Insumos de Oficina / Clipera y Magic Clips" at bounding box center [759, 275] width 29 height 2
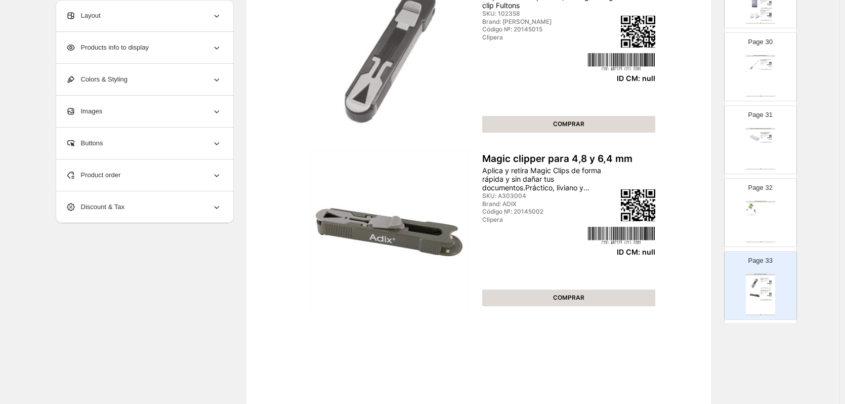
scroll to position [26, 0]
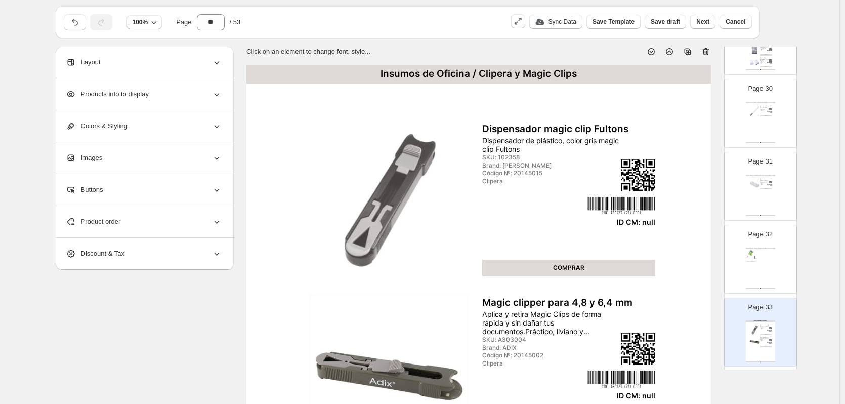
click at [707, 51] on icon at bounding box center [705, 52] width 10 height 10
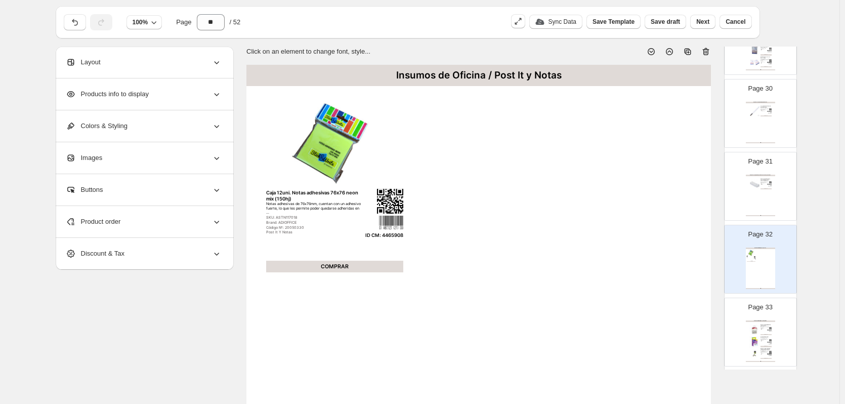
click at [751, 325] on img at bounding box center [754, 329] width 11 height 11
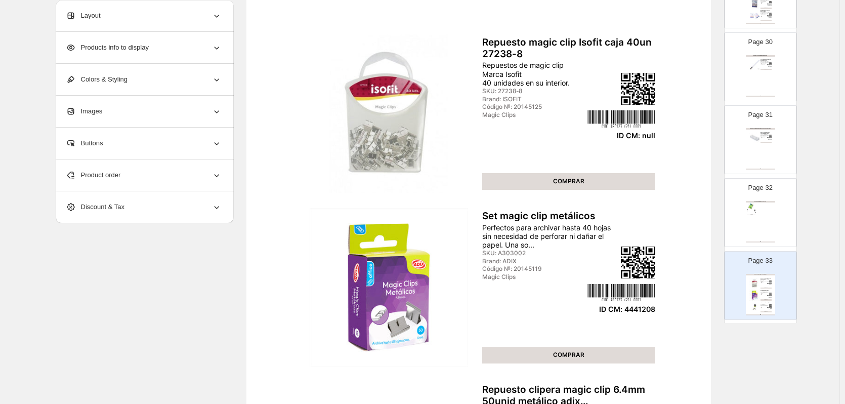
scroll to position [77, 0]
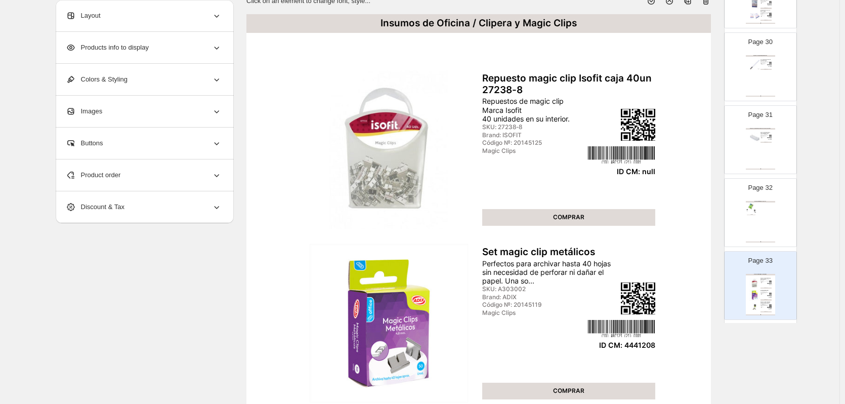
click at [134, 182] on div "Product order" at bounding box center [144, 174] width 156 height 31
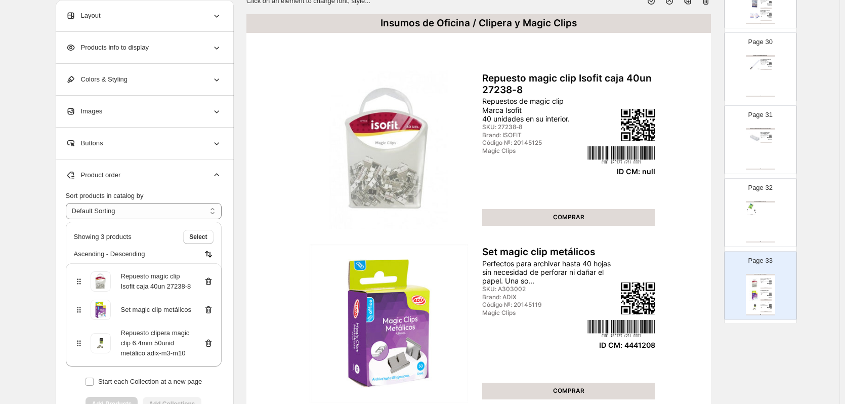
click at [209, 280] on icon at bounding box center [208, 281] width 10 height 10
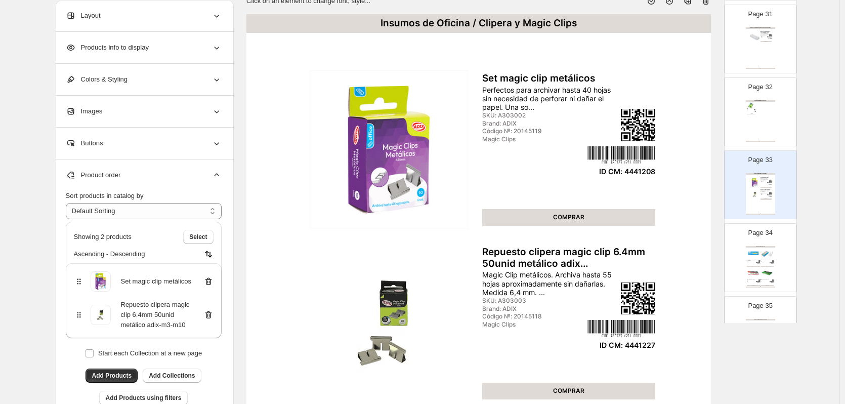
scroll to position [2225, 0]
click at [766, 258] on img at bounding box center [766, 253] width 13 height 12
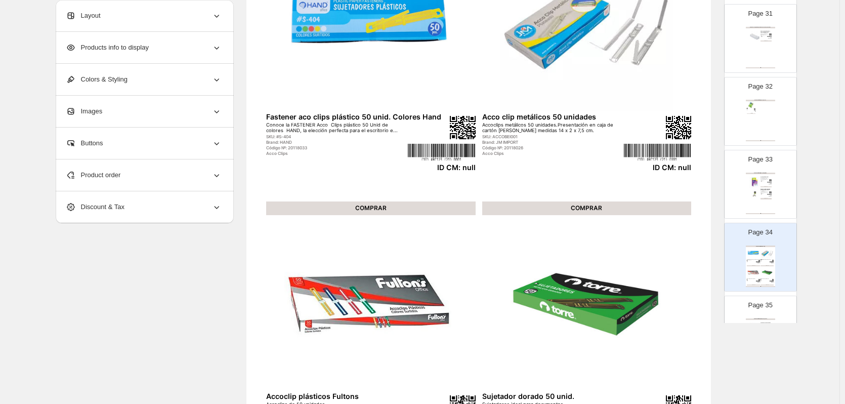
scroll to position [26, 0]
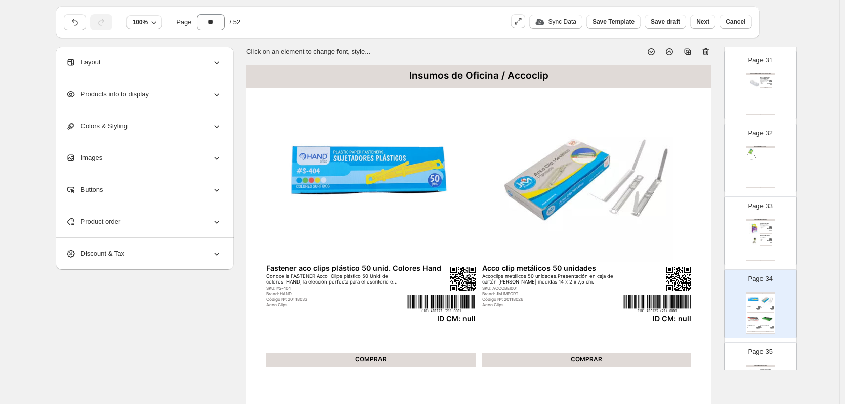
click at [768, 230] on div "ID CM: 4441208" at bounding box center [769, 230] width 4 height 1
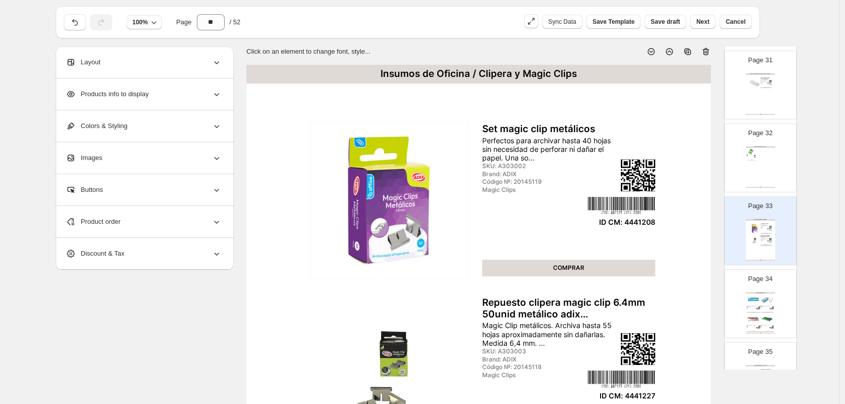
click at [762, 293] on img at bounding box center [766, 299] width 13 height 12
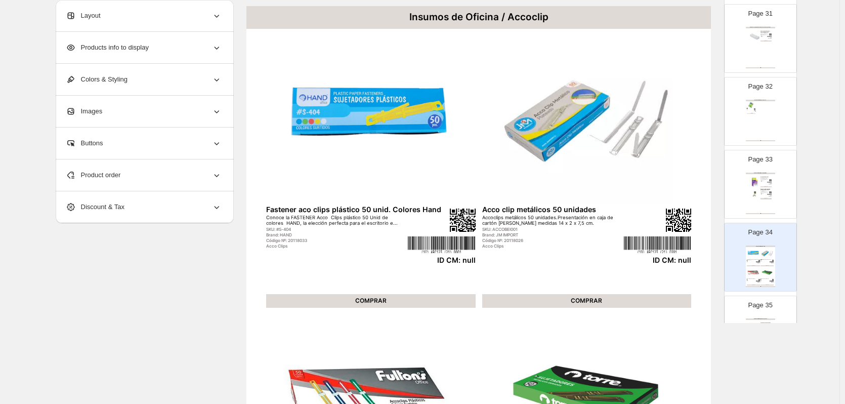
scroll to position [0, 0]
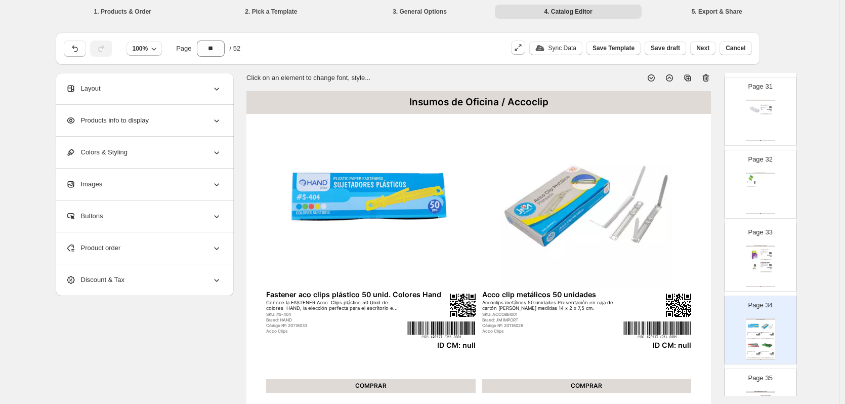
click at [705, 76] on icon at bounding box center [705, 78] width 10 height 10
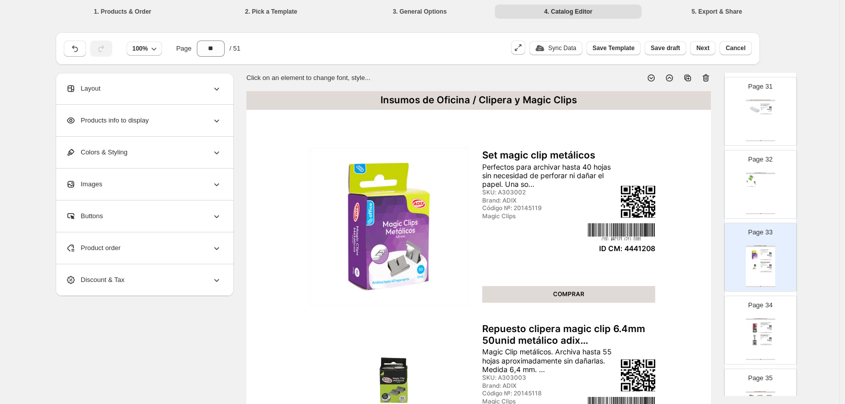
click at [749, 323] on img at bounding box center [754, 327] width 11 height 11
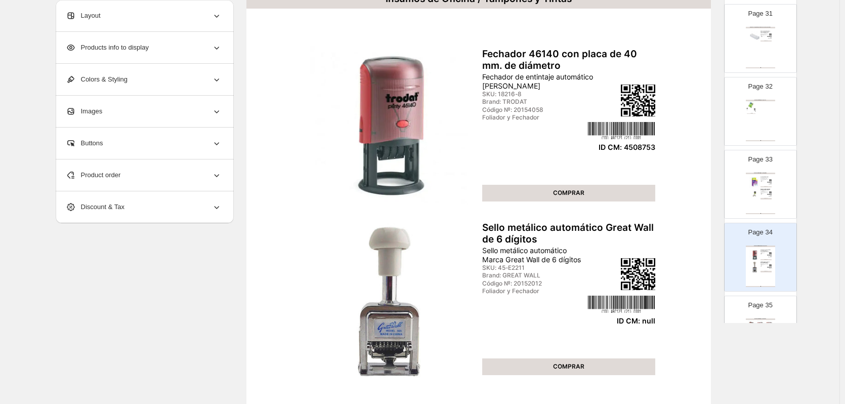
scroll to position [51, 0]
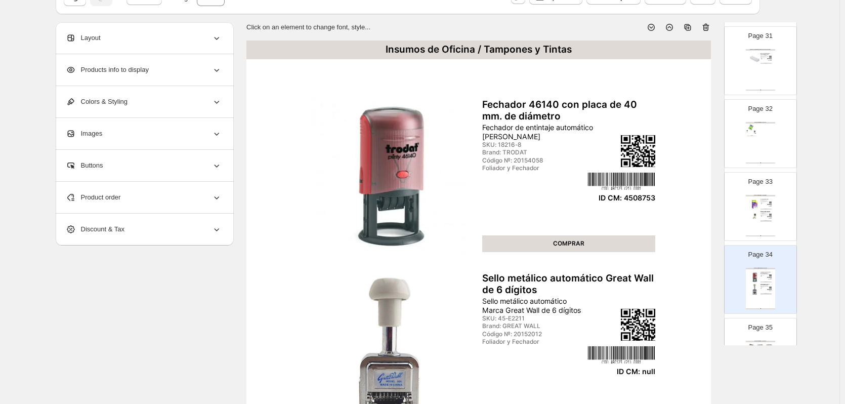
click at [216, 198] on icon at bounding box center [216, 197] width 10 height 10
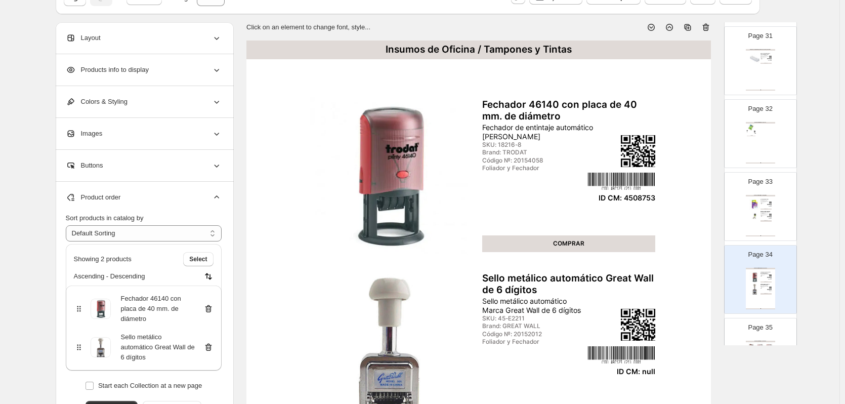
click at [208, 347] on icon at bounding box center [207, 347] width 1 height 3
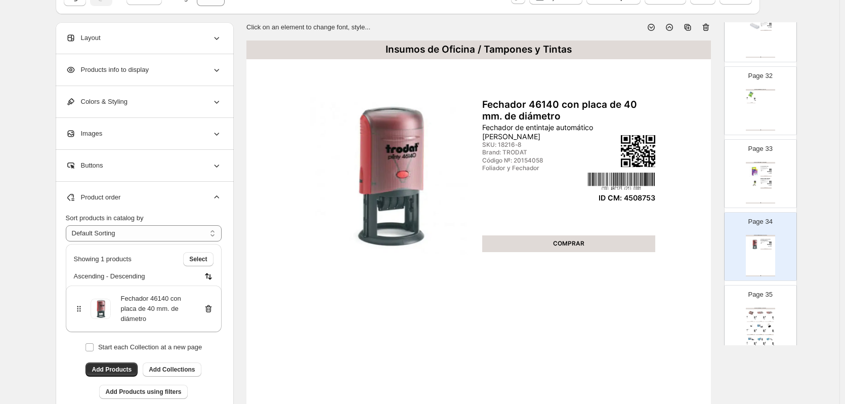
scroll to position [2276, 0]
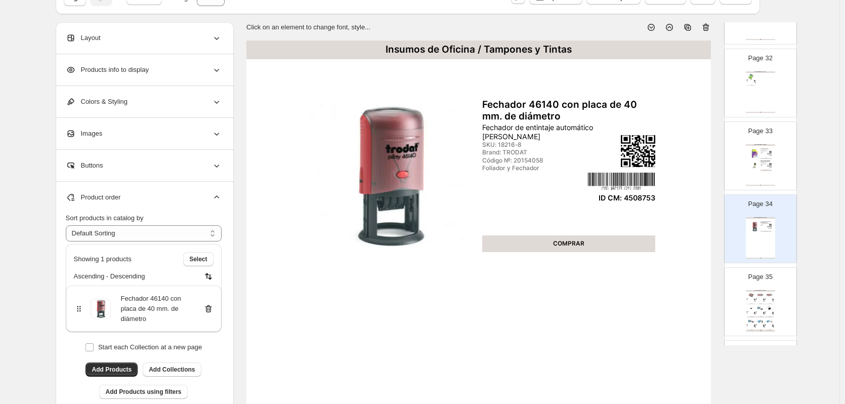
click at [762, 303] on div "COMPRAR" at bounding box center [760, 303] width 9 height 1
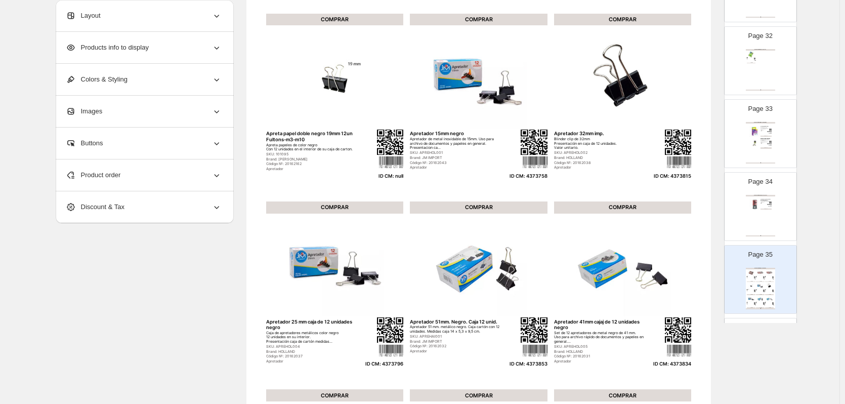
scroll to position [127, 0]
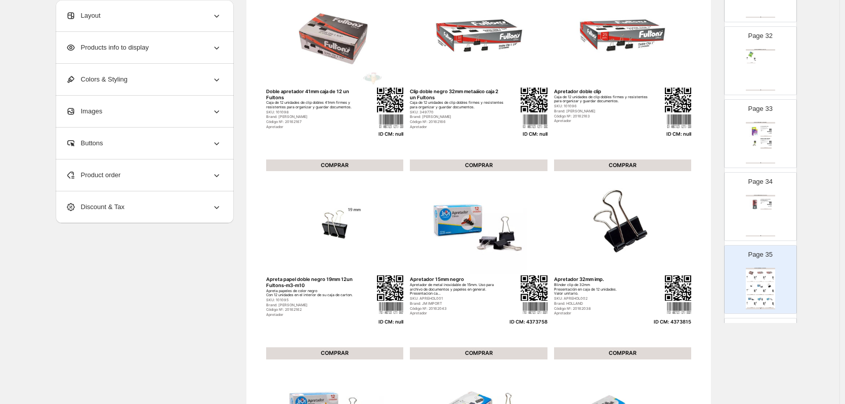
click at [199, 176] on div "Product order" at bounding box center [144, 174] width 156 height 31
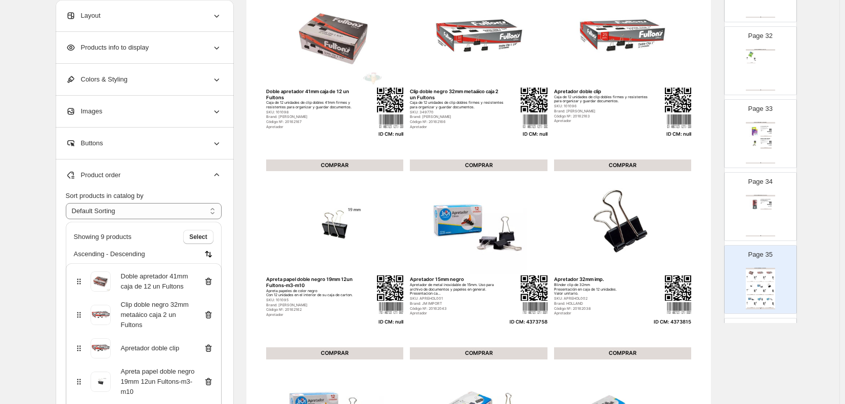
scroll to position [77, 0]
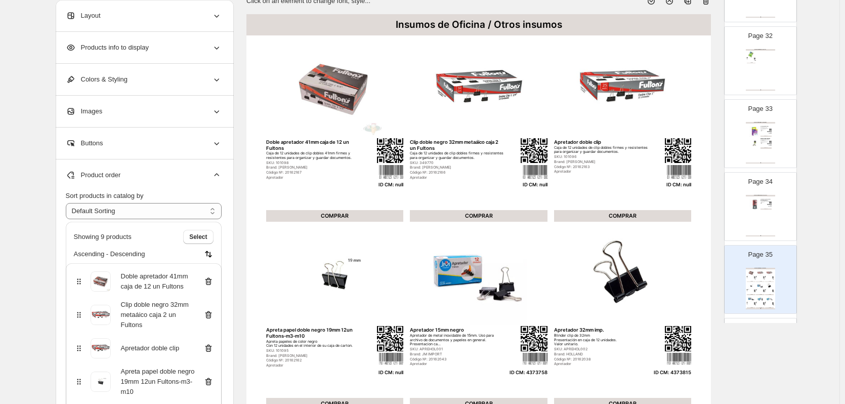
click at [209, 282] on icon at bounding box center [208, 281] width 1 height 3
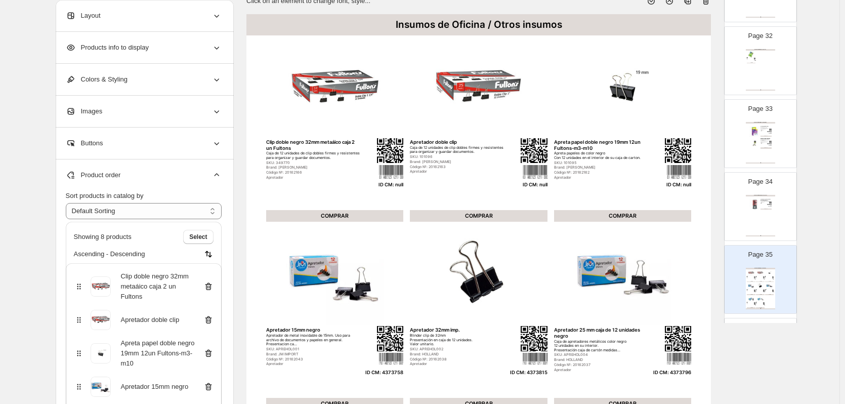
click at [211, 282] on icon at bounding box center [208, 286] width 10 height 10
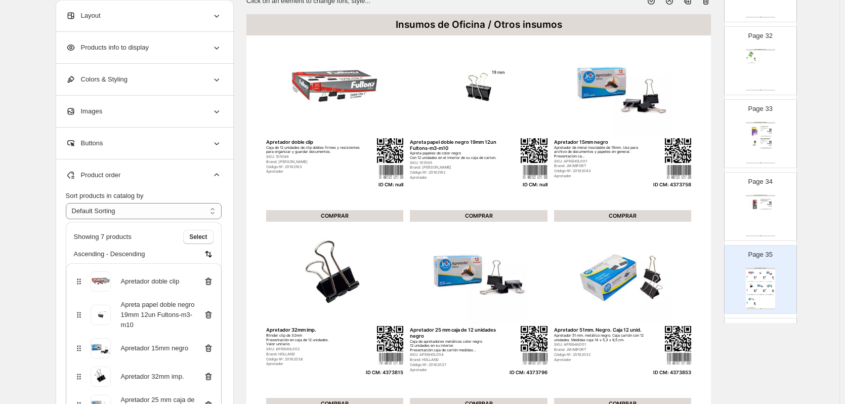
click at [209, 282] on icon at bounding box center [208, 281] width 1 height 3
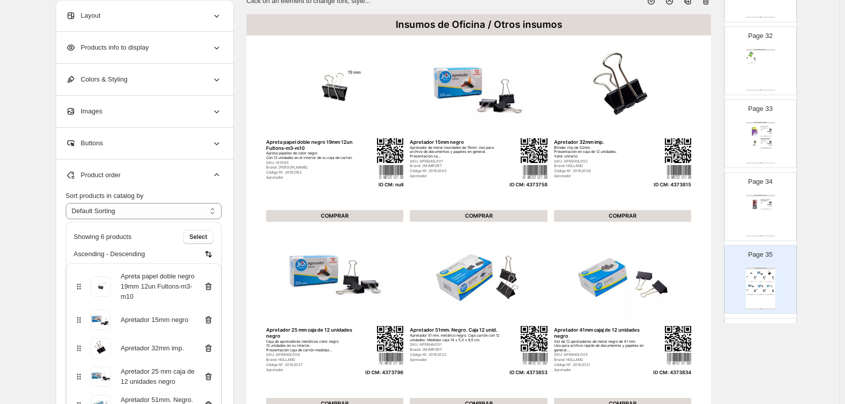
click at [211, 283] on icon at bounding box center [208, 287] width 7 height 8
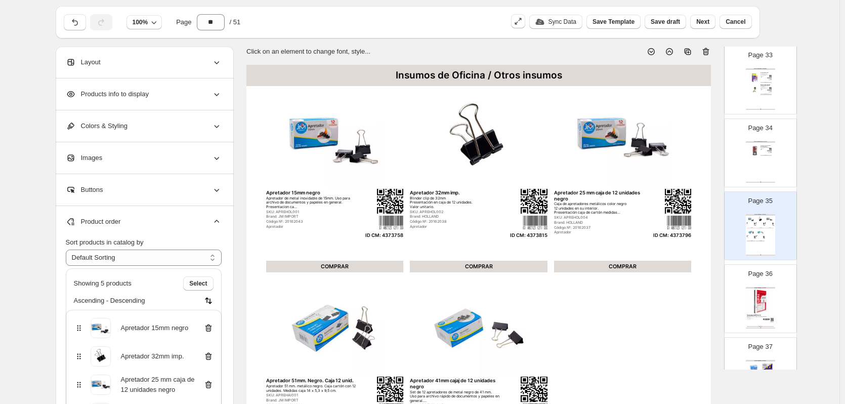
scroll to position [2377, 0]
click at [756, 302] on img at bounding box center [759, 300] width 27 height 25
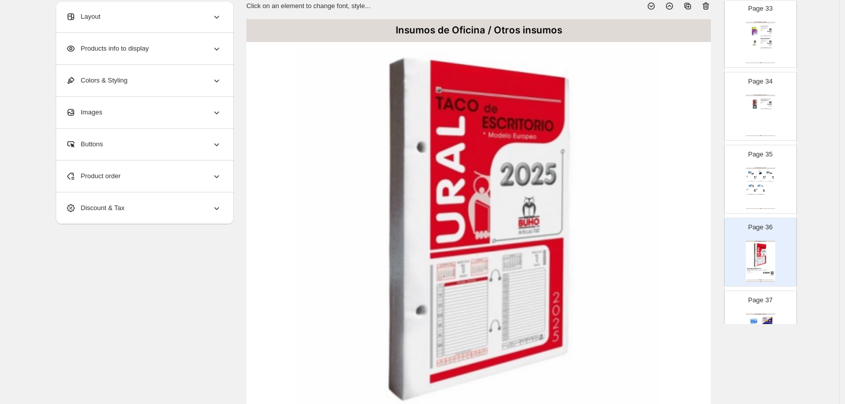
scroll to position [0, 0]
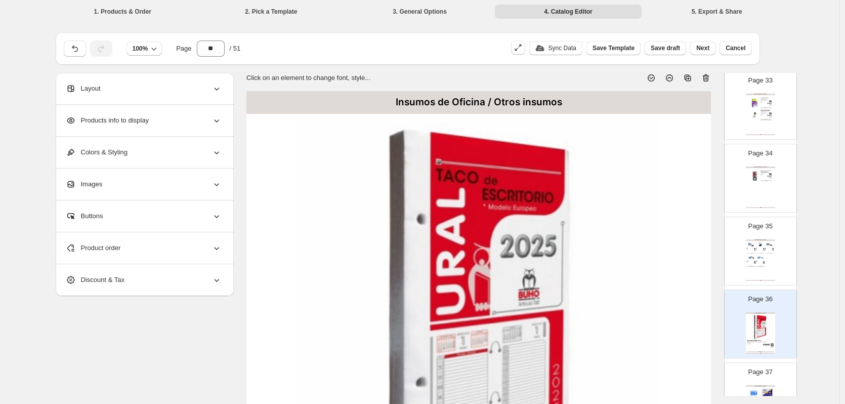
click at [708, 79] on icon at bounding box center [705, 78] width 10 height 10
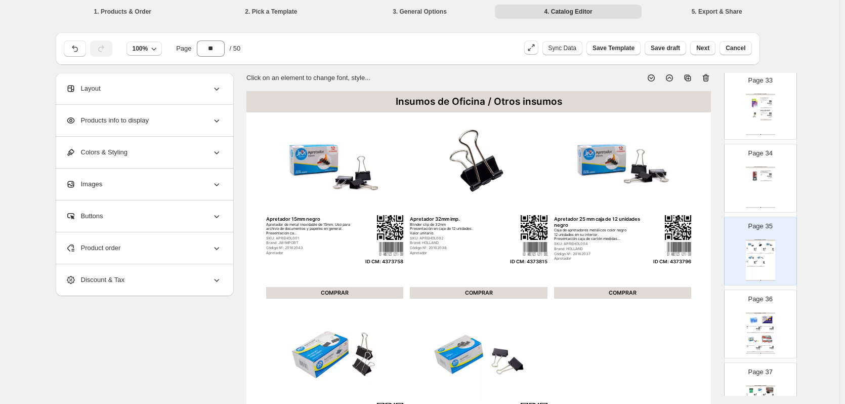
click at [756, 315] on img at bounding box center [752, 320] width 13 height 12
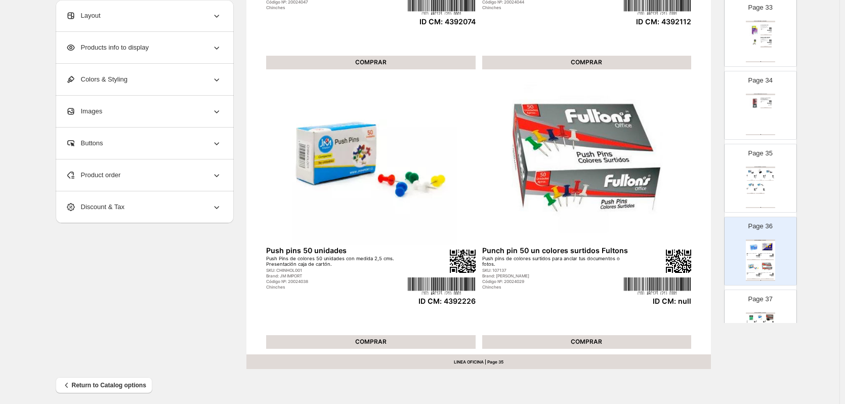
scroll to position [330, 0]
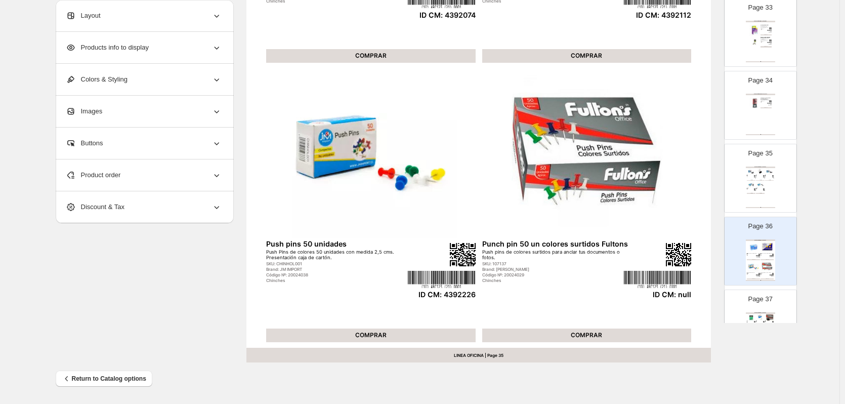
click at [180, 181] on div "Product order" at bounding box center [144, 174] width 156 height 31
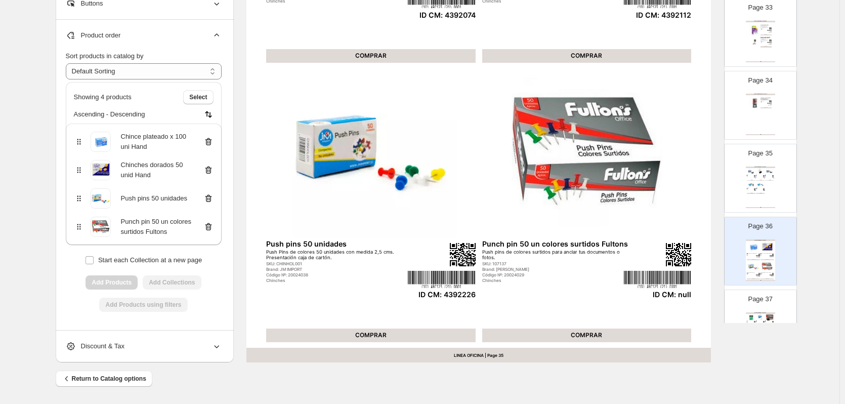
click at [209, 226] on icon at bounding box center [208, 227] width 1 height 3
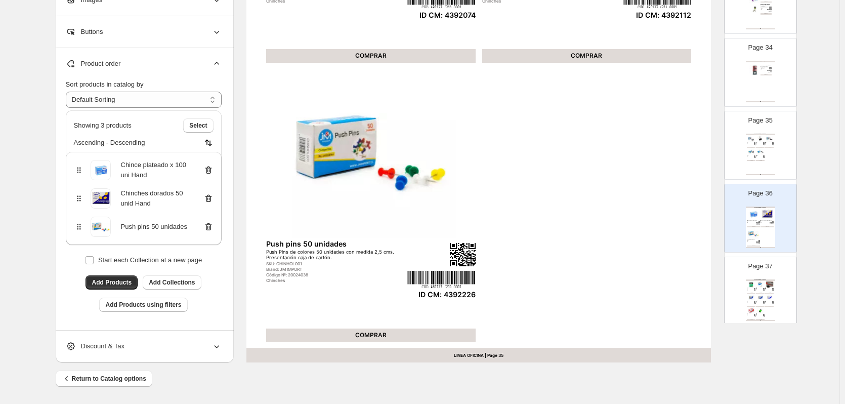
scroll to position [2428, 0]
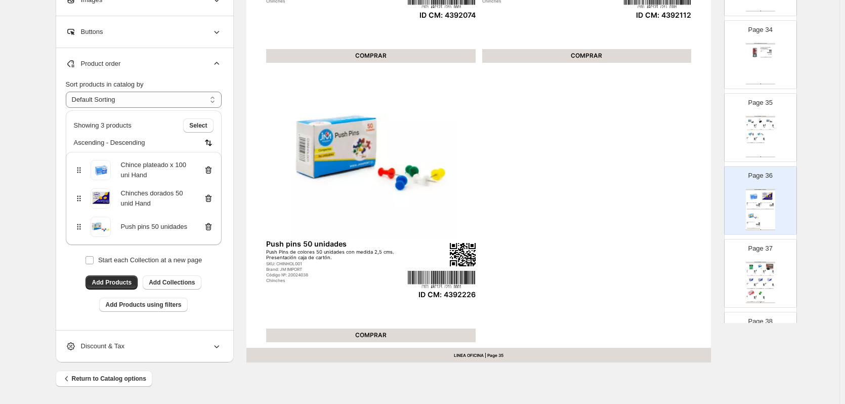
click at [747, 276] on div "COMPRAR" at bounding box center [750, 275] width 9 height 1
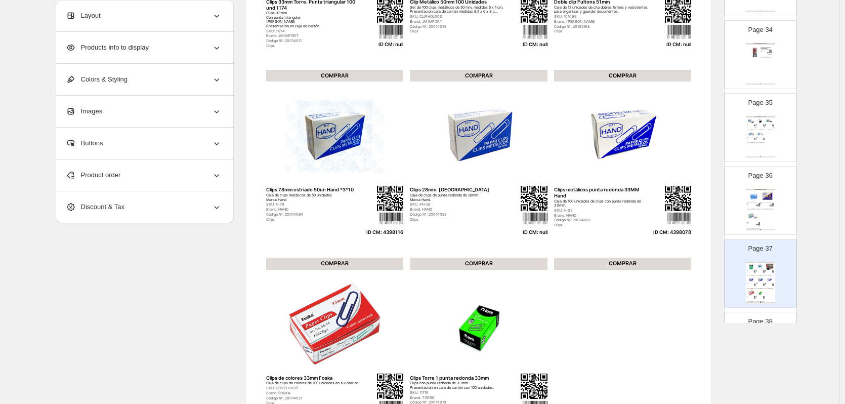
scroll to position [77, 0]
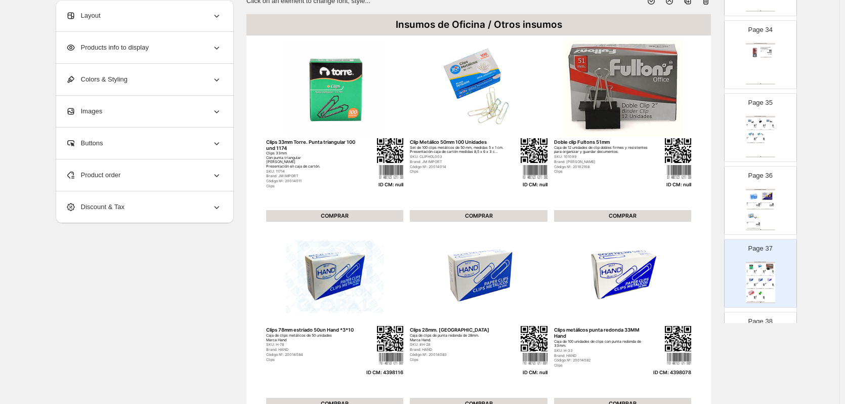
click at [761, 195] on img at bounding box center [766, 196] width 13 height 12
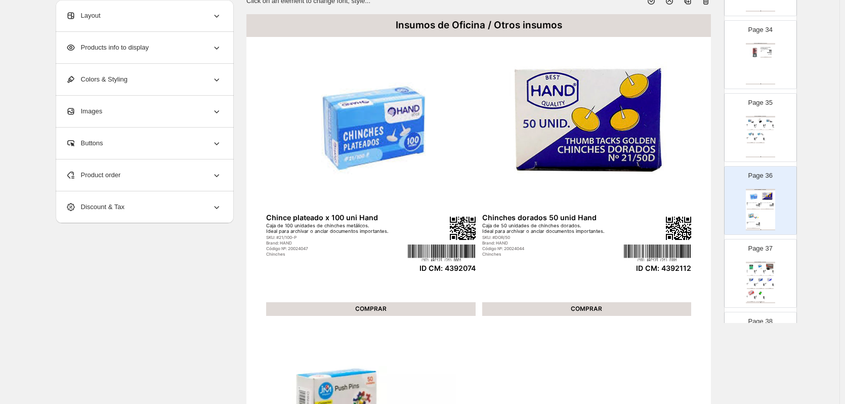
click at [760, 278] on img at bounding box center [760, 279] width 9 height 7
type input "**"
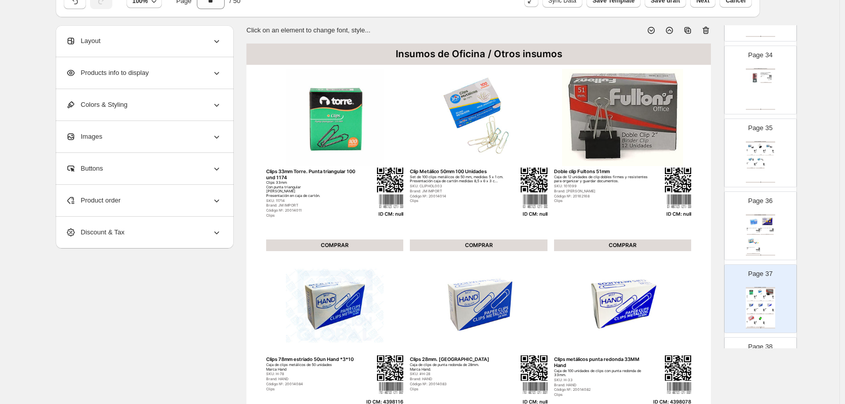
scroll to position [0, 0]
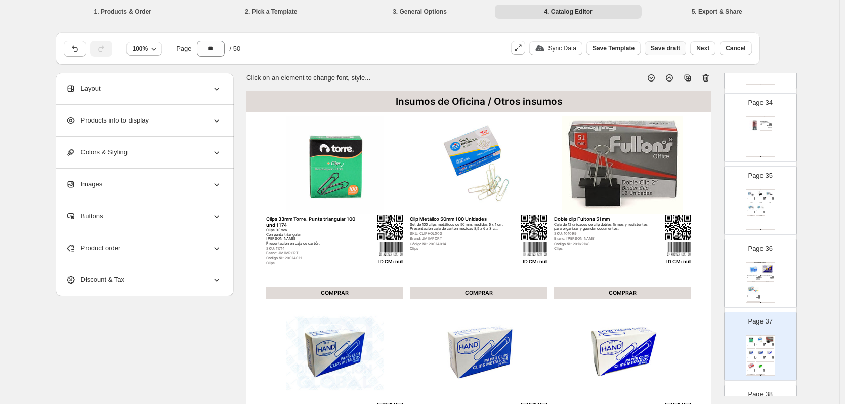
click at [666, 47] on span "Save draft" at bounding box center [664, 48] width 29 height 8
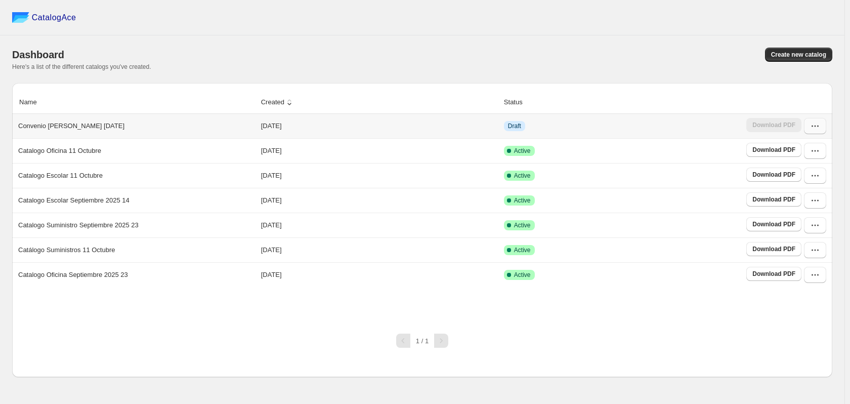
click at [821, 127] on button "button" at bounding box center [815, 126] width 22 height 16
click at [803, 212] on span "Edit" at bounding box center [814, 217] width 52 height 10
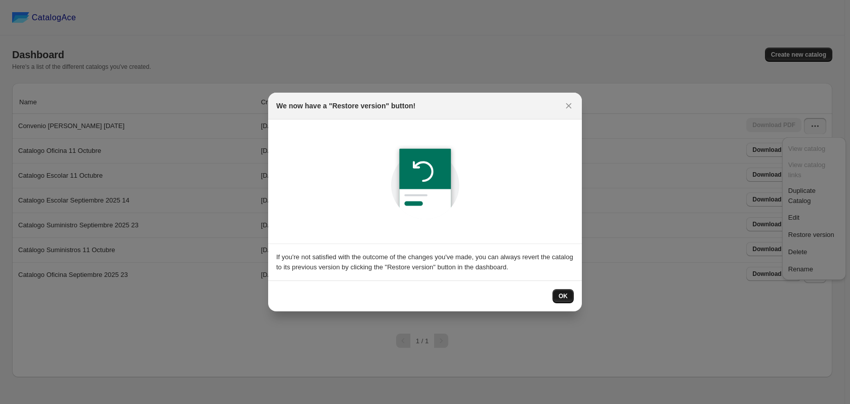
click at [562, 295] on span "OK" at bounding box center [562, 296] width 9 height 8
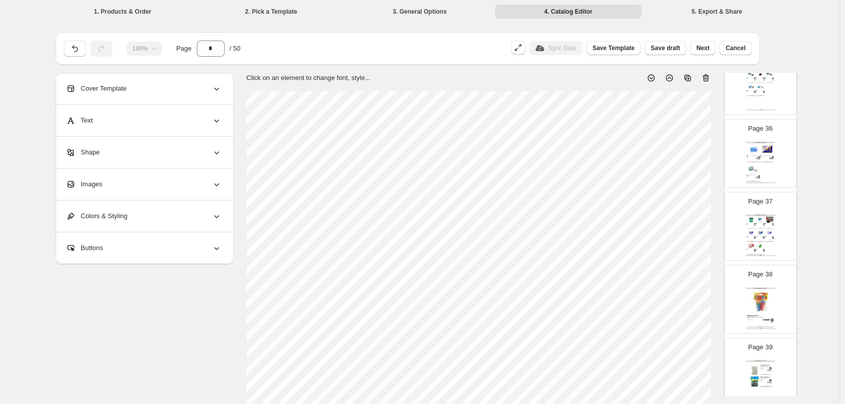
scroll to position [2511, 0]
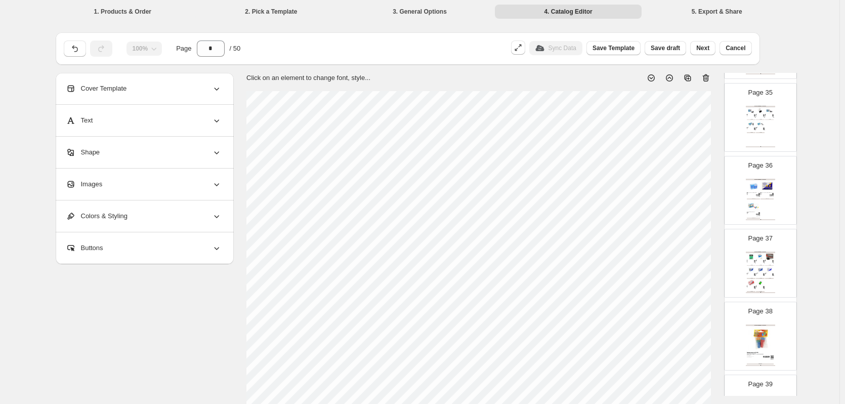
click at [762, 270] on img at bounding box center [760, 269] width 9 height 7
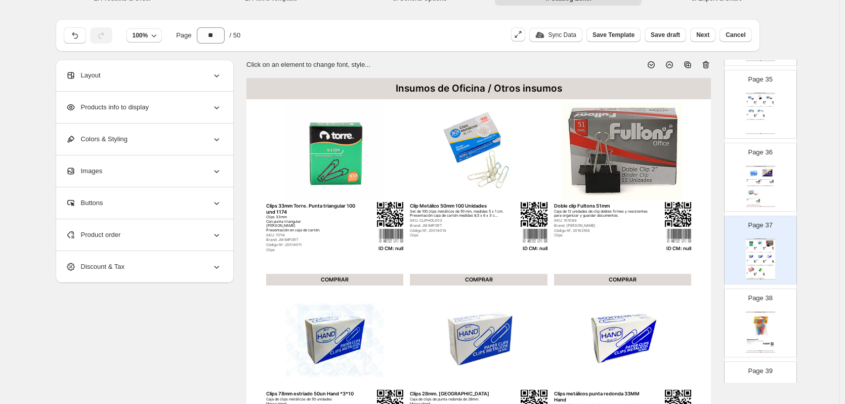
scroll to position [0, 0]
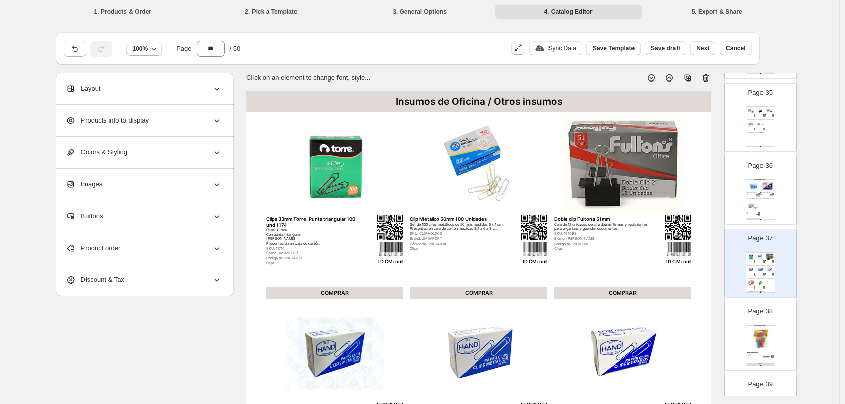
click at [753, 200] on img at bounding box center [752, 206] width 13 height 12
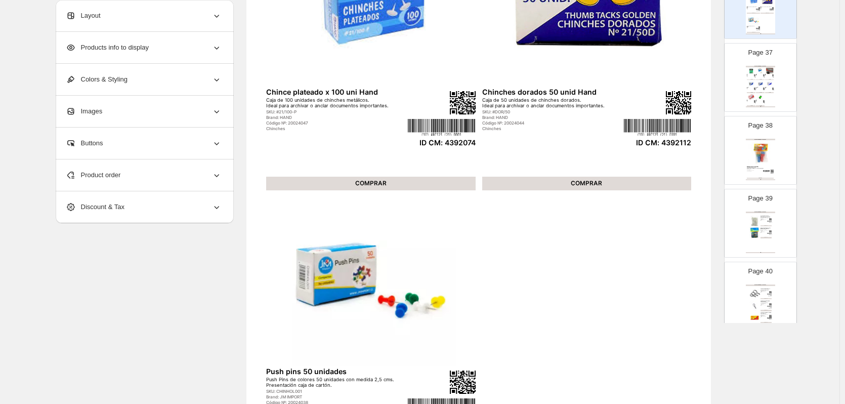
scroll to position [2511, 0]
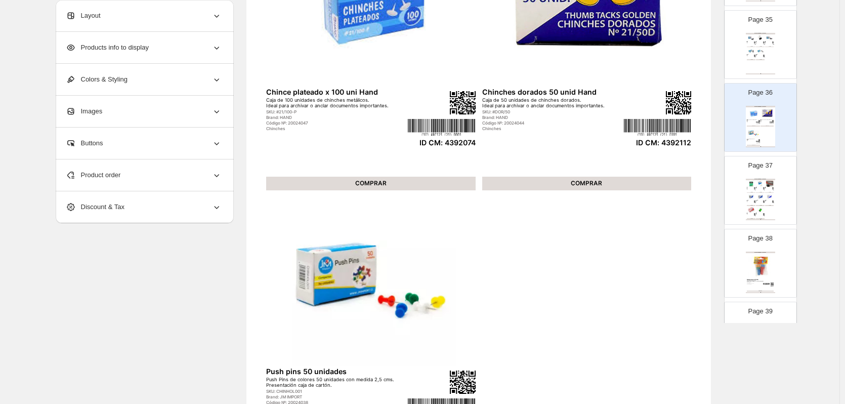
click at [752, 41] on div "Apretador 15mm negro Apretador de metal inoxidable de 15mm. Uso para archivo de…" at bounding box center [750, 42] width 9 height 2
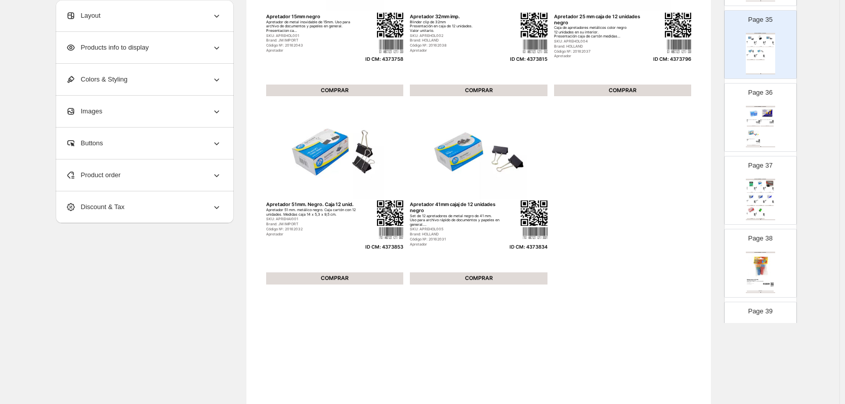
click at [768, 179] on div "Insumos de Oficina / Otros insumos" at bounding box center [759, 180] width 29 height 2
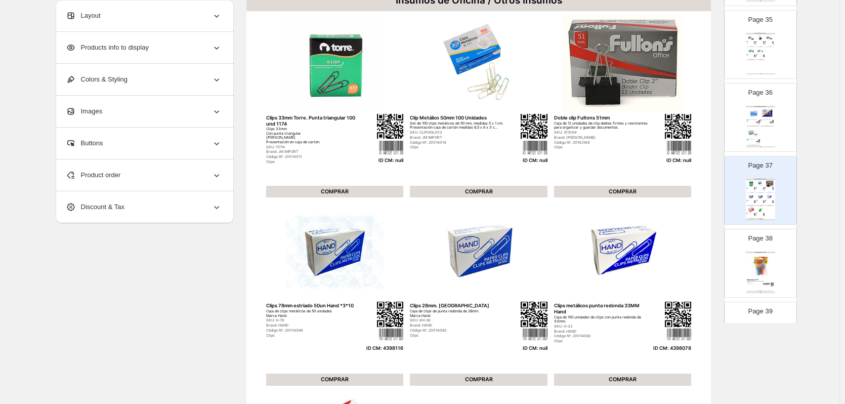
click at [757, 194] on img at bounding box center [760, 196] width 9 height 7
click at [184, 182] on div "Product order" at bounding box center [144, 174] width 156 height 31
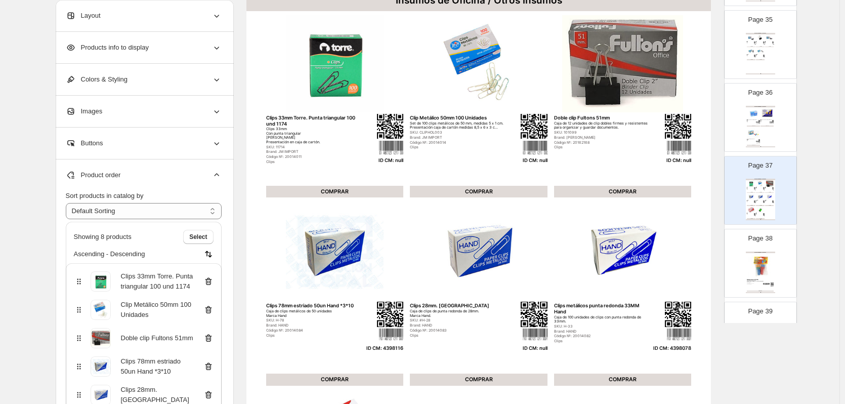
click at [211, 281] on icon at bounding box center [208, 281] width 10 height 10
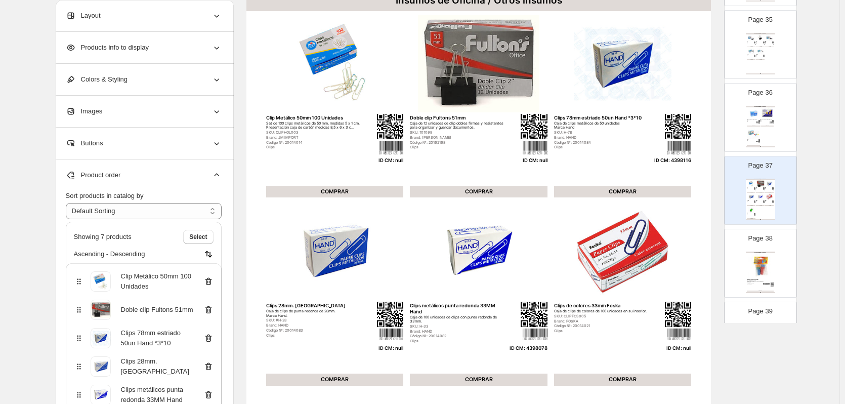
click at [211, 281] on icon at bounding box center [208, 281] width 10 height 10
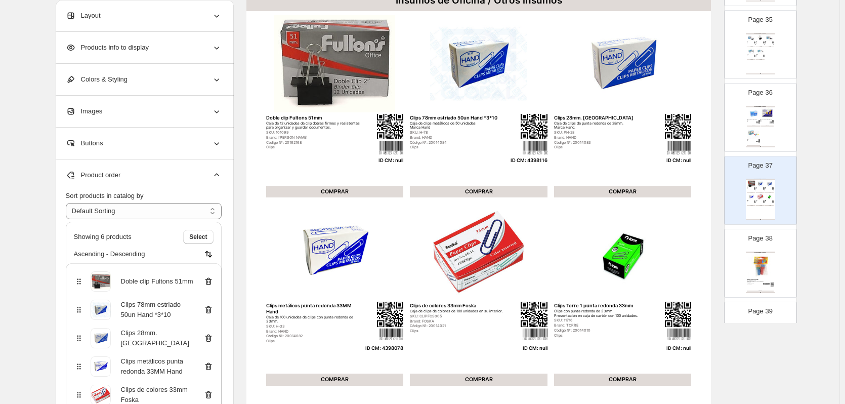
click at [211, 281] on icon at bounding box center [208, 281] width 10 height 10
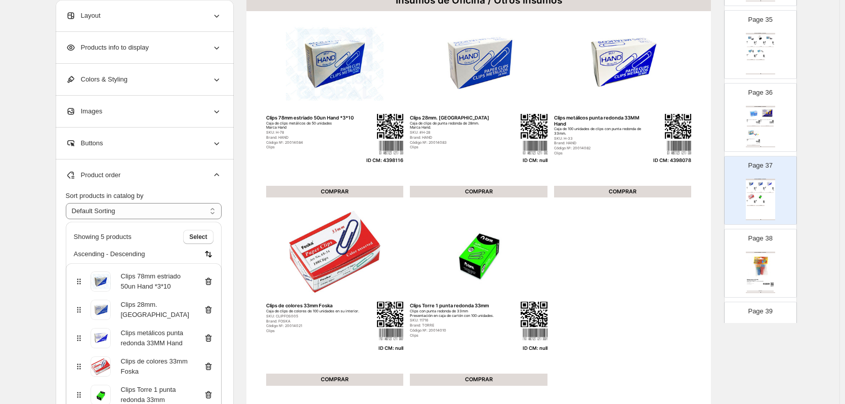
click at [211, 307] on icon at bounding box center [208, 310] width 7 height 8
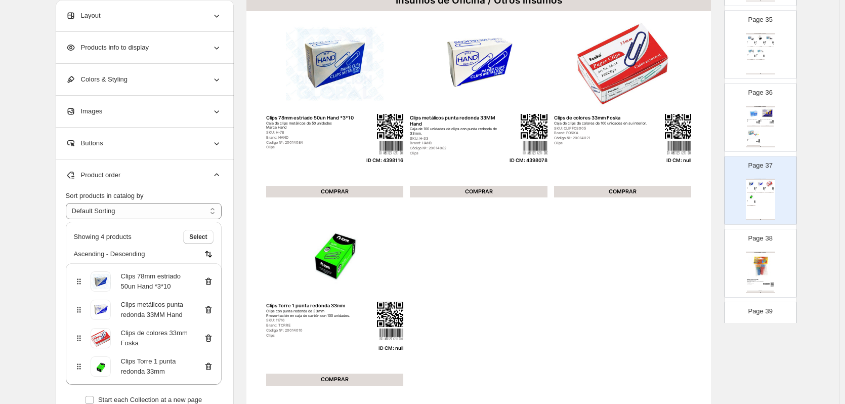
click at [210, 337] on icon at bounding box center [208, 338] width 10 height 10
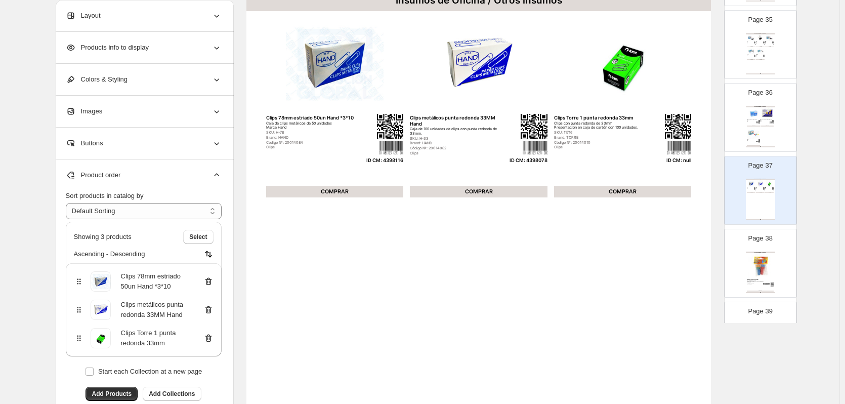
click at [210, 337] on icon at bounding box center [208, 338] width 10 height 10
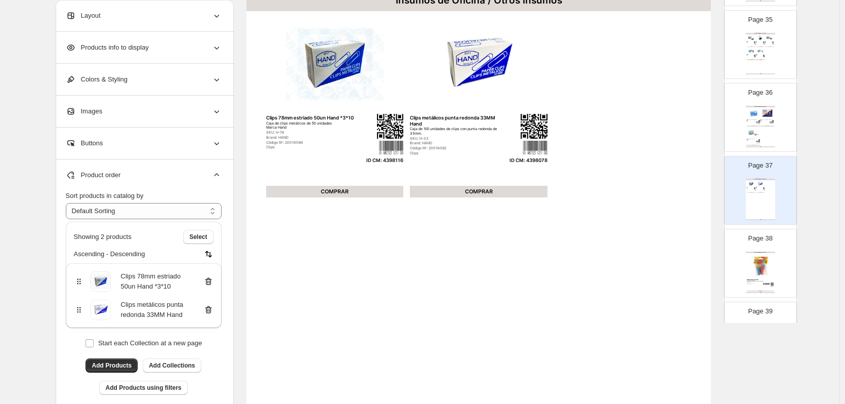
click at [769, 266] on img at bounding box center [759, 265] width 27 height 25
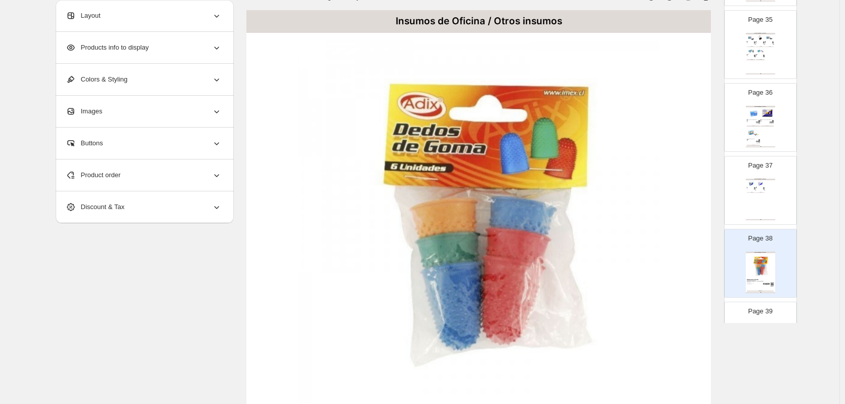
scroll to position [0, 0]
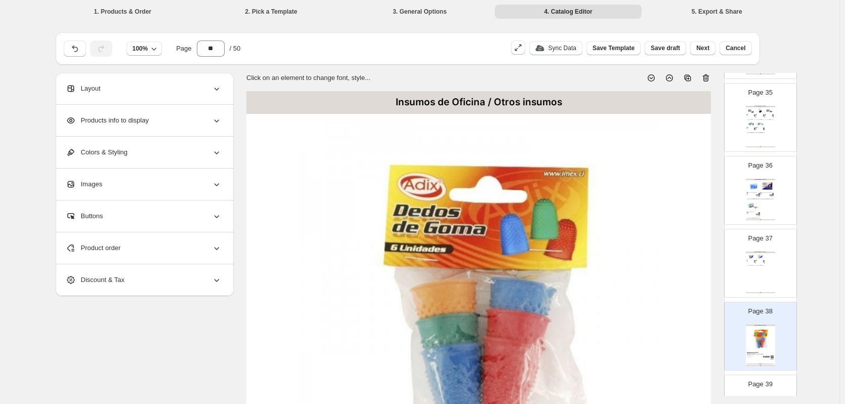
click at [707, 77] on icon at bounding box center [706, 78] width 1 height 3
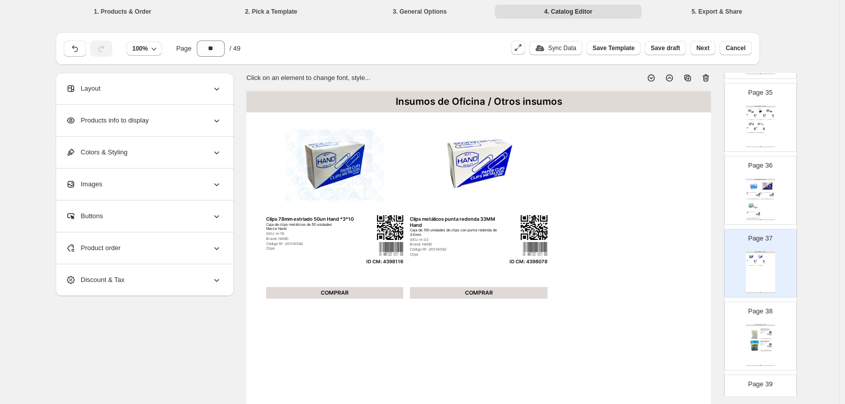
click at [760, 326] on div "Insumos de Oficina / Otros insumos" at bounding box center [759, 325] width 29 height 2
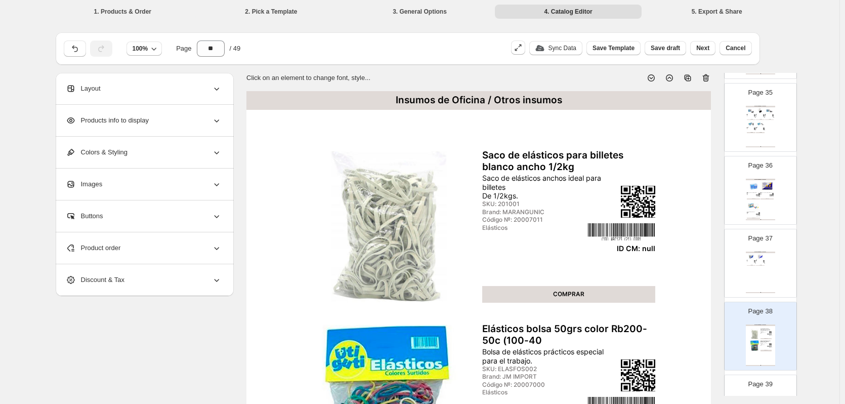
click at [707, 78] on icon at bounding box center [706, 78] width 1 height 3
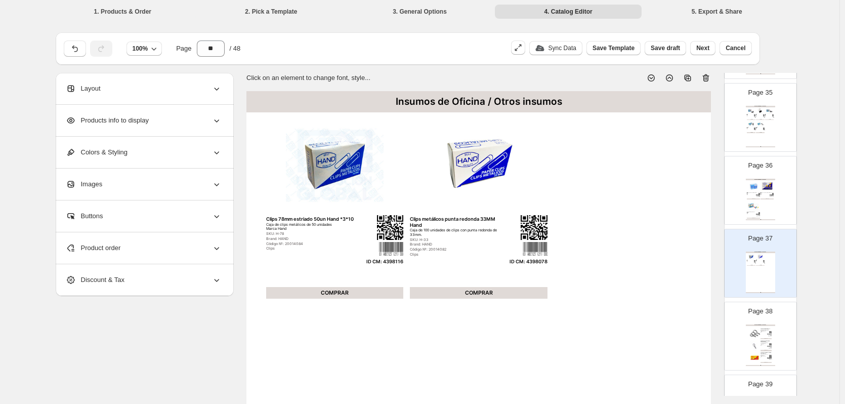
click at [766, 328] on div "Lupa de 75mm de diametro" at bounding box center [765, 328] width 11 height 1
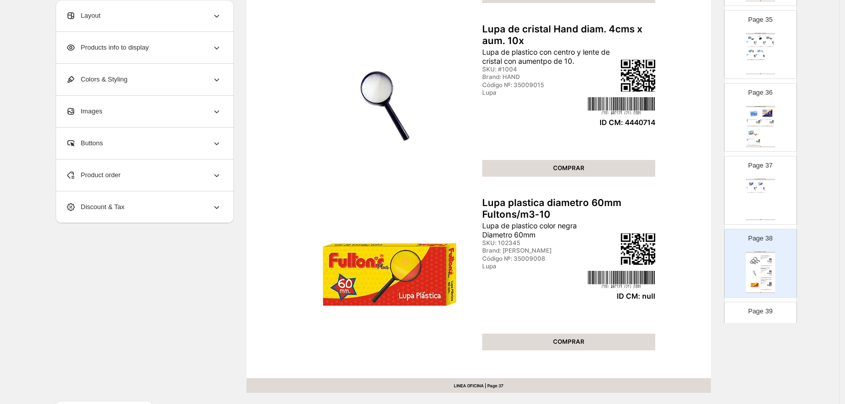
scroll to position [303, 0]
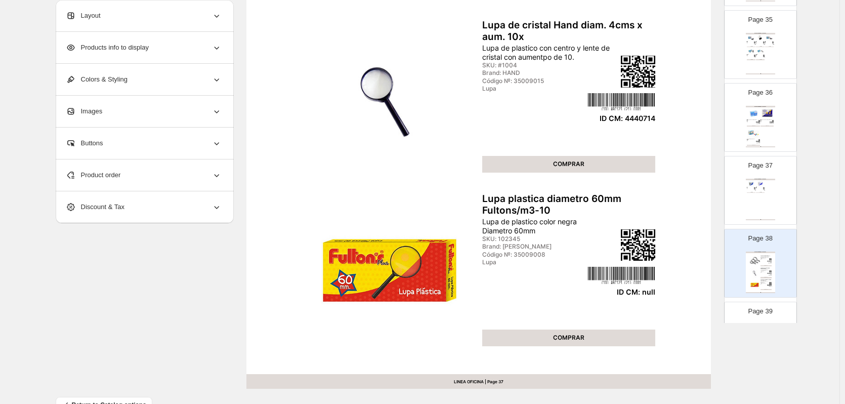
click at [160, 181] on div "Product order" at bounding box center [144, 174] width 156 height 31
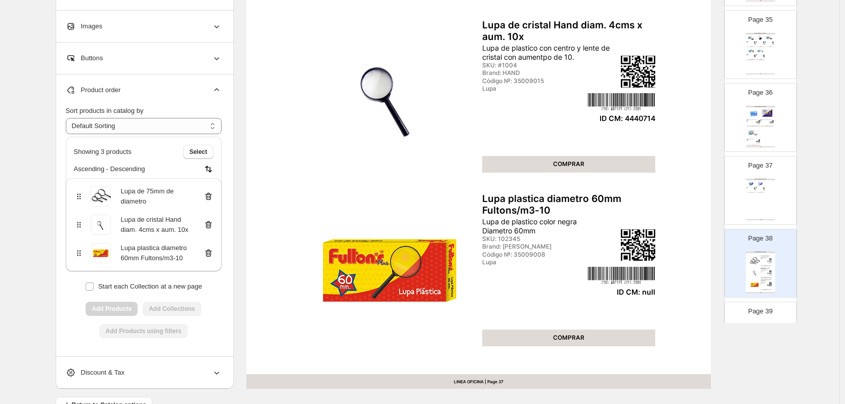
click at [210, 256] on icon at bounding box center [208, 253] width 10 height 10
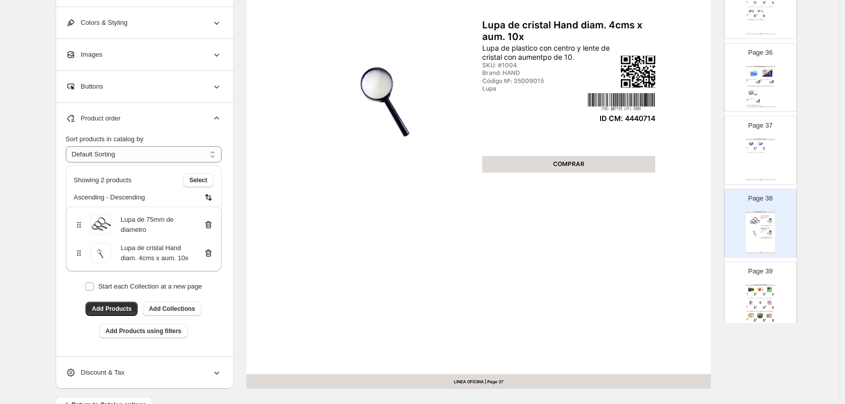
scroll to position [2612, 0]
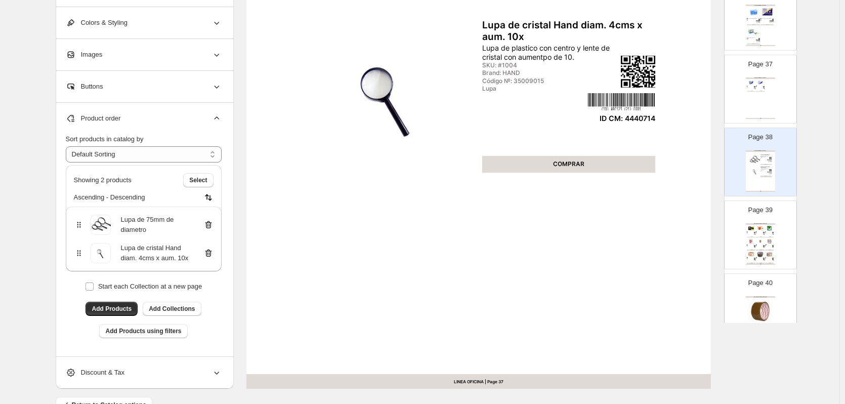
click at [762, 253] on img at bounding box center [760, 254] width 9 height 7
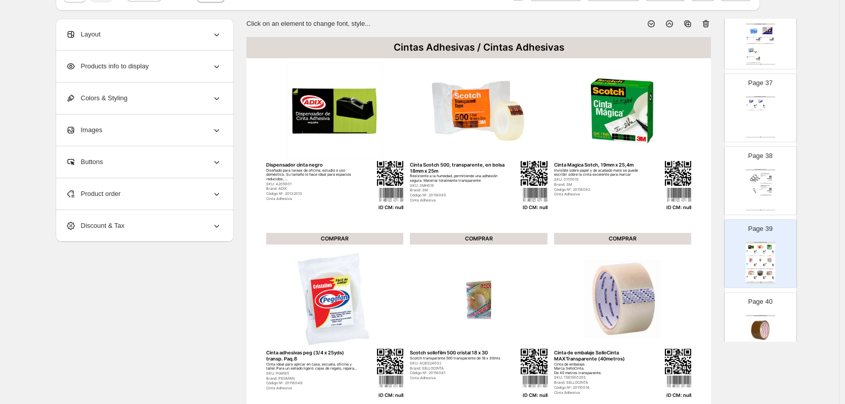
scroll to position [0, 0]
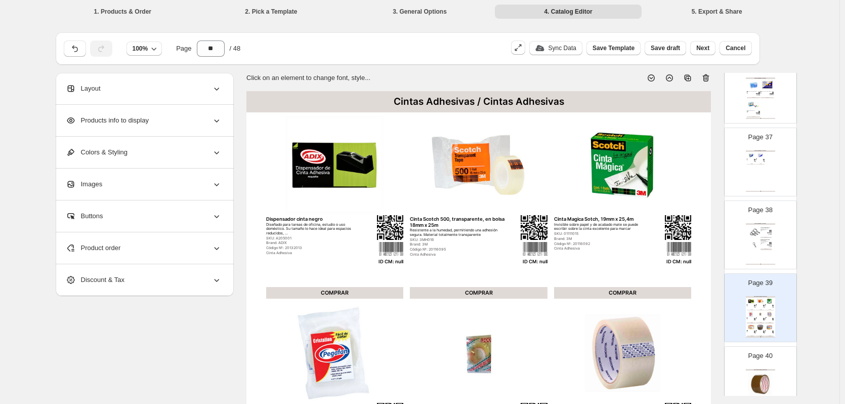
click at [708, 78] on icon at bounding box center [705, 78] width 10 height 10
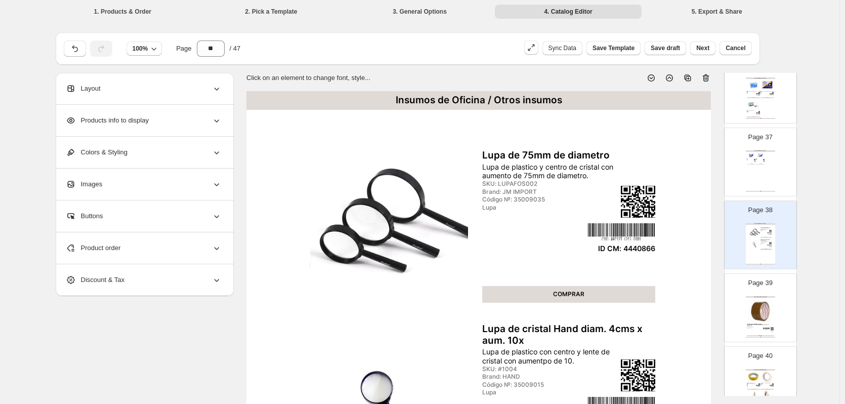
scroll to position [101, 0]
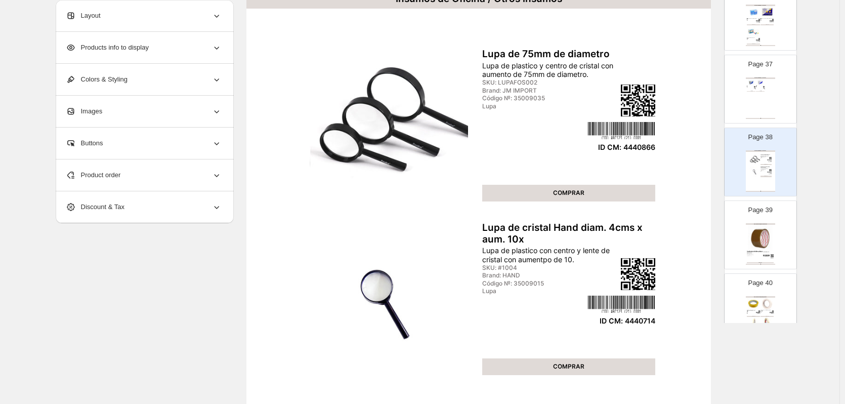
click at [754, 223] on div "Cintas Adhesivas / Cintas Adhesivas" at bounding box center [759, 224] width 29 height 2
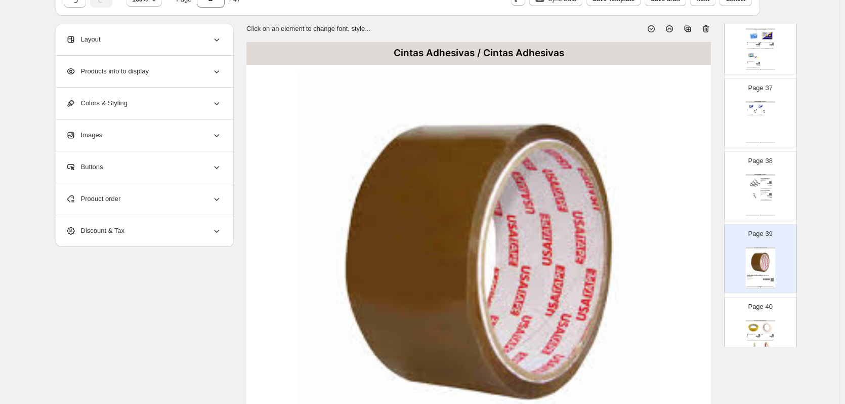
scroll to position [0, 0]
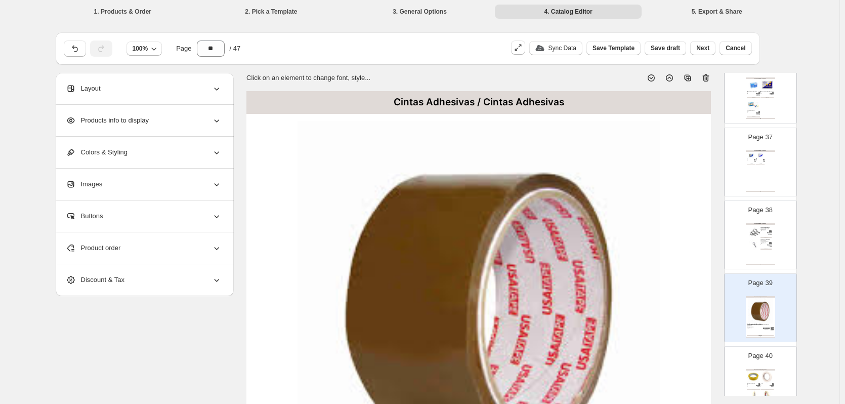
click at [706, 78] on icon at bounding box center [705, 78] width 10 height 10
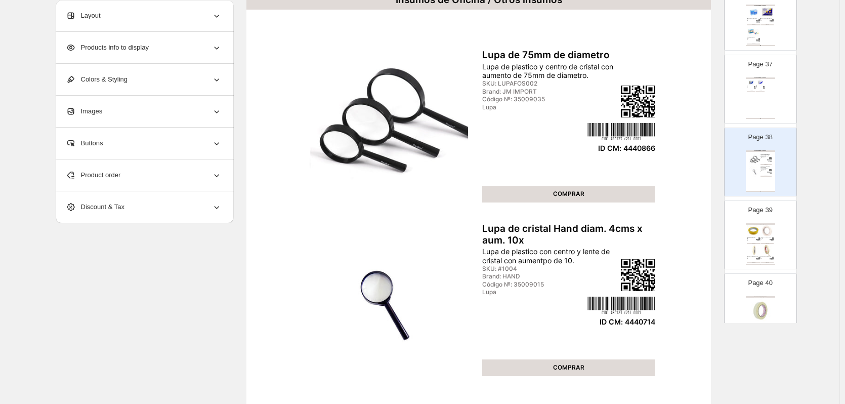
scroll to position [101, 0]
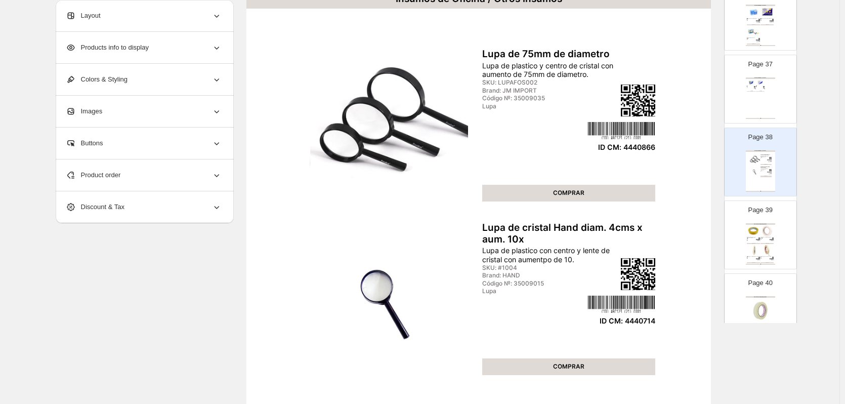
click at [760, 235] on img at bounding box center [766, 231] width 13 height 12
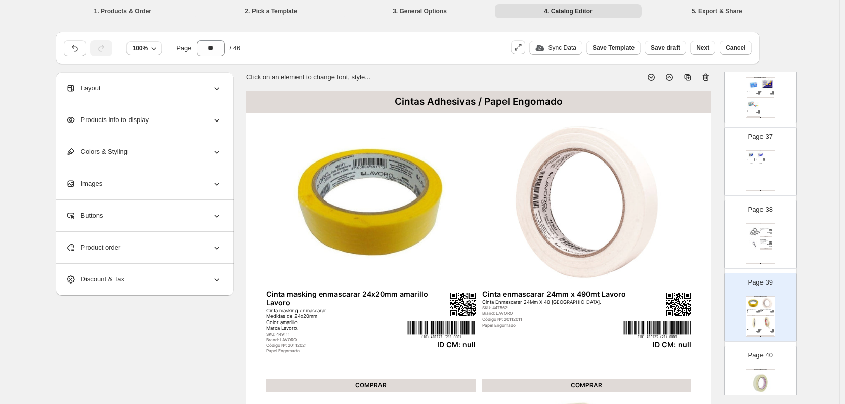
scroll to position [0, 0]
click at [706, 78] on icon at bounding box center [705, 78] width 1 height 3
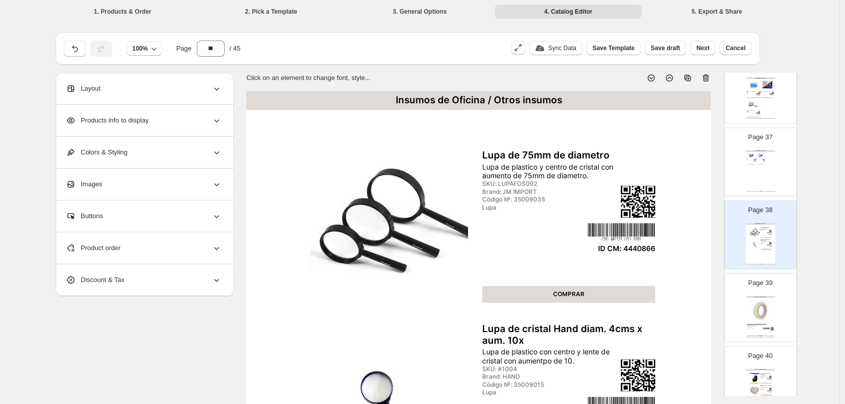
click at [757, 305] on img at bounding box center [759, 310] width 27 height 25
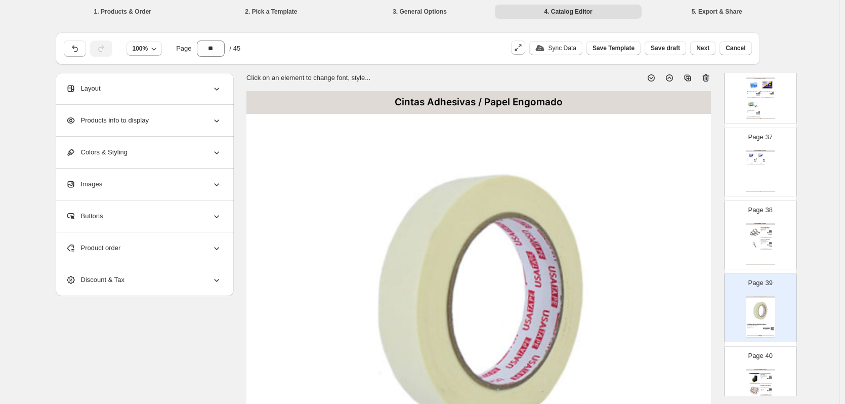
click at [708, 77] on icon at bounding box center [705, 78] width 10 height 10
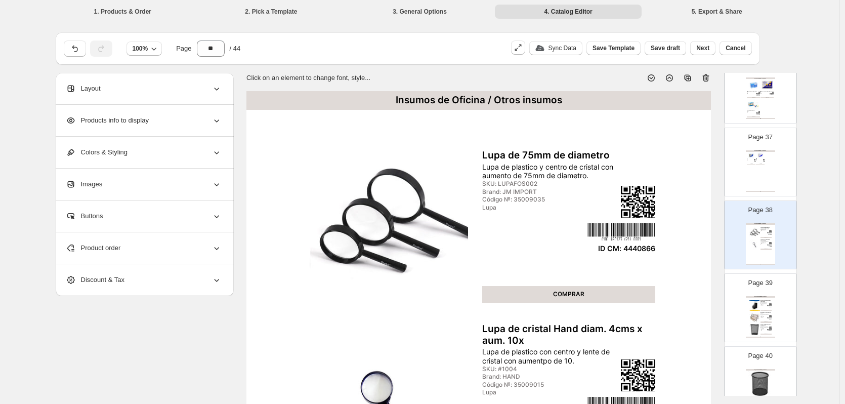
click at [756, 325] on img at bounding box center [754, 329] width 11 height 11
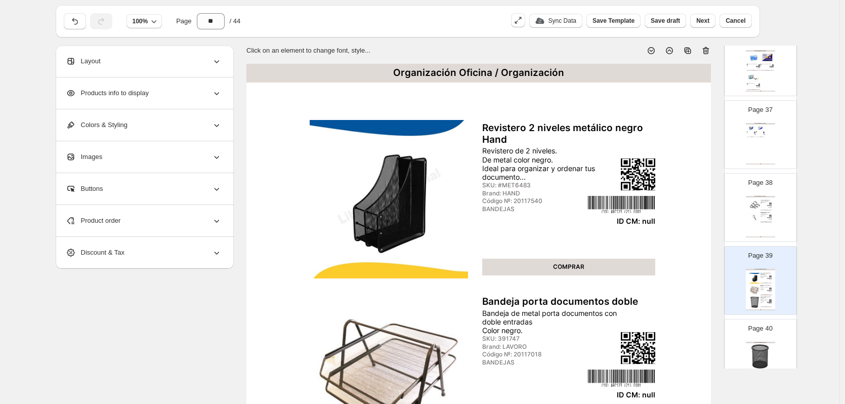
scroll to position [26, 0]
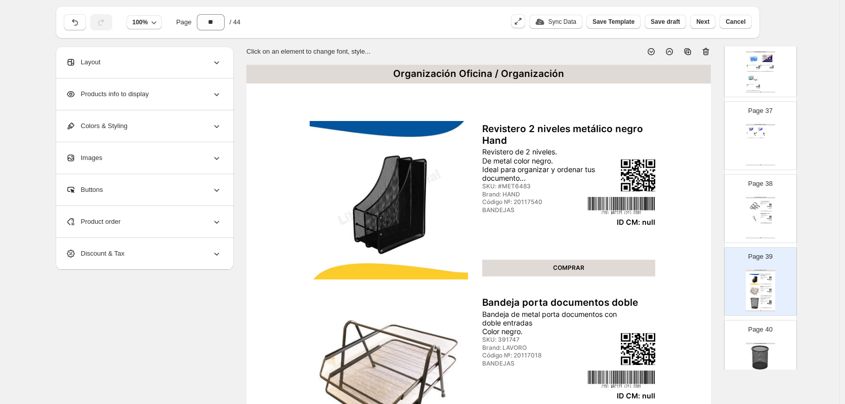
click at [709, 54] on icon at bounding box center [705, 52] width 10 height 10
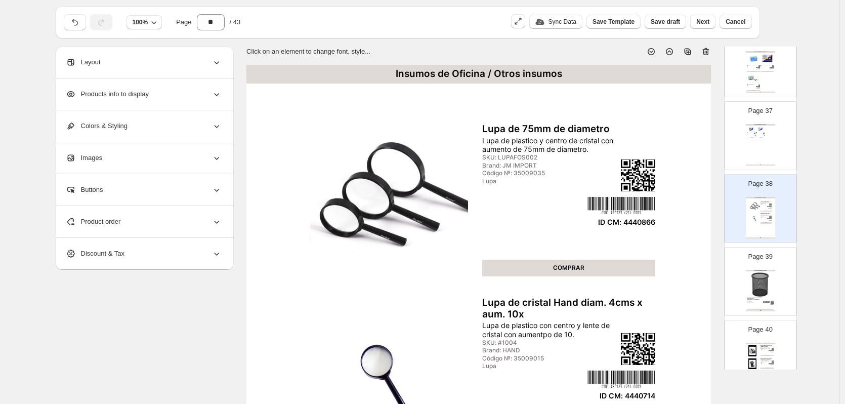
click at [743, 274] on div "Page 39 Organización Oficina / Organización Porta lápiz malla metal mediano Por…" at bounding box center [756, 277] width 64 height 68
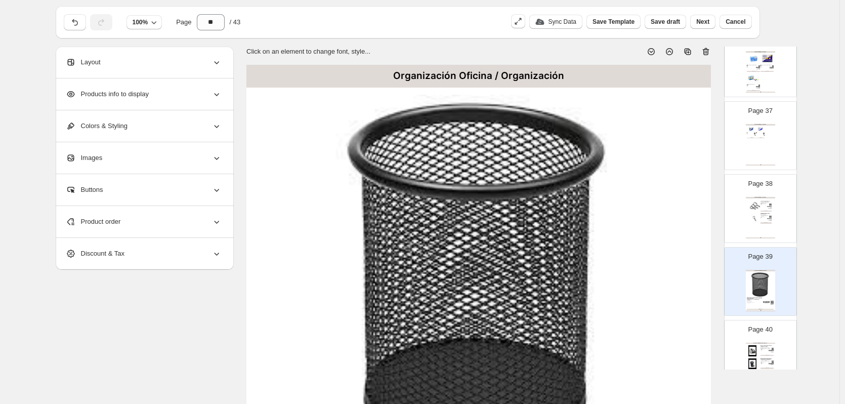
click at [707, 53] on icon at bounding box center [706, 52] width 1 height 3
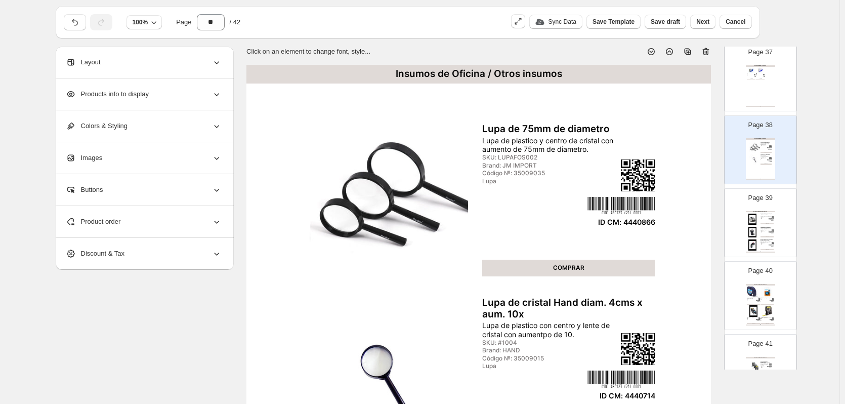
scroll to position [2713, 0]
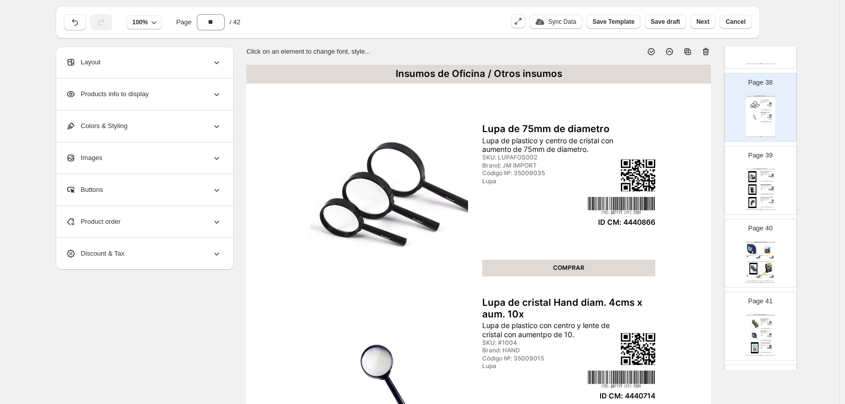
click at [762, 189] on div "Código №: 20133018" at bounding box center [764, 189] width 8 height 1
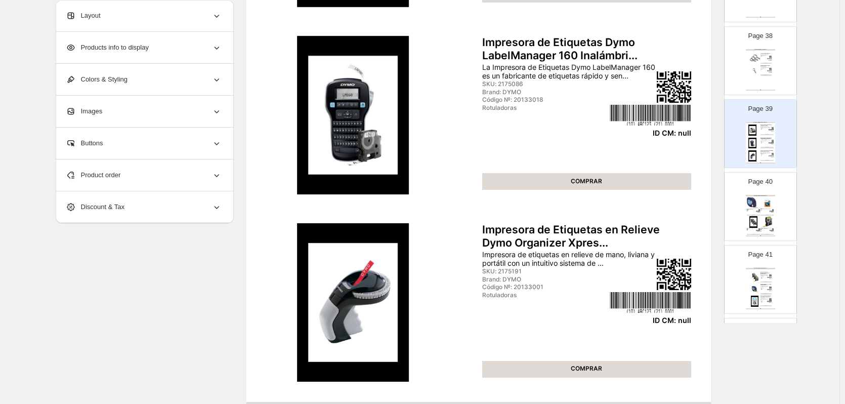
scroll to position [26, 0]
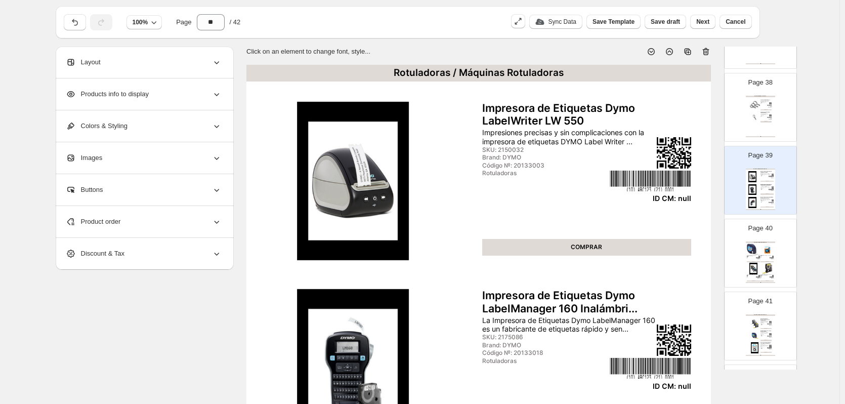
click at [708, 51] on icon at bounding box center [705, 52] width 10 height 10
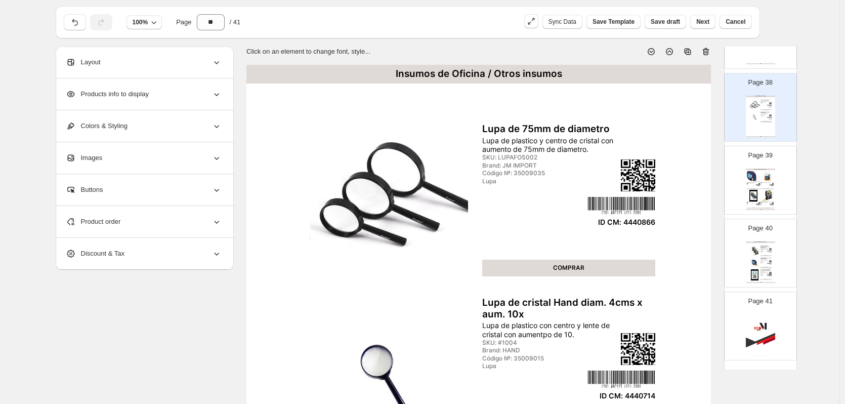
click at [766, 169] on div "Rotuladoras / Cintas Rotuladoras" at bounding box center [759, 169] width 29 height 2
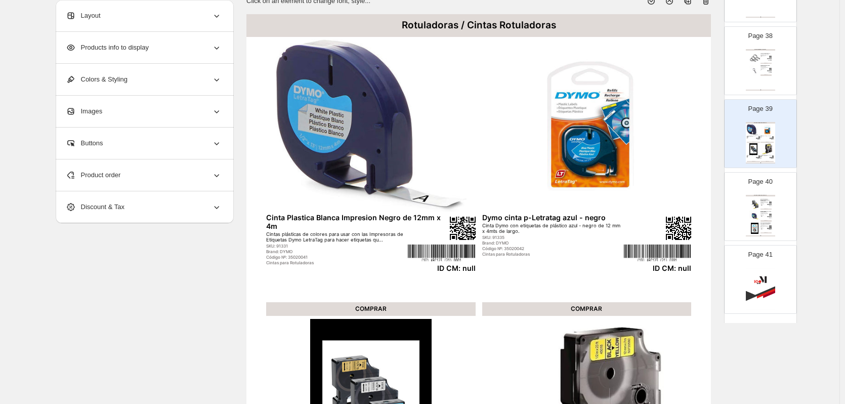
scroll to position [0, 0]
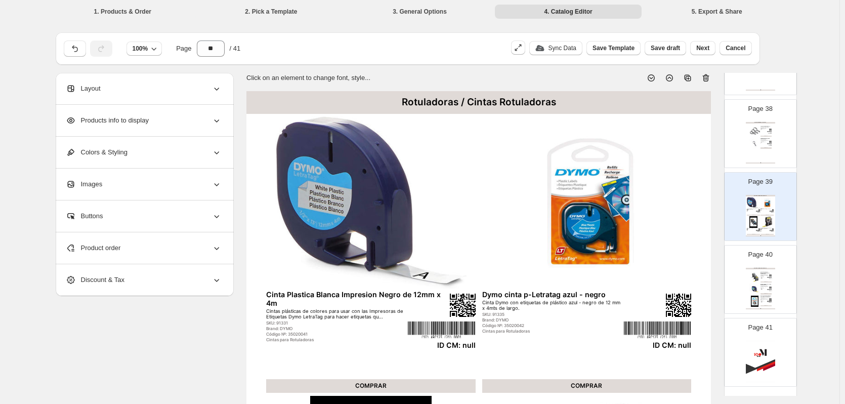
click at [706, 78] on icon at bounding box center [705, 78] width 1 height 3
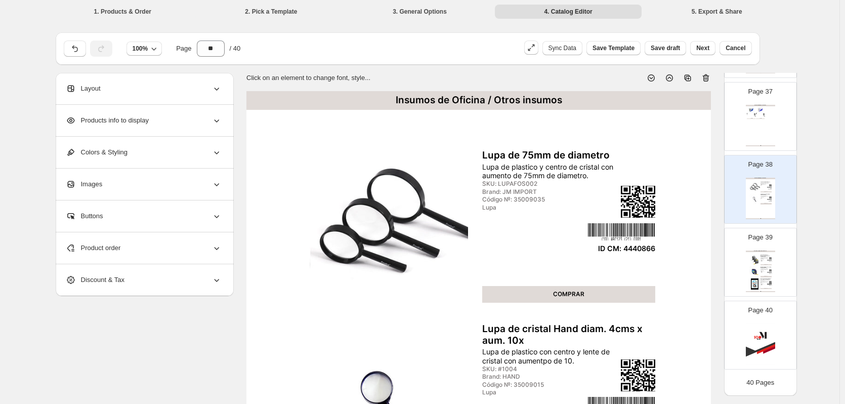
scroll to position [2657, 0]
click at [753, 264] on img at bounding box center [754, 259] width 11 height 11
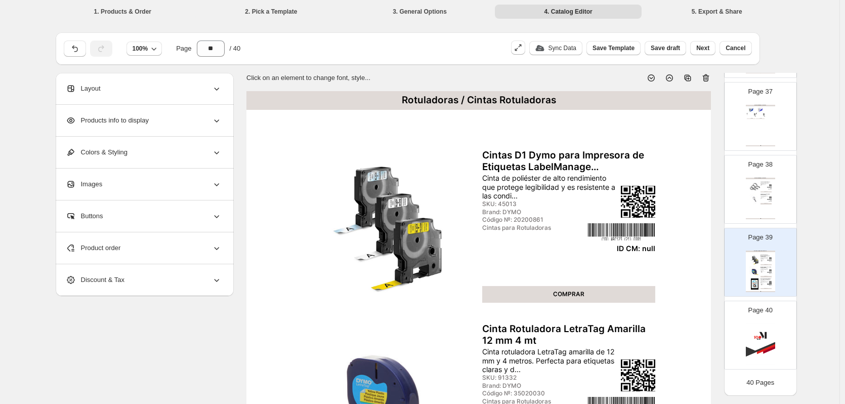
click at [760, 268] on div "Cinta rotuladora LetraTag amarilla de 12 mm y 4 metros. Perfecta para etiquetas…" at bounding box center [764, 269] width 9 height 3
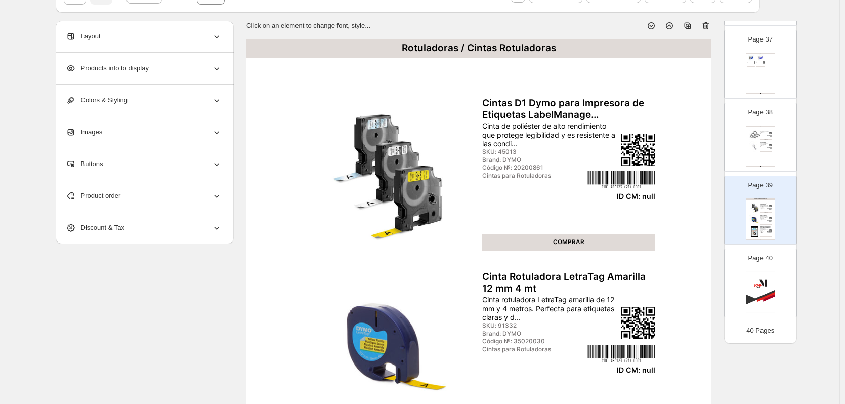
scroll to position [45, 0]
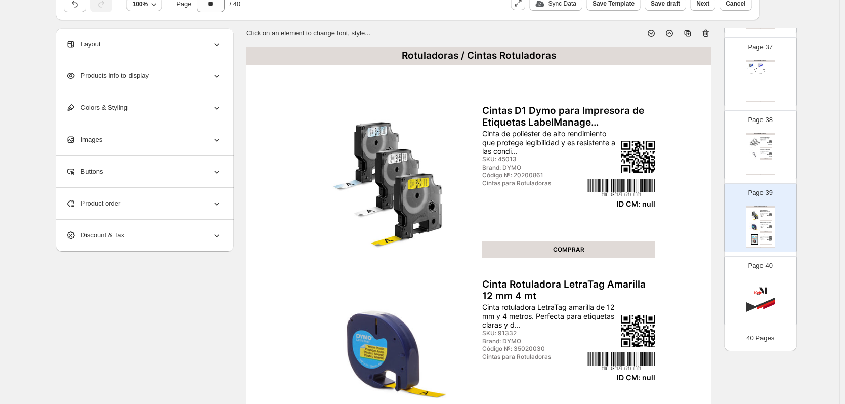
click at [751, 156] on img at bounding box center [754, 154] width 11 height 11
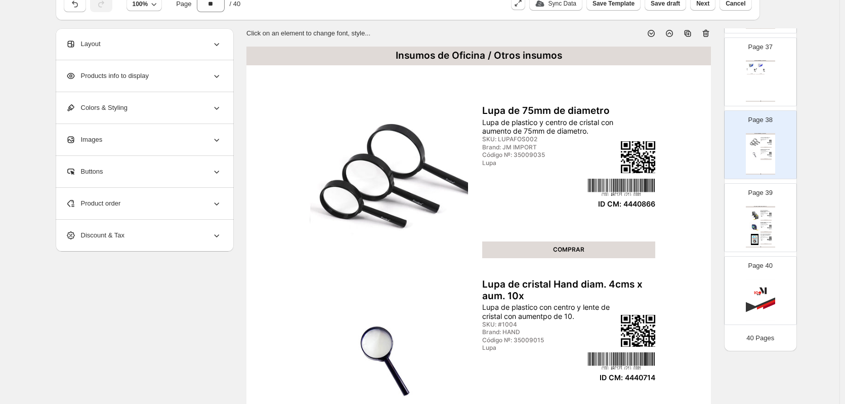
click at [756, 225] on img at bounding box center [754, 227] width 11 height 11
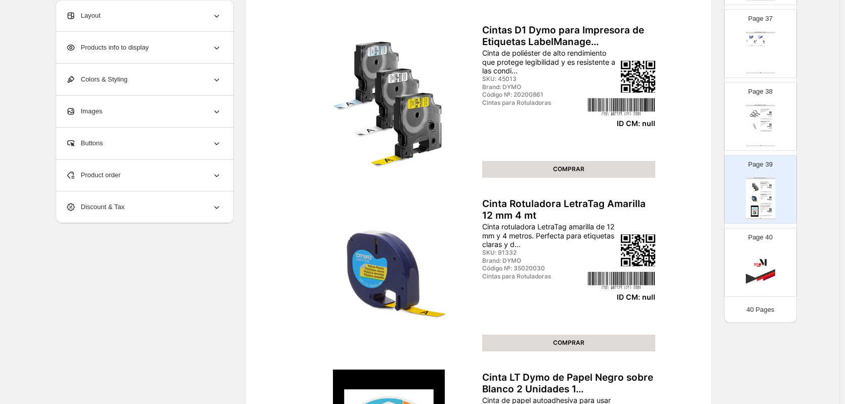
scroll to position [0, 0]
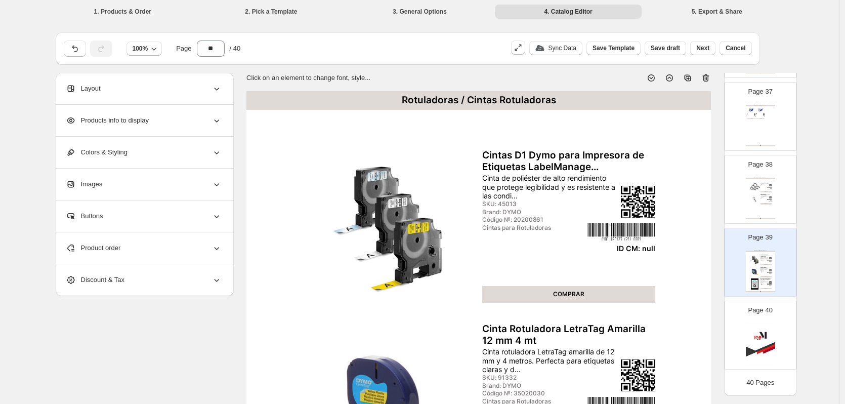
click at [708, 75] on icon at bounding box center [705, 78] width 10 height 10
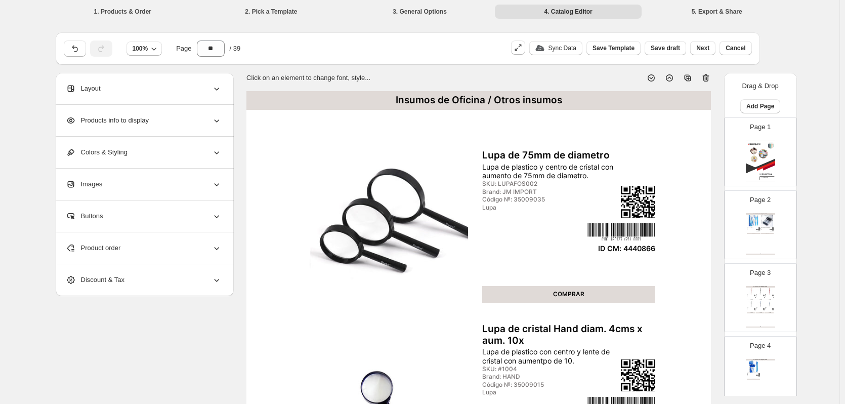
click at [766, 225] on img at bounding box center [766, 220] width 13 height 12
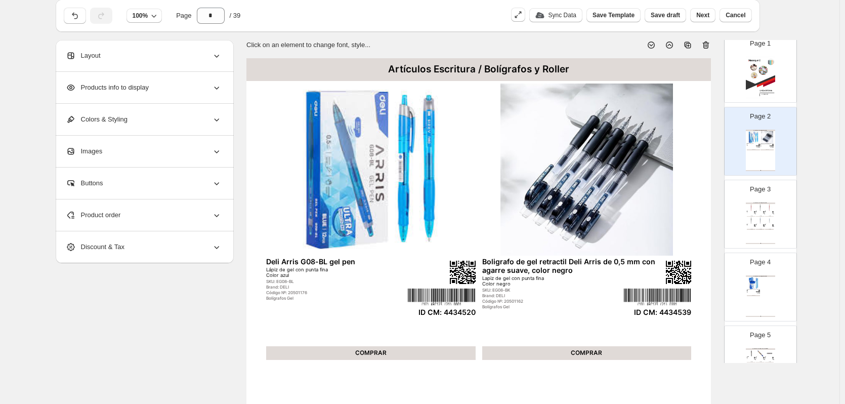
scroll to position [152, 0]
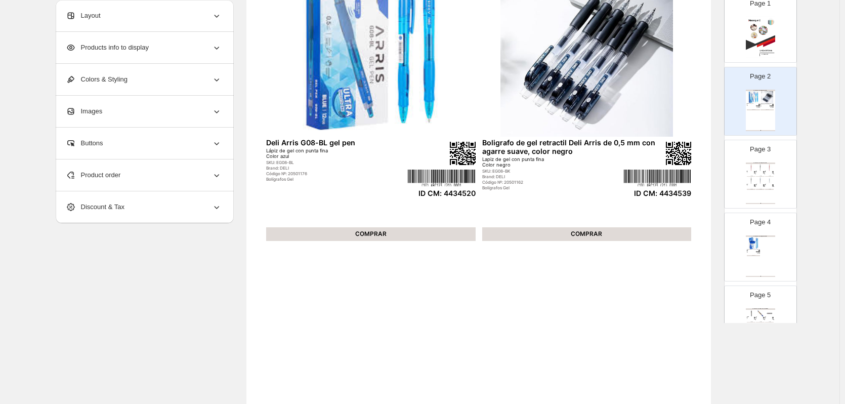
click at [756, 176] on div "COMPRAR" at bounding box center [760, 176] width 9 height 1
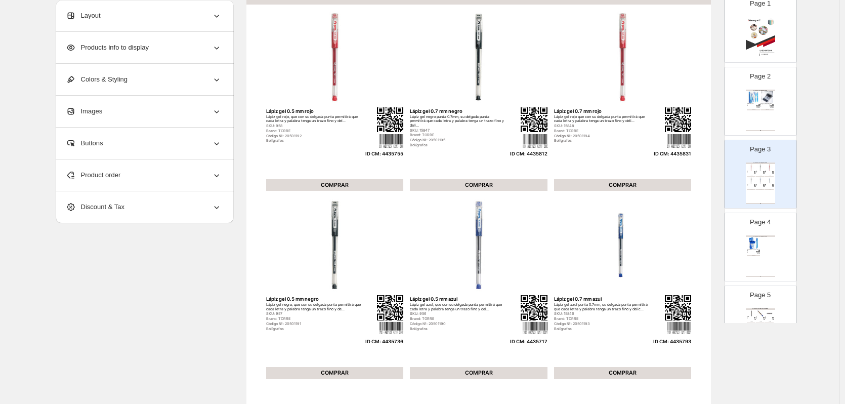
scroll to position [51, 0]
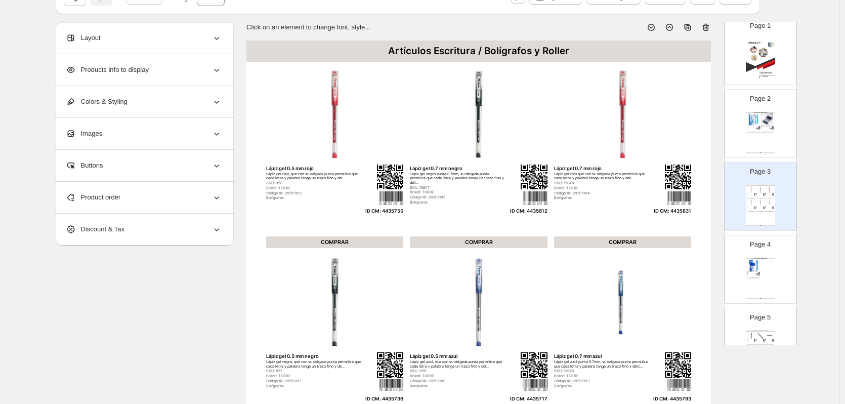
click at [751, 128] on div "Bolígrafos Gel" at bounding box center [750, 128] width 9 height 1
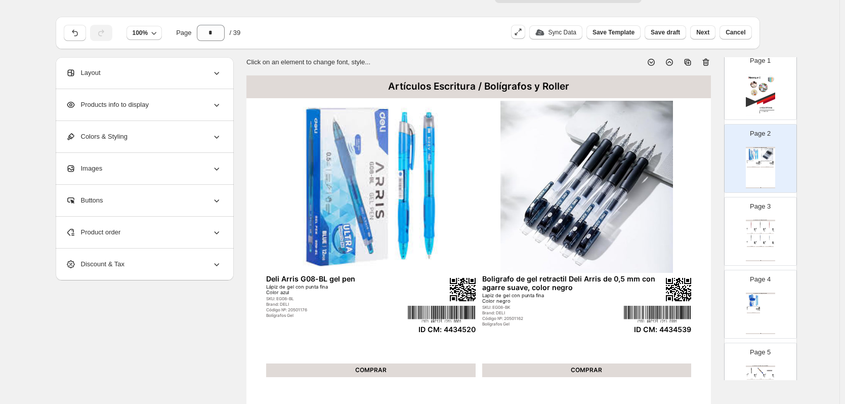
scroll to position [0, 0]
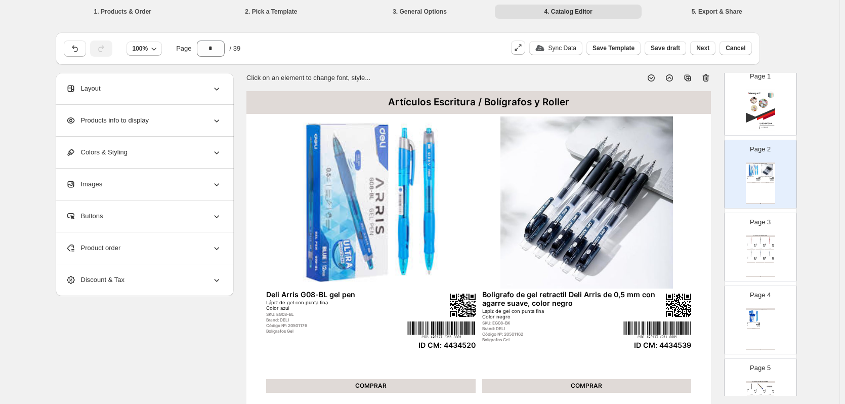
click at [180, 89] on div "Layout" at bounding box center [144, 88] width 156 height 31
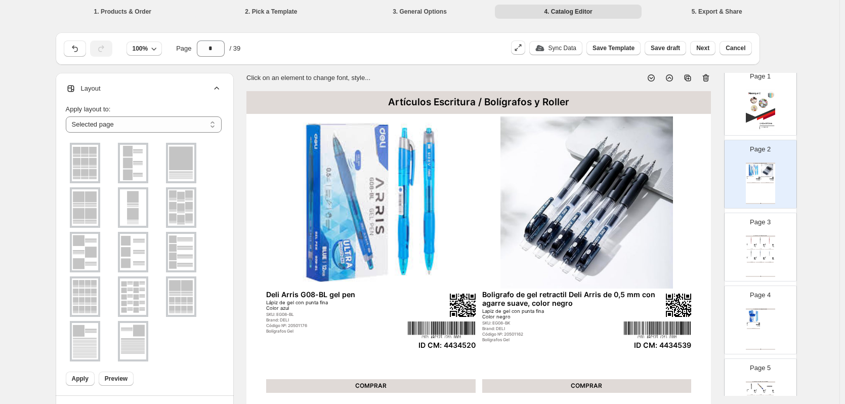
click at [138, 164] on img at bounding box center [133, 163] width 26 height 36
click at [75, 378] on span "Apply" at bounding box center [80, 378] width 17 height 8
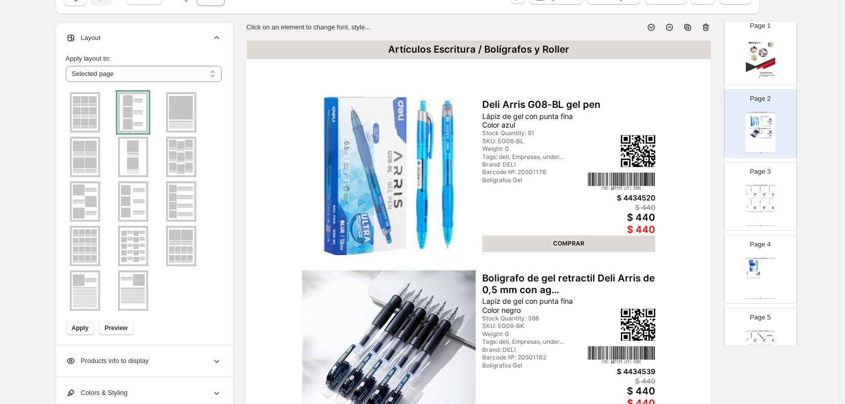
scroll to position [152, 0]
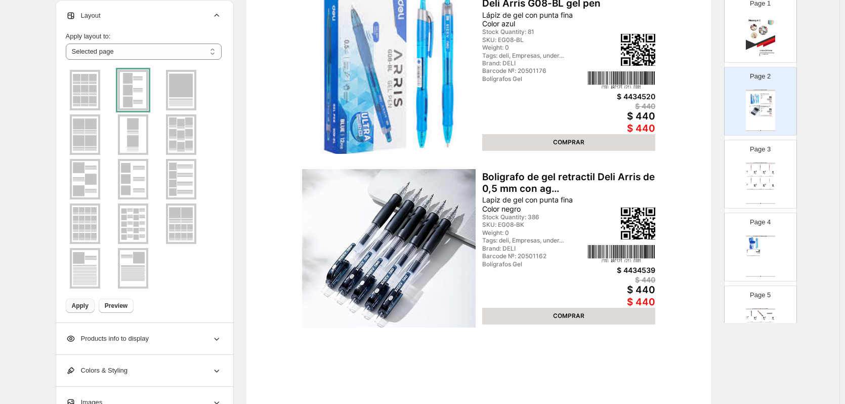
click at [756, 188] on div "Artículos Escritura / Bolígrafos y Roller Lápiz gel 0.5 mm rojo Lápiz gel rojo,…" at bounding box center [759, 182] width 29 height 41
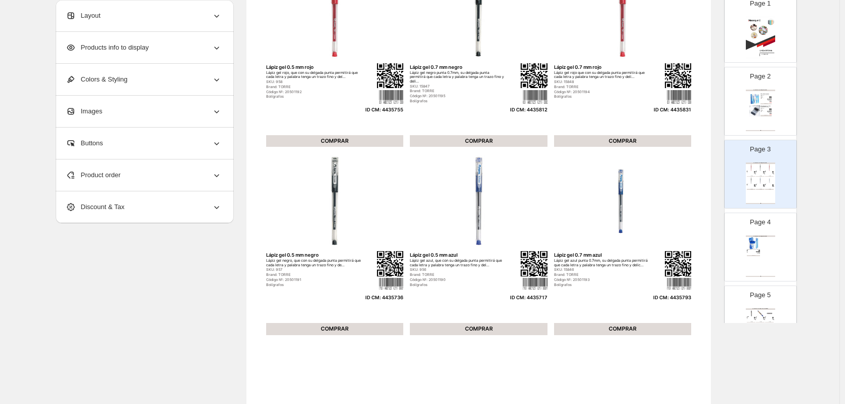
click at [164, 15] on div "Layout" at bounding box center [144, 15] width 156 height 31
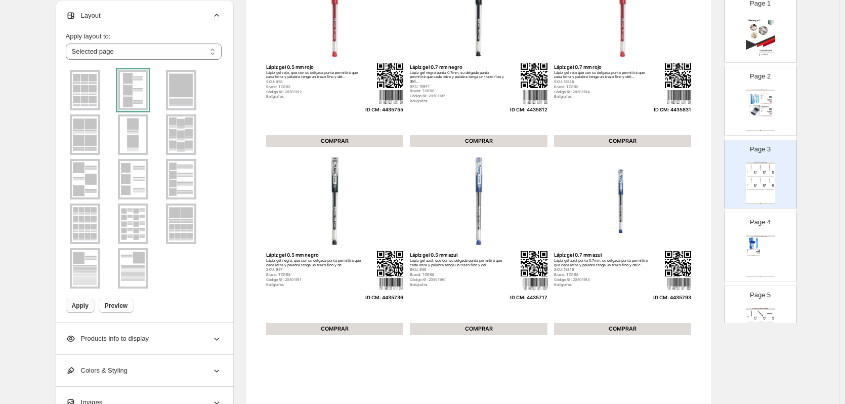
click at [80, 141] on img at bounding box center [85, 134] width 26 height 36
click at [84, 303] on span "Apply" at bounding box center [80, 305] width 17 height 8
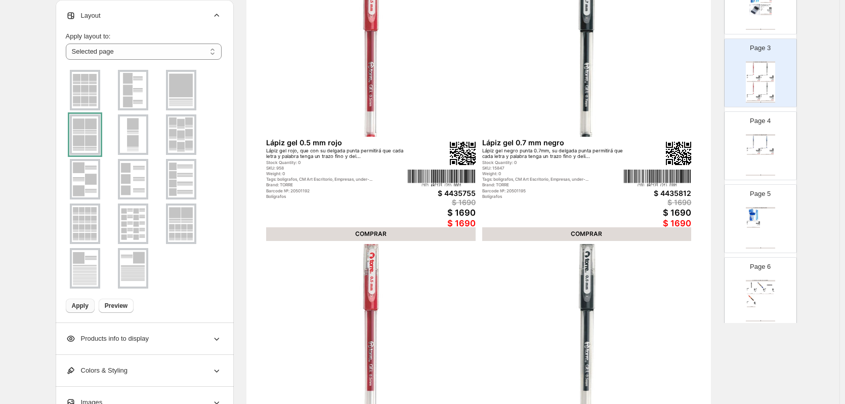
click at [746, 224] on div "Código №: 20501153" at bounding box center [750, 224] width 9 height 1
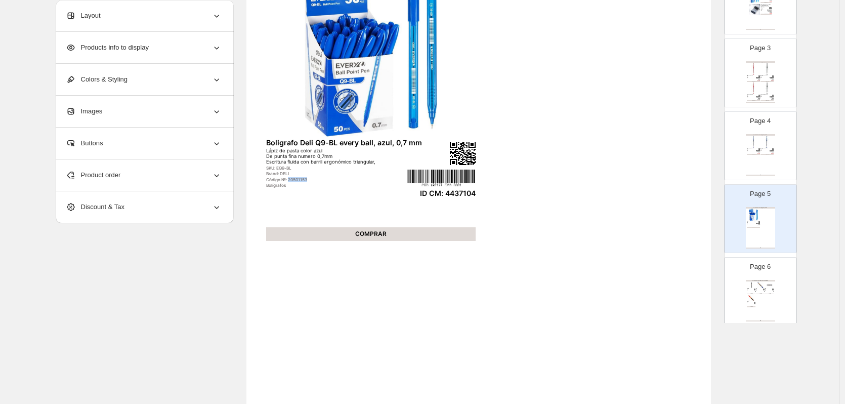
drag, startPoint x: 290, startPoint y: 180, endPoint x: 316, endPoint y: 180, distance: 25.3
click at [316, 180] on div "Código №: 20501153" at bounding box center [336, 179] width 141 height 5
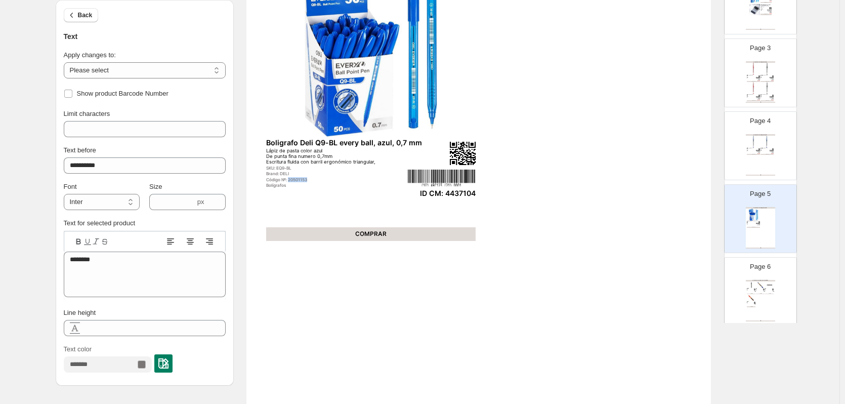
copy div "20501153"
click at [765, 149] on div "Lápiz gel azul punta 0.7mm, su delgada punta permitirá que cada letra y palabra…" at bounding box center [764, 148] width 9 height 1
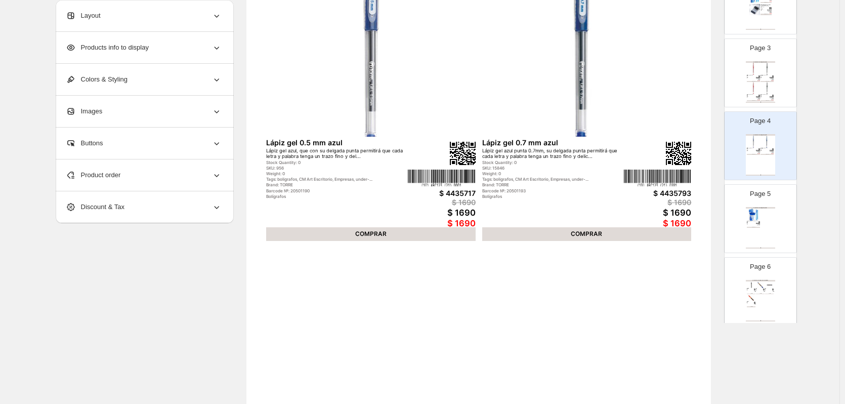
click at [145, 172] on div "Product order" at bounding box center [144, 174] width 156 height 31
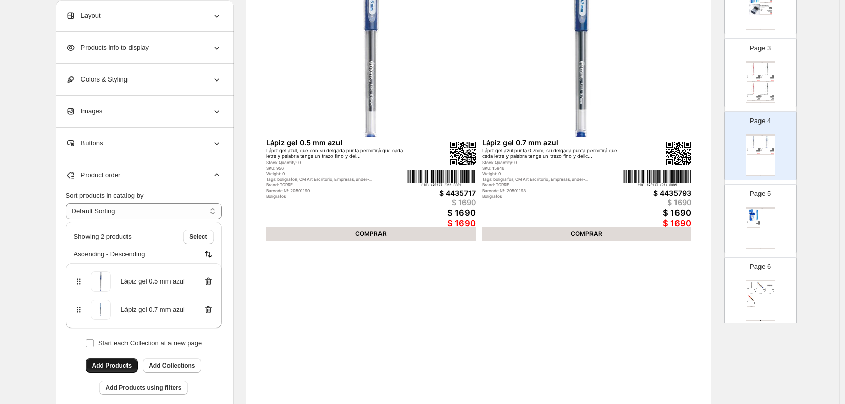
click at [125, 367] on span "Add Products" at bounding box center [112, 365] width 40 height 8
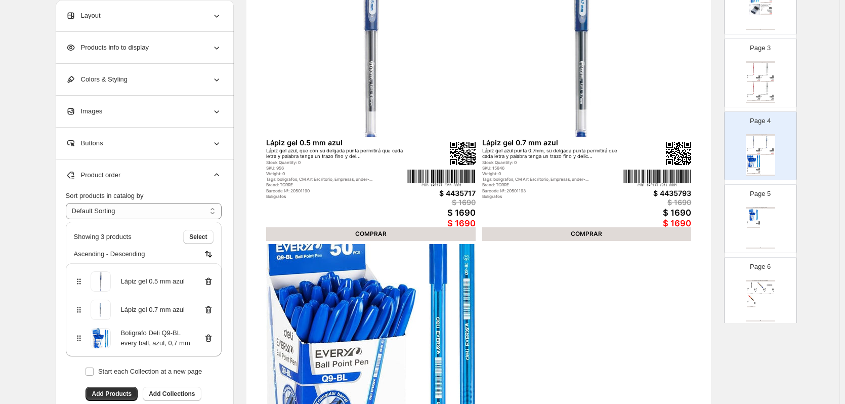
click at [757, 229] on div "Artículos Escritura / Bolígrafos y Roller Boligrafo Deli Q9-BL every ball, azul…" at bounding box center [759, 227] width 29 height 41
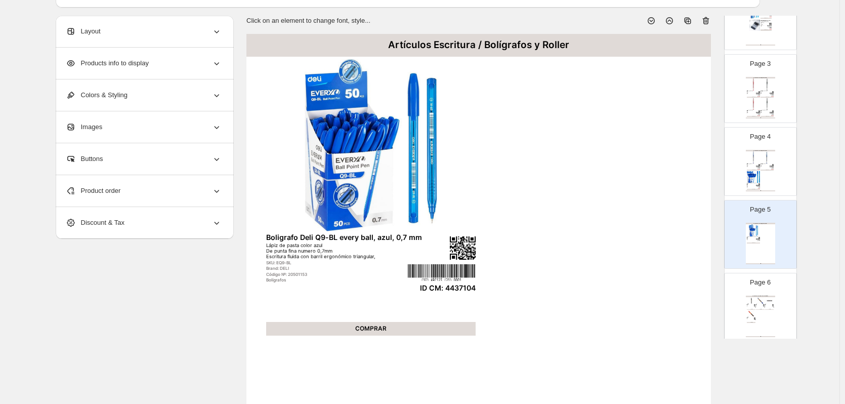
scroll to position [0, 0]
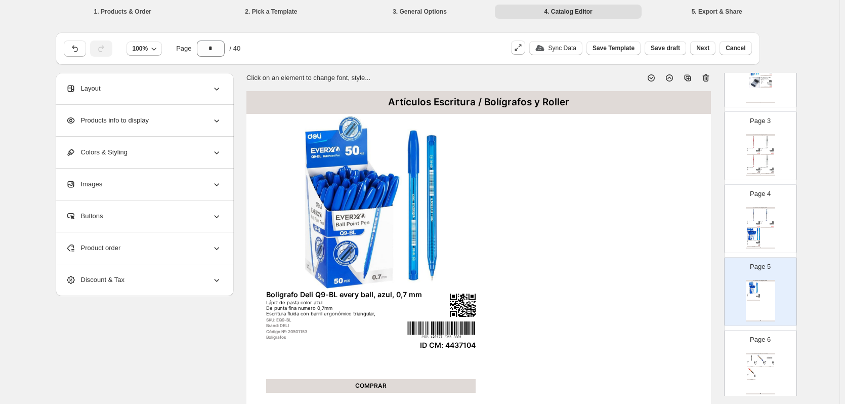
click at [709, 74] on icon at bounding box center [705, 78] width 7 height 8
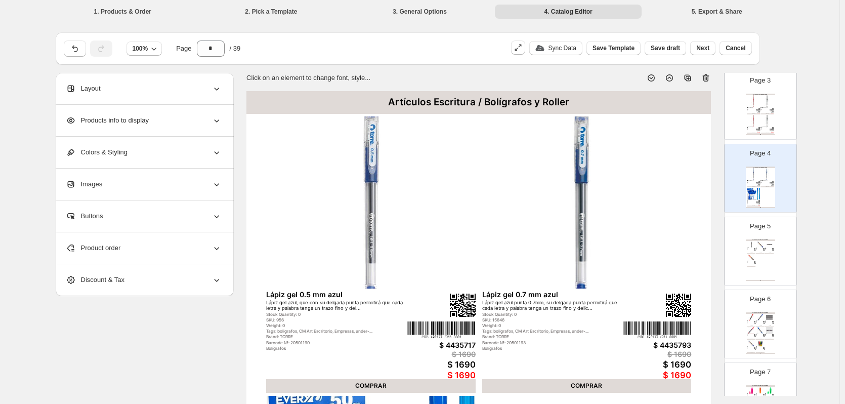
scroll to position [253, 0]
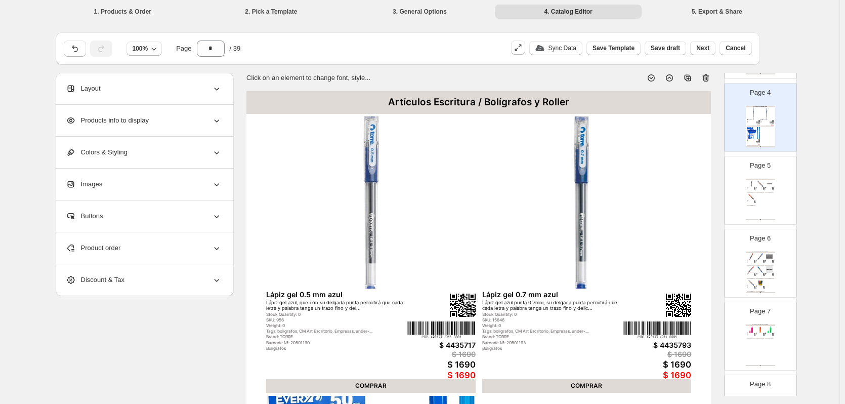
click at [767, 207] on div "Artículos Escritura / Marcadores de Oficina Marcador permanente negro punta [PE…" at bounding box center [759, 199] width 29 height 41
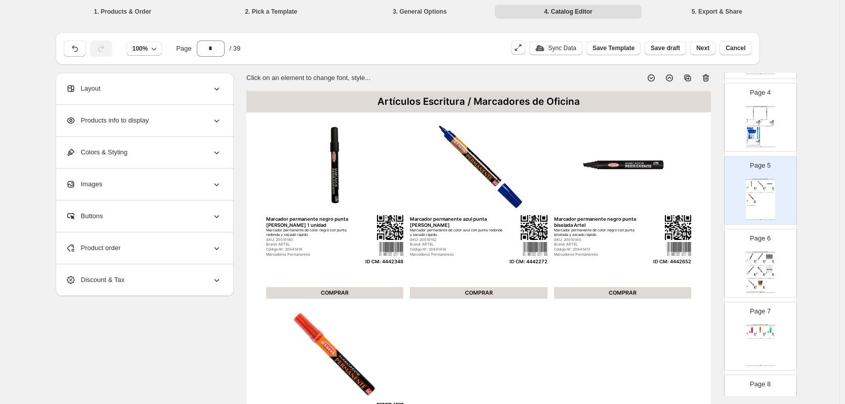
click at [192, 85] on div "Layout" at bounding box center [144, 88] width 156 height 31
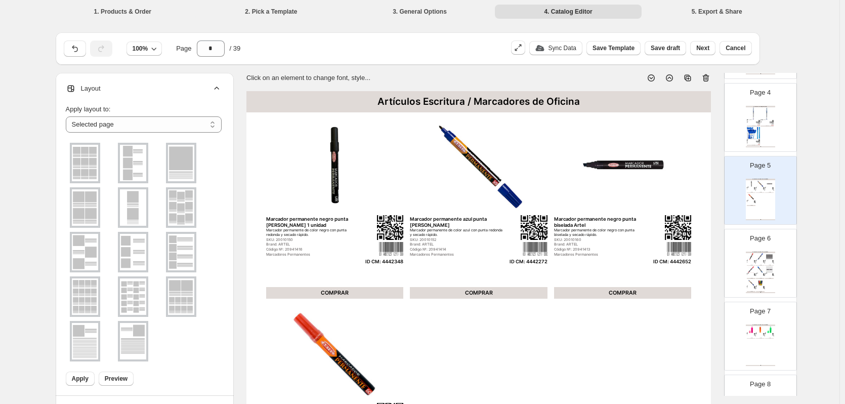
click at [90, 205] on img at bounding box center [85, 207] width 26 height 36
click at [84, 379] on span "Apply" at bounding box center [80, 378] width 17 height 8
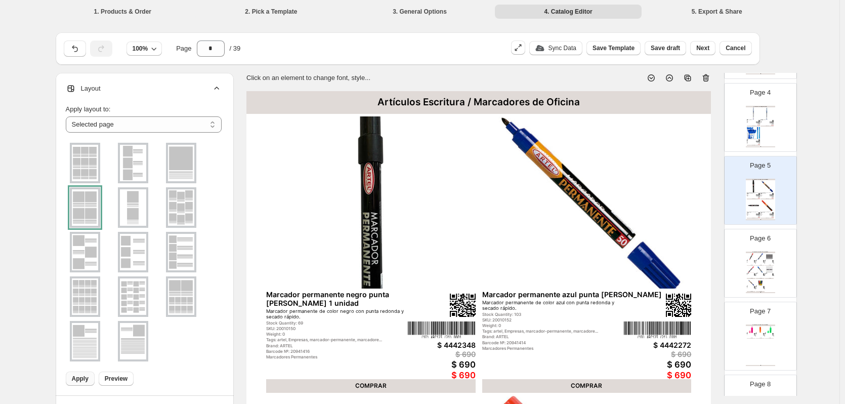
click at [762, 285] on img at bounding box center [760, 282] width 9 height 7
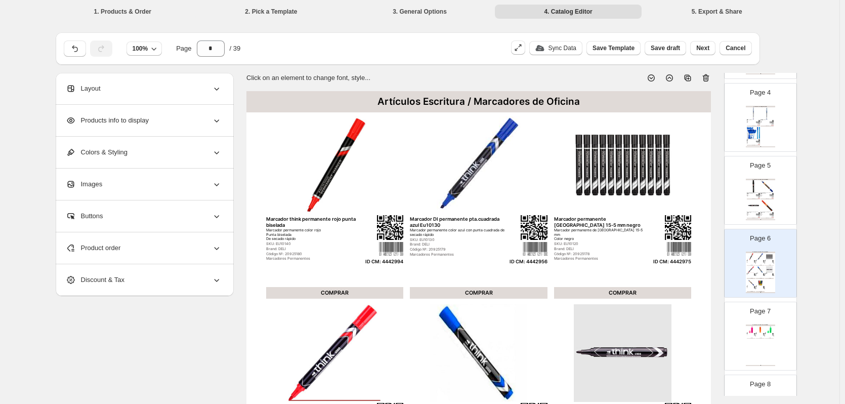
click at [756, 340] on div "Artículos Escritura / Marcadores de Oficina Resaltador naranja Deli Destacador …" at bounding box center [759, 344] width 29 height 41
type input "*"
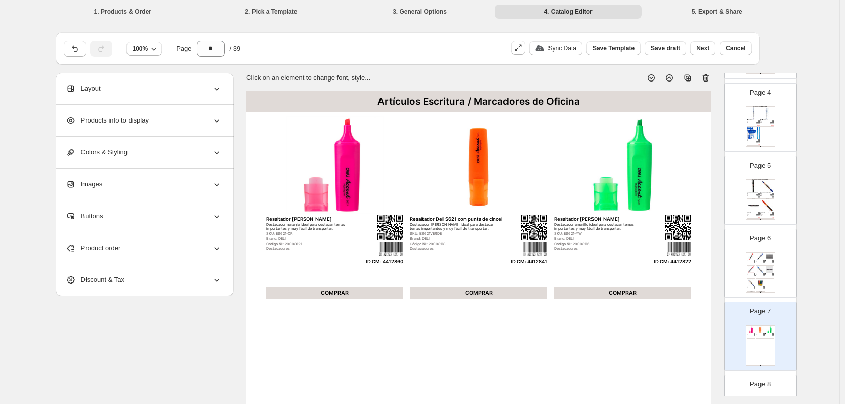
click at [175, 85] on div "Layout" at bounding box center [144, 88] width 156 height 31
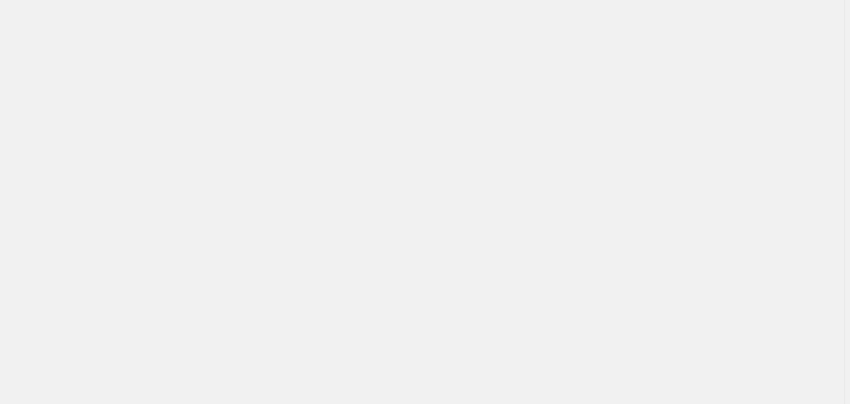
click at [147, 171] on div "Billing Help Center Get Support Suggestion box" at bounding box center [422, 202] width 844 height 404
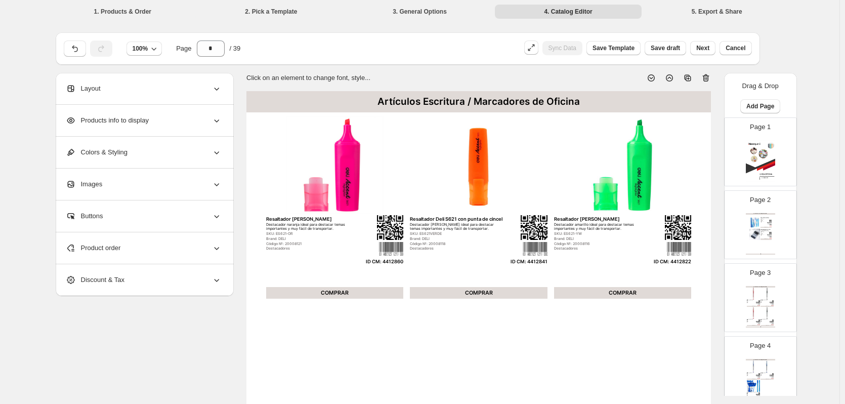
click at [172, 88] on div "Layout" at bounding box center [144, 88] width 156 height 31
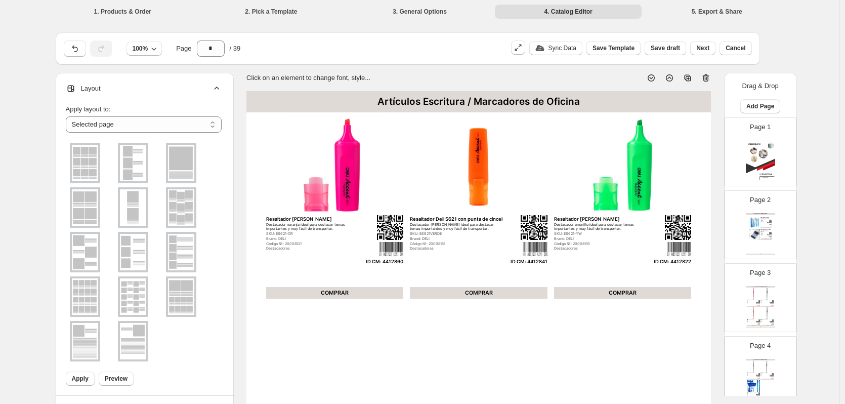
click at [129, 166] on img at bounding box center [133, 163] width 26 height 36
click at [80, 376] on span "Apply" at bounding box center [80, 378] width 17 height 8
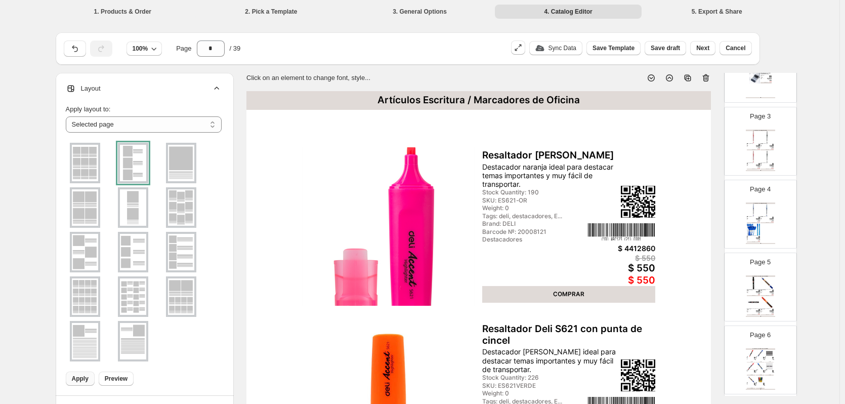
scroll to position [152, 0]
click at [772, 235] on div "Artículos Escritura / Bolígrafos y Roller Lápiz gel 0.5 mm azul Lápiz gel azul,…" at bounding box center [759, 227] width 29 height 41
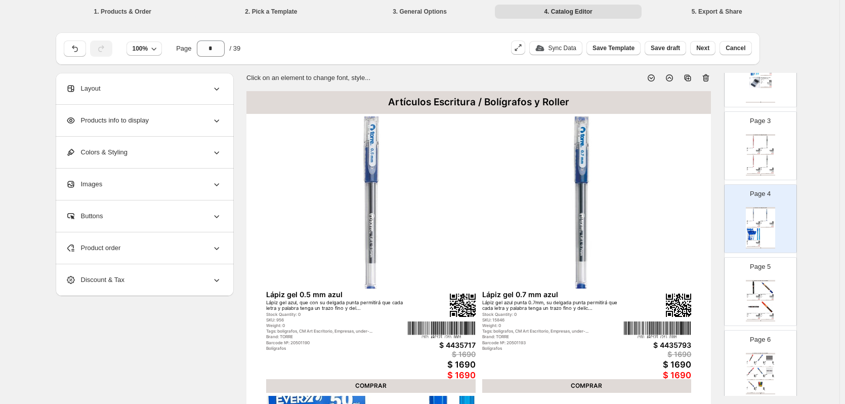
click at [174, 82] on div "Layout" at bounding box center [144, 88] width 156 height 31
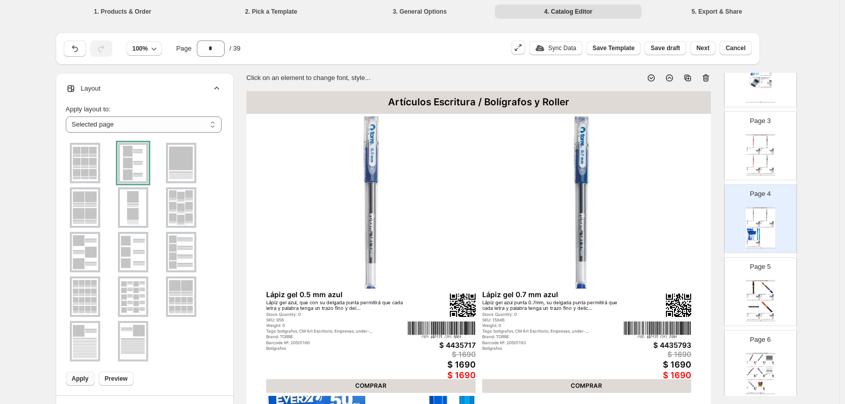
click at [80, 379] on span "Apply" at bounding box center [80, 378] width 17 height 8
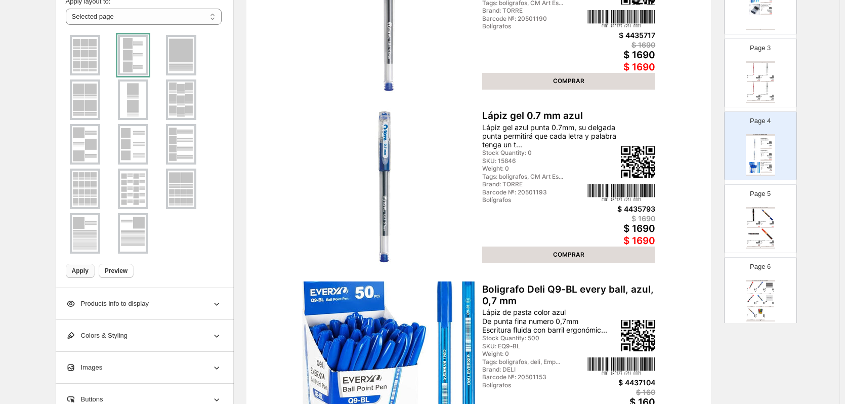
scroll to position [330, 0]
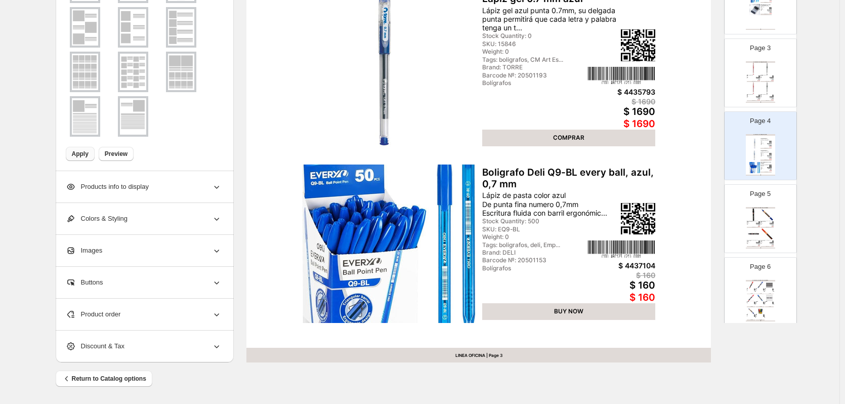
click at [763, 309] on div "Artículos Escritura / Marcadores de Oficina Marcador think permanente rojo punt…" at bounding box center [759, 300] width 29 height 41
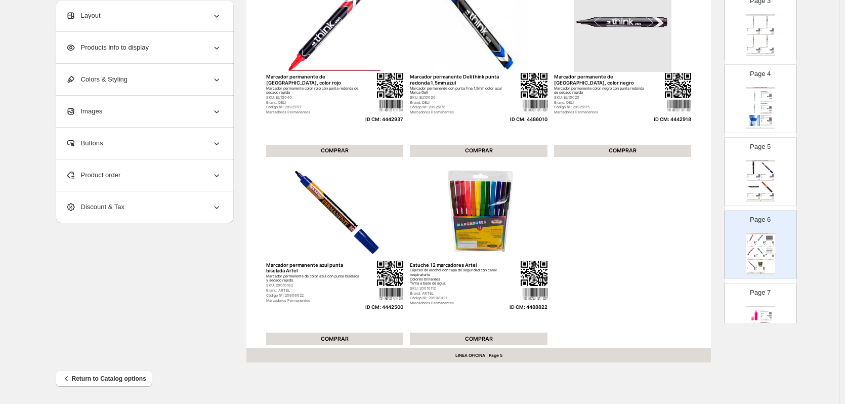
scroll to position [253, 0]
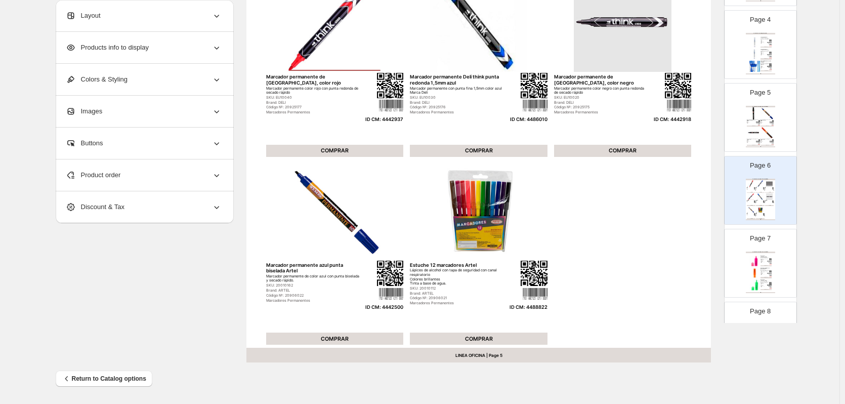
click at [755, 282] on img at bounding box center [754, 284] width 11 height 11
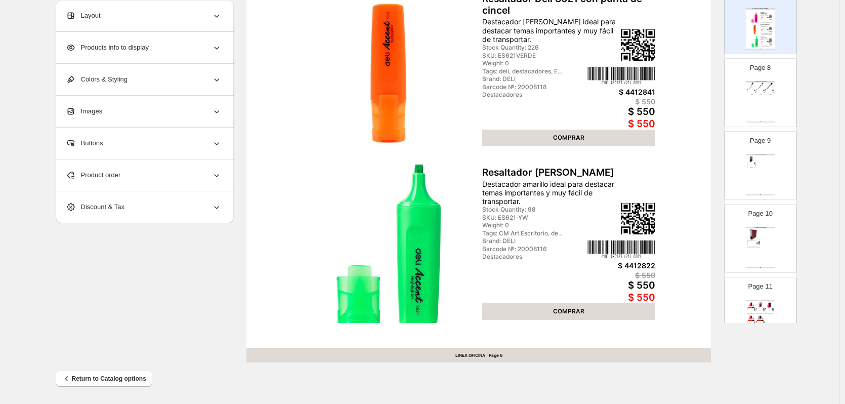
scroll to position [506, 0]
click at [758, 77] on img at bounding box center [760, 76] width 9 height 7
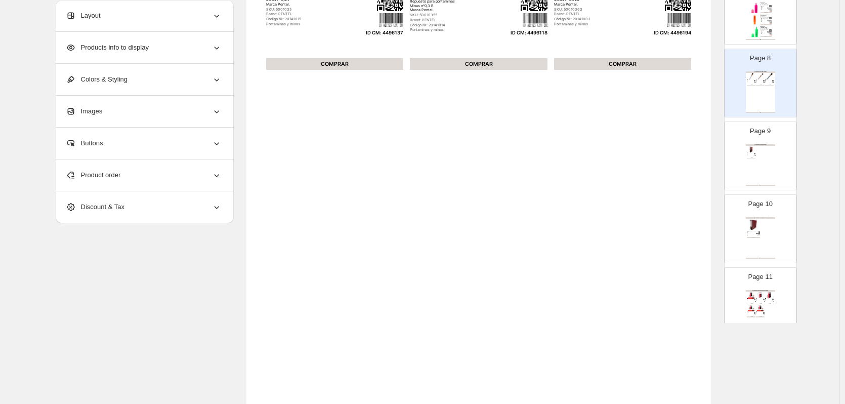
scroll to position [77, 0]
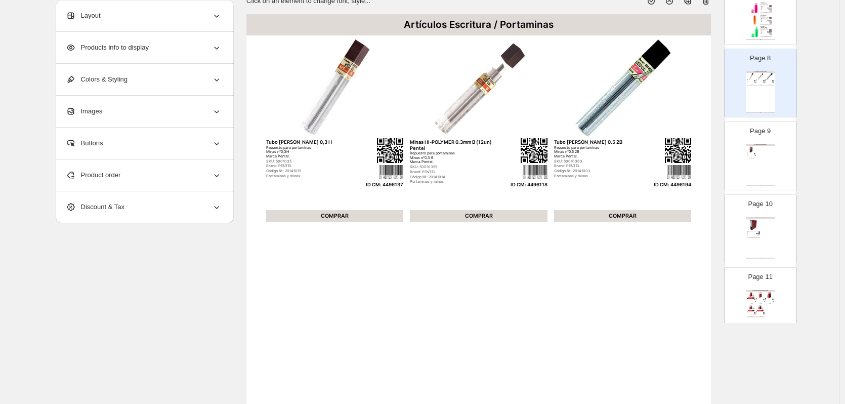
click at [170, 14] on div "Layout" at bounding box center [144, 15] width 156 height 31
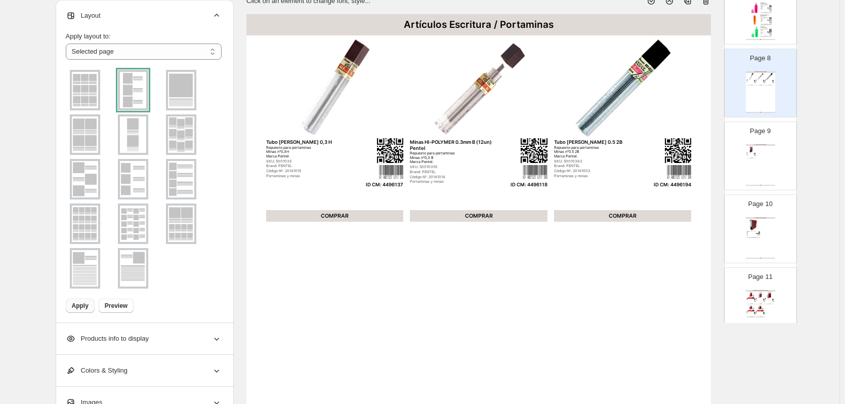
click at [76, 303] on span "Apply" at bounding box center [80, 305] width 17 height 8
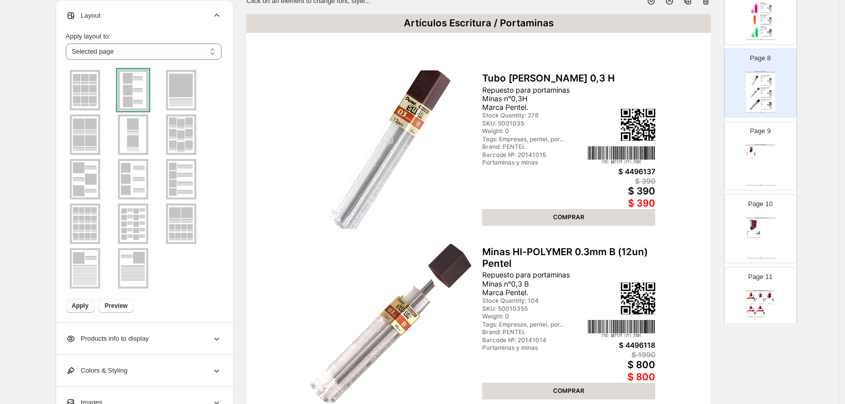
click at [762, 181] on div "Artículos de Archivo / Archivador Archivador oficio angosto Auca Archivador ofi…" at bounding box center [759, 164] width 29 height 41
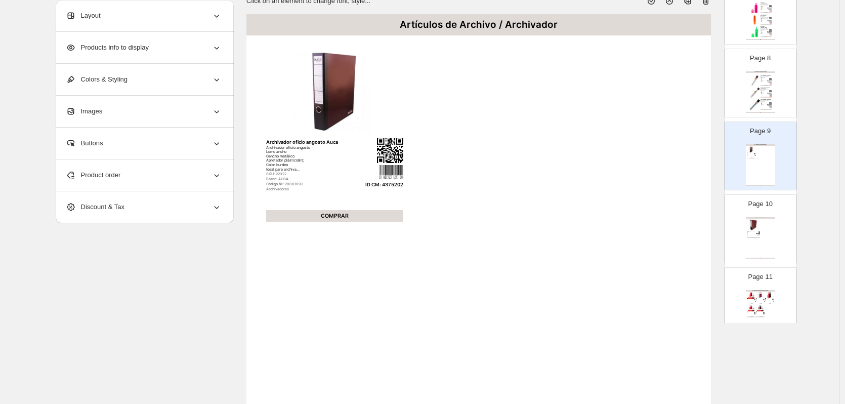
click at [758, 235] on div "Archivador oficio ancho Auca burdeo Archivador oficio ancho Lomo ancho Gancho m…" at bounding box center [752, 233] width 13 height 5
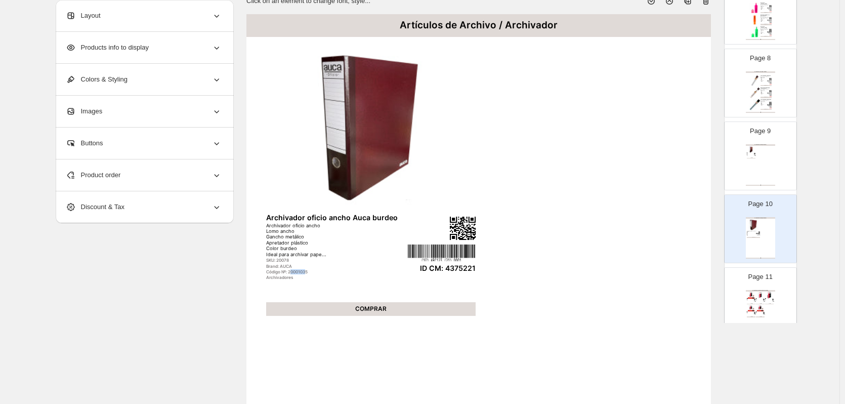
drag, startPoint x: 292, startPoint y: 273, endPoint x: 308, endPoint y: 272, distance: 15.7
click at [308, 272] on div "Código №: 20001035" at bounding box center [336, 271] width 141 height 5
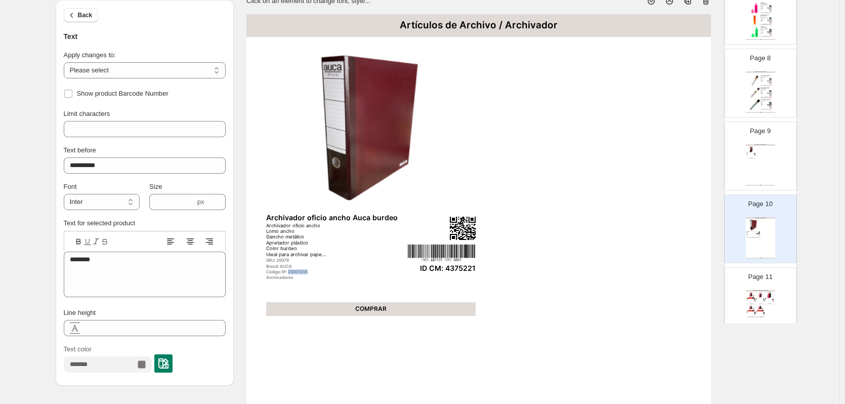
drag, startPoint x: 291, startPoint y: 273, endPoint x: 315, endPoint y: 273, distance: 24.3
click at [315, 273] on div "Código №: 20001035" at bounding box center [336, 271] width 141 height 5
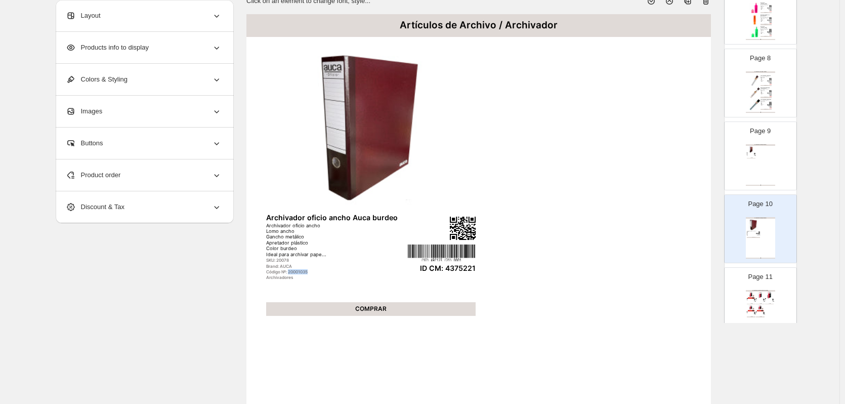
copy div "20001035"
click at [771, 172] on div "Artículos de Archivo / Archivador Archivador oficio angosto Auca Archivador ofi…" at bounding box center [759, 164] width 29 height 41
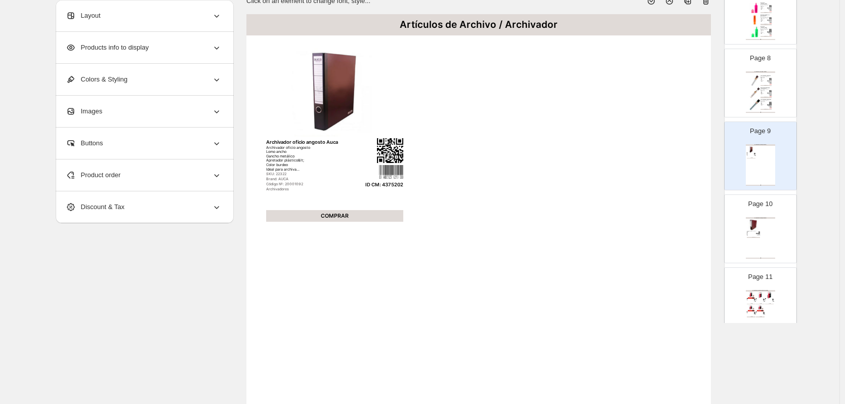
click at [148, 180] on div "Product order" at bounding box center [144, 174] width 156 height 31
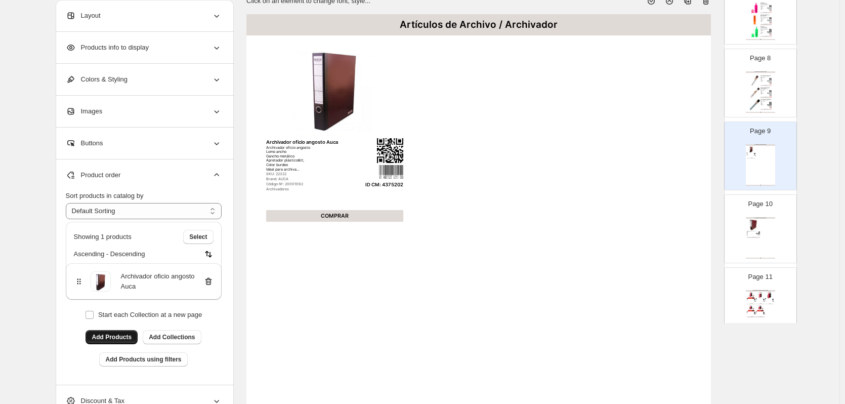
click at [126, 336] on span "Add Products" at bounding box center [112, 337] width 40 height 8
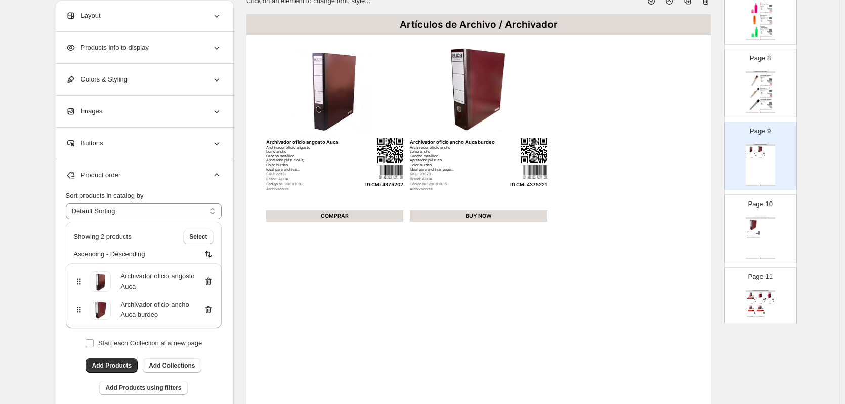
click at [766, 235] on div "Artículos de Archivo / Archivador Archivador oficio ancho Auca burdeo Archivado…" at bounding box center [759, 237] width 29 height 41
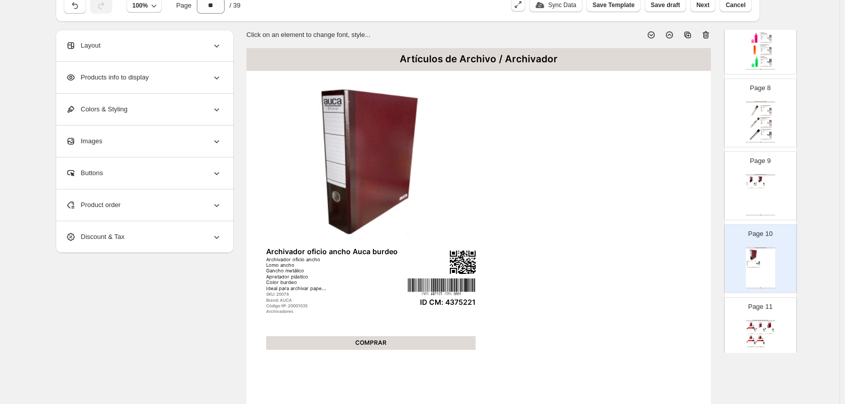
scroll to position [26, 0]
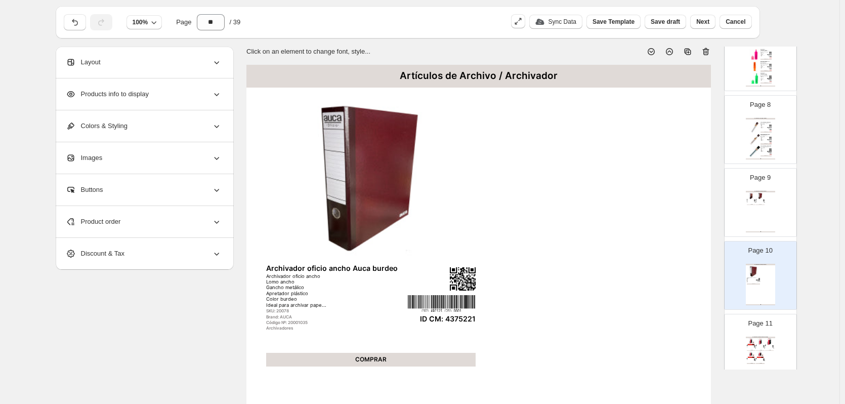
click at [760, 273] on div "Artículos de Archivo / Archivador Archivador oficio ancho Auca burdeo Archivado…" at bounding box center [759, 283] width 29 height 41
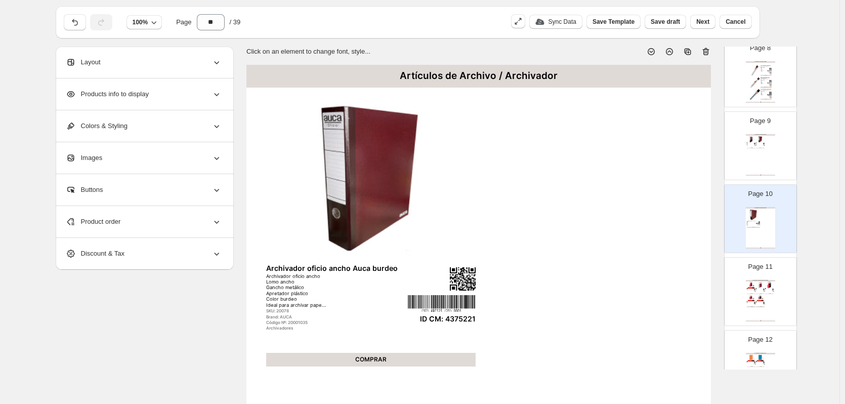
scroll to position [556, 0]
click at [756, 168] on div "Artículos de Archivo / Archivador Archivador oficio angosto Auca Archivador ofi…" at bounding box center [759, 160] width 29 height 41
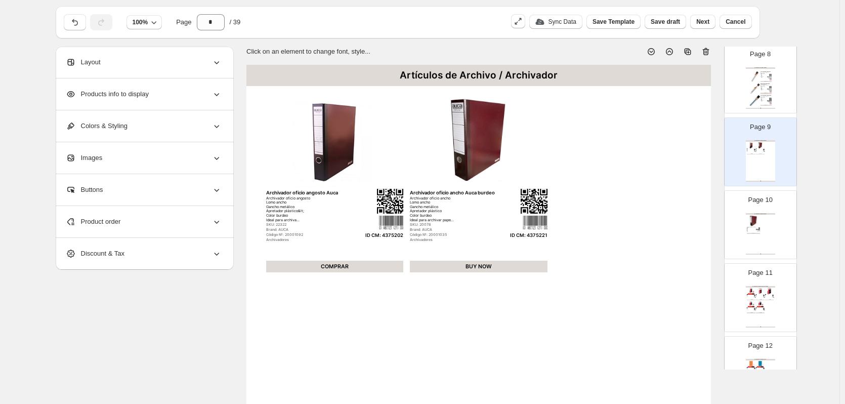
click at [755, 241] on div "Artículos de Archivo / Archivador Archivador oficio ancho Auca burdeo Archivado…" at bounding box center [759, 233] width 29 height 41
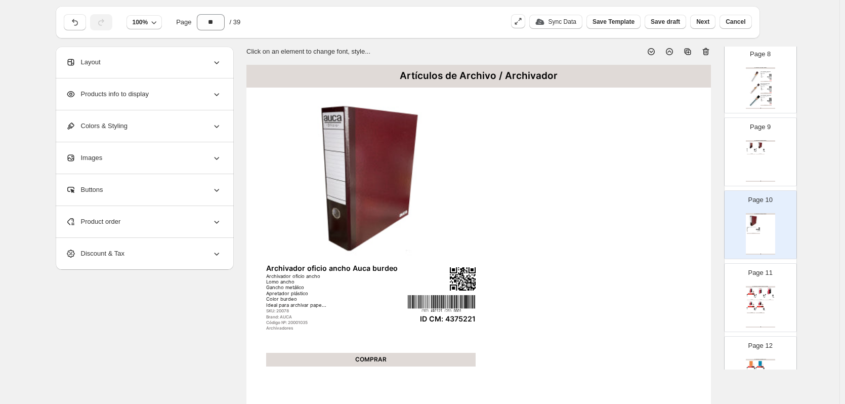
click at [706, 52] on icon at bounding box center [705, 52] width 1 height 3
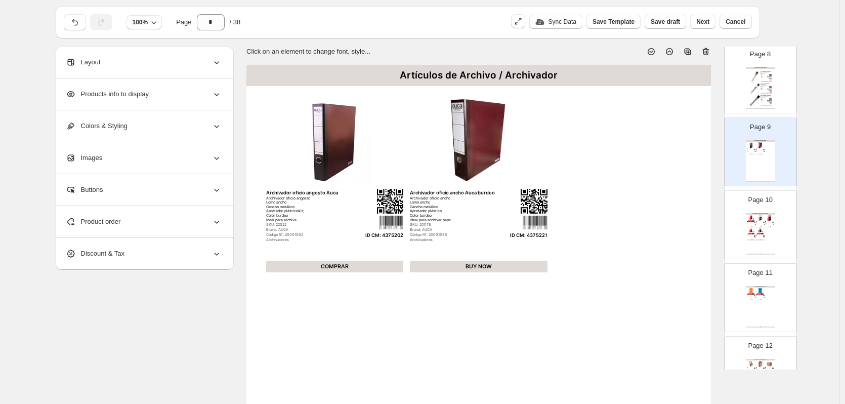
click at [763, 222] on img at bounding box center [764, 223] width 2 height 2
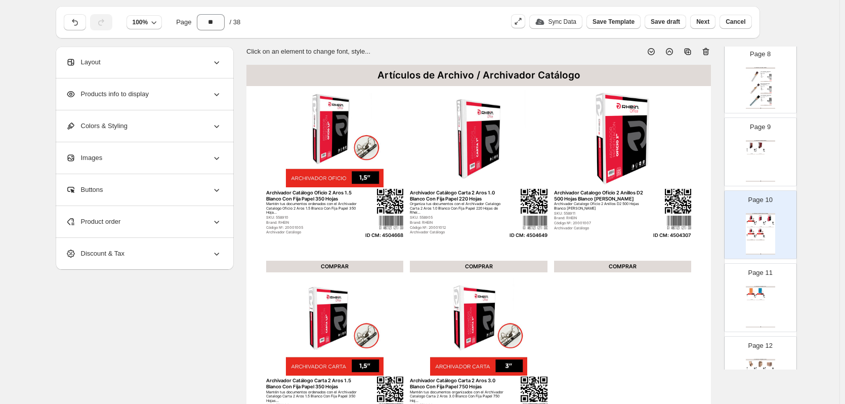
click at [172, 65] on div "Layout" at bounding box center [144, 62] width 156 height 31
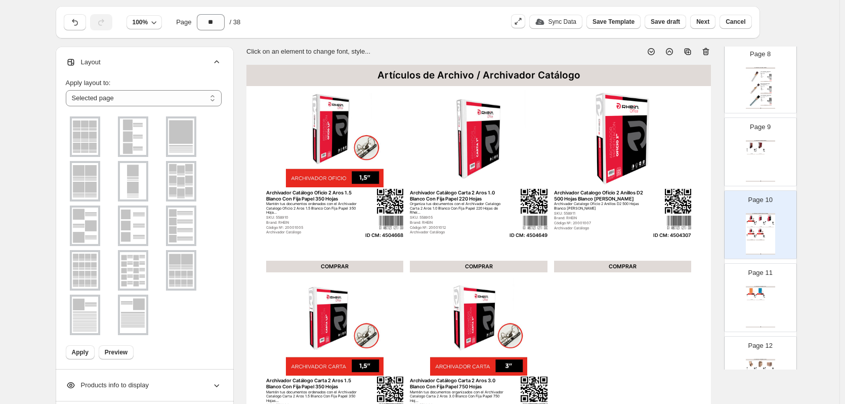
click at [98, 183] on img at bounding box center [85, 181] width 26 height 36
click at [82, 350] on span "Apply" at bounding box center [80, 352] width 17 height 8
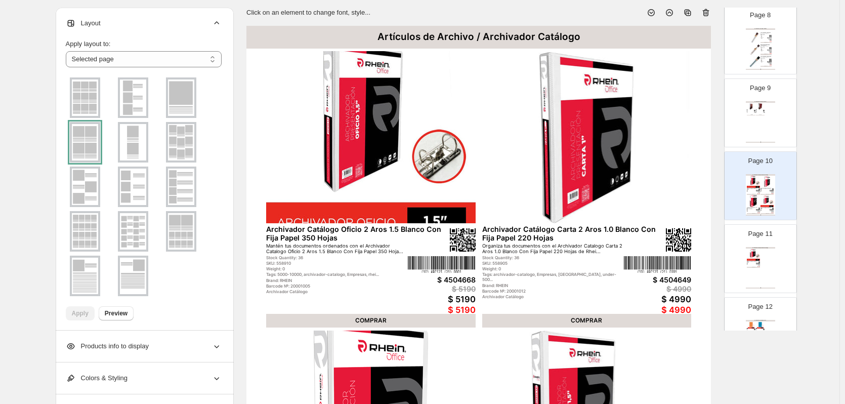
scroll to position [77, 0]
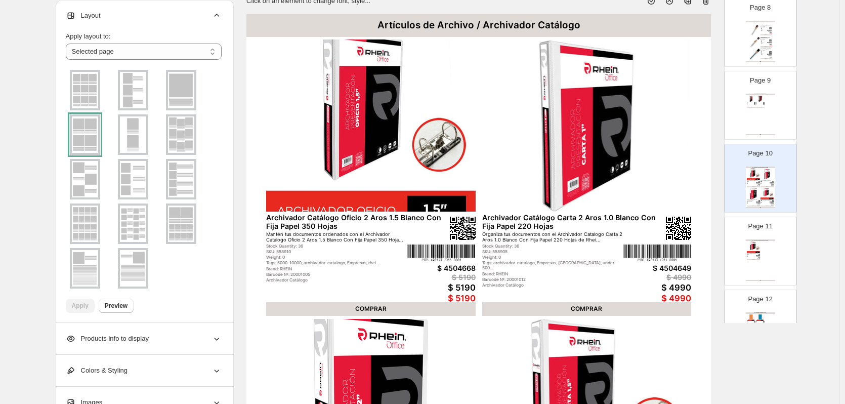
click at [756, 259] on div "COMPRAR" at bounding box center [752, 259] width 13 height 1
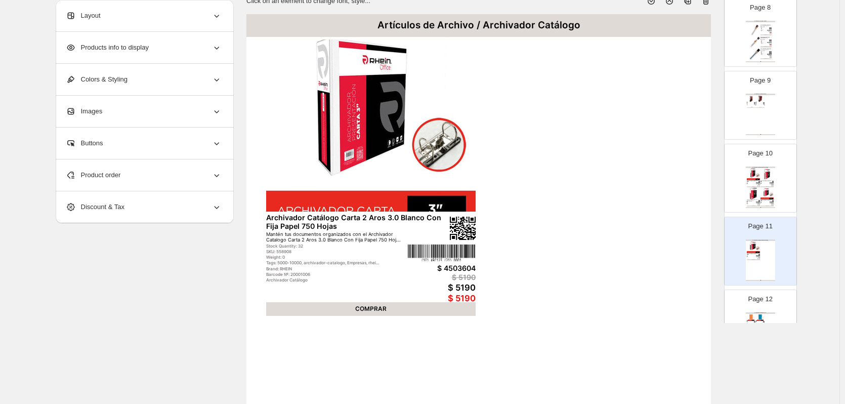
click at [106, 13] on div "Layout" at bounding box center [144, 15] width 156 height 31
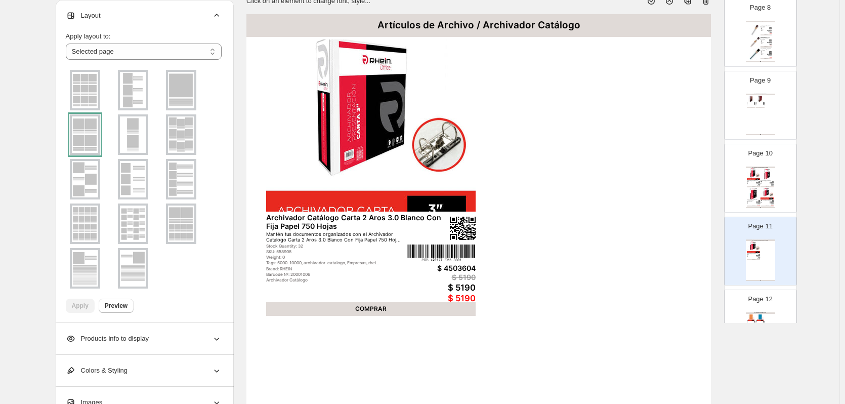
click at [173, 87] on img at bounding box center [181, 90] width 26 height 36
click at [81, 305] on span "Apply" at bounding box center [80, 305] width 17 height 8
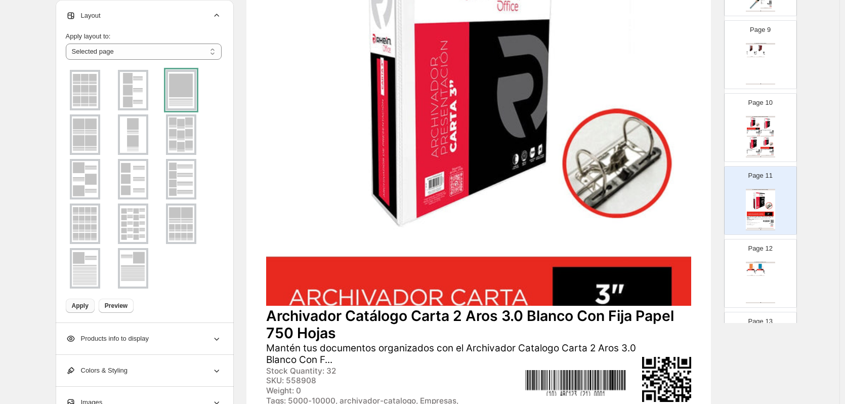
scroll to position [657, 0]
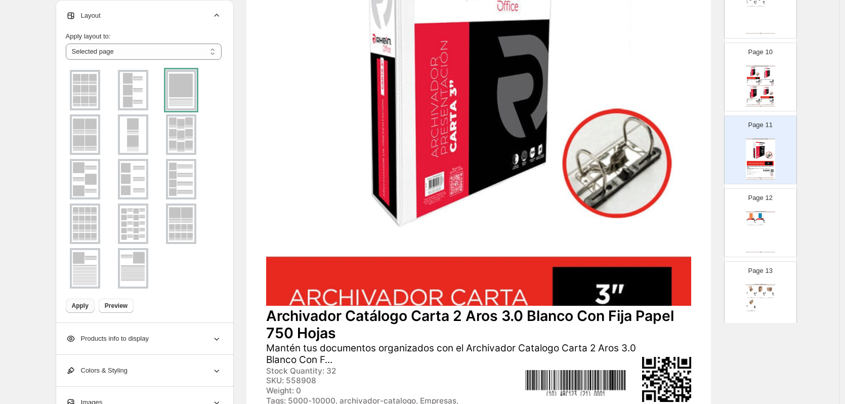
click at [753, 231] on div "Artículos de Archivo / Carpetas Carpeta Plastificada Con Acco Clip Oficio Naran…" at bounding box center [759, 231] width 29 height 41
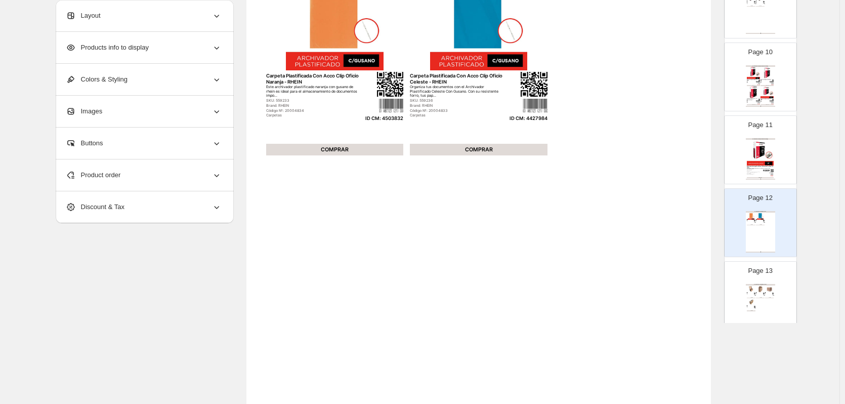
scroll to position [127, 0]
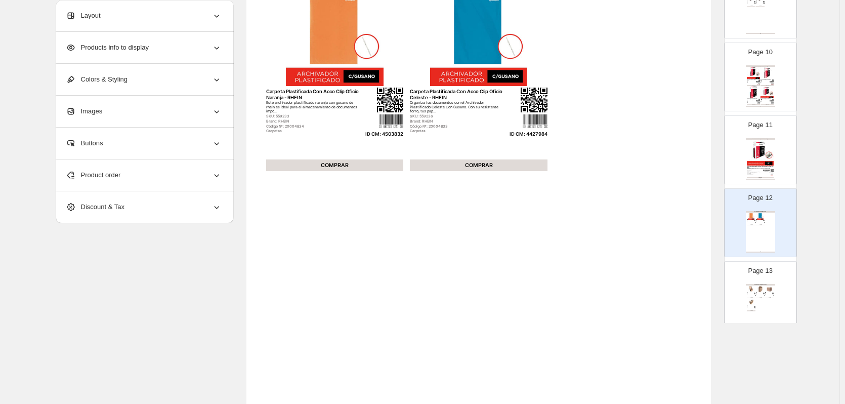
click at [159, 14] on div "Layout" at bounding box center [144, 15] width 156 height 31
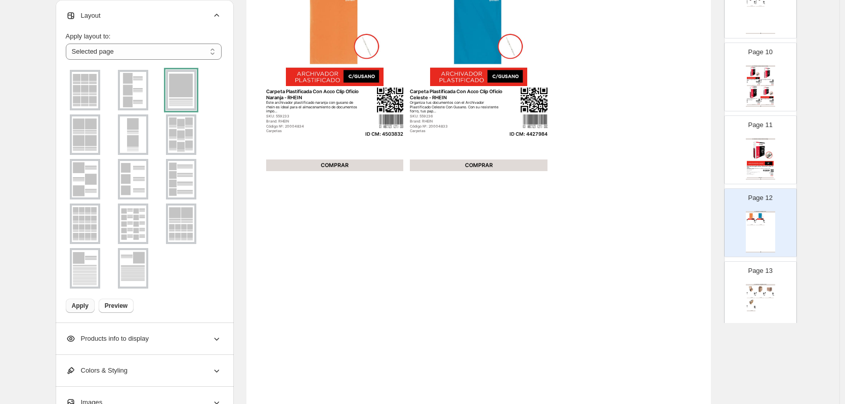
click at [135, 92] on img at bounding box center [133, 90] width 26 height 36
click at [80, 309] on span "Apply" at bounding box center [80, 305] width 17 height 8
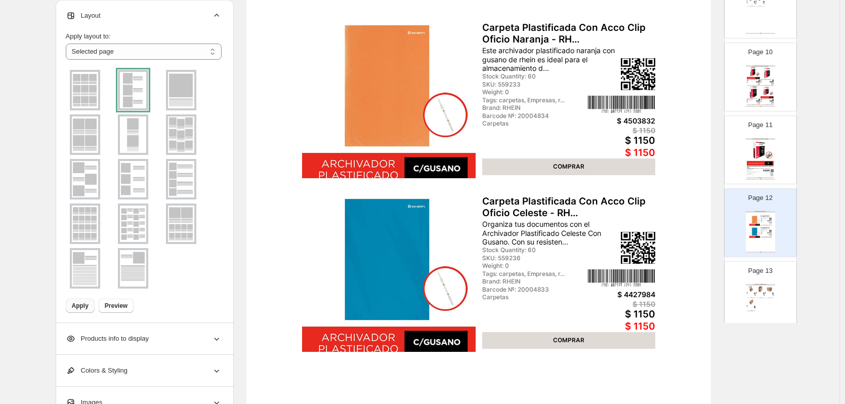
click at [758, 304] on div "Artículos de Archivo / Caja Archivos Caja Archivo Americana Caja de archivo [PE…" at bounding box center [759, 304] width 29 height 41
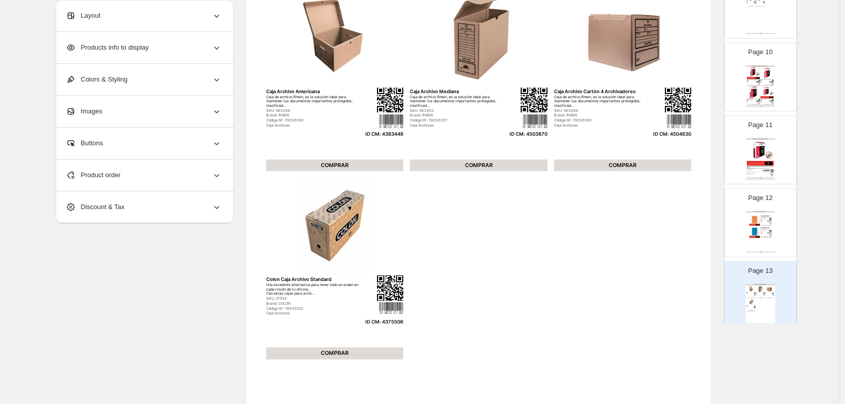
click at [162, 15] on div "Layout" at bounding box center [144, 15] width 156 height 31
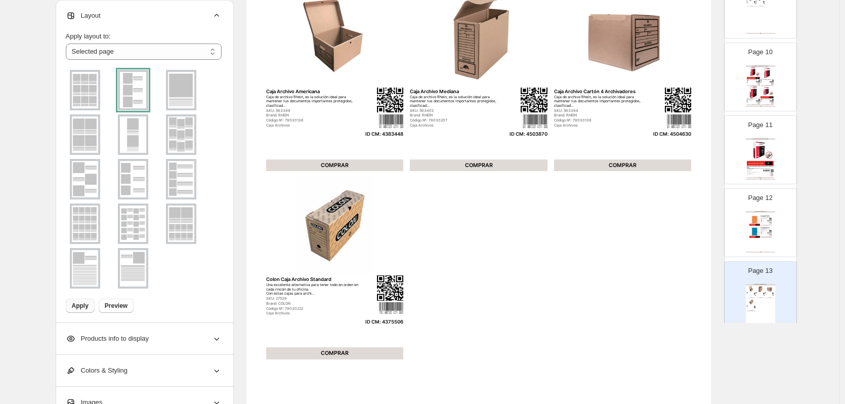
click at [93, 138] on img at bounding box center [85, 134] width 26 height 36
click at [80, 310] on button "Apply" at bounding box center [80, 305] width 29 height 14
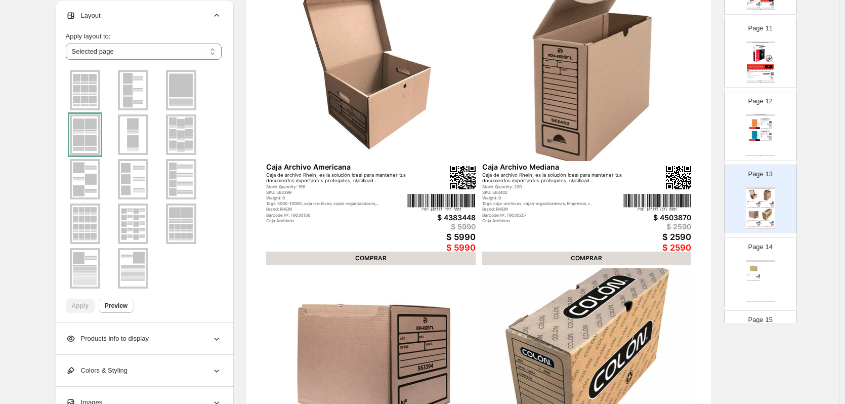
scroll to position [759, 0]
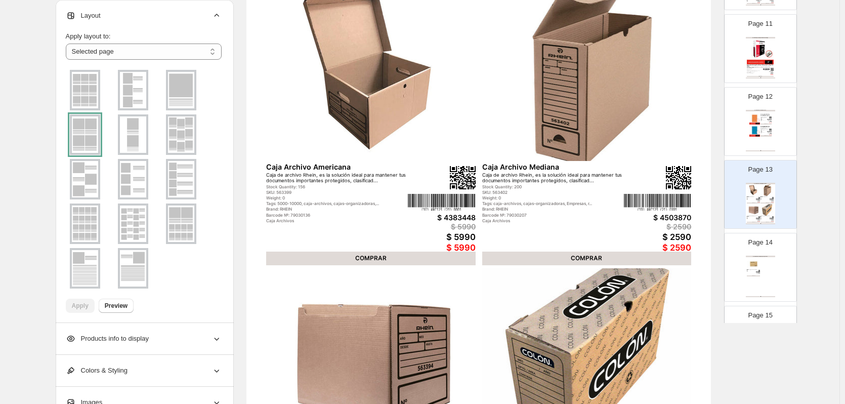
click at [750, 271] on div "Carpeta colgante standard [PERSON_NAME] Carpeta colgante cartón [PERSON_NAME], …" at bounding box center [752, 270] width 13 height 3
type input "**"
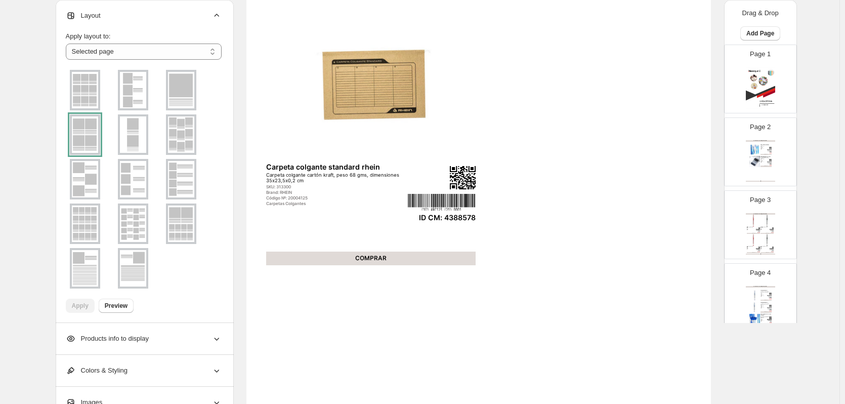
scroll to position [759, 0]
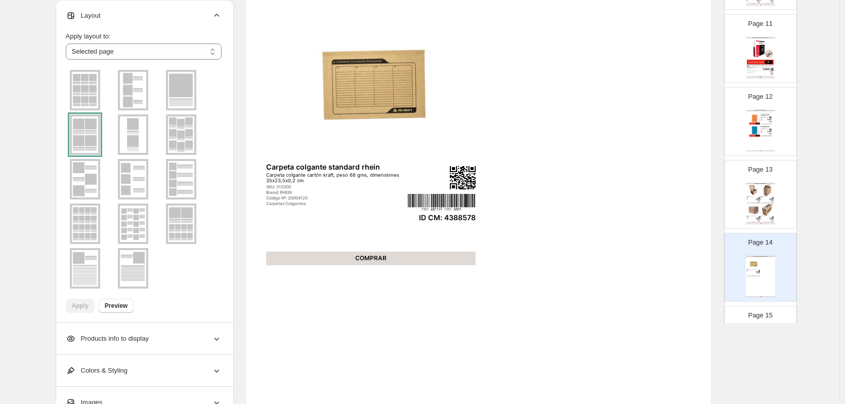
click at [179, 92] on img at bounding box center [181, 90] width 26 height 36
click at [80, 305] on span "Apply" at bounding box center [80, 305] width 17 height 8
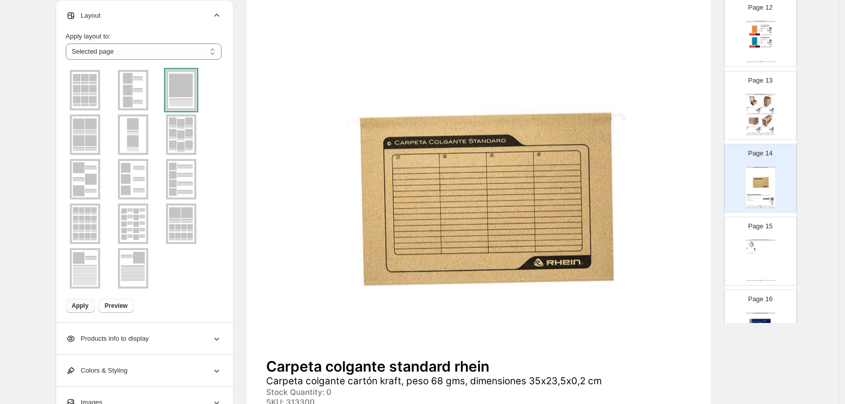
scroll to position [860, 0]
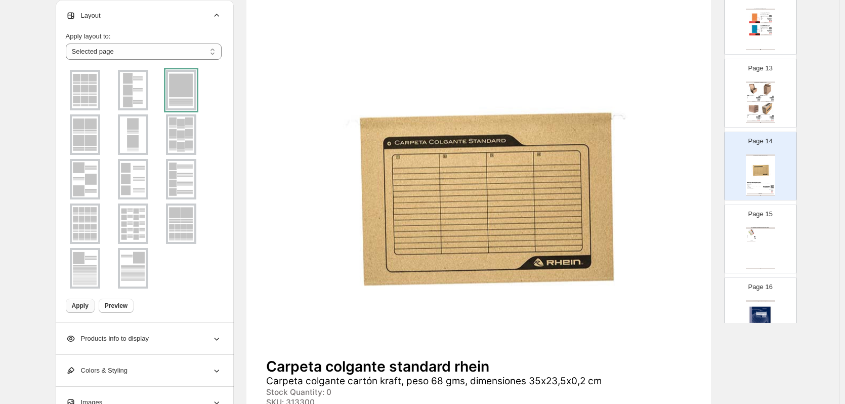
click at [747, 256] on div "Artículos de Archivo / Accesorios para archivar Separador plástico 6 posiciones…" at bounding box center [759, 247] width 29 height 41
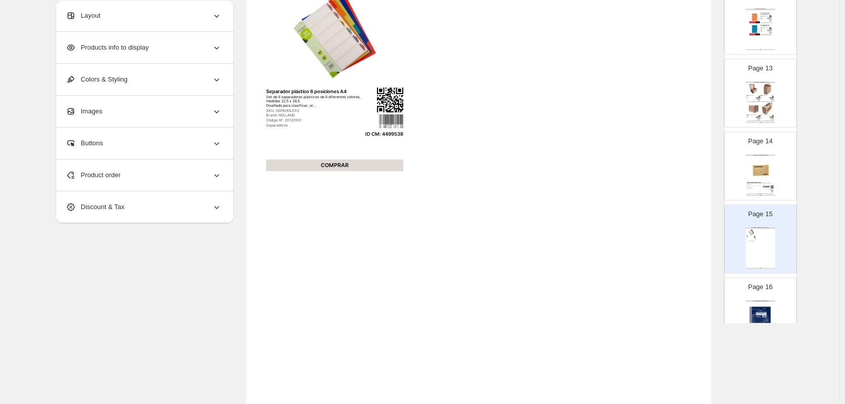
click at [764, 165] on img at bounding box center [759, 168] width 27 height 25
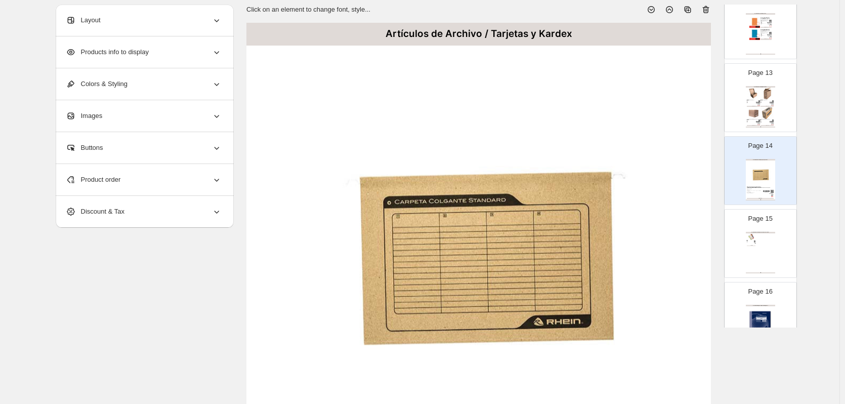
scroll to position [0, 0]
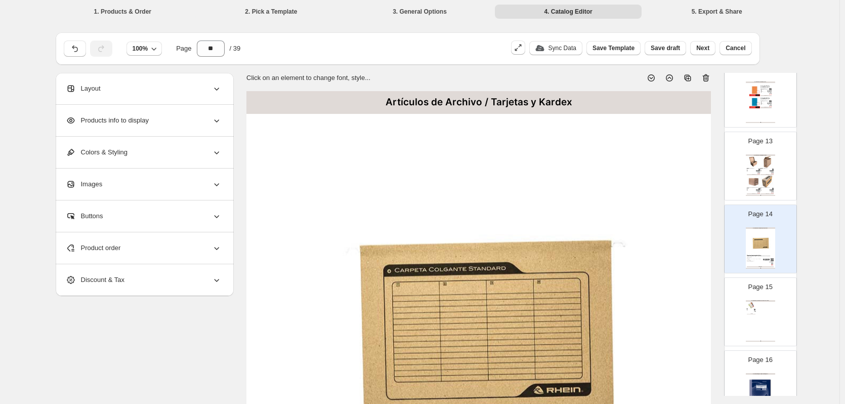
click at [164, 92] on div "Layout" at bounding box center [144, 88] width 156 height 31
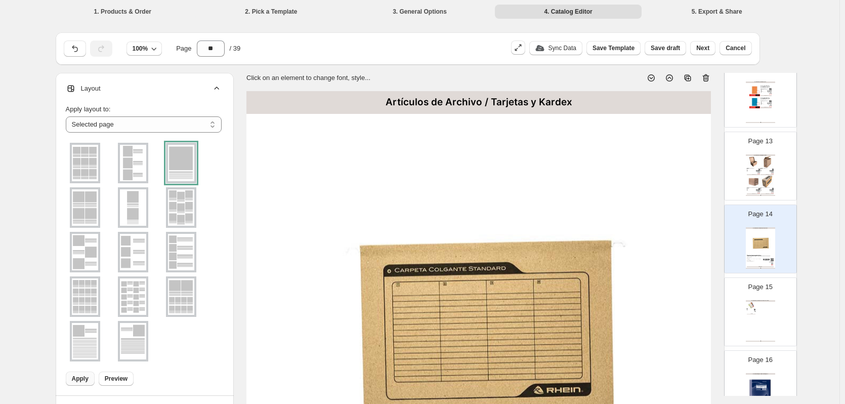
click at [138, 162] on img at bounding box center [133, 163] width 26 height 36
click at [83, 377] on span "Apply" at bounding box center [80, 378] width 17 height 8
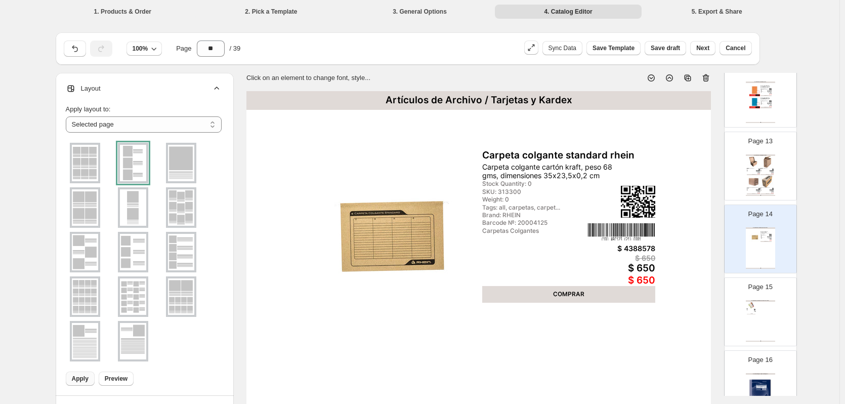
click at [760, 309] on div "Artículos de Archivo / Accesorios para archivar Separador plástico 6 posiciones…" at bounding box center [759, 320] width 29 height 41
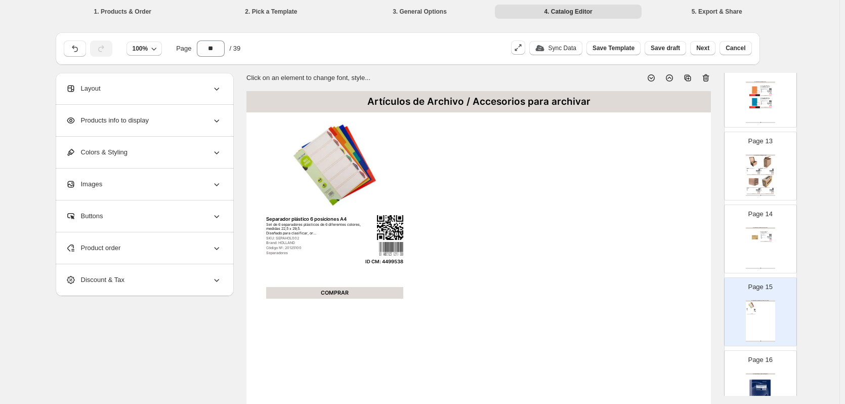
click at [153, 251] on div "Product order" at bounding box center [144, 247] width 156 height 31
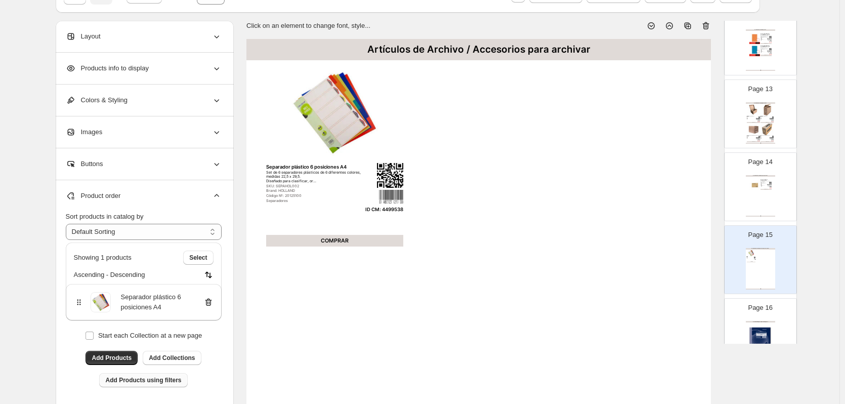
scroll to position [101, 0]
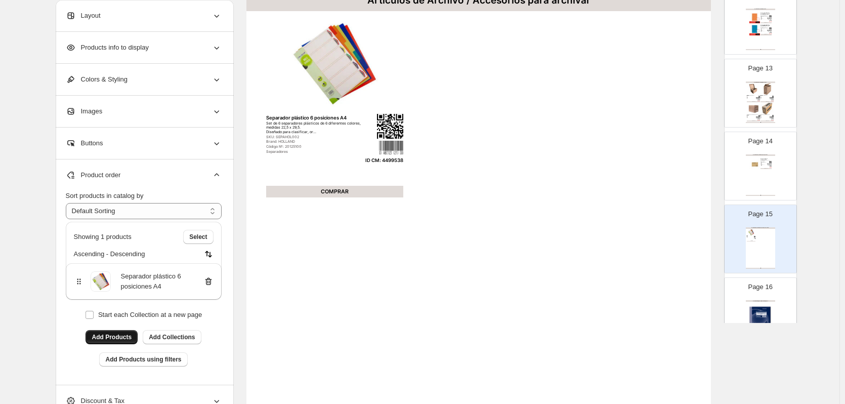
click at [112, 338] on span "Add Products" at bounding box center [112, 337] width 40 height 8
drag, startPoint x: 288, startPoint y: 146, endPoint x: 305, endPoint y: 147, distance: 17.7
click at [305, 147] on div "Código №: 20125100" at bounding box center [313, 147] width 95 height 5
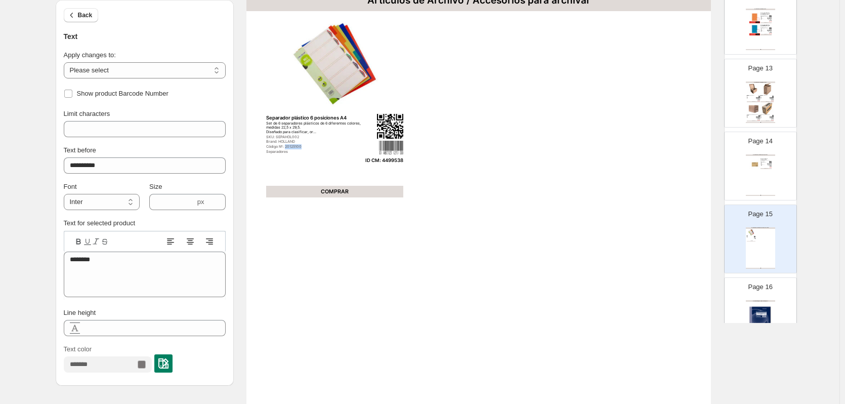
copy div "20125100"
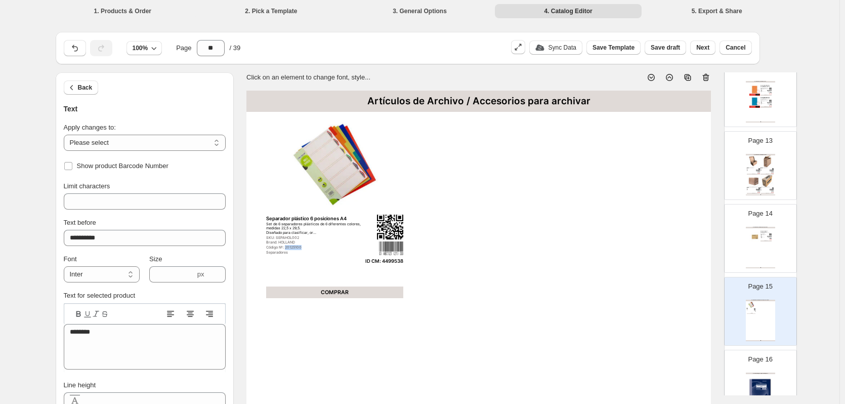
scroll to position [0, 0]
copy div "20125100"
click at [760, 241] on div "COMPRAR" at bounding box center [765, 241] width 11 height 1
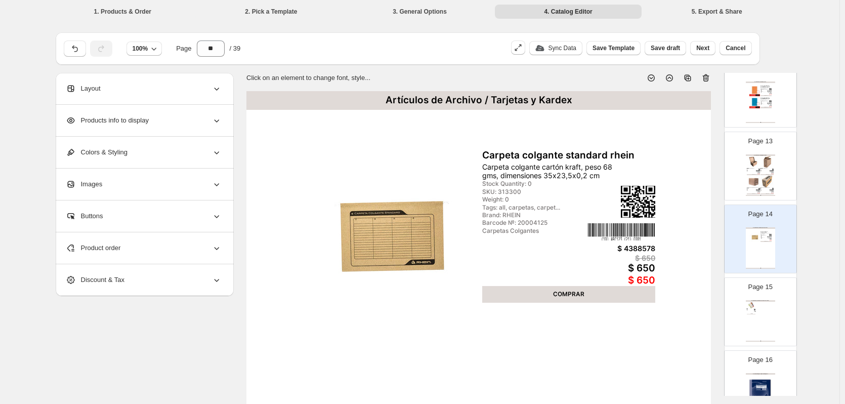
click at [98, 246] on span "Product order" at bounding box center [93, 248] width 55 height 10
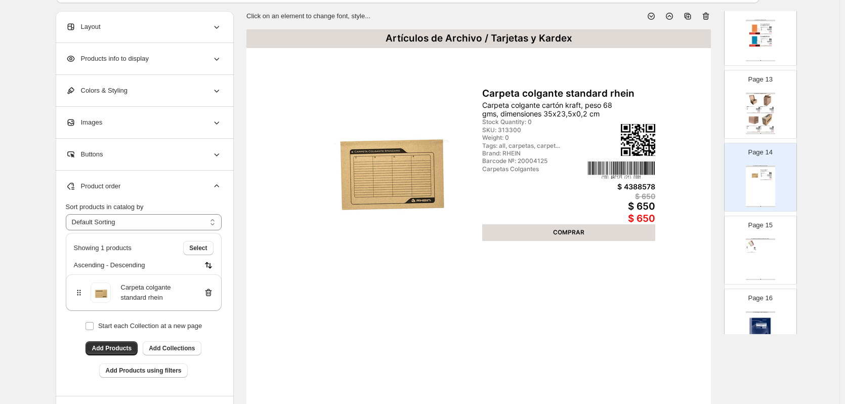
scroll to position [101, 0]
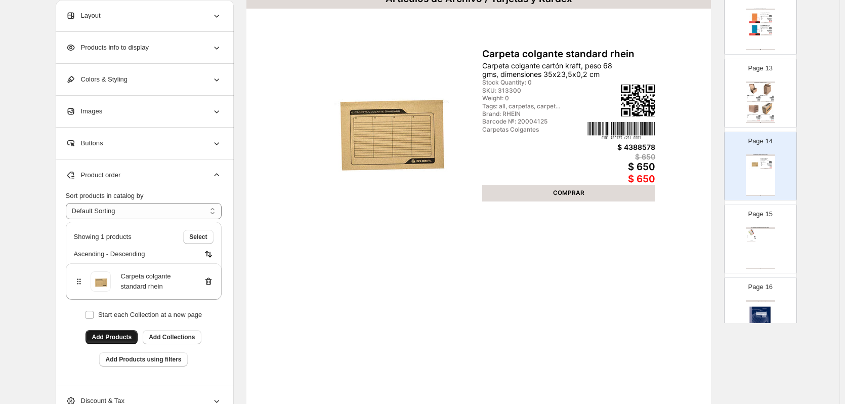
click at [124, 336] on span "Add Products" at bounding box center [112, 337] width 40 height 8
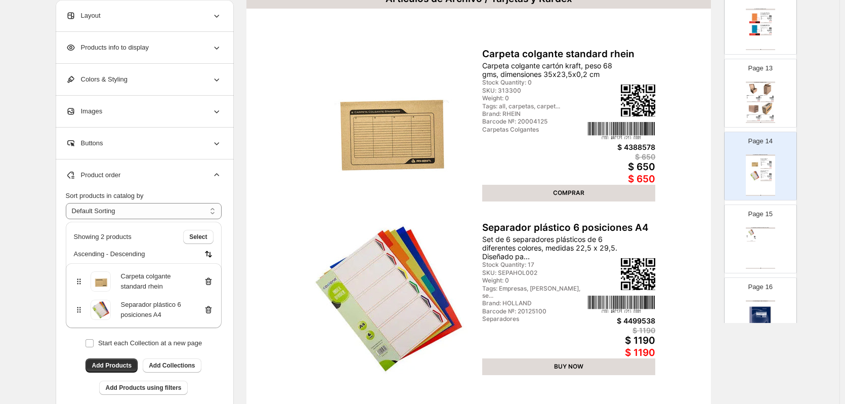
click at [763, 245] on div "Artículos de Archivo / Accesorios para archivar Separador plástico 6 posiciones…" at bounding box center [759, 247] width 29 height 41
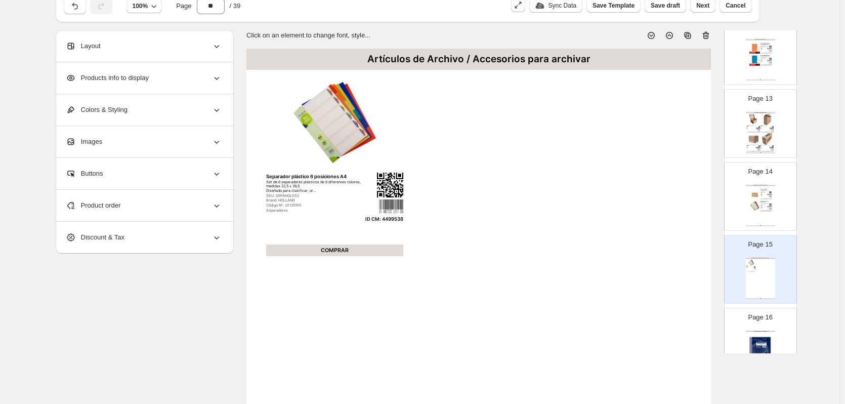
scroll to position [0, 0]
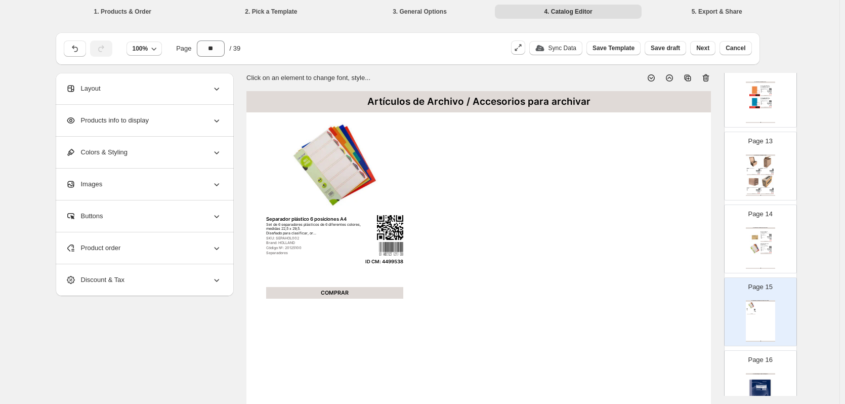
click at [707, 76] on icon at bounding box center [705, 78] width 7 height 8
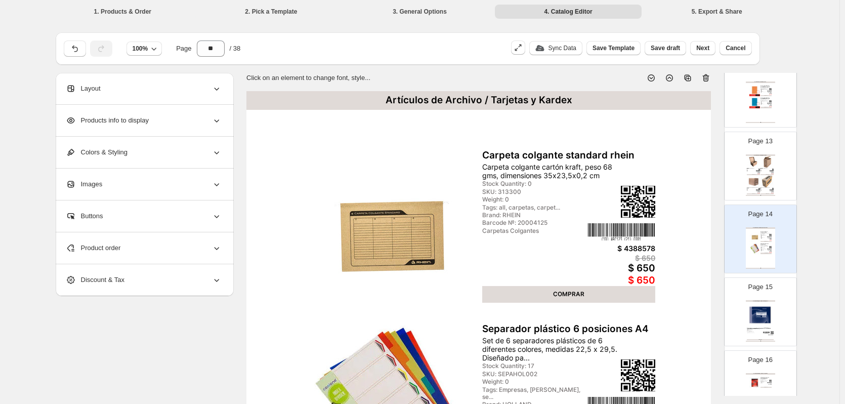
click at [759, 307] on img at bounding box center [759, 314] width 27 height 25
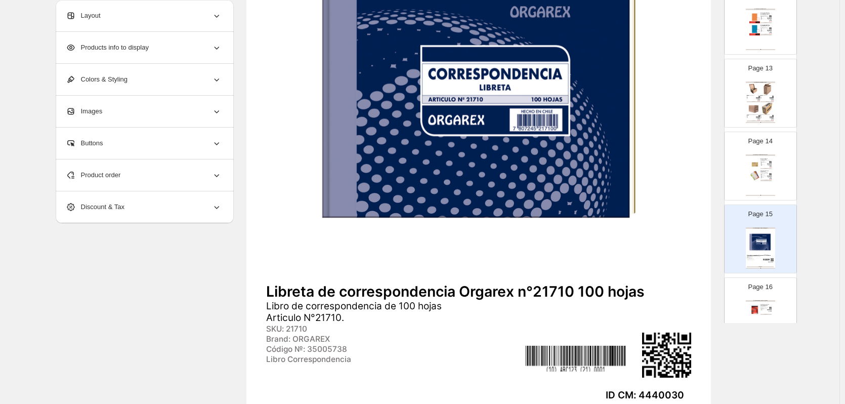
scroll to position [303, 0]
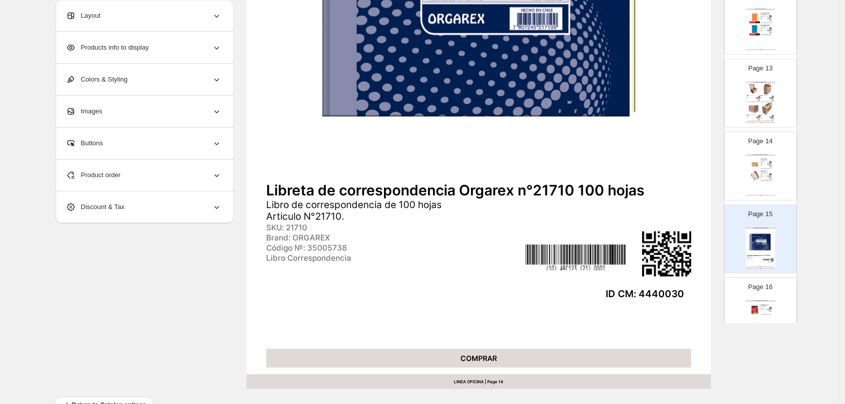
click at [753, 300] on div "Artículos de Registro / Libretas y Block" at bounding box center [759, 301] width 29 height 2
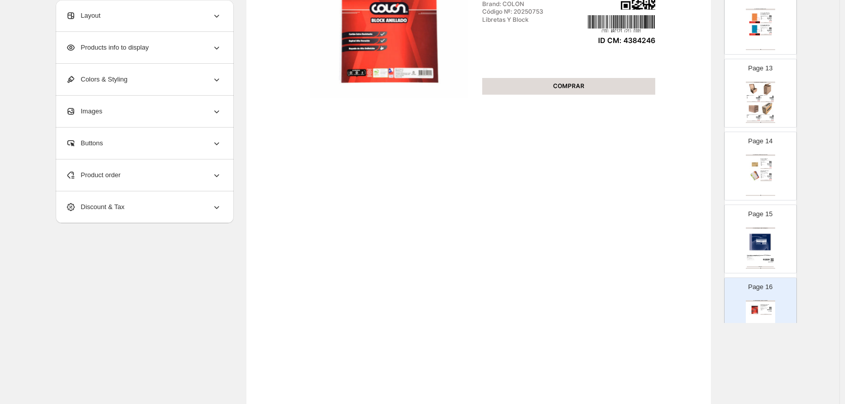
scroll to position [51, 0]
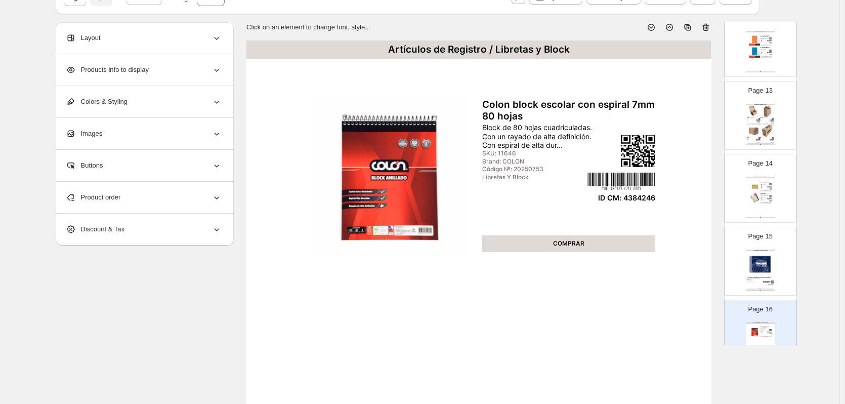
click at [174, 38] on div "Layout" at bounding box center [144, 37] width 156 height 31
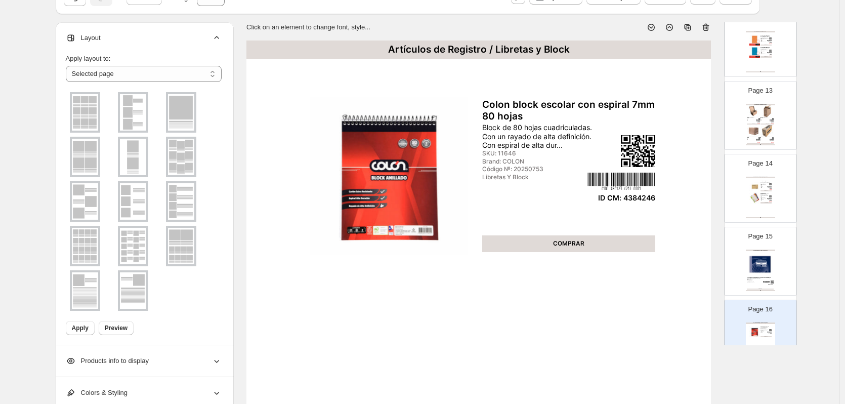
click at [180, 118] on img at bounding box center [181, 112] width 26 height 36
drag, startPoint x: 86, startPoint y: 326, endPoint x: 137, endPoint y: 326, distance: 50.1
click at [86, 327] on span "Apply" at bounding box center [80, 328] width 17 height 8
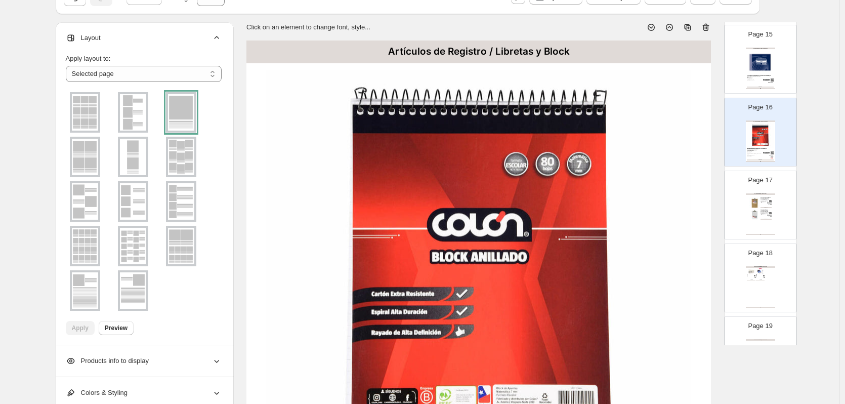
scroll to position [1062, 0]
click at [760, 222] on div "Artículos de Registro / Anotador Anotador madera oficio con apretador mariposa …" at bounding box center [759, 213] width 29 height 41
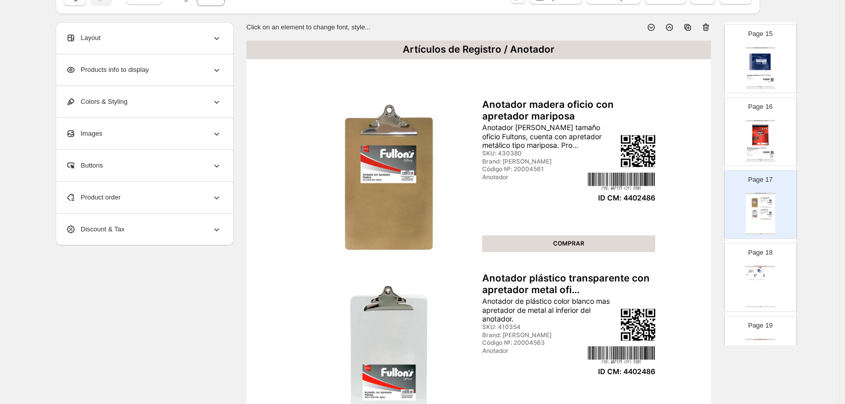
click at [761, 273] on img at bounding box center [760, 270] width 9 height 7
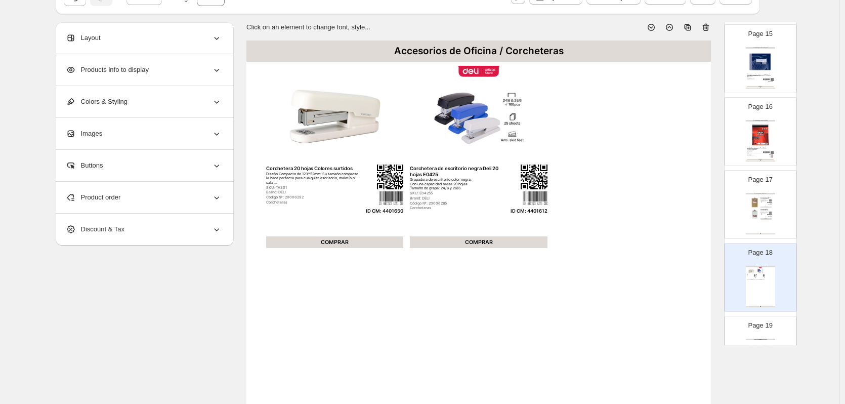
click at [153, 41] on div "Layout" at bounding box center [144, 37] width 156 height 31
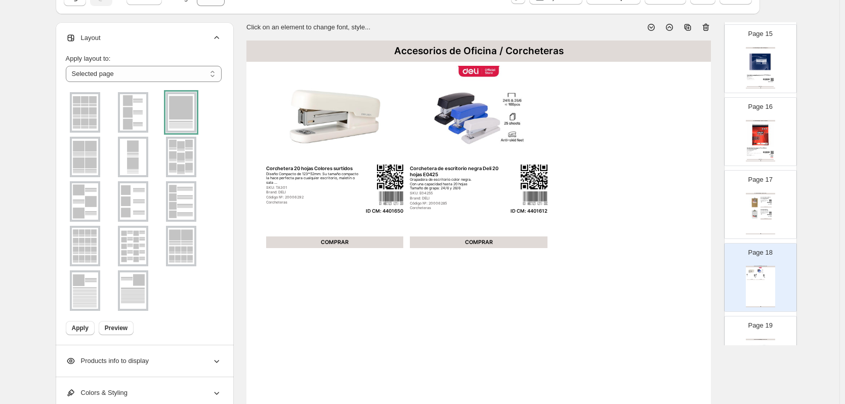
click at [145, 121] on img at bounding box center [133, 112] width 26 height 36
click at [79, 328] on span "Apply" at bounding box center [80, 328] width 17 height 8
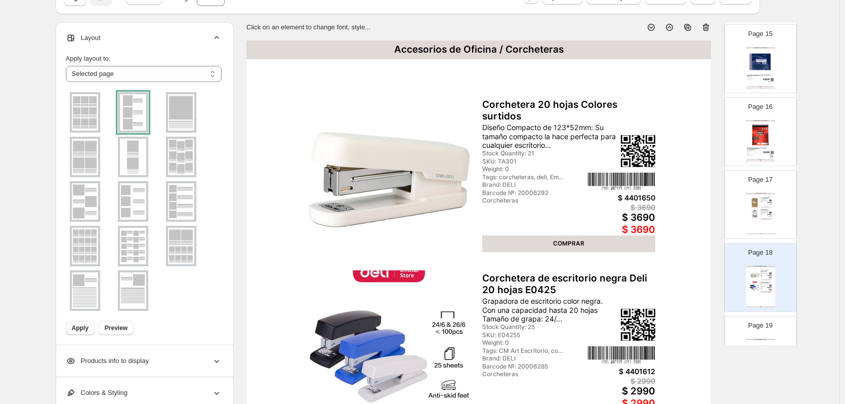
scroll to position [1163, 0]
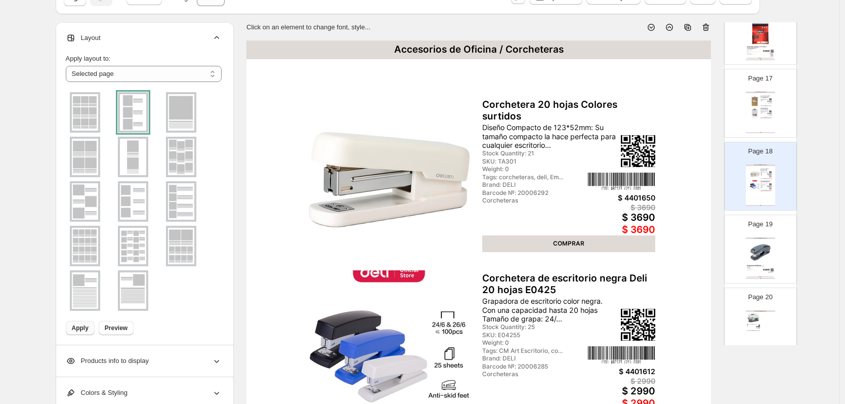
click at [751, 248] on img at bounding box center [759, 251] width 27 height 25
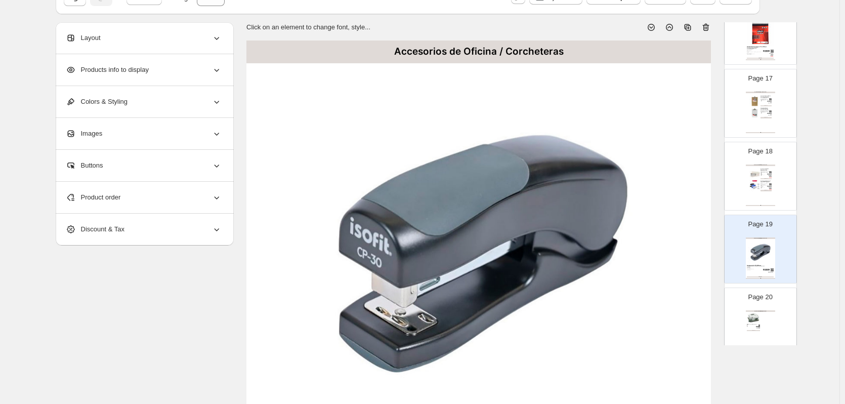
click at [758, 323] on img at bounding box center [752, 318] width 13 height 12
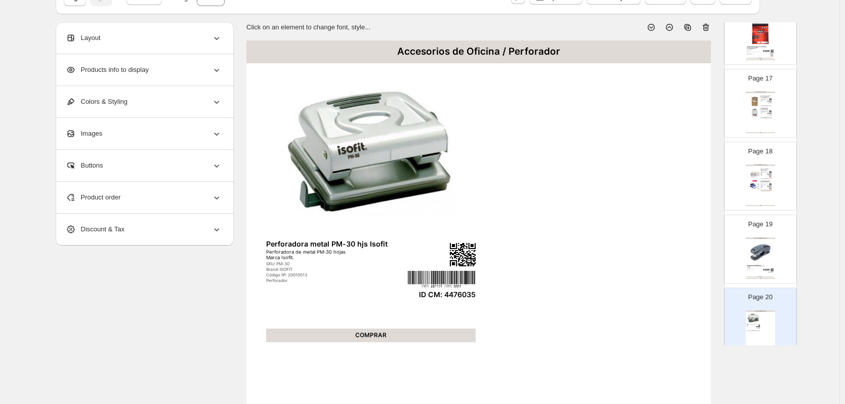
click at [147, 43] on div "Layout" at bounding box center [144, 37] width 156 height 31
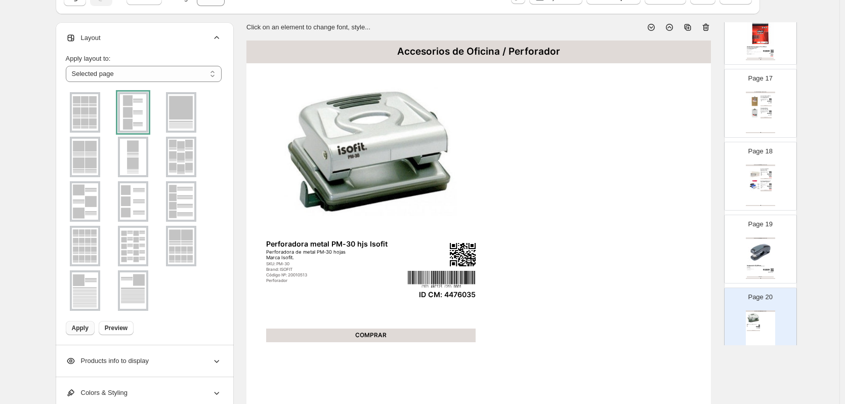
click at [184, 114] on img at bounding box center [181, 112] width 26 height 36
click at [86, 330] on span "Apply" at bounding box center [80, 328] width 17 height 8
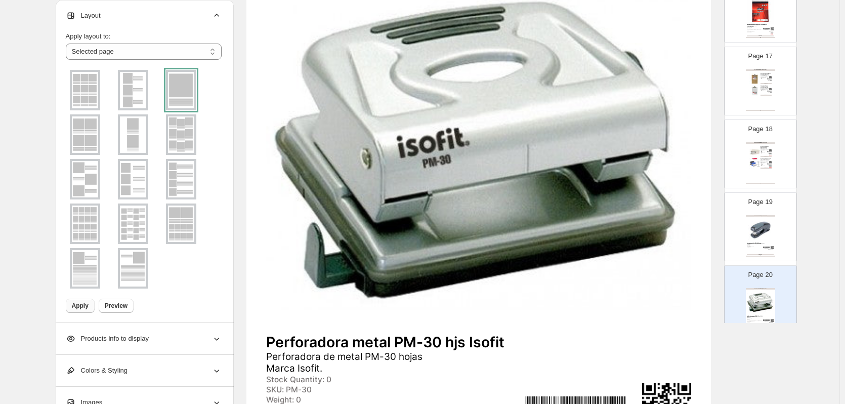
scroll to position [1315, 0]
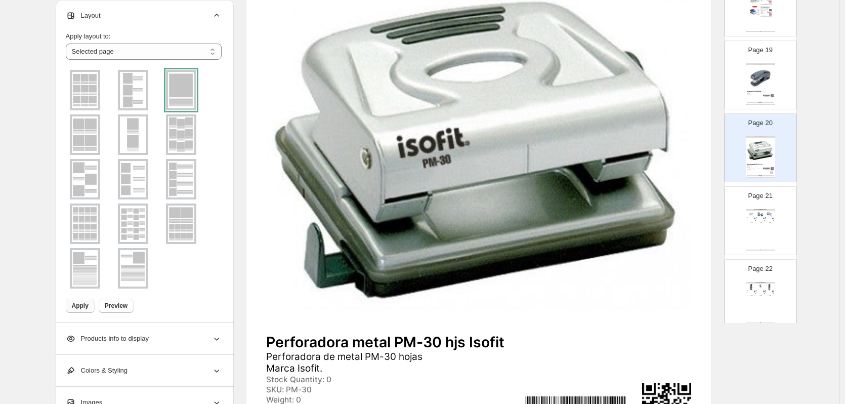
click at [767, 224] on div "Accesorios de Oficina / Corchetes Corchetes 26/6 1000 unidades para 20 hojas ra…" at bounding box center [759, 229] width 29 height 41
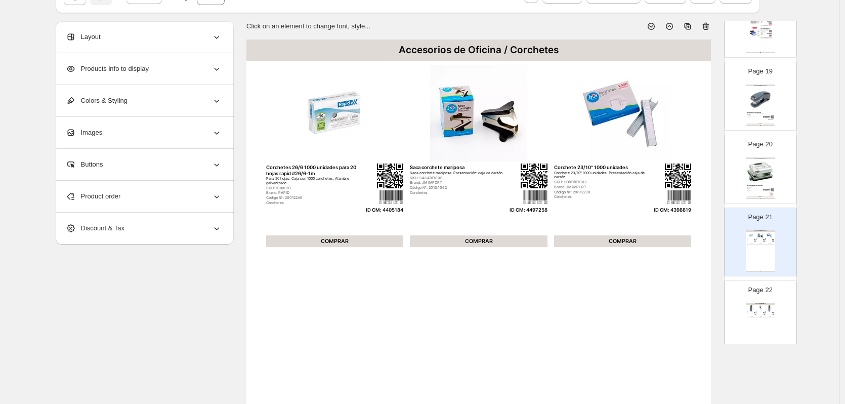
scroll to position [51, 0]
click at [156, 49] on div "Layout" at bounding box center [144, 37] width 156 height 31
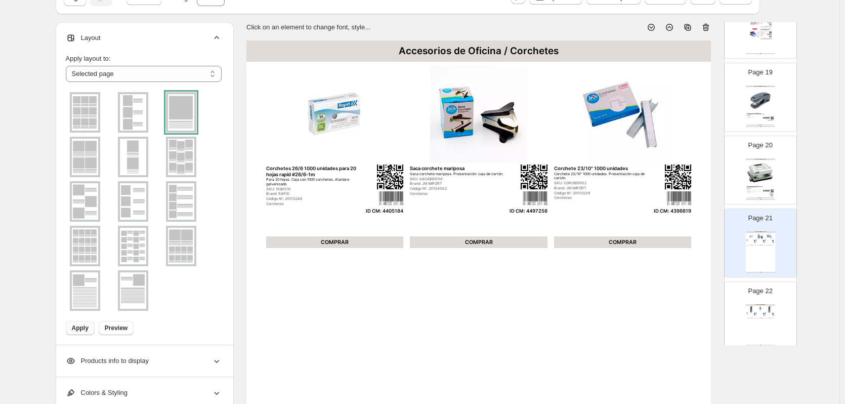
click at [129, 110] on img at bounding box center [133, 112] width 26 height 36
click at [87, 328] on span "Apply" at bounding box center [80, 328] width 17 height 8
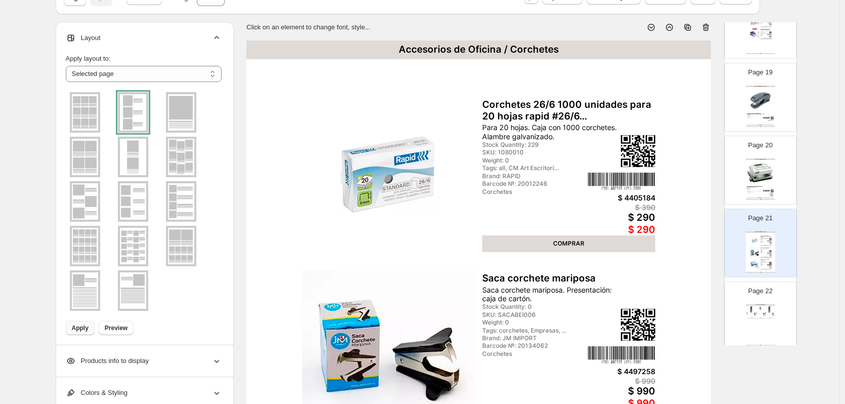
click at [753, 301] on div "Page 22 Accesorios de Oficina / Tijeras Tijera oficina 6,25" ergonómica Tijera …" at bounding box center [756, 312] width 64 height 68
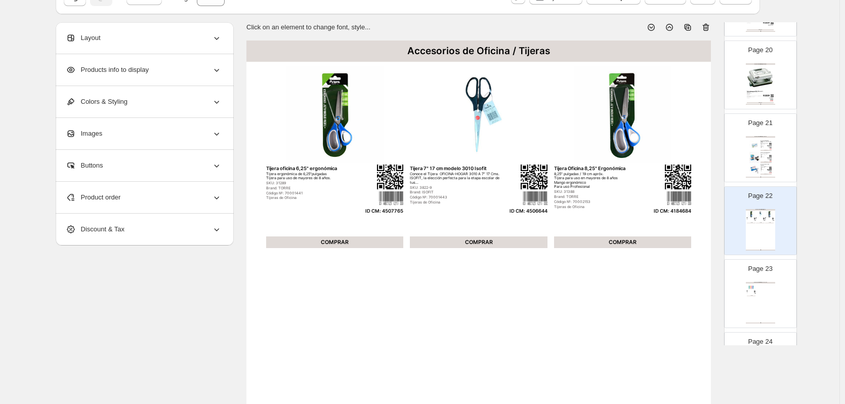
scroll to position [1416, 0]
click at [764, 296] on div "Accesorios de Oficina / Correctores Cinta correctora retráctil Cinta correctora…" at bounding box center [759, 296] width 29 height 41
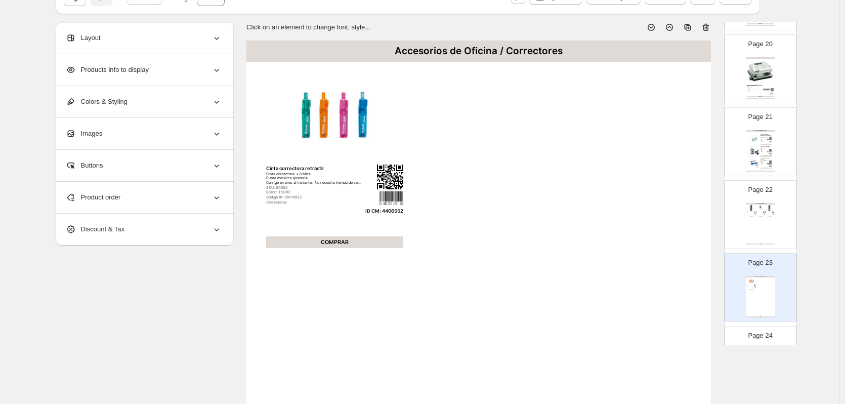
click at [761, 222] on div "Accesorios de Oficina / Tijeras Tijera oficina 6,25" ergonómica Tijera ergonómi…" at bounding box center [759, 223] width 29 height 41
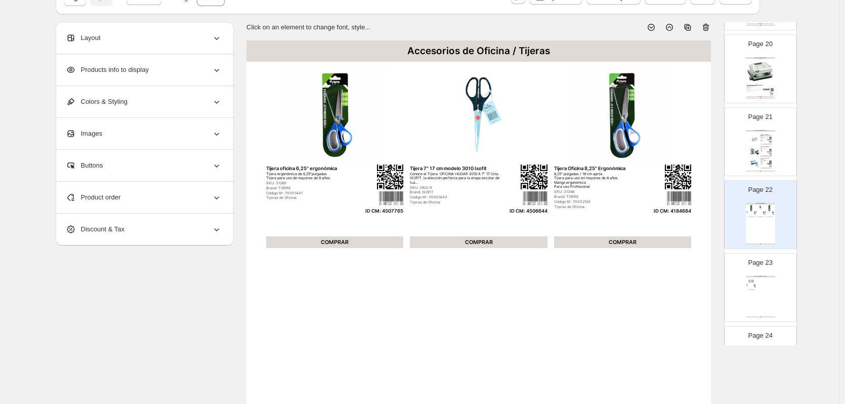
click at [174, 33] on div "Layout" at bounding box center [144, 37] width 156 height 31
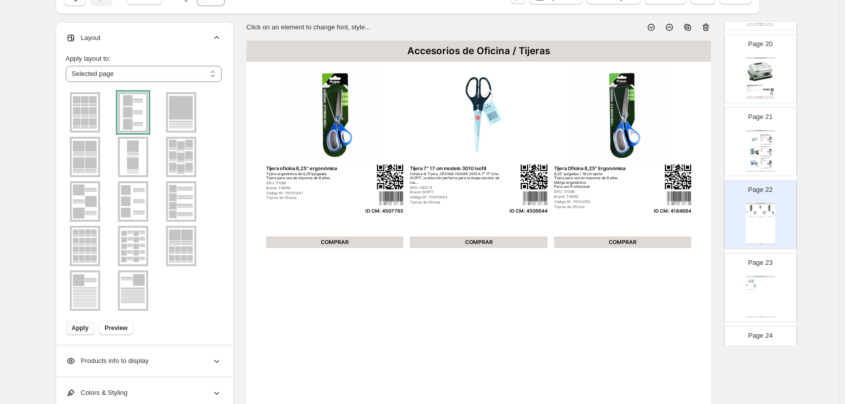
click at [86, 329] on span "Apply" at bounding box center [80, 328] width 17 height 8
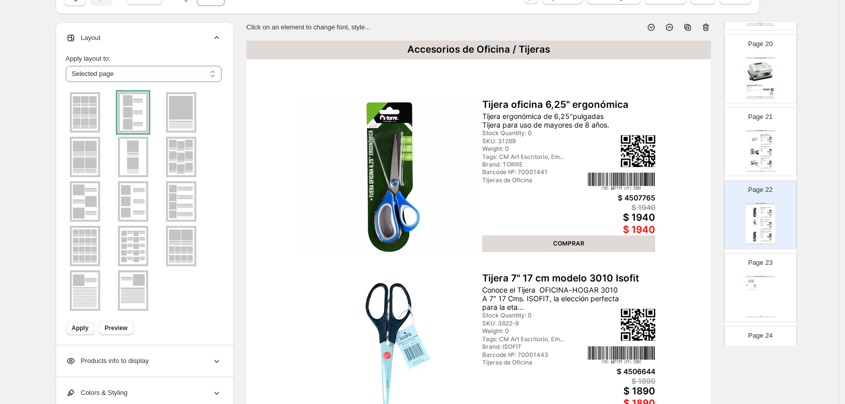
click at [759, 297] on div "Accesorios de Oficina / Correctores Cinta correctora retráctil Cinta correctora…" at bounding box center [759, 296] width 29 height 41
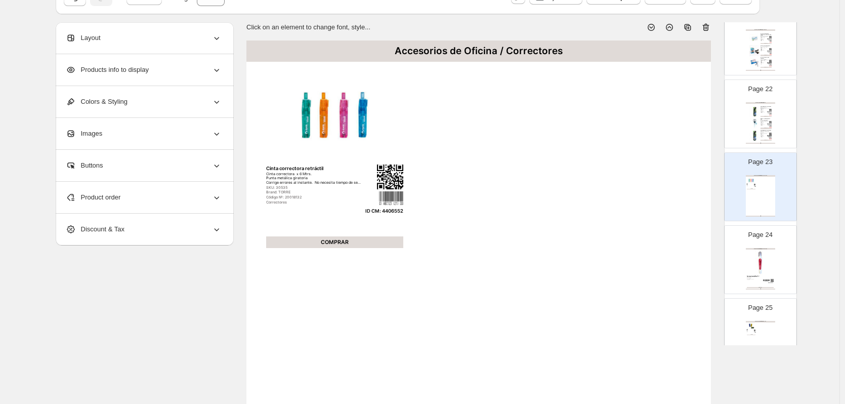
scroll to position [1517, 0]
click at [760, 204] on div "Accesorios de Oficina / Correctores Cinta correctora retráctil Cinta correctora…" at bounding box center [759, 194] width 29 height 41
click at [754, 190] on div "Accesorios de Oficina / Correctores Cinta correctora retráctil Cinta correctora…" at bounding box center [759, 194] width 29 height 41
click at [117, 199] on span "Product order" at bounding box center [93, 197] width 55 height 10
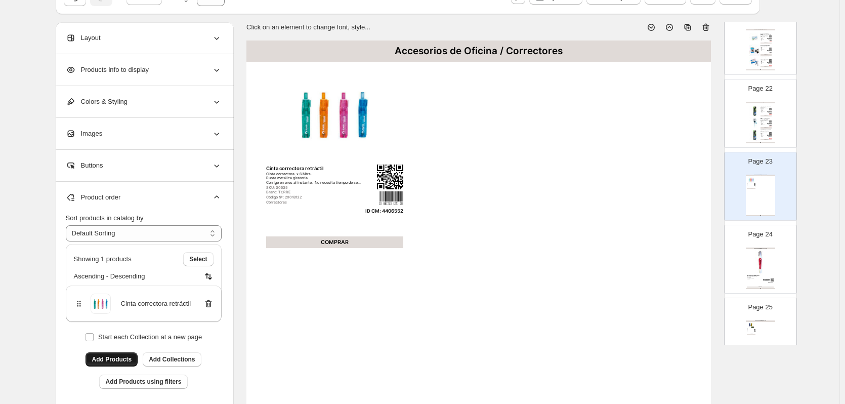
click at [115, 358] on span "Add Products" at bounding box center [112, 359] width 40 height 8
click at [756, 255] on img at bounding box center [759, 261] width 27 height 25
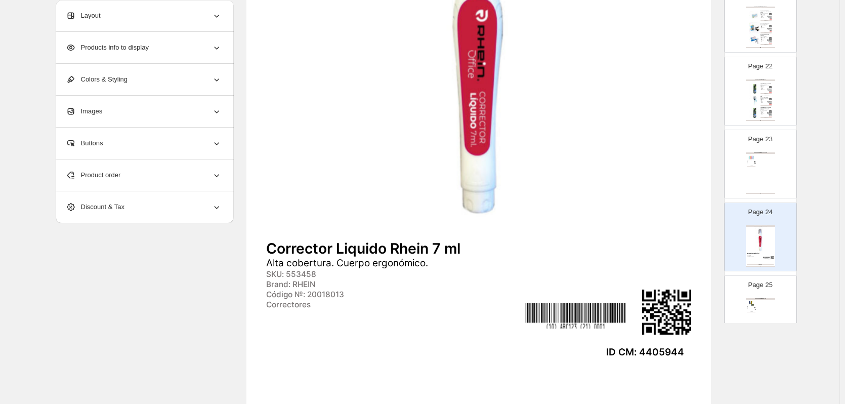
scroll to position [253, 0]
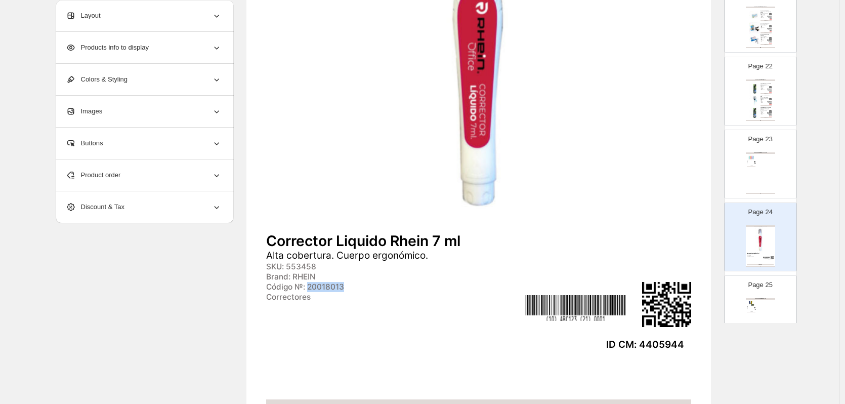
drag, startPoint x: 311, startPoint y: 288, endPoint x: 362, endPoint y: 287, distance: 51.6
click at [362, 287] on div "Código №: 20018013" at bounding box center [393, 287] width 255 height 10
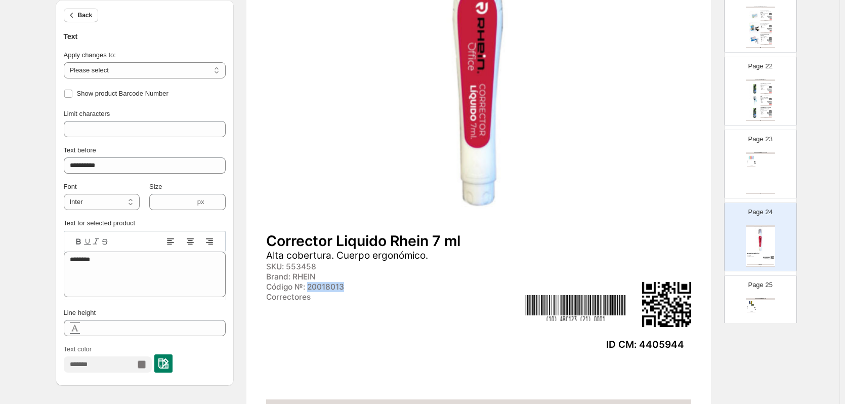
copy div "20018013"
click at [761, 173] on div "Accesorios de Oficina / Correctores Cinta correctora retráctil Cinta correctora…" at bounding box center [759, 172] width 29 height 41
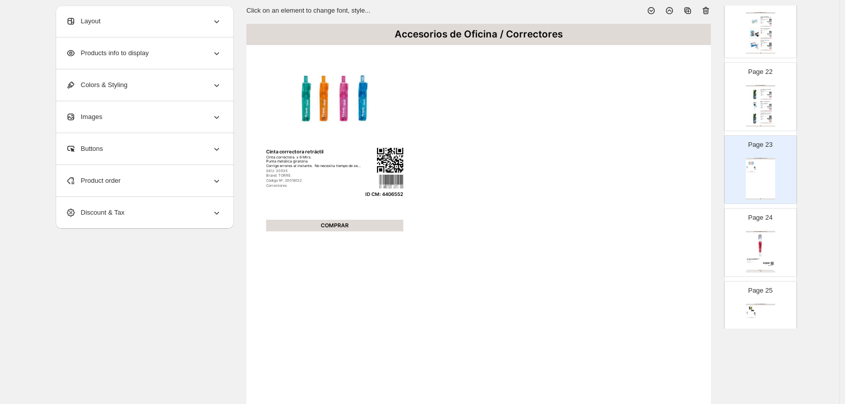
scroll to position [51, 0]
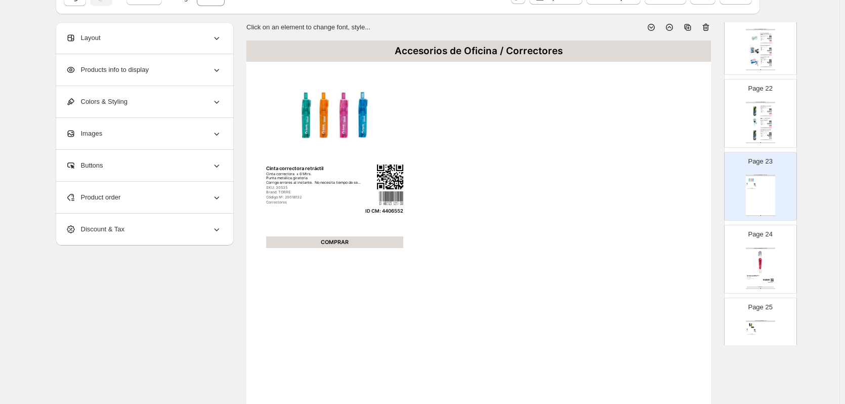
click at [173, 42] on div "Layout" at bounding box center [144, 37] width 156 height 31
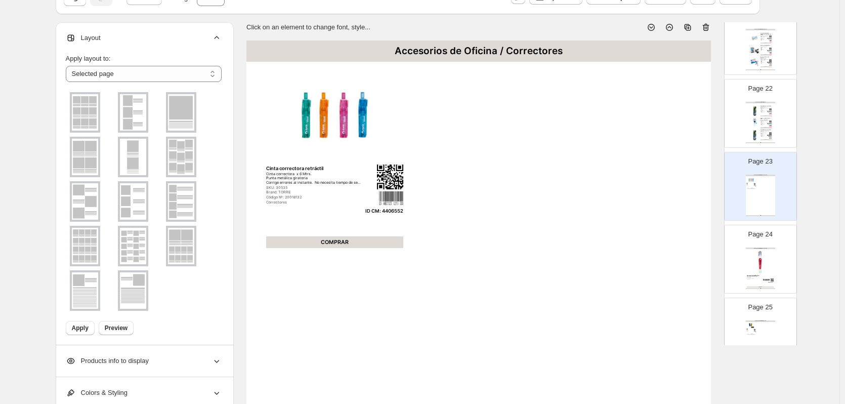
click at [132, 115] on img at bounding box center [133, 112] width 26 height 36
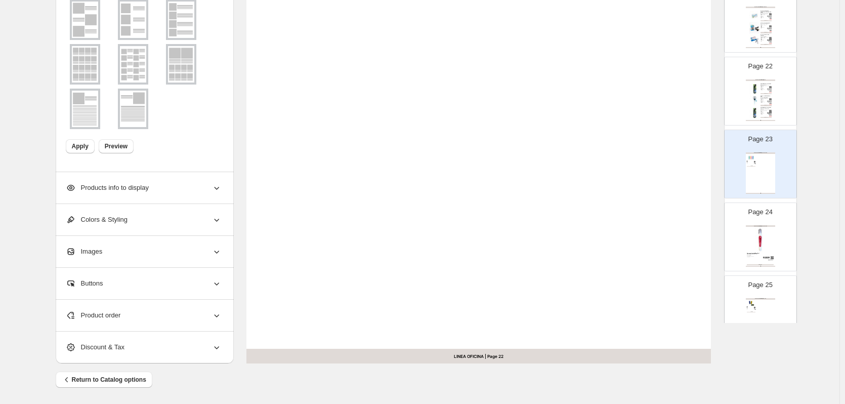
scroll to position [330, 0]
click at [118, 322] on div "Product order" at bounding box center [144, 313] width 156 height 31
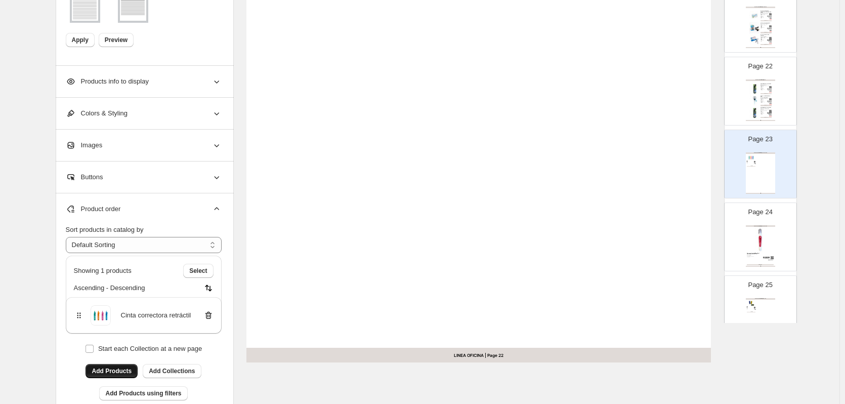
click at [121, 371] on span "Add Products" at bounding box center [112, 371] width 40 height 8
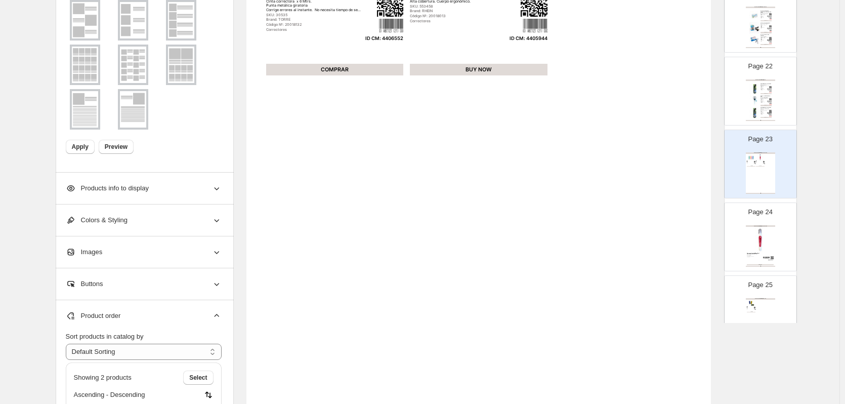
scroll to position [127, 0]
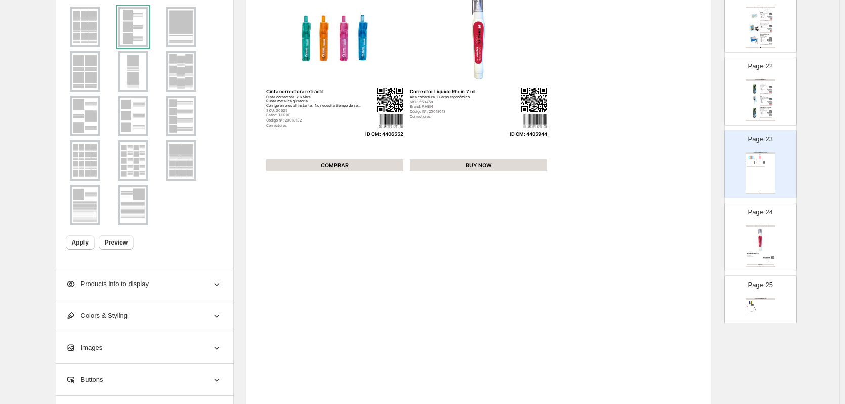
click at [760, 227] on img at bounding box center [759, 239] width 27 height 25
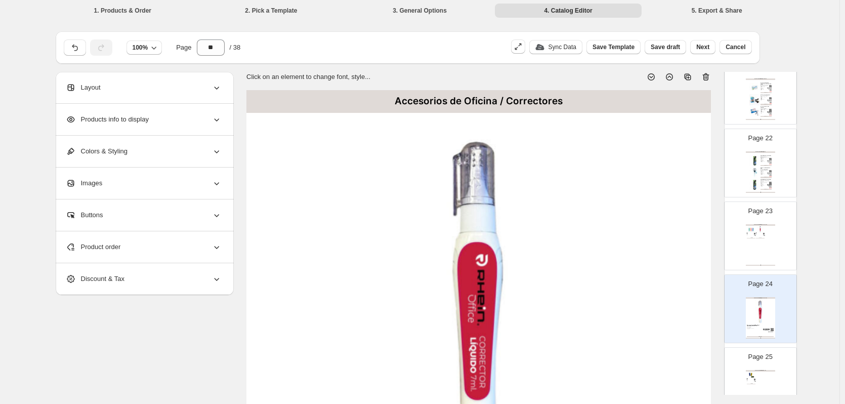
scroll to position [0, 0]
click at [706, 79] on icon at bounding box center [705, 78] width 1 height 3
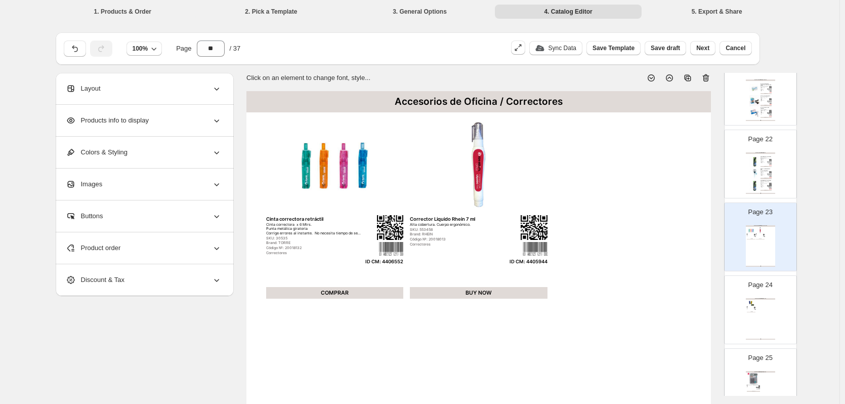
click at [764, 315] on div "Accesorios de Oficina / Pizarras Borrador pizarra blanca Hand wt-071 Borrador d…" at bounding box center [759, 318] width 29 height 41
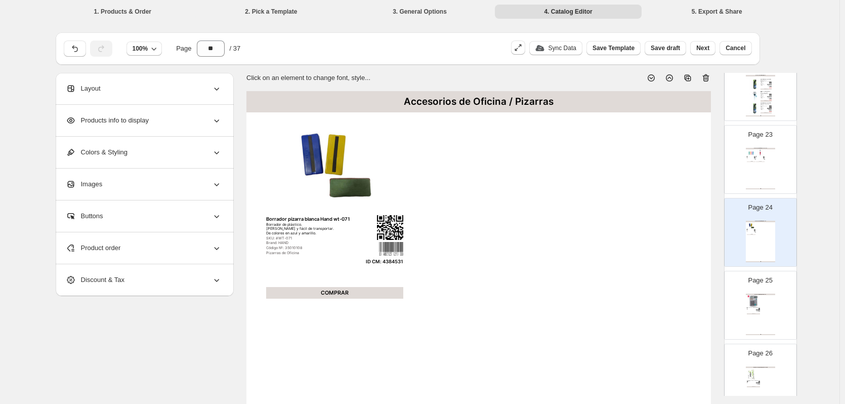
scroll to position [1618, 0]
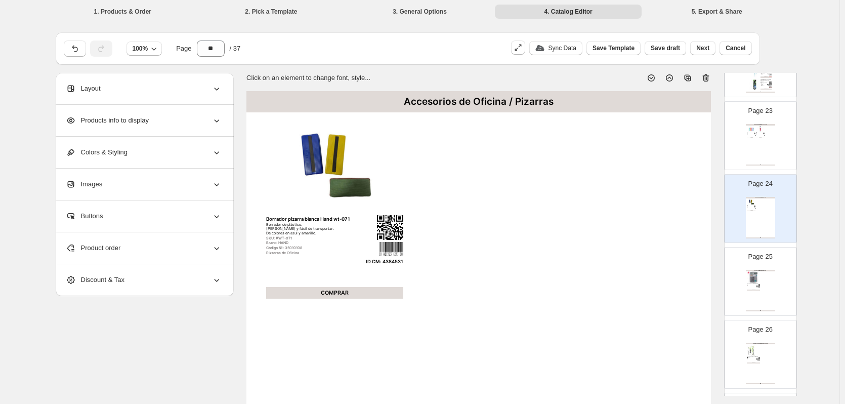
click at [756, 288] on div "Accesorios Oficina / Calculadoras Calculadora de escritorio Deli-AZ3801 Calcula…" at bounding box center [759, 290] width 29 height 41
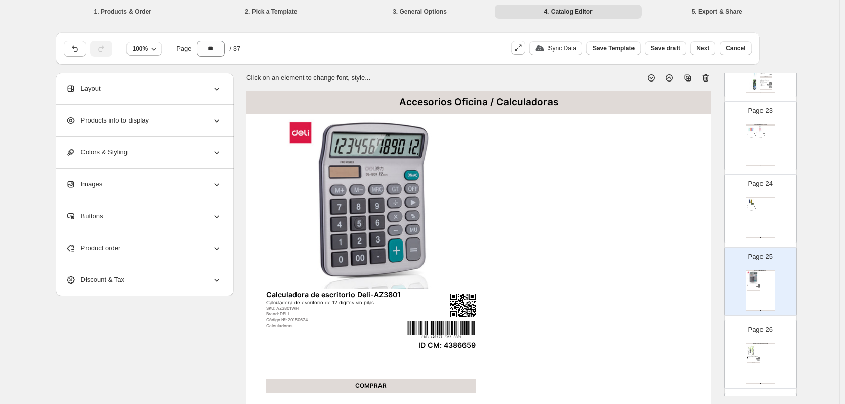
click at [761, 358] on div "Papel Fotocopia y más / Papel Fotocopia Papel Fotocopia Epaper Oficio 75 g 500 …" at bounding box center [759, 362] width 29 height 41
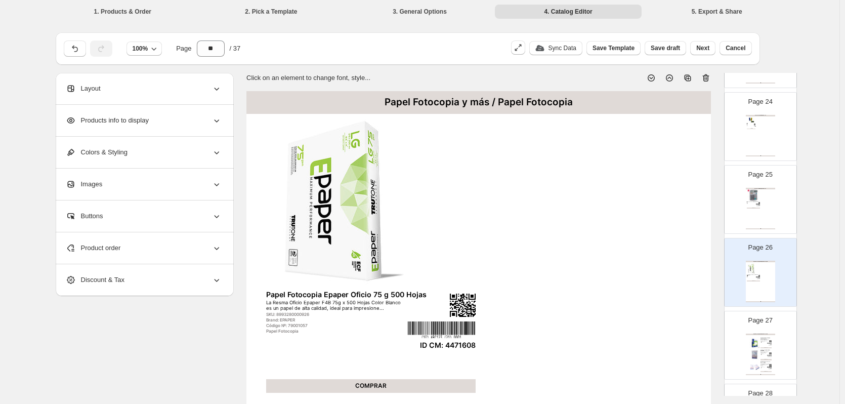
scroll to position [1720, 0]
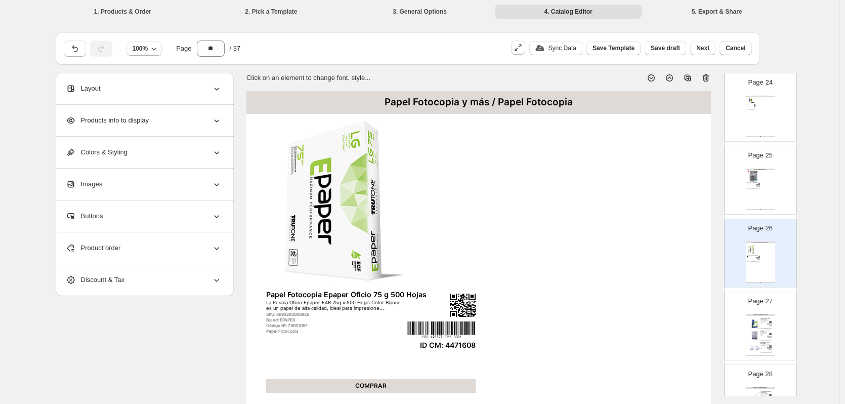
click at [760, 344] on div "Las hojas blancas Letter Xtra 8,5 x 11" 500 H son ideales para impresoras láser…" at bounding box center [764, 345] width 9 height 3
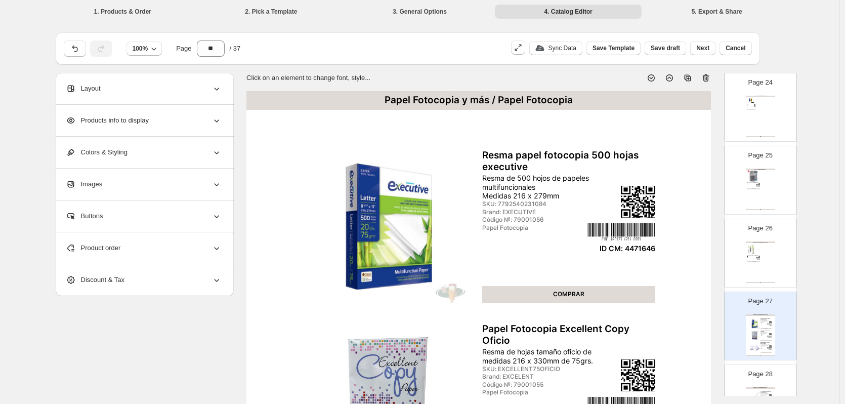
click at [760, 179] on div "Accesorios Oficina / Calculadoras Calculadora de escritorio Deli-AZ3801 Calcula…" at bounding box center [759, 188] width 29 height 41
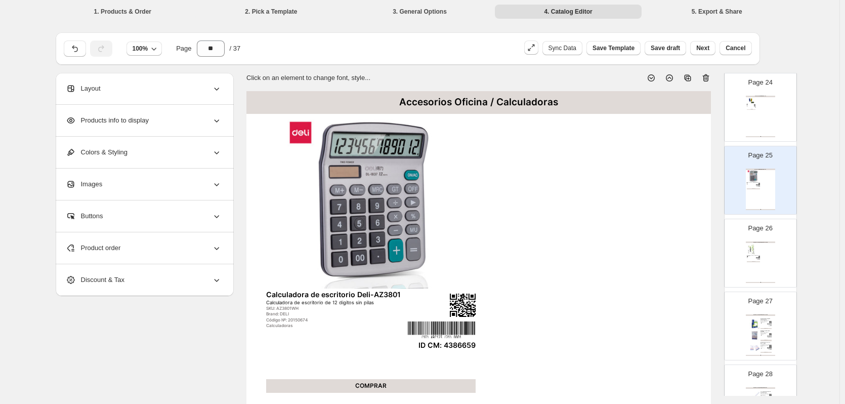
click at [758, 114] on div "Accesorios de Oficina / Pizarras Borrador pizarra blanca Hand wt-071 Borrador d…" at bounding box center [759, 116] width 29 height 41
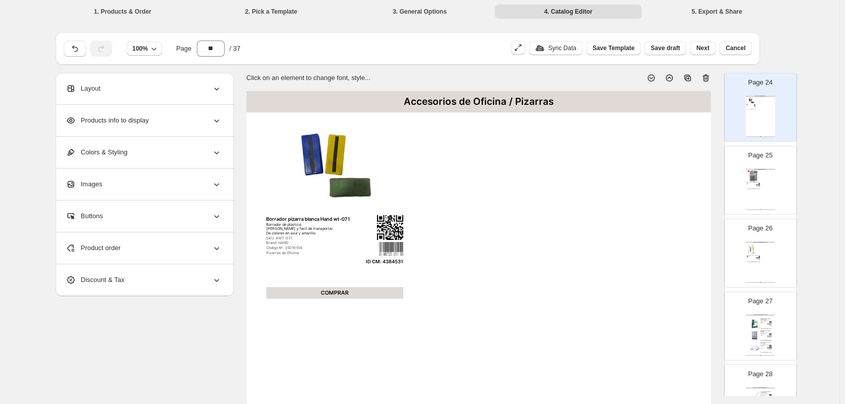
scroll to position [1618, 0]
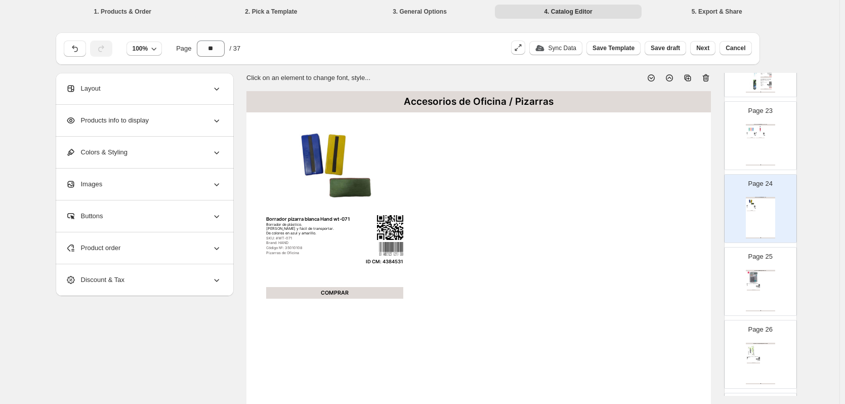
click at [760, 221] on div "Accesorios de Oficina / Pizarras Borrador pizarra blanca Hand wt-071 Borrador d…" at bounding box center [759, 217] width 29 height 41
click at [766, 129] on div "Accesorios de Oficina / Correctores Cinta correctora retráctil Cinta correctora…" at bounding box center [759, 144] width 29 height 41
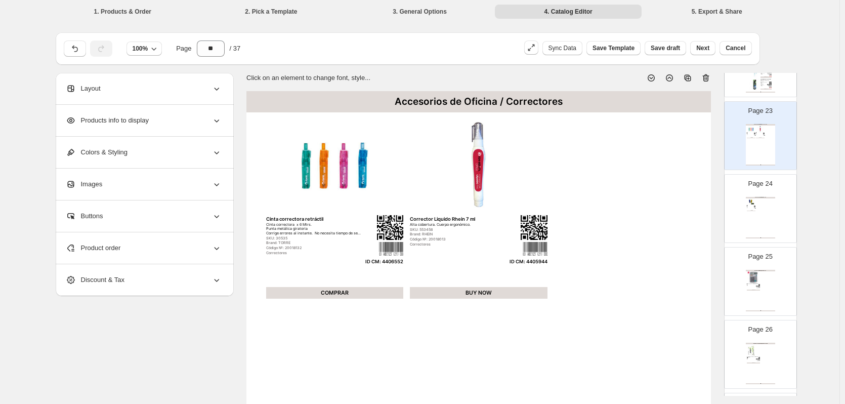
click at [757, 197] on div "Accesorios de Oficina / Pizarras" at bounding box center [759, 198] width 29 height 2
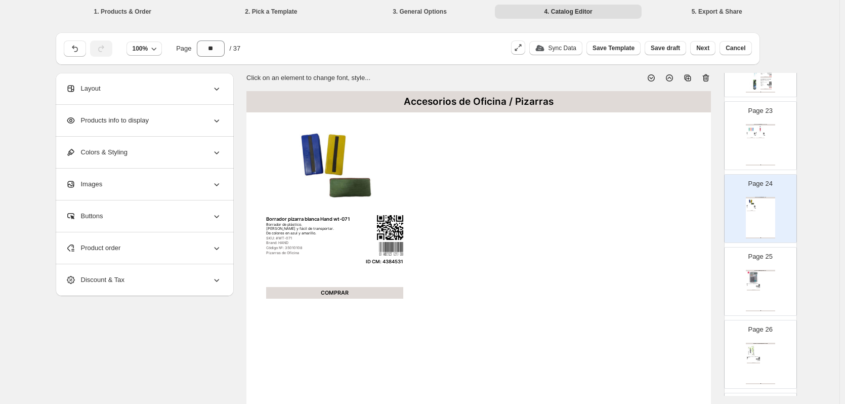
click at [165, 85] on div "Layout" at bounding box center [144, 88] width 156 height 31
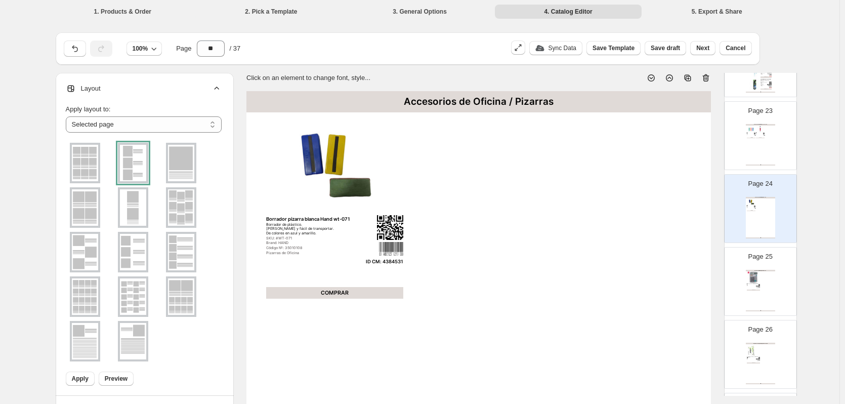
click at [179, 159] on img at bounding box center [181, 163] width 26 height 36
click at [83, 376] on span "Apply" at bounding box center [80, 378] width 17 height 8
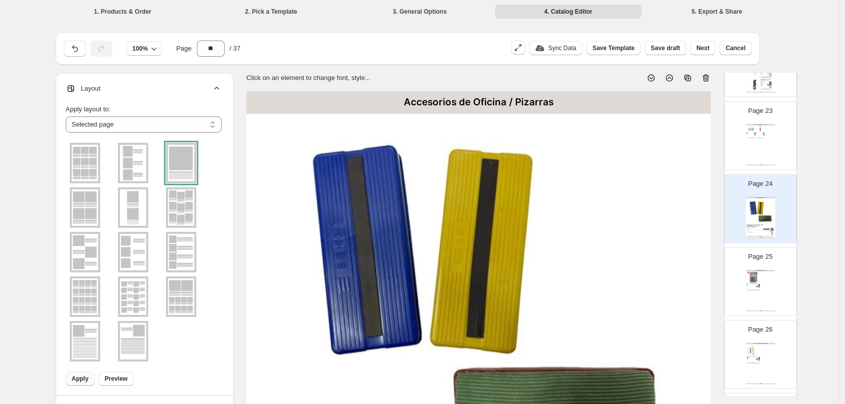
click at [746, 283] on img at bounding box center [752, 277] width 13 height 12
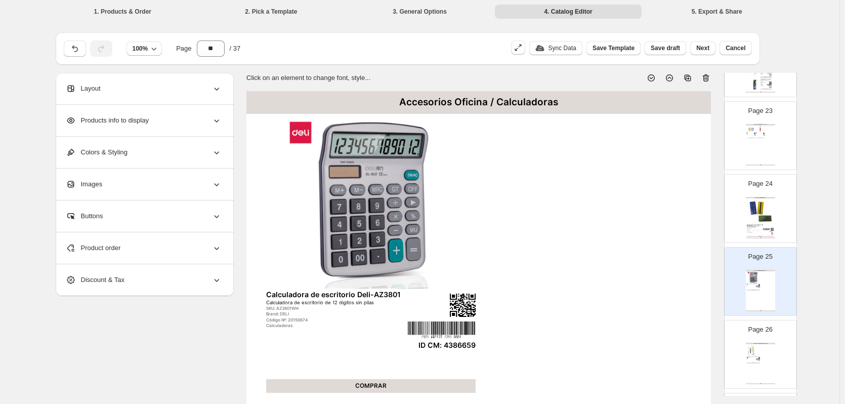
click at [192, 87] on div "Layout" at bounding box center [144, 88] width 156 height 31
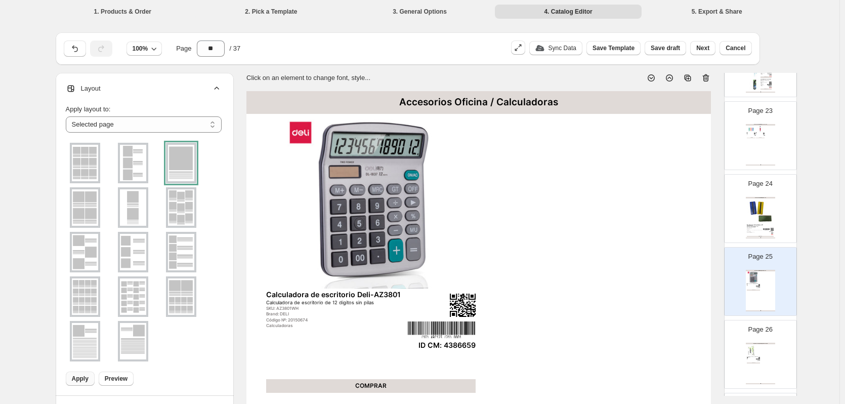
click at [79, 378] on span "Apply" at bounding box center [80, 378] width 17 height 8
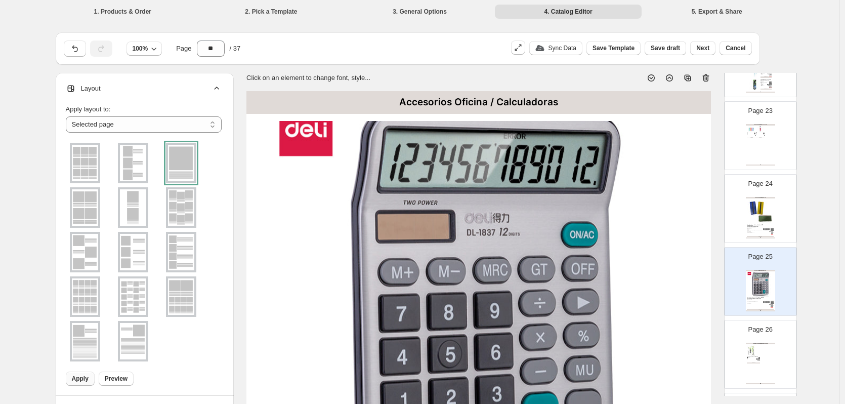
click at [758, 357] on img at bounding box center [759, 358] width 2 height 2
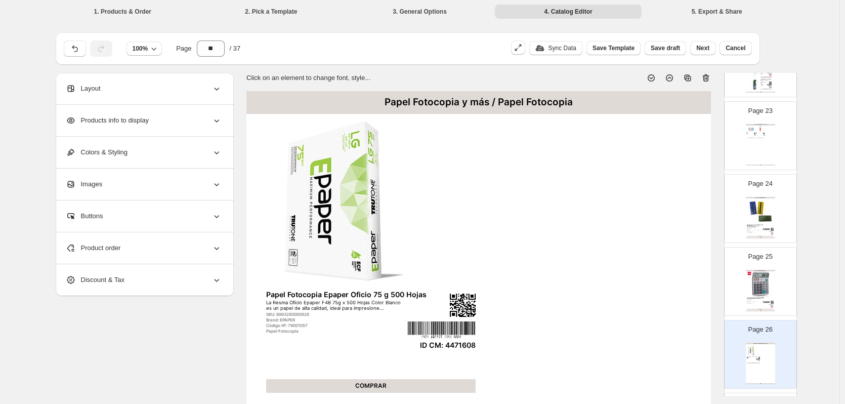
click at [203, 85] on div "Layout" at bounding box center [144, 88] width 156 height 31
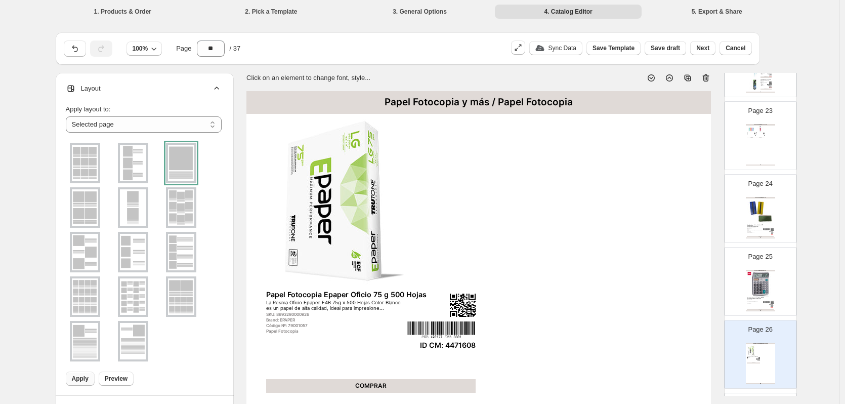
click at [79, 375] on span "Apply" at bounding box center [80, 378] width 17 height 8
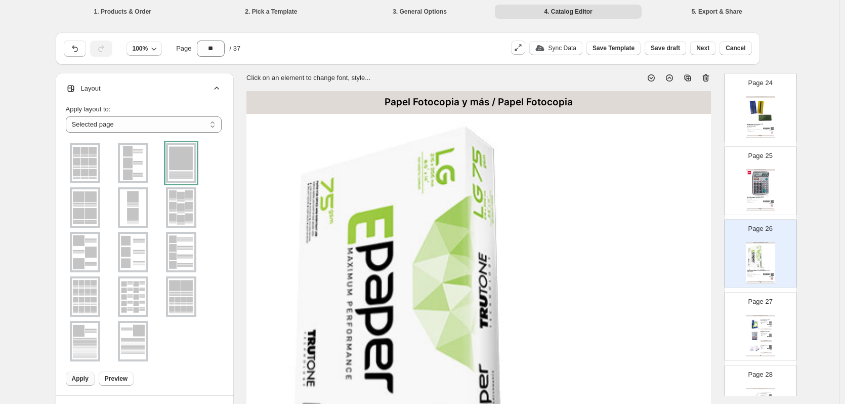
scroll to position [1720, 0]
click at [761, 330] on div "Papel Fotocopia Excellent Copy Oficio" at bounding box center [765, 331] width 11 height 2
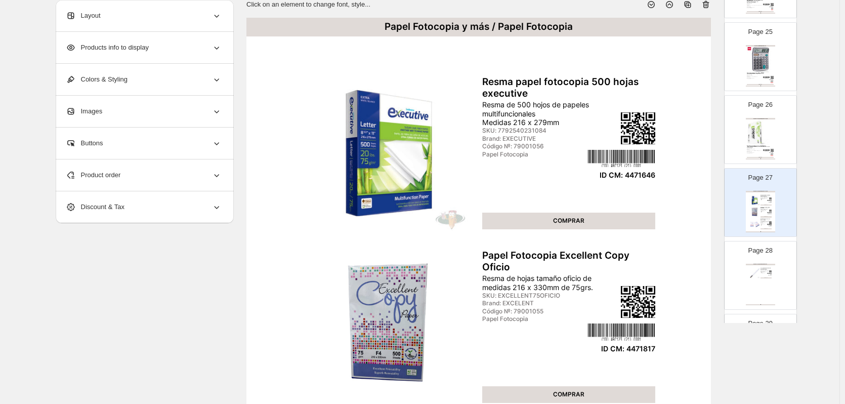
scroll to position [101, 0]
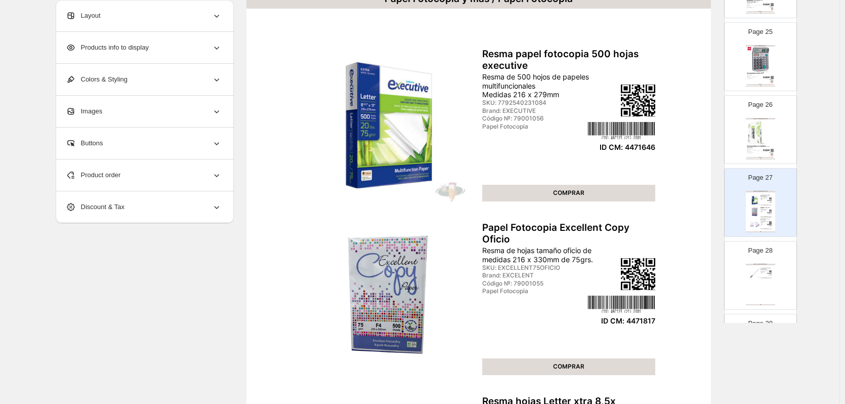
click at [741, 286] on div "Page 28 Papel Fotocopia y más / Papel Adhesivo Forro Adhesivo 45 cm x 1.5 m Tra…" at bounding box center [756, 271] width 64 height 68
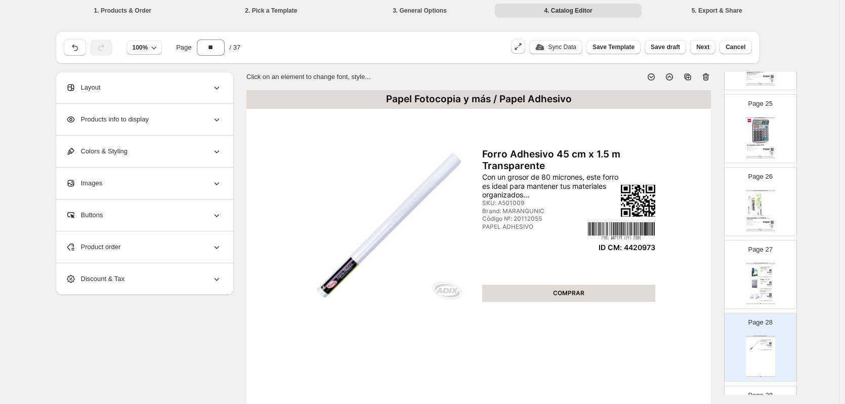
scroll to position [0, 0]
click at [172, 92] on div "Layout" at bounding box center [144, 88] width 156 height 31
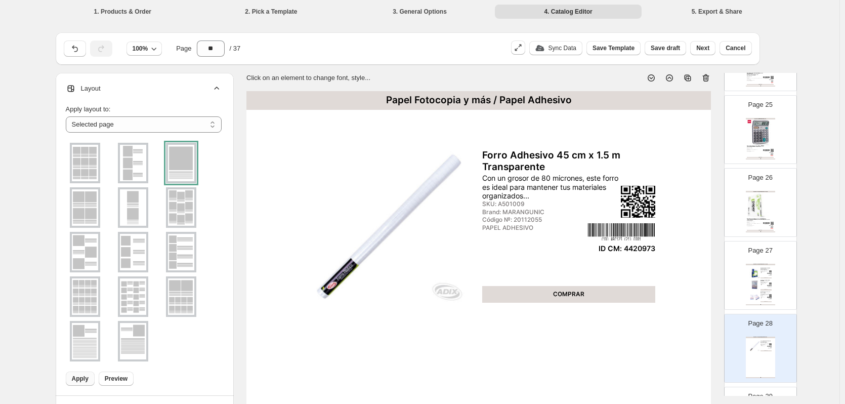
click at [77, 374] on button "Apply" at bounding box center [80, 378] width 29 height 14
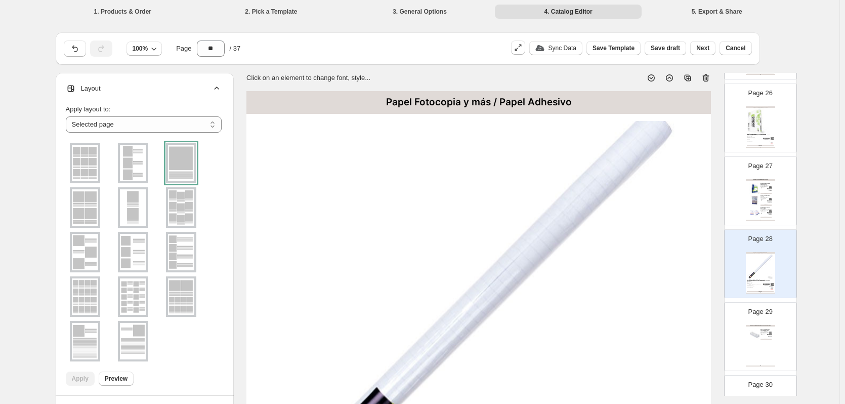
scroll to position [1871, 0]
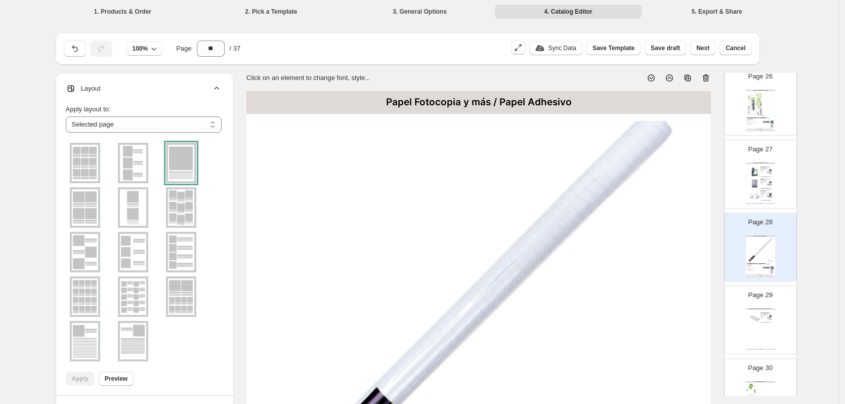
click at [749, 334] on div "Papel Fotocopia y Más / Formularios continuos y Térmicos Rollo térmico 80mm x80…" at bounding box center [759, 328] width 29 height 41
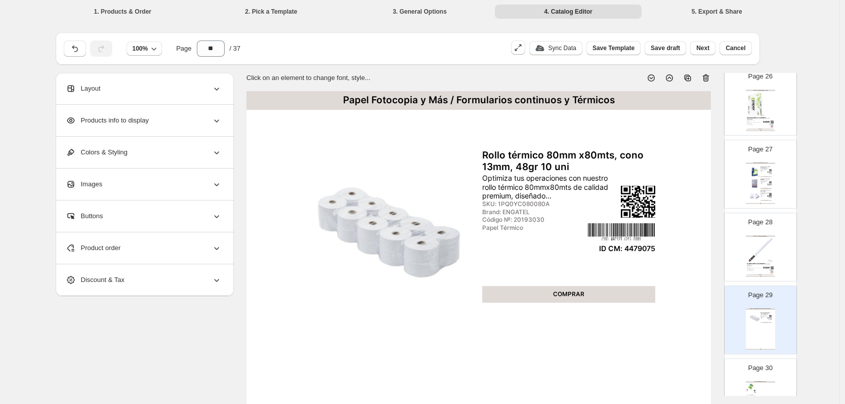
click at [190, 86] on div "Layout" at bounding box center [144, 88] width 156 height 31
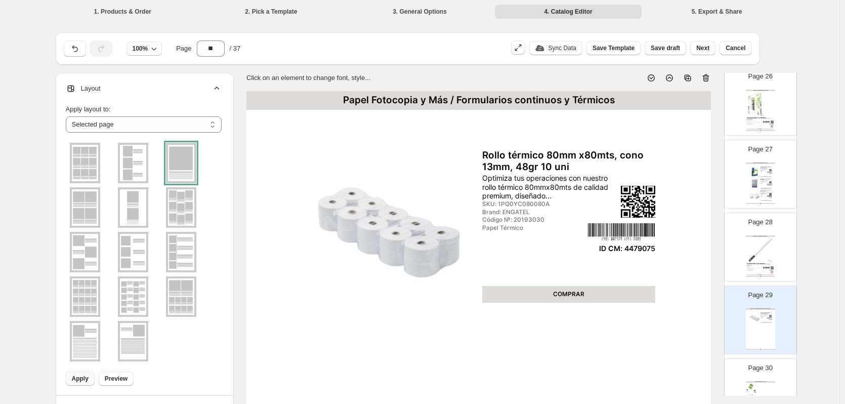
click at [84, 377] on span "Apply" at bounding box center [80, 378] width 17 height 8
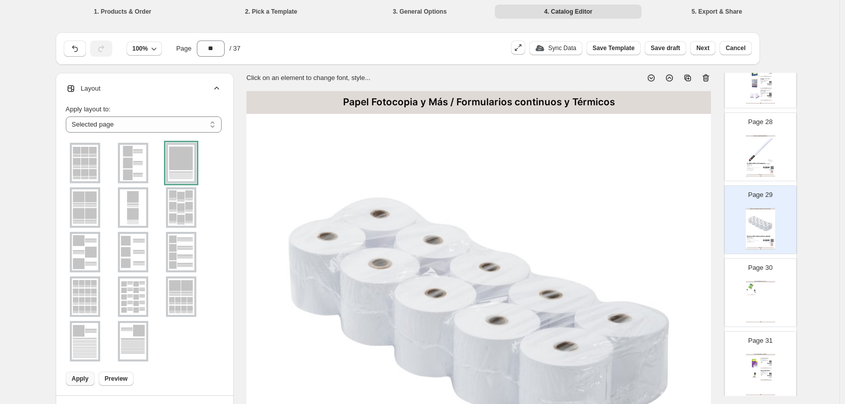
scroll to position [1972, 0]
click at [760, 304] on div "Insumos de Oficina / Post It y Notas Caja 12uni. Notas adhesivas 76x76 neon mix…" at bounding box center [759, 300] width 29 height 41
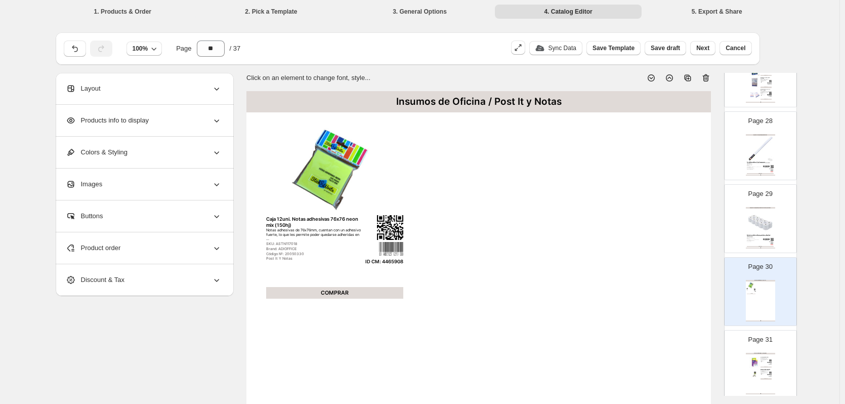
click at [165, 94] on div "Layout" at bounding box center [144, 88] width 156 height 31
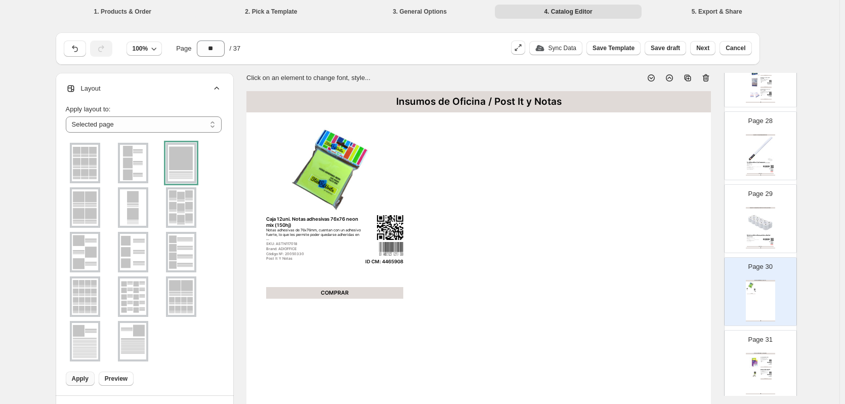
click at [73, 381] on button "Apply" at bounding box center [80, 378] width 29 height 14
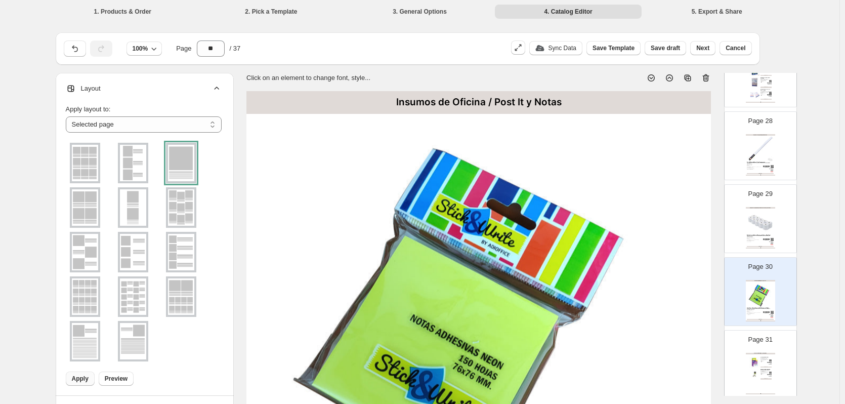
click at [765, 377] on div "Insumos de Oficina / Clipera y Magic Clips Set magic clip metálicos Perfectos p…" at bounding box center [759, 373] width 29 height 41
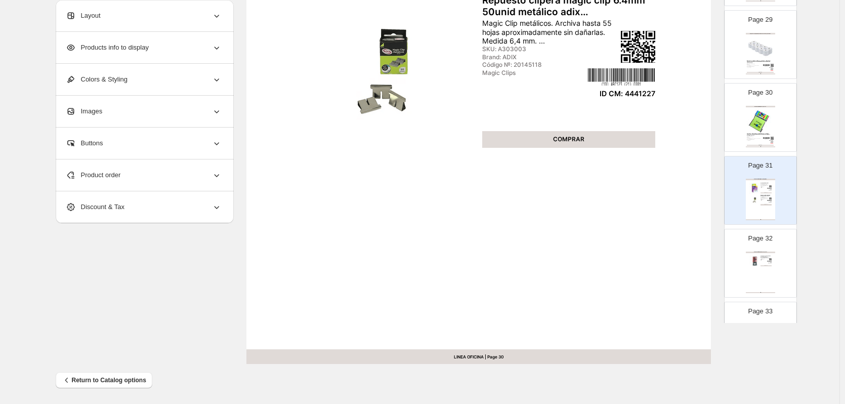
scroll to position [330, 0]
click at [747, 275] on div "Insumos de Oficina / Tampones y Tintas Fechador 46140 con placa de 40 mm. de di…" at bounding box center [759, 271] width 29 height 41
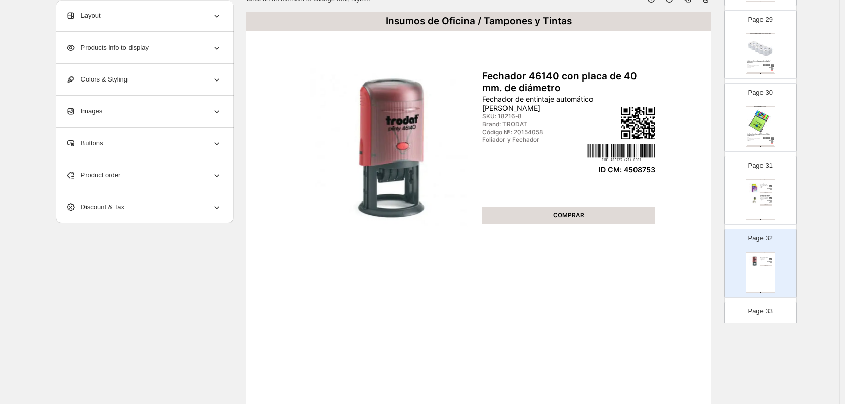
scroll to position [77, 0]
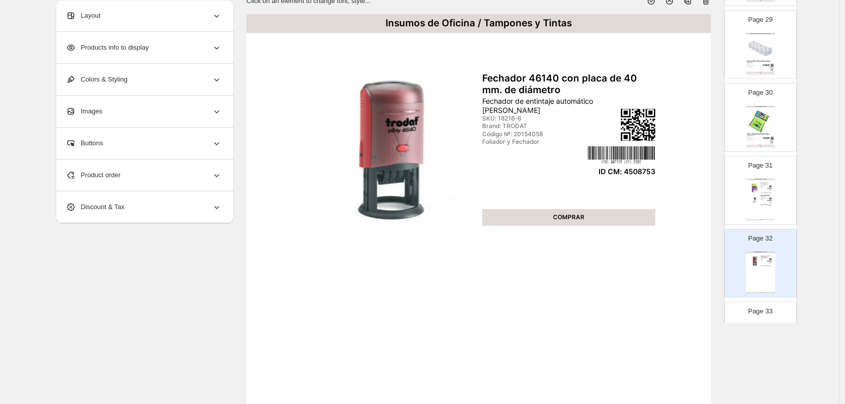
click at [173, 12] on div "Layout" at bounding box center [144, 15] width 156 height 31
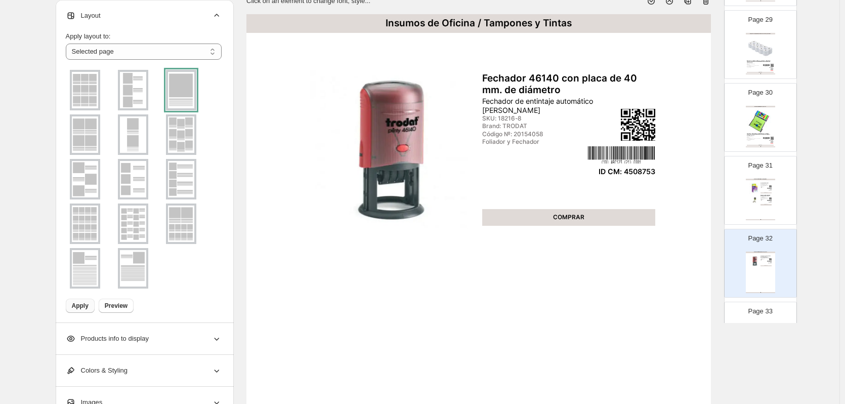
click at [81, 302] on span "Apply" at bounding box center [80, 305] width 17 height 8
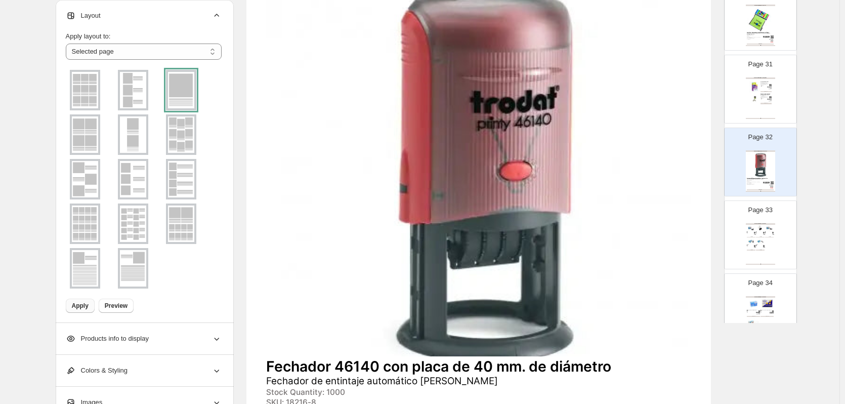
scroll to position [2225, 0]
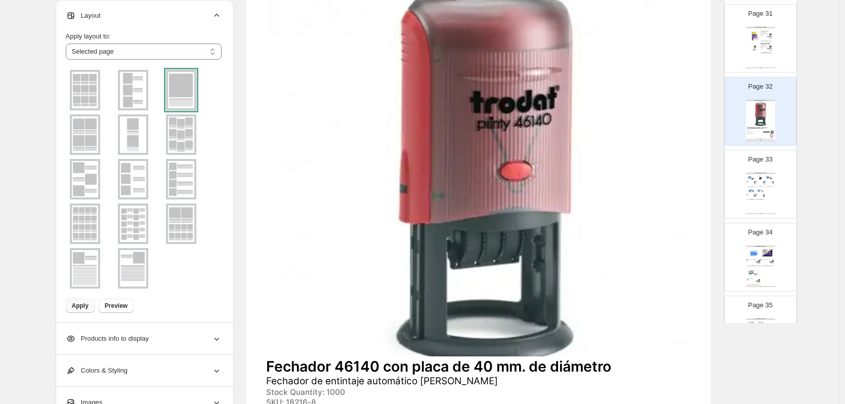
click at [765, 202] on div "Insumos de Oficina / Otros insumos Apretador 15mm negro Apretador de metal inox…" at bounding box center [759, 192] width 29 height 41
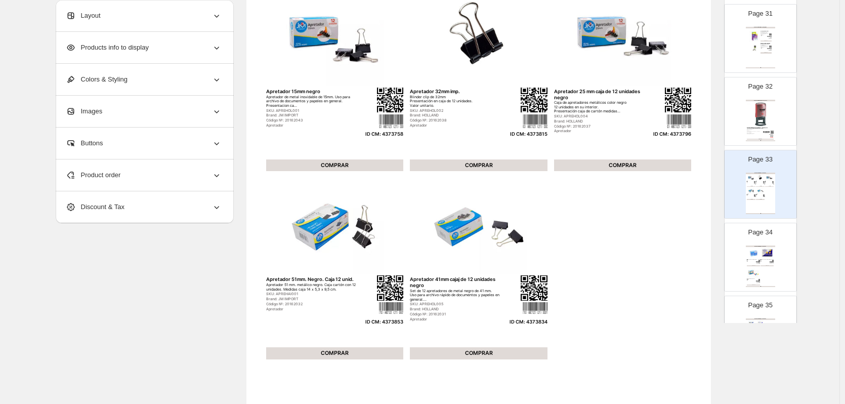
scroll to position [77, 0]
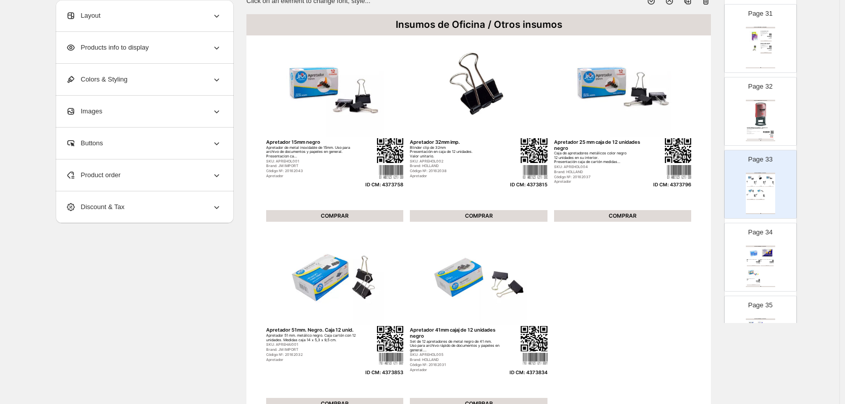
click at [151, 12] on div "Layout" at bounding box center [144, 15] width 156 height 31
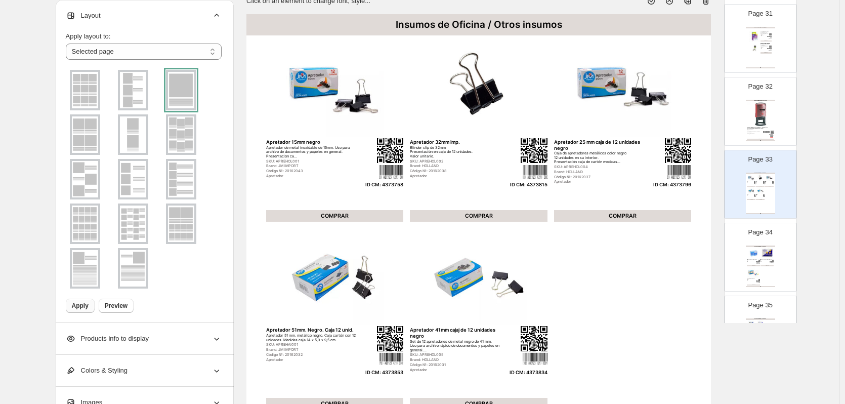
click at [94, 126] on img at bounding box center [85, 134] width 26 height 36
click at [84, 305] on span "Apply" at bounding box center [80, 305] width 17 height 8
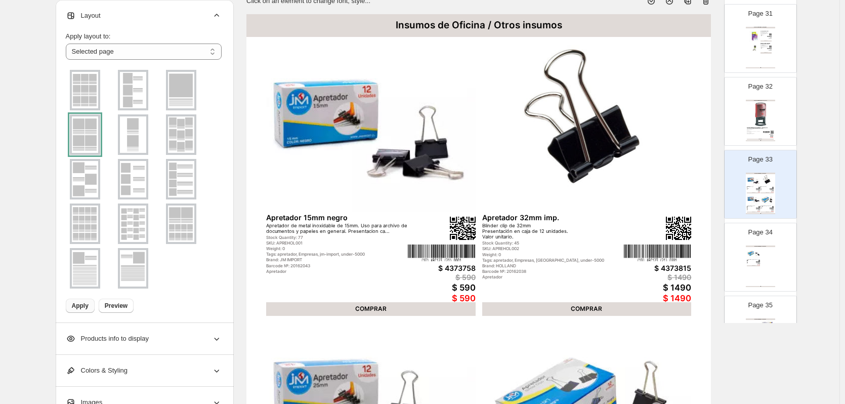
click at [766, 270] on div "Insumos de Oficina / Otros insumos Apretador 41mm cajaj de 12 unidades negro Se…" at bounding box center [759, 265] width 29 height 41
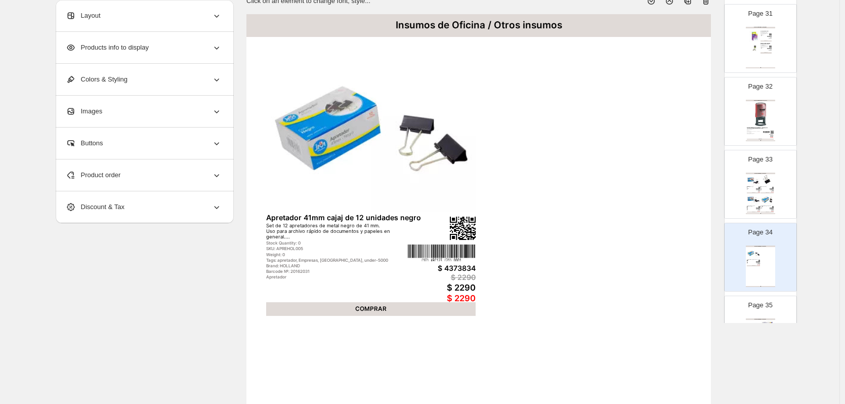
click at [159, 11] on div "Layout" at bounding box center [144, 15] width 156 height 31
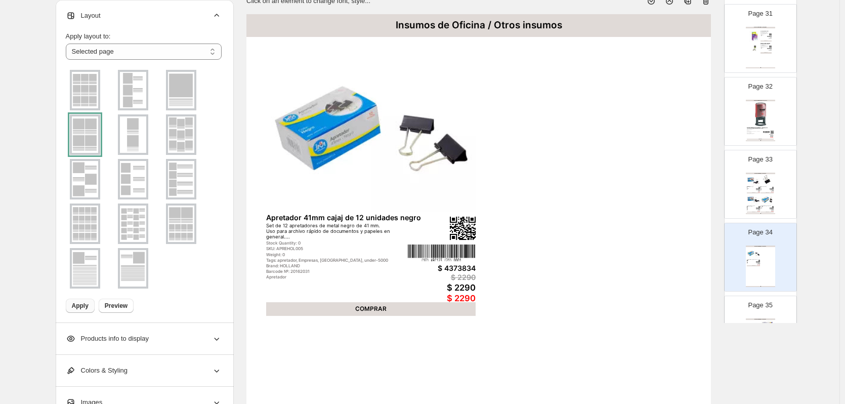
click at [174, 96] on img at bounding box center [181, 90] width 26 height 36
click at [85, 306] on span "Apply" at bounding box center [80, 305] width 17 height 8
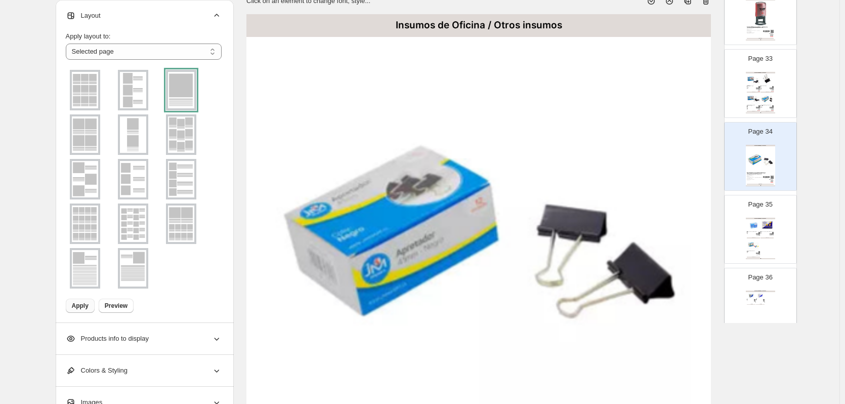
scroll to position [2326, 0]
click at [768, 230] on img at bounding box center [766, 224] width 13 height 12
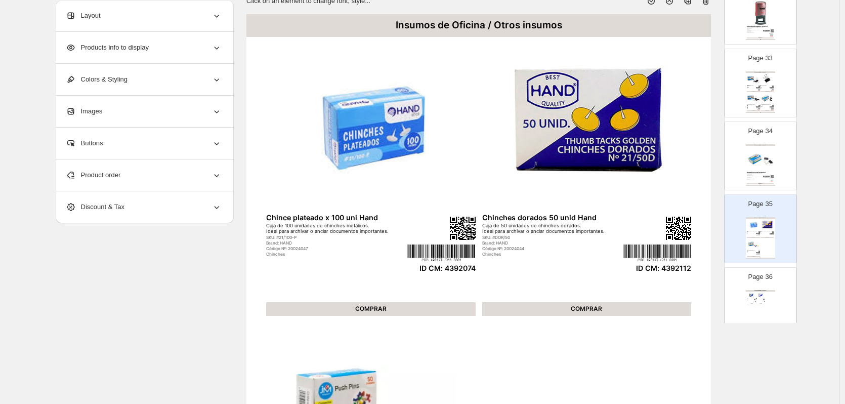
click at [160, 15] on div "Layout" at bounding box center [144, 15] width 156 height 31
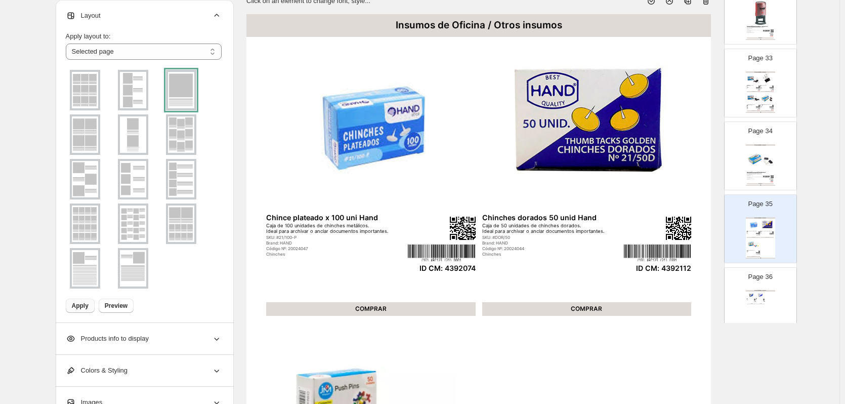
click at [135, 93] on img at bounding box center [133, 90] width 26 height 36
click at [78, 309] on span "Apply" at bounding box center [80, 305] width 17 height 8
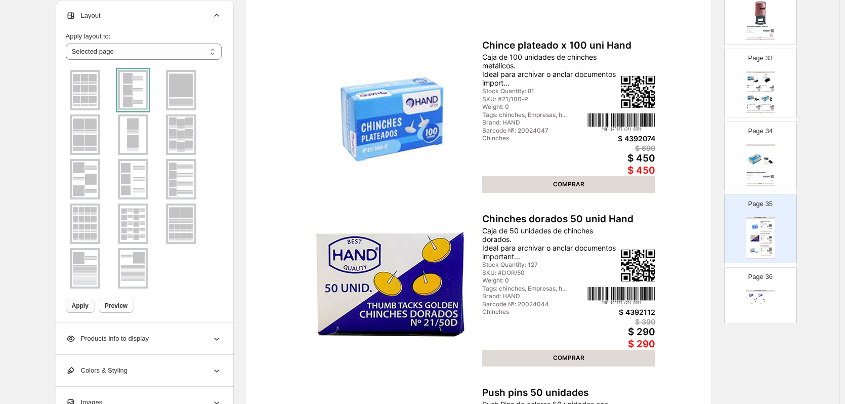
scroll to position [127, 0]
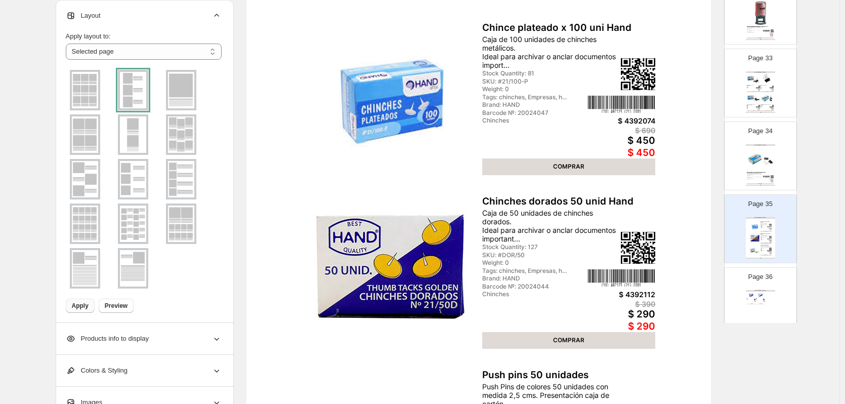
click at [770, 290] on div "Insumos de Oficina / Otros insumos" at bounding box center [759, 291] width 29 height 2
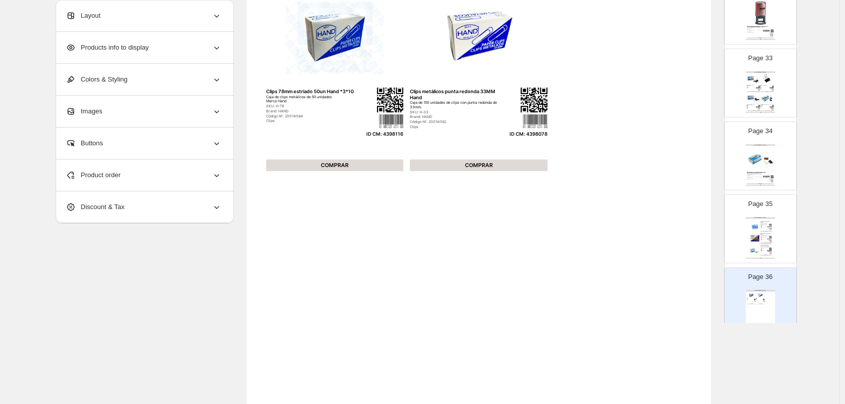
click at [142, 11] on div "Layout" at bounding box center [144, 15] width 156 height 31
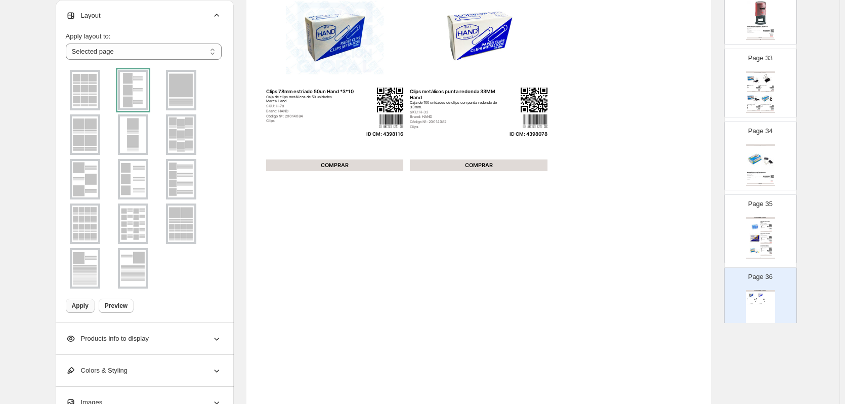
click at [81, 304] on span "Apply" at bounding box center [80, 305] width 17 height 8
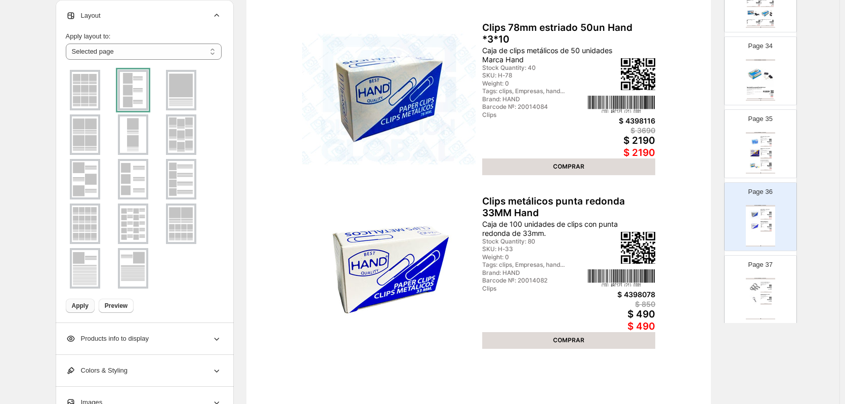
scroll to position [2478, 0]
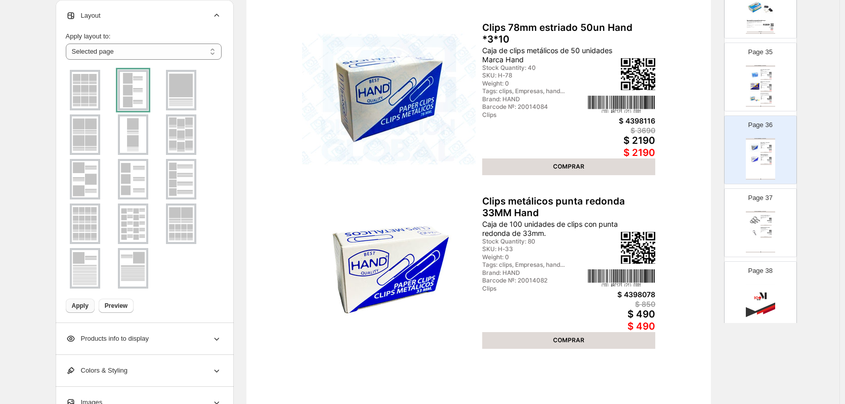
click at [756, 239] on div "Insumos de Oficina / Otros insumos Lupa de 75mm de diametro Lupa de plastico y …" at bounding box center [759, 231] width 29 height 41
type input "**"
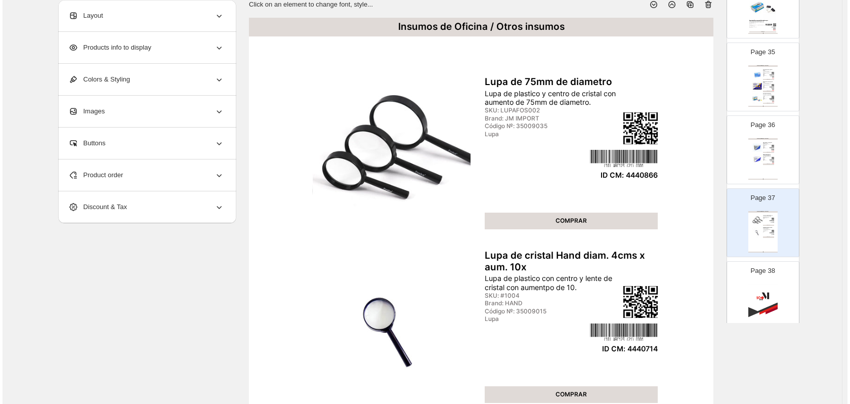
scroll to position [0, 0]
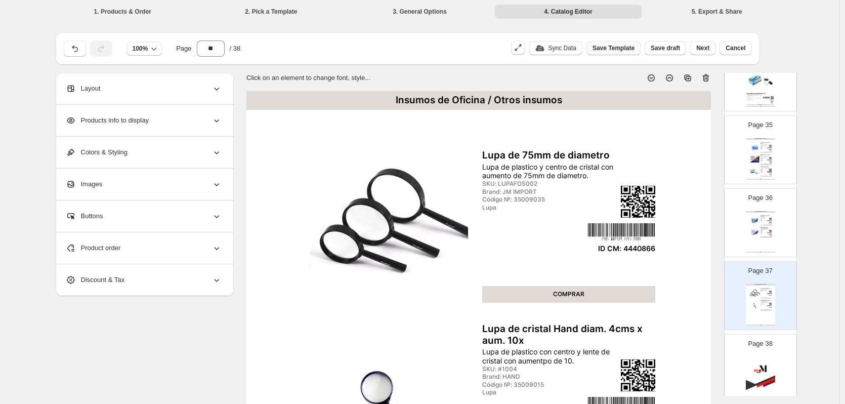
click at [622, 45] on span "Save Template" at bounding box center [613, 48] width 42 height 8
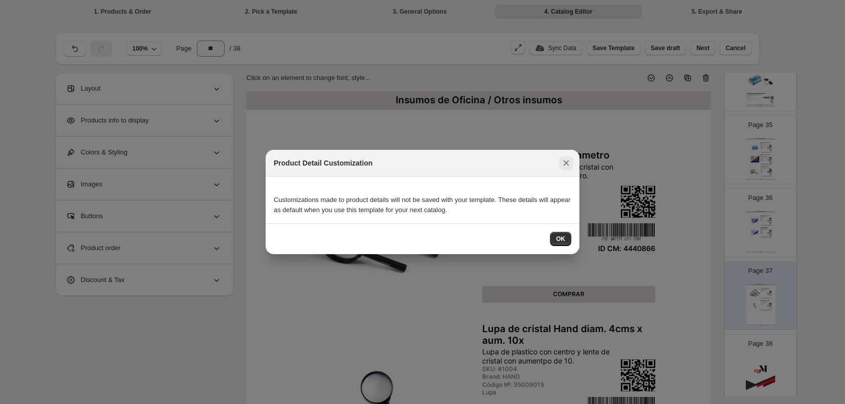
click at [566, 160] on icon ":roj:" at bounding box center [566, 163] width 10 height 10
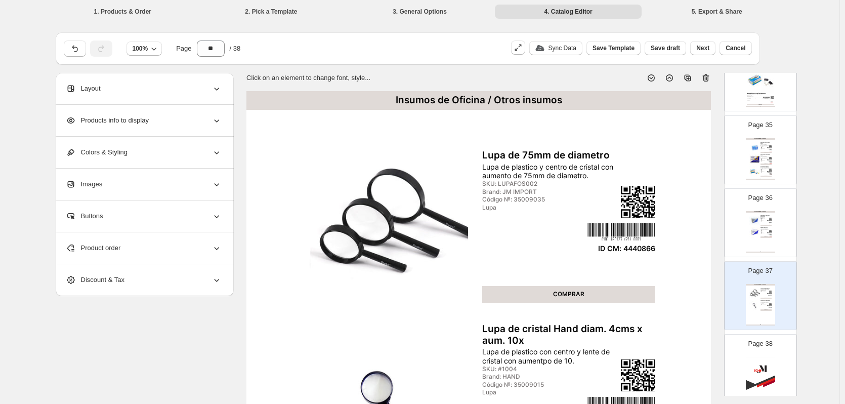
click at [665, 46] on span "Save draft" at bounding box center [664, 48] width 29 height 8
